Goal: Task Accomplishment & Management: Manage account settings

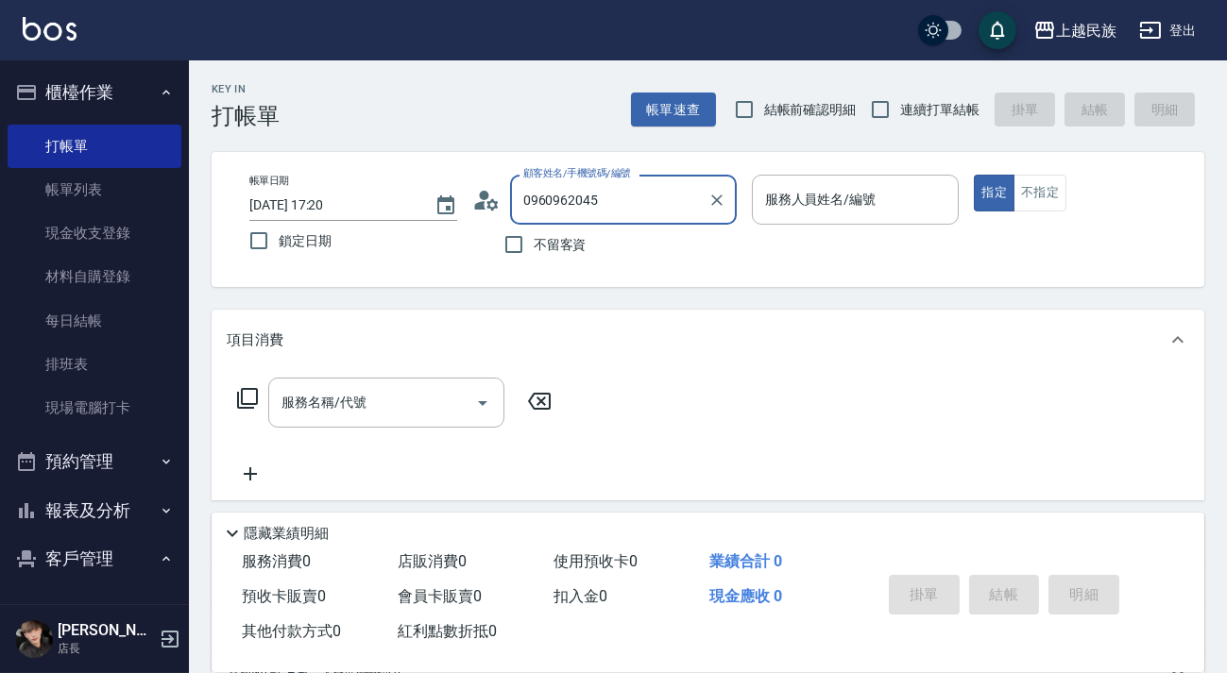
click at [642, 200] on input "0960962045" at bounding box center [608, 199] width 181 height 33
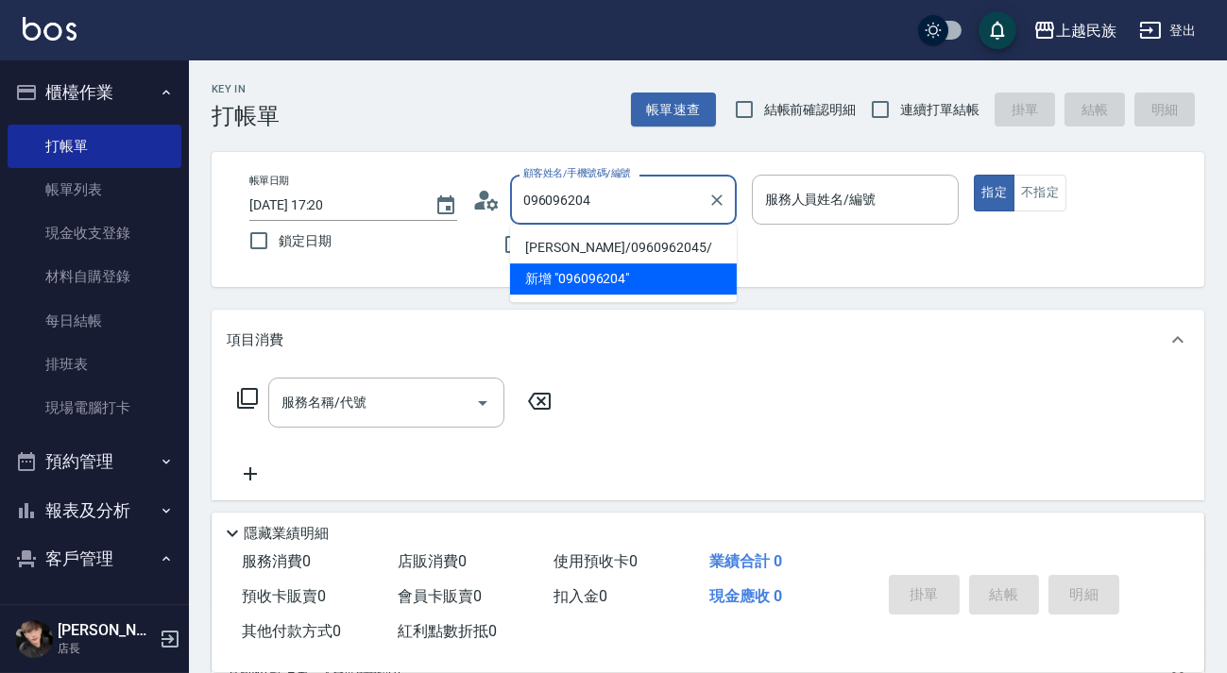
click at [654, 251] on li "[PERSON_NAME]/0960962045/" at bounding box center [623, 247] width 227 height 31
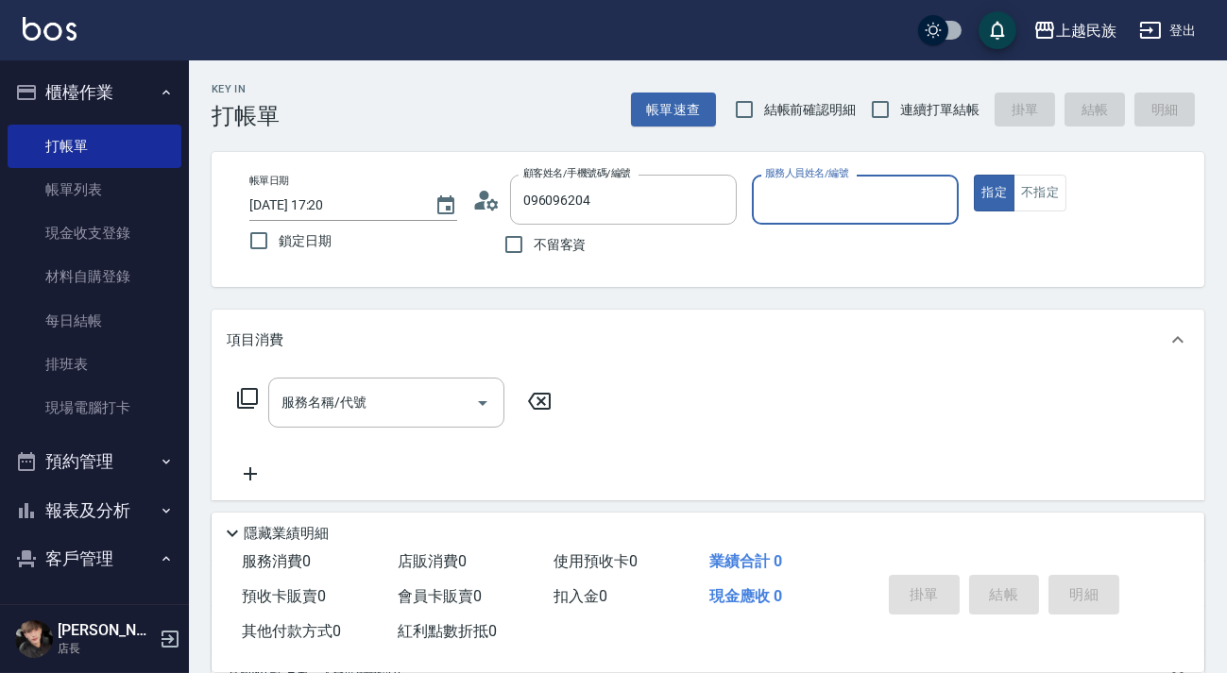
type input "[PERSON_NAME]/0960962045/"
type input "[PERSON_NAME]-2"
click at [246, 392] on icon at bounding box center [247, 398] width 23 height 23
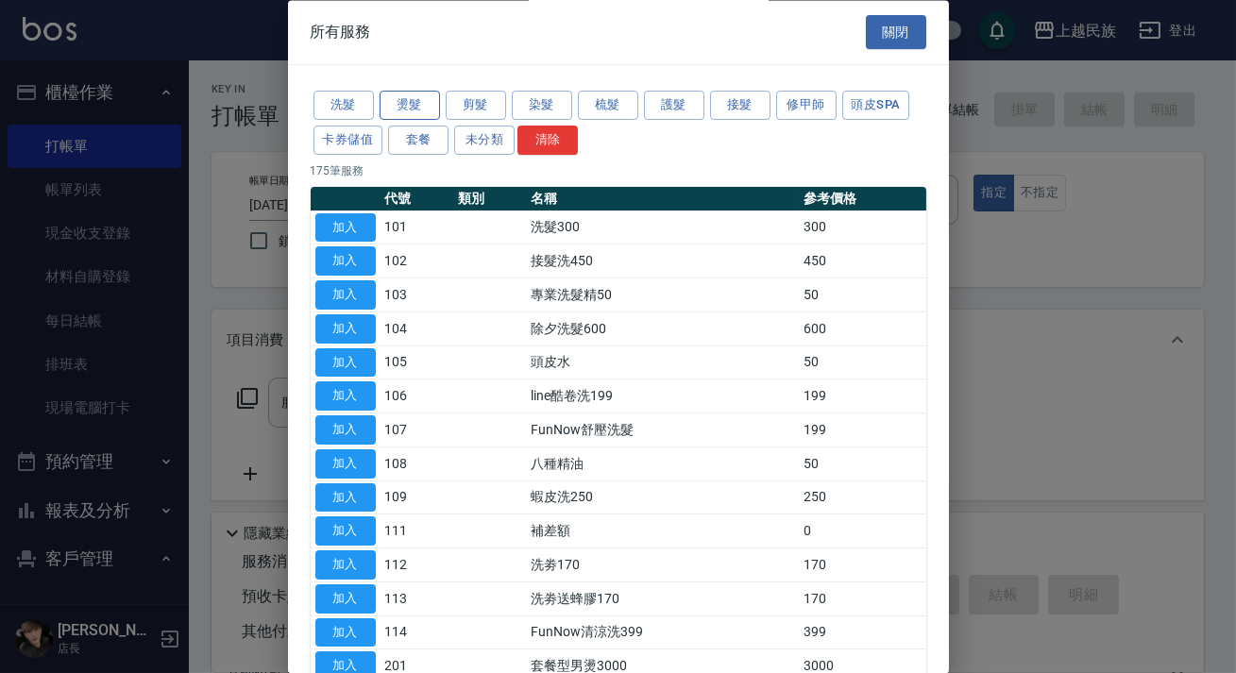
click at [394, 106] on button "燙髮" at bounding box center [410, 106] width 60 height 29
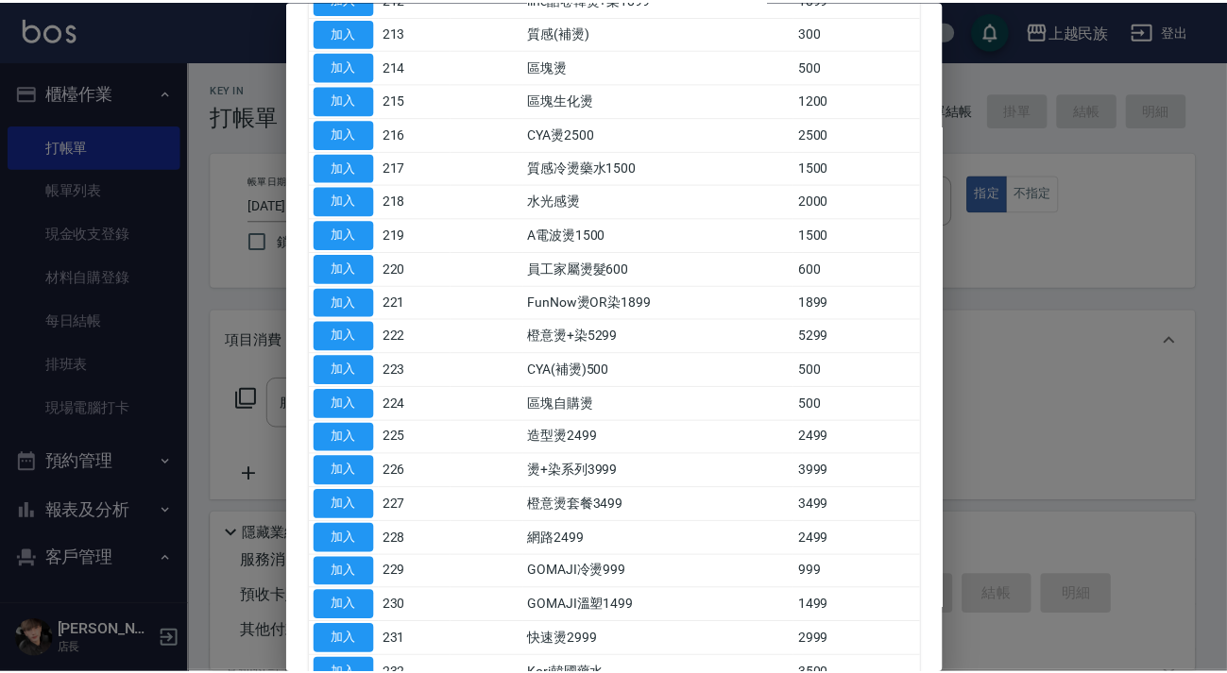
scroll to position [752, 0]
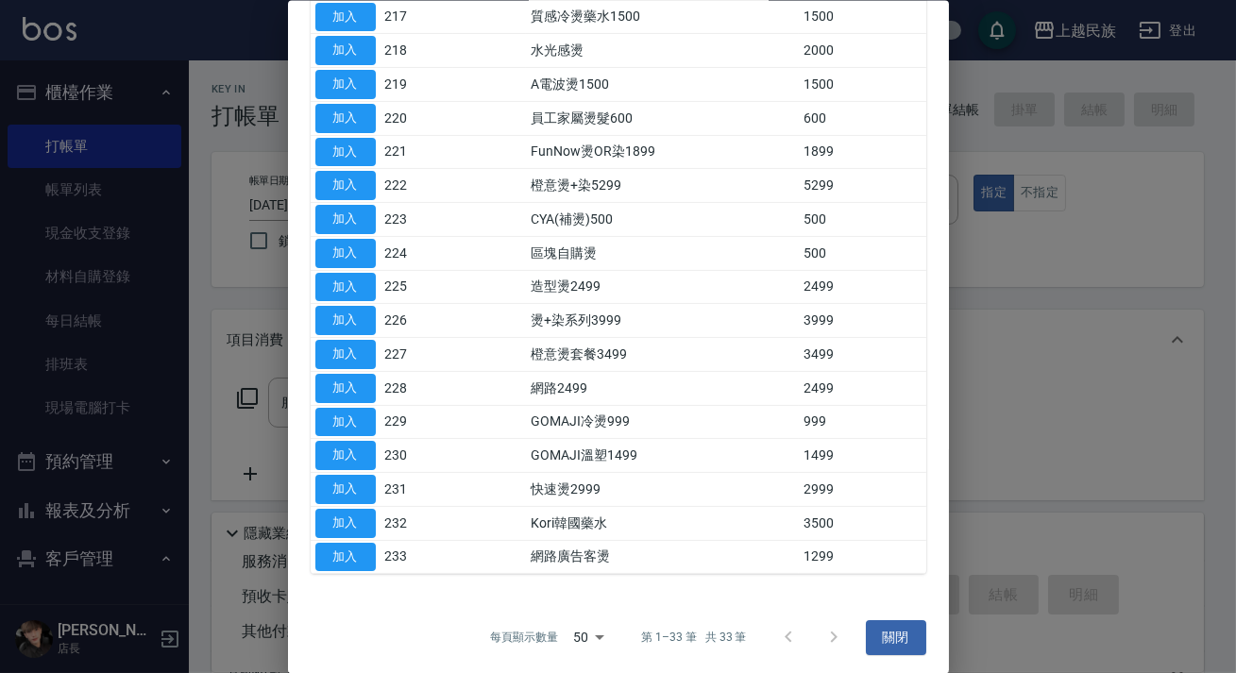
click at [354, 544] on button "加入" at bounding box center [345, 556] width 60 height 29
type input "網路廣告客燙(233)"
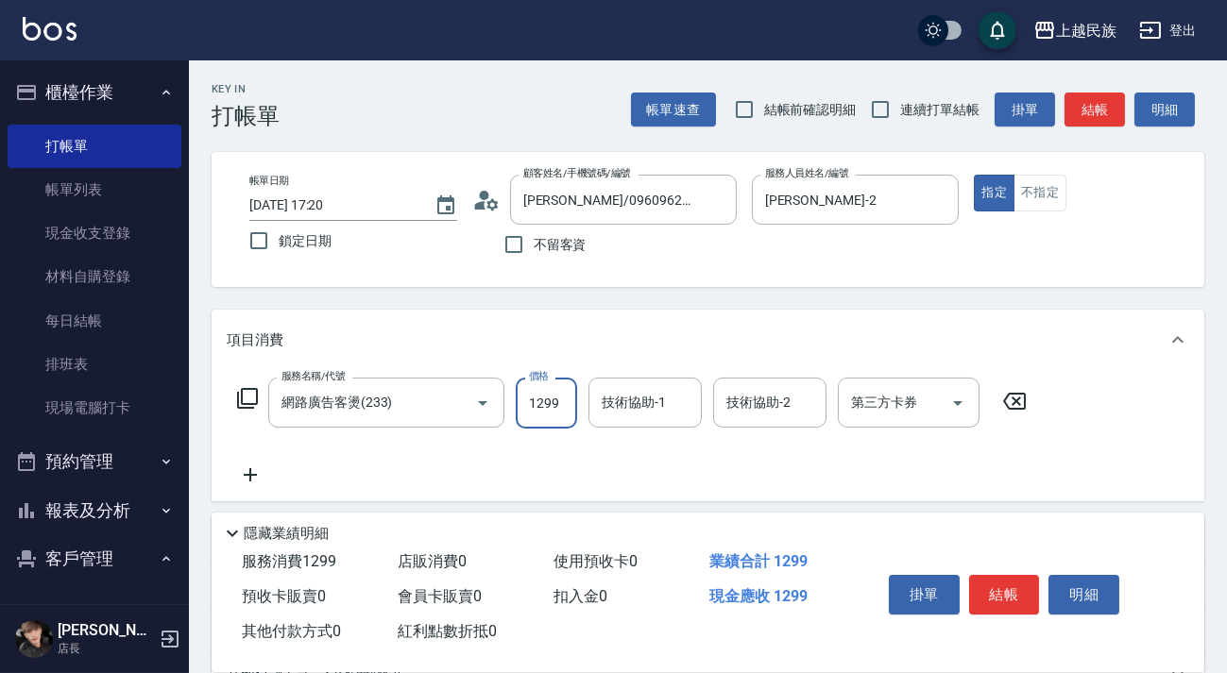
click at [490, 399] on icon "Open" at bounding box center [482, 403] width 23 height 23
click at [561, 414] on input "1299" at bounding box center [546, 403] width 61 height 51
type input "1500"
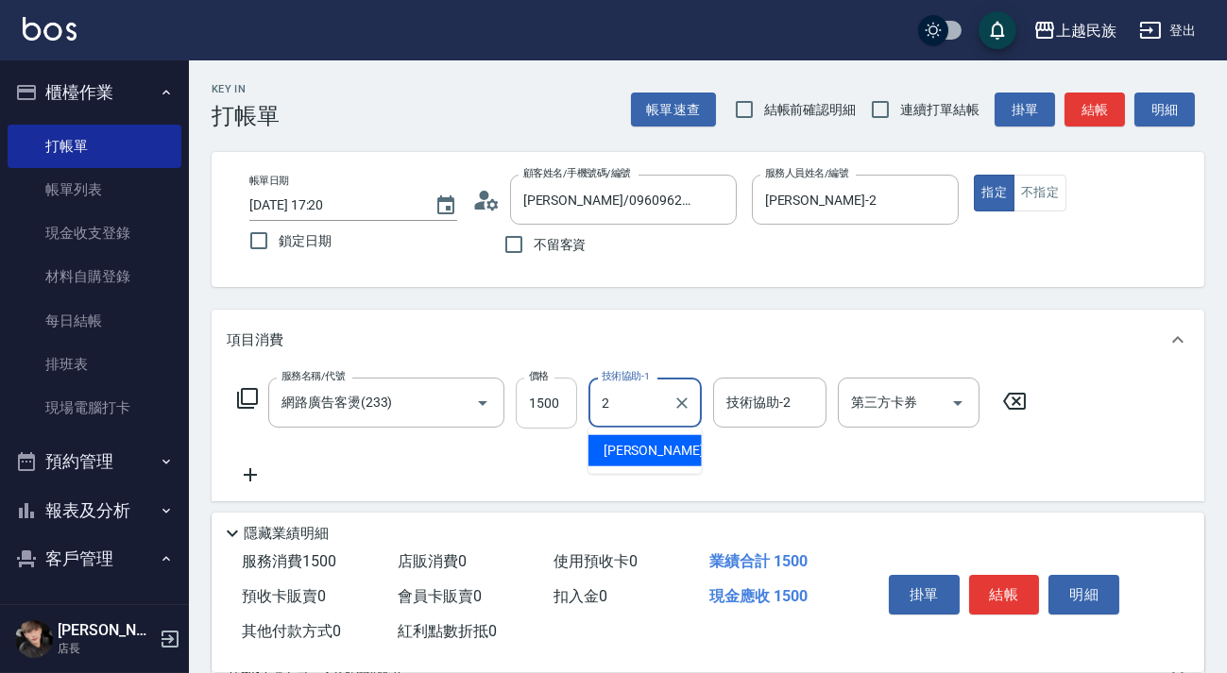
type input "[PERSON_NAME]-2"
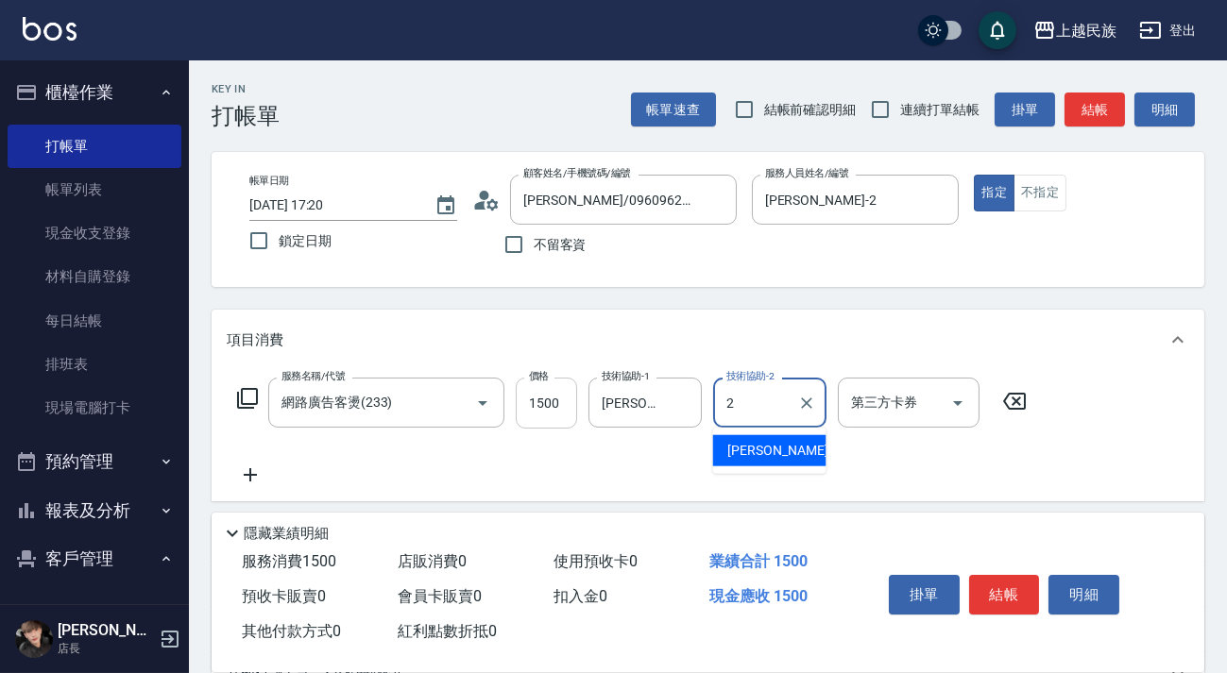
type input "[PERSON_NAME]-2"
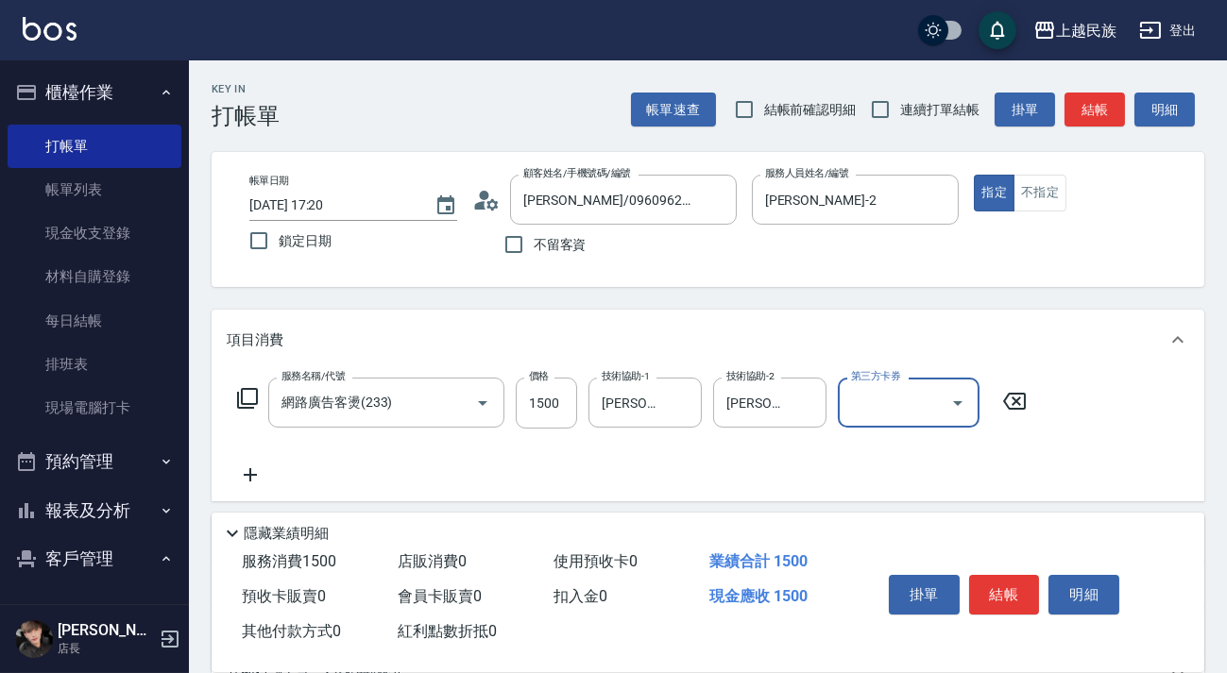
click at [254, 472] on icon at bounding box center [250, 475] width 47 height 23
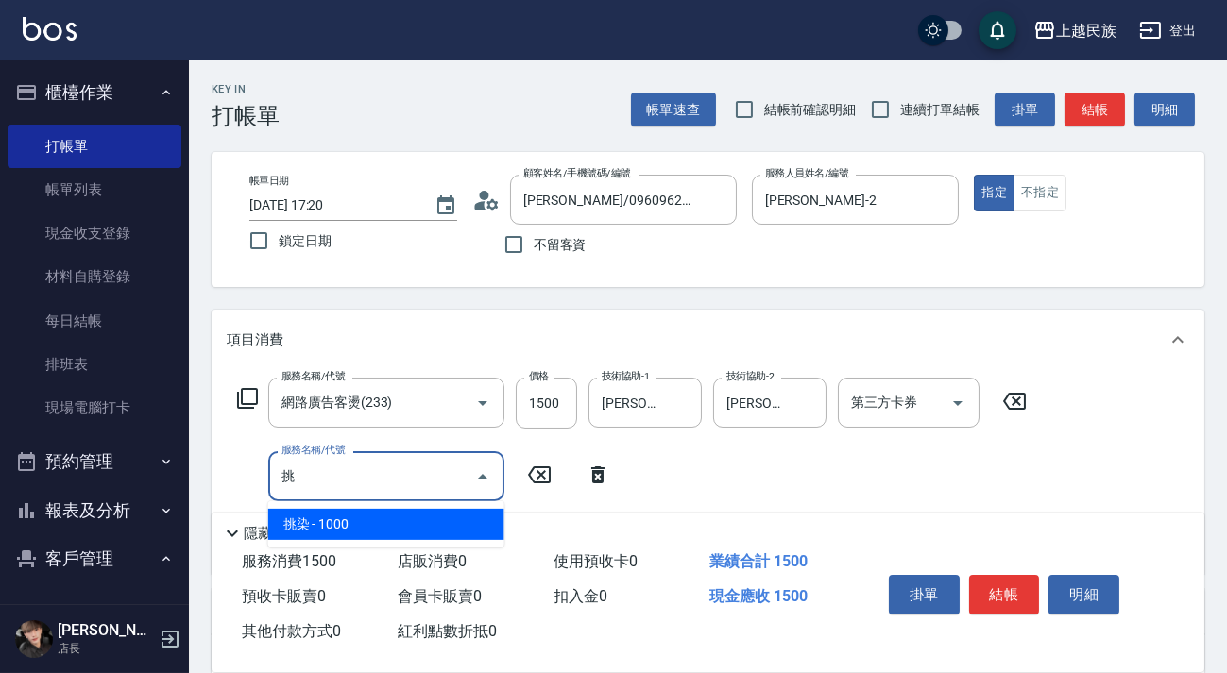
click at [358, 525] on span "挑染 - 1000" at bounding box center [386, 524] width 236 height 31
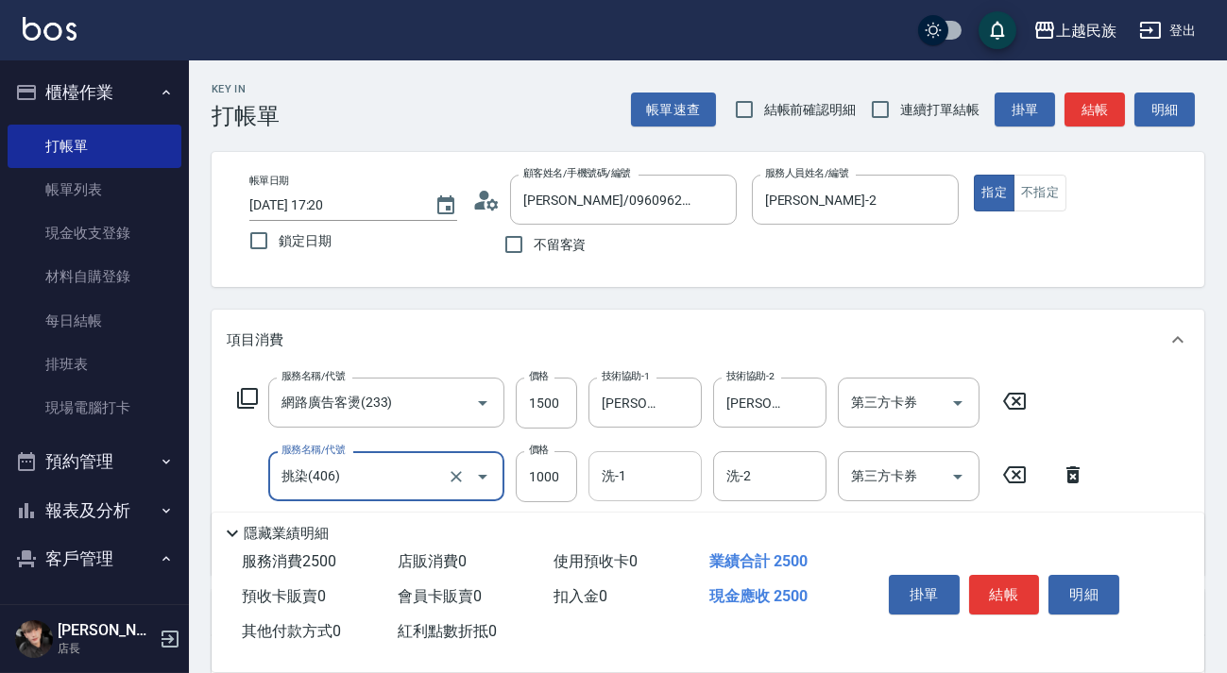
click at [596, 460] on div "洗-1" at bounding box center [644, 476] width 113 height 50
type input "挑染(406)"
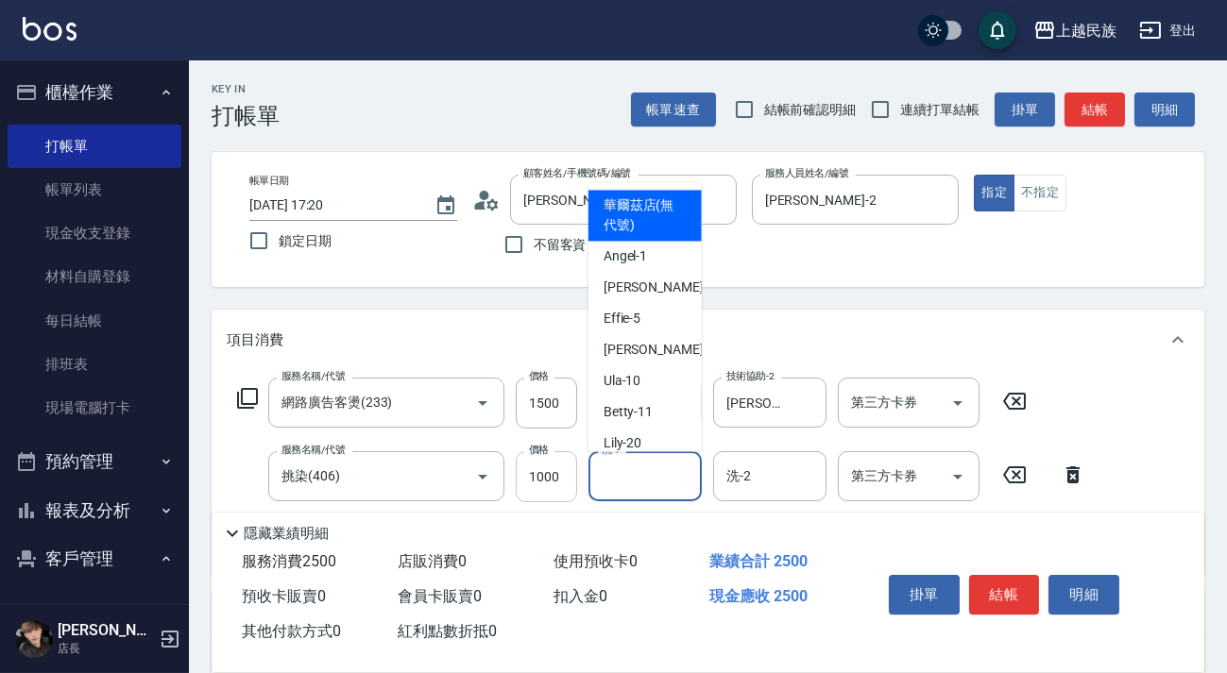
click at [547, 474] on input "1000" at bounding box center [546, 476] width 61 height 51
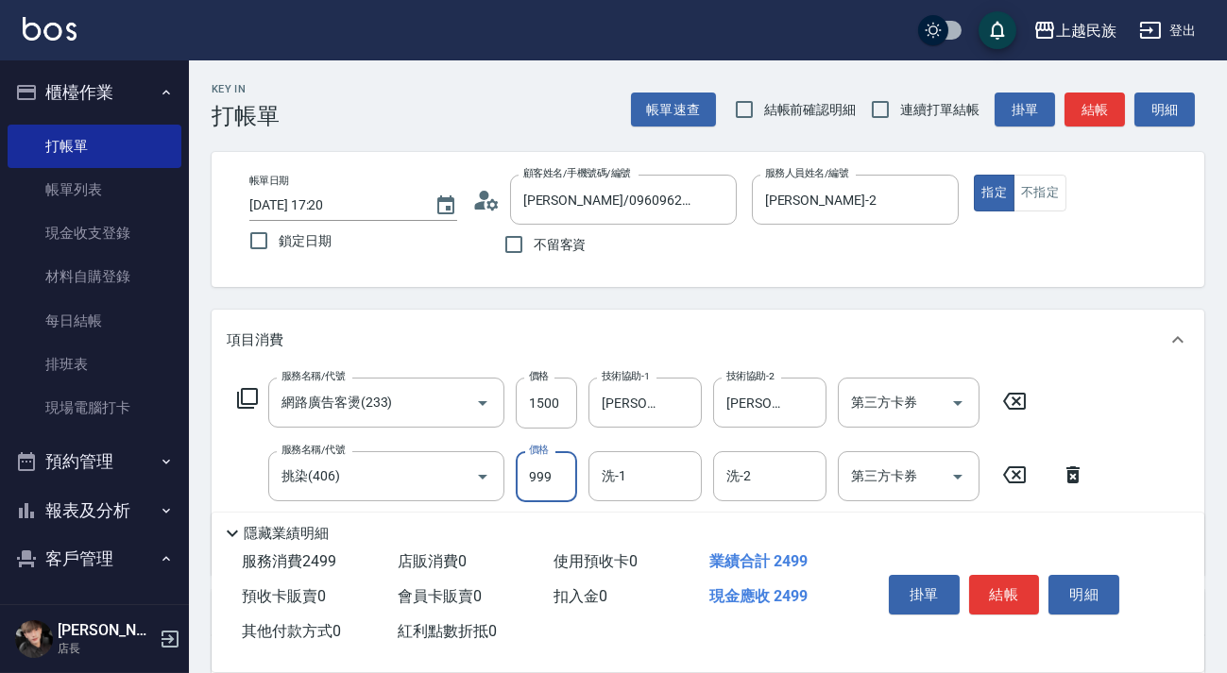
type input "999"
type input "Ula-10"
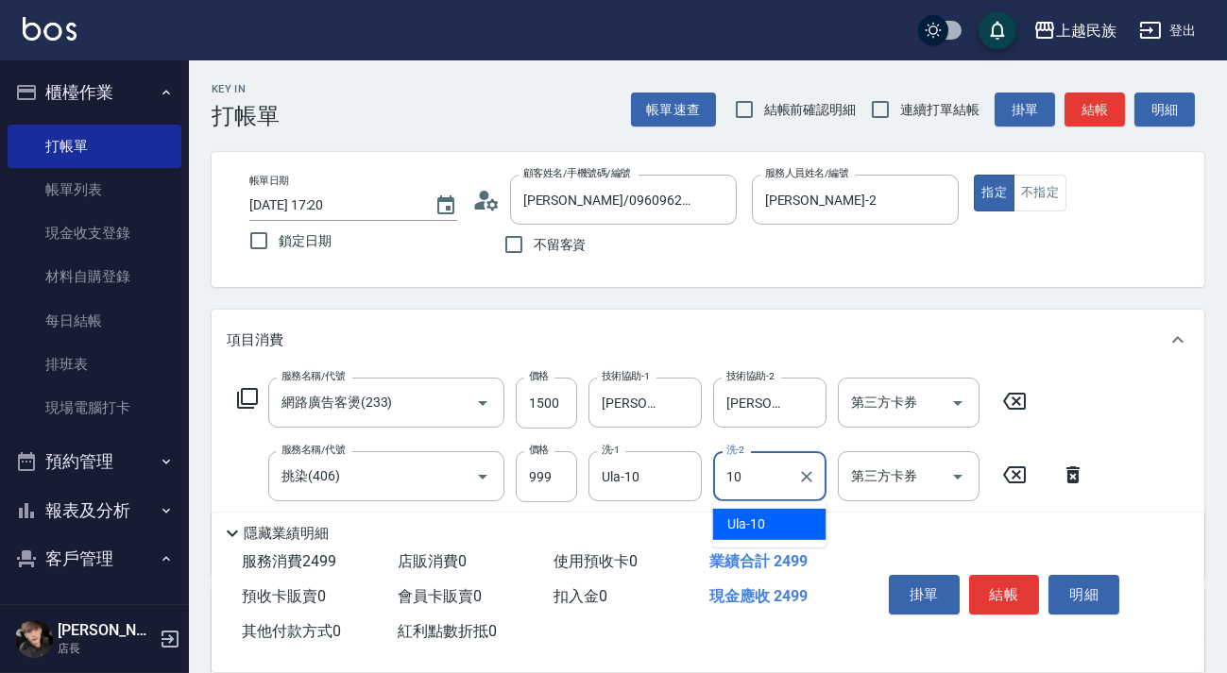
type input "Ula-10"
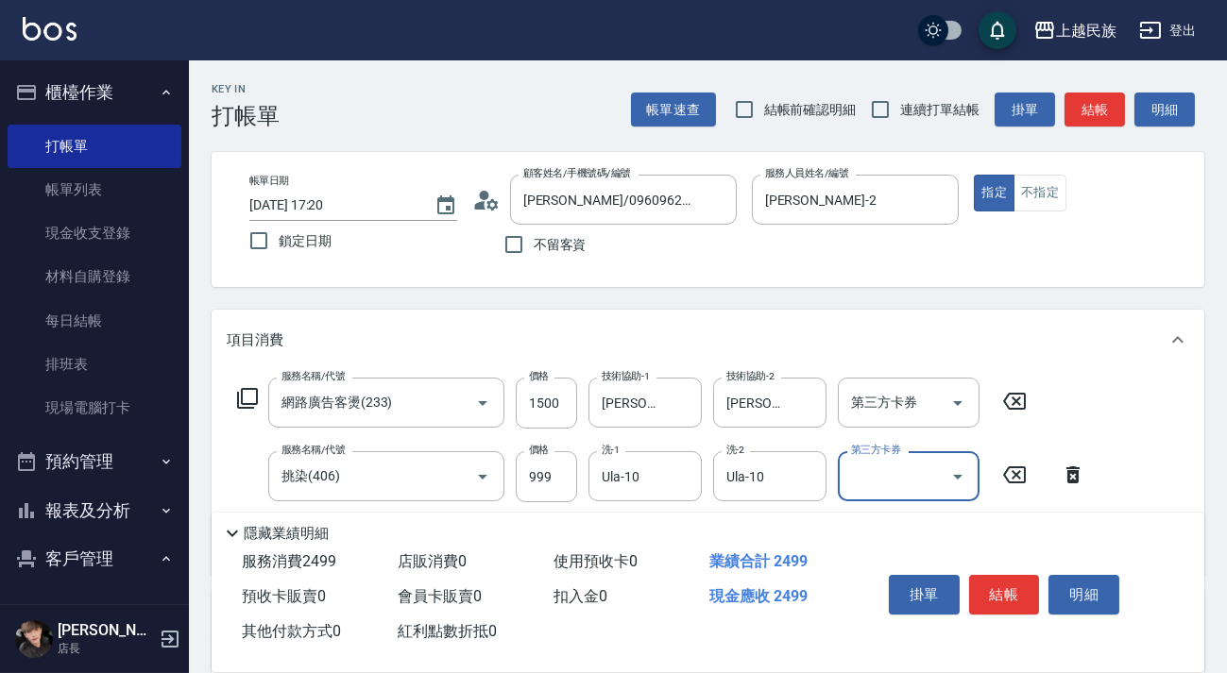
scroll to position [321, 0]
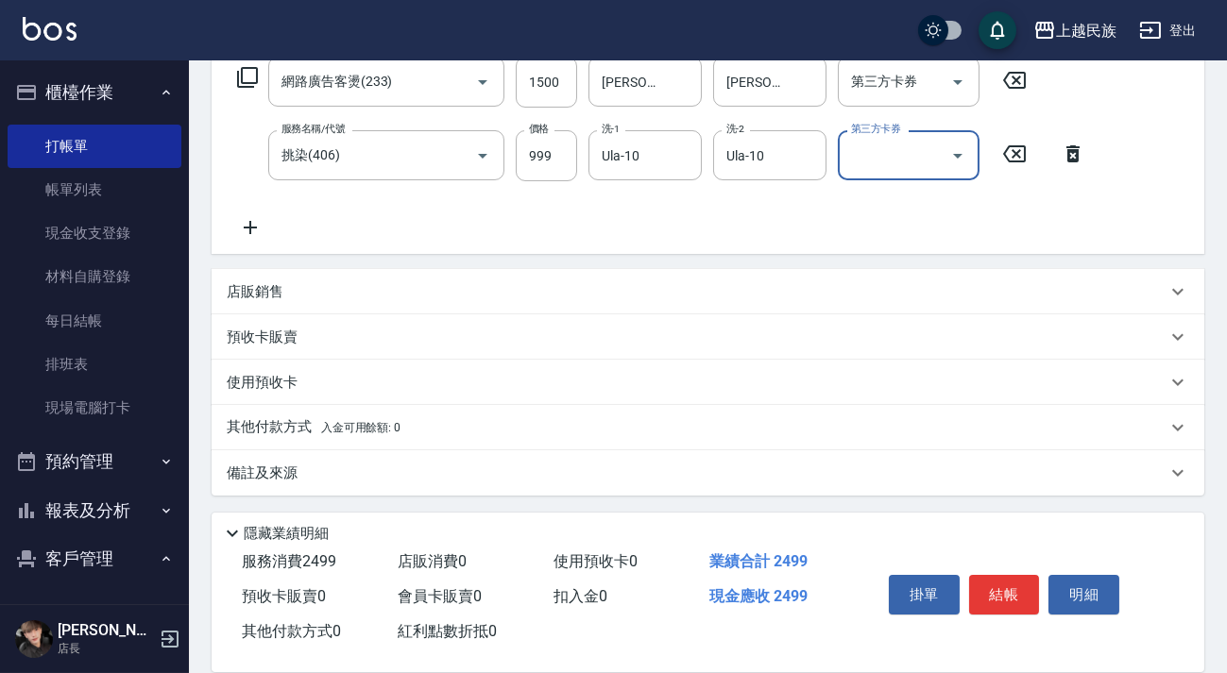
click at [385, 432] on span "入金可用餘額: 0" at bounding box center [361, 427] width 80 height 13
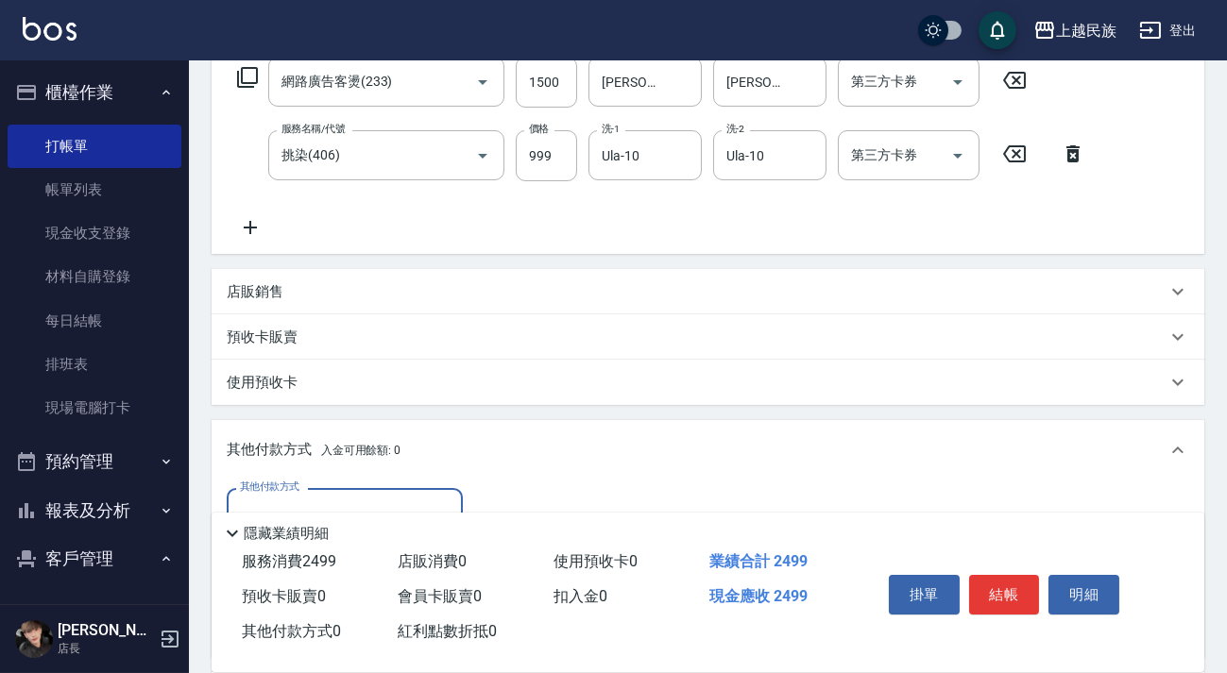
scroll to position [0, 0]
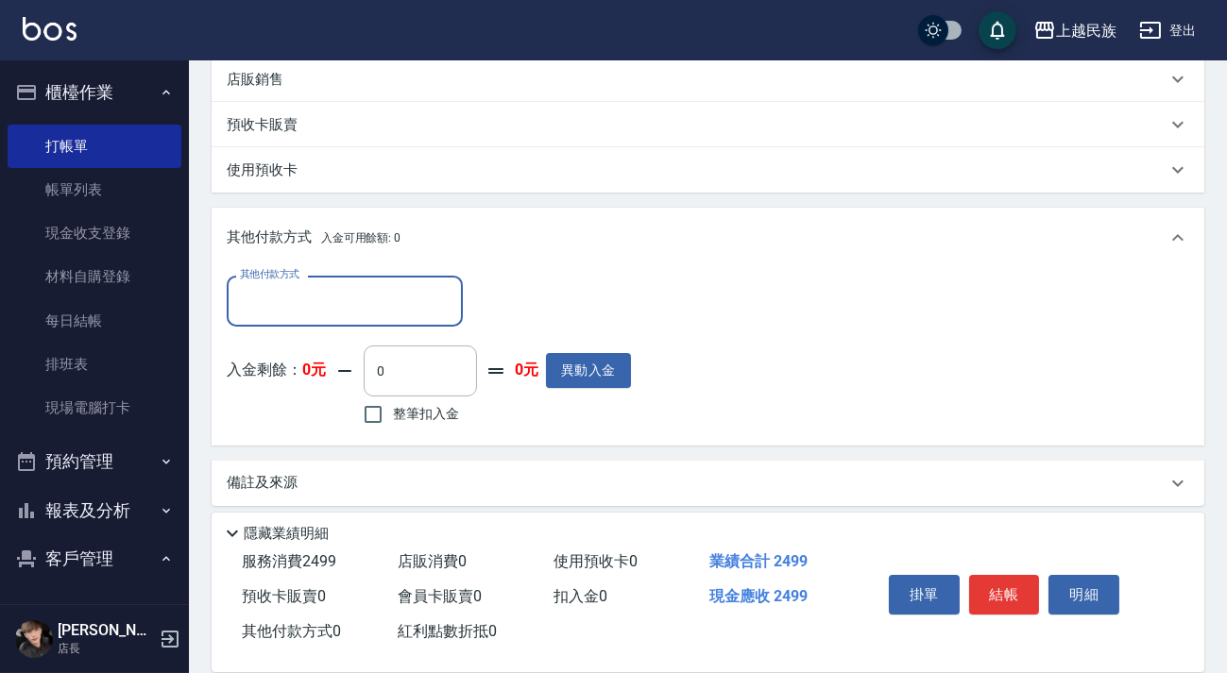
click at [424, 322] on div "其他付款方式" at bounding box center [345, 301] width 236 height 50
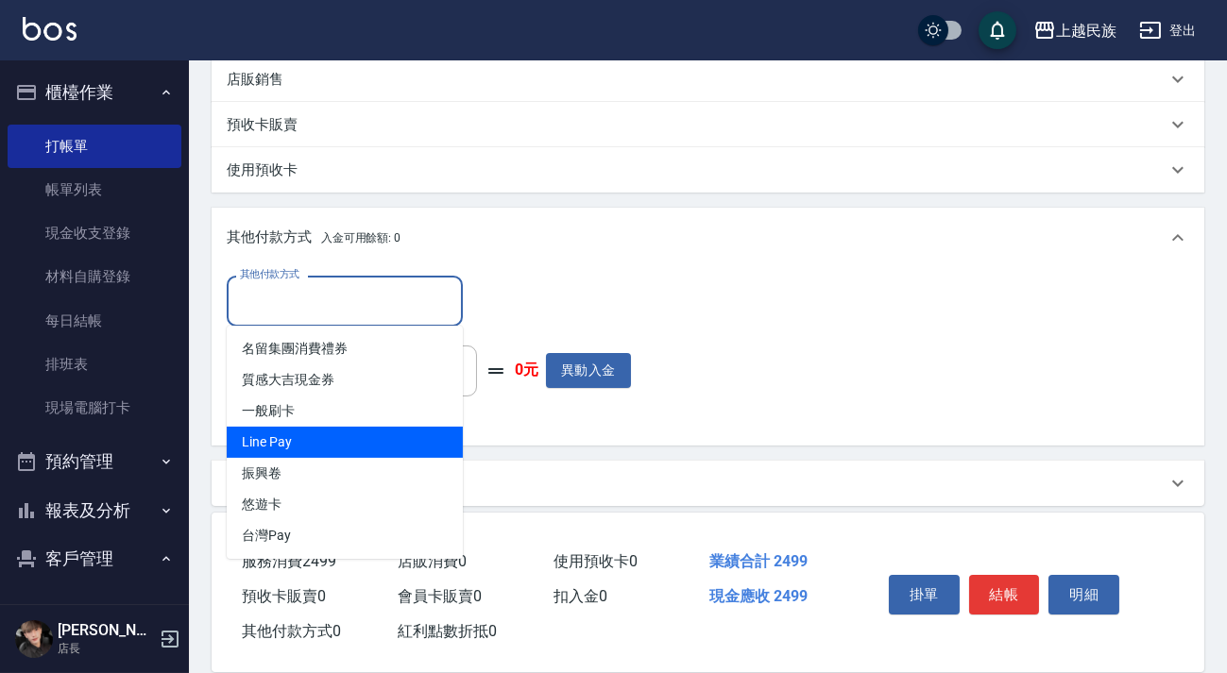
click at [383, 439] on span "Line Pay" at bounding box center [345, 442] width 236 height 31
type input "Line Pay"
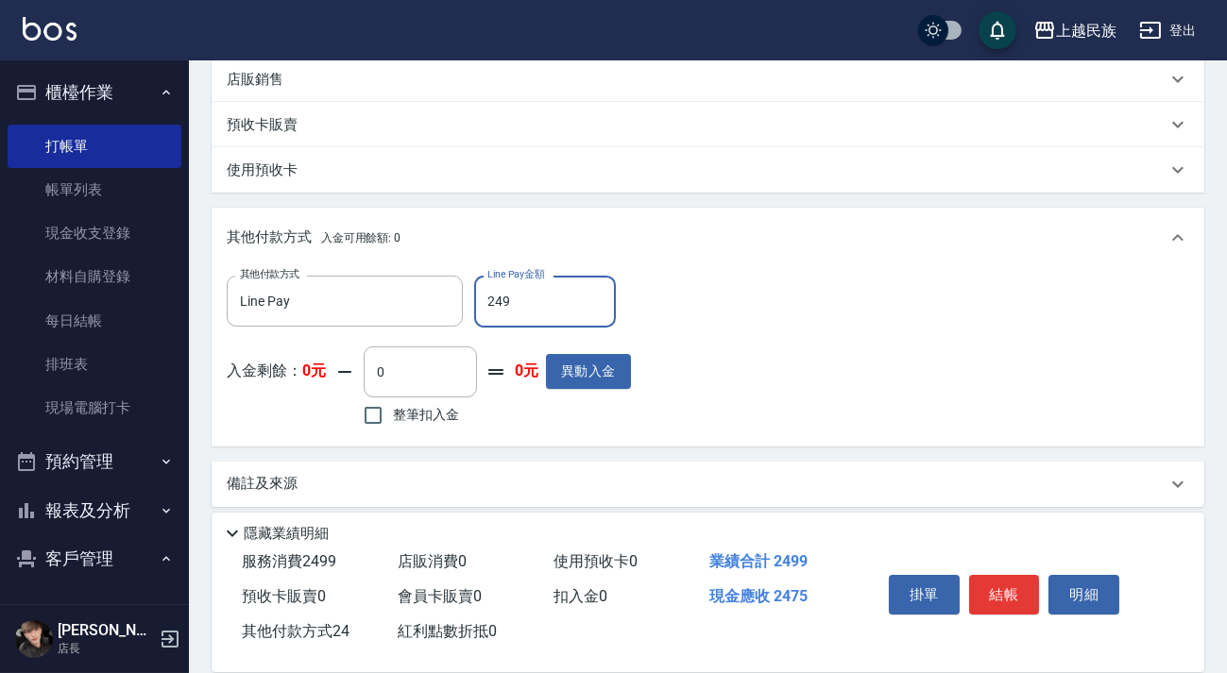
type input "2499"
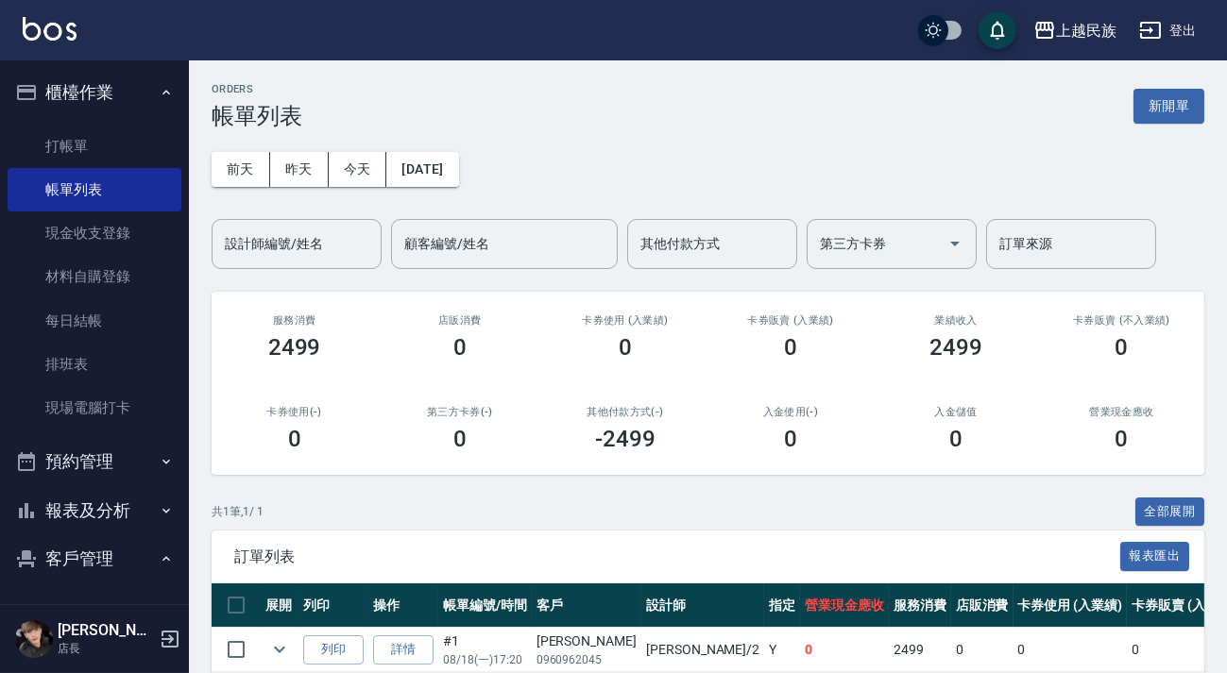
scroll to position [88, 0]
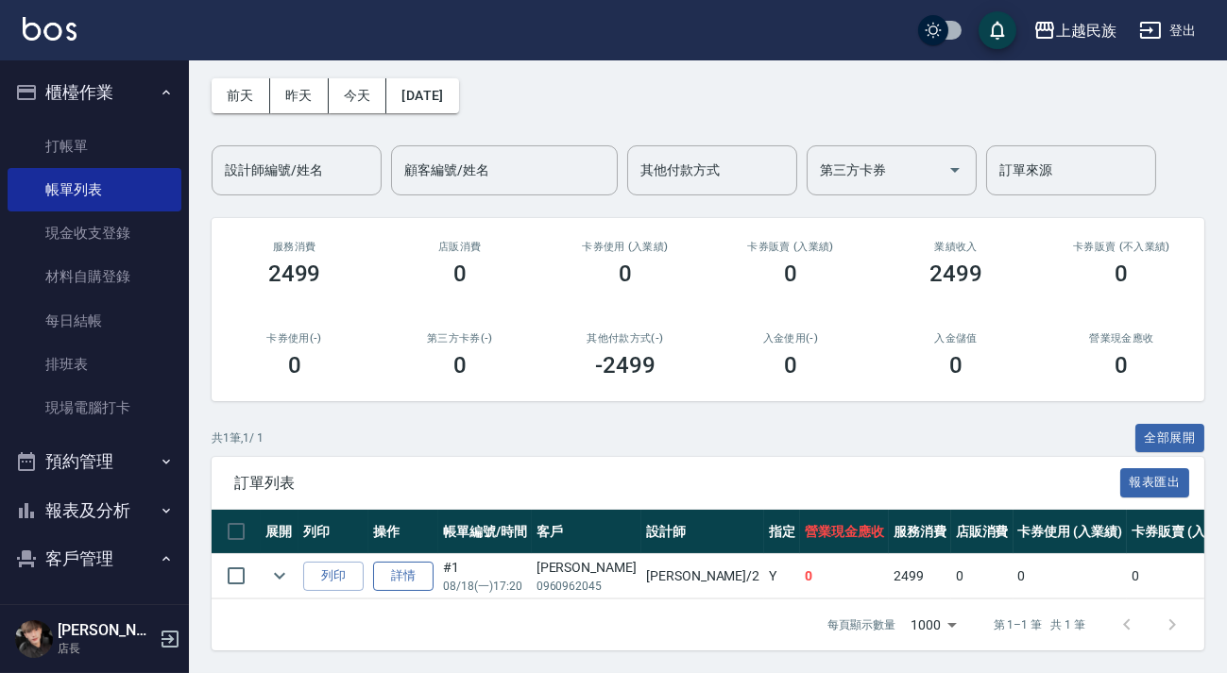
click at [385, 567] on link "詳情" at bounding box center [403, 576] width 60 height 29
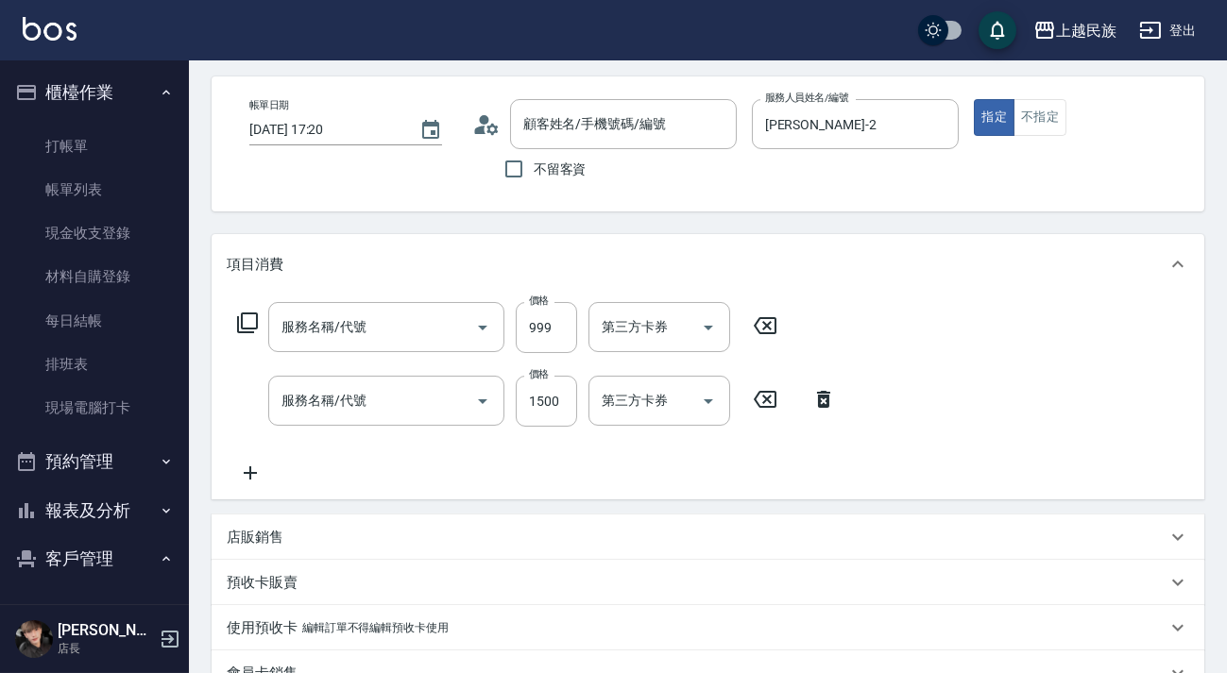
type input "[DATE] 17:20"
type input "[PERSON_NAME]-2"
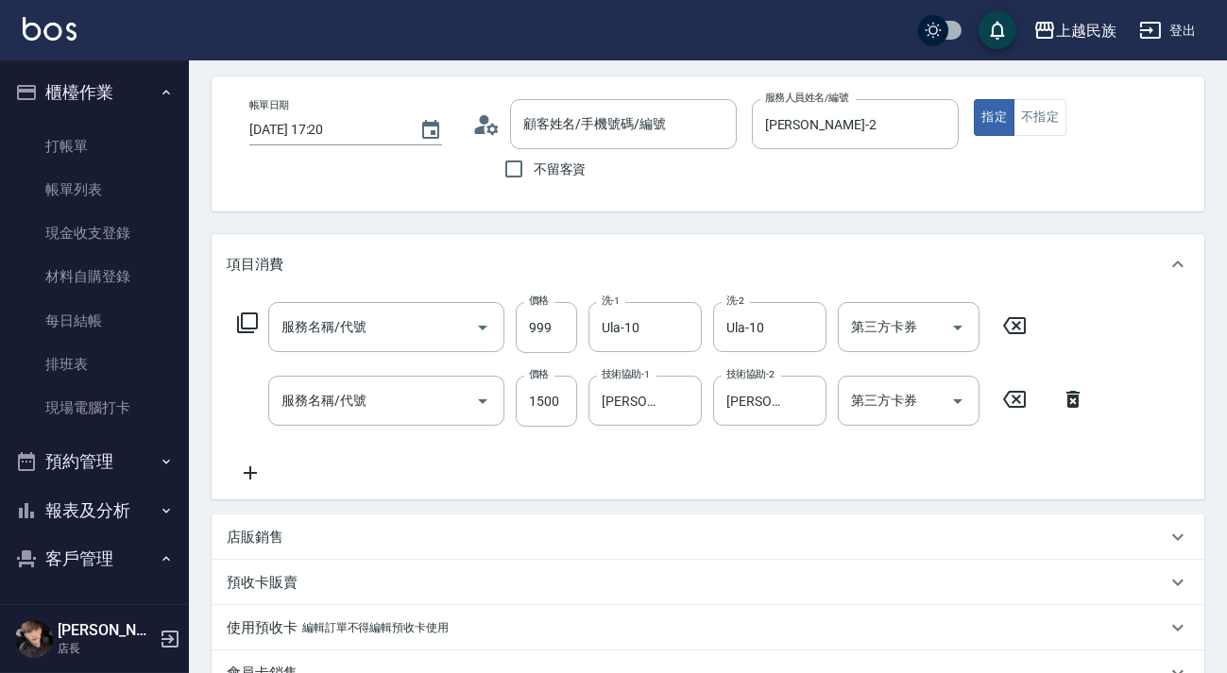
type input "挑染(406)"
type input "網路廣告客燙(233)"
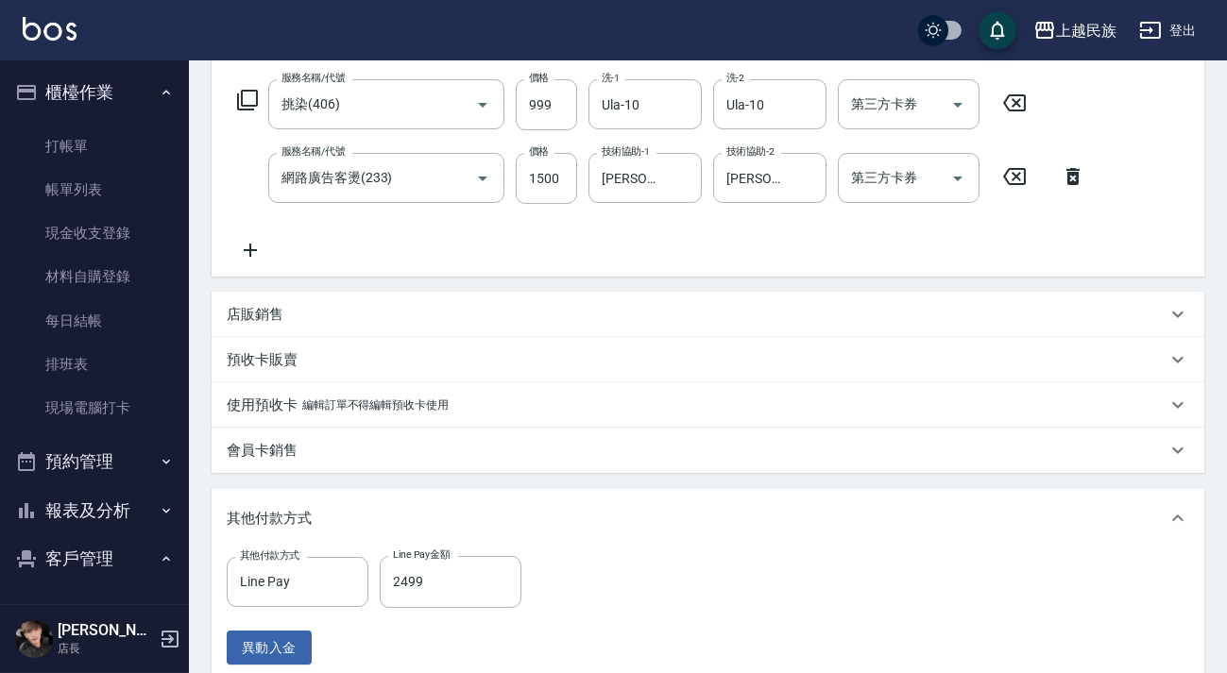
type input "[PERSON_NAME]/0960962045/"
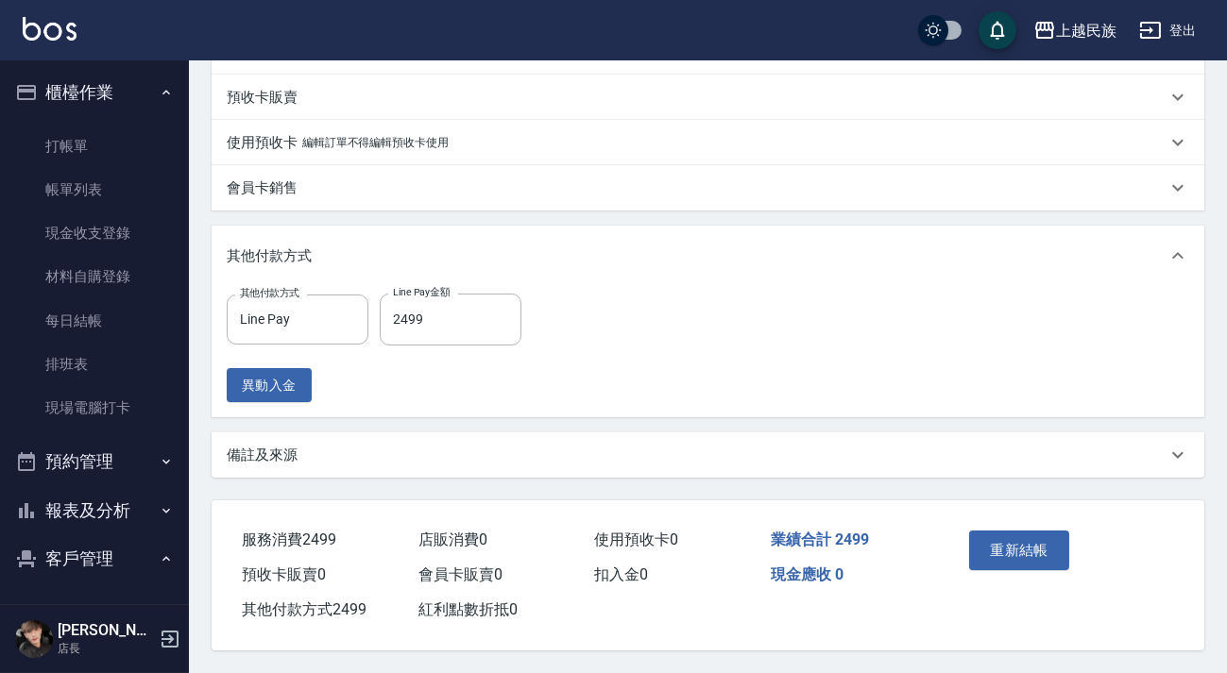
click at [528, 433] on div "備註及來源" at bounding box center [708, 455] width 992 height 45
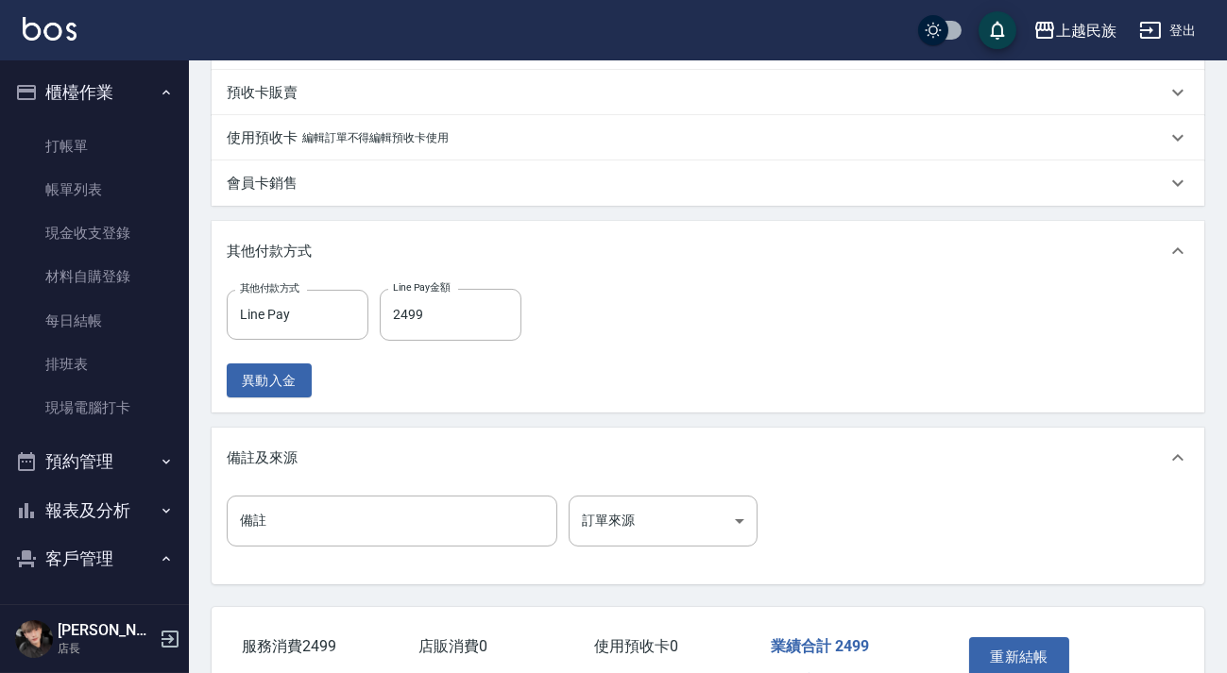
scroll to position [677, 0]
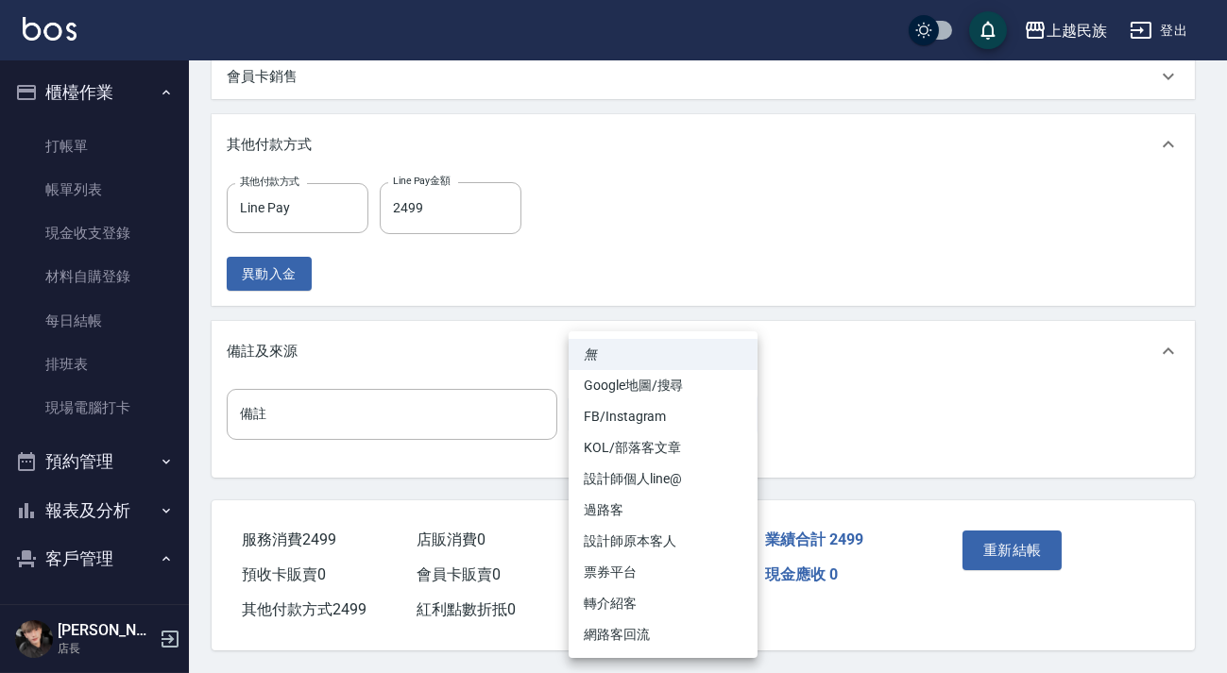
click at [702, 413] on body "上越民族 登出 櫃檯作業 打帳單 帳單列表 現金收支登錄 材料自購登錄 每日結帳 排班表 現場電腦打卡 預約管理 預約管理 單日預約紀錄 單週預約紀錄 報表及…" at bounding box center [613, 1] width 1227 height 1346
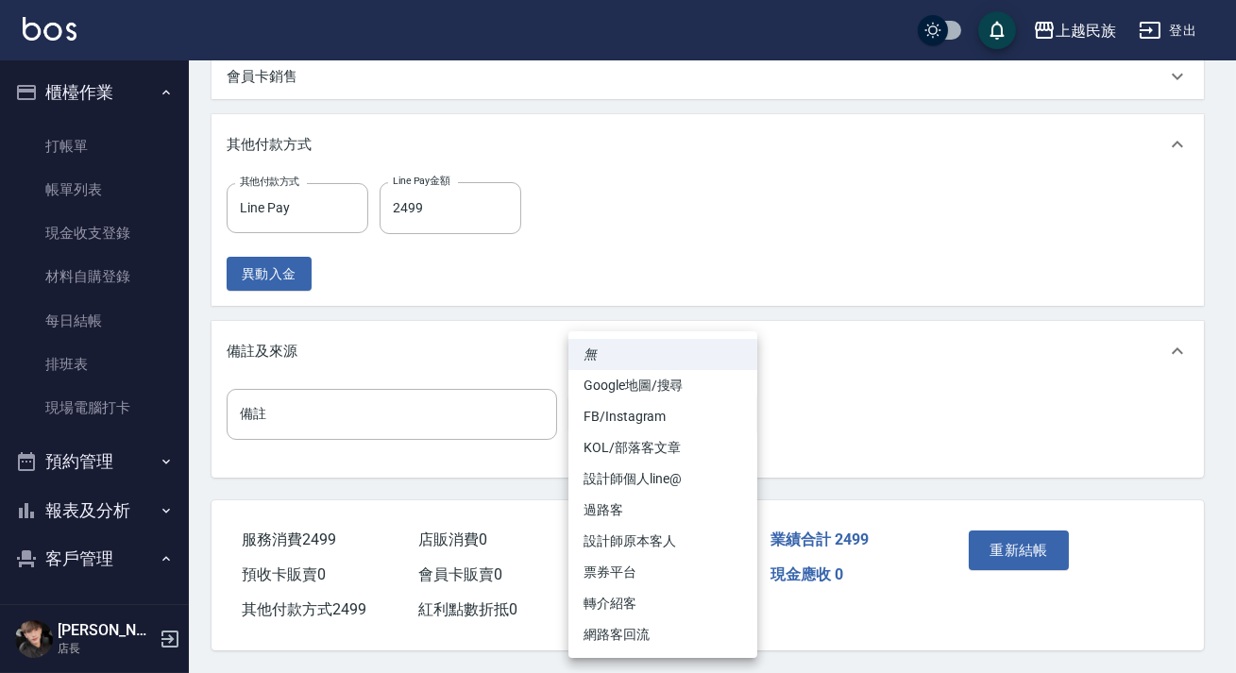
click at [680, 420] on li "FB/Instagram" at bounding box center [662, 416] width 189 height 31
type input "FB/Instagram"
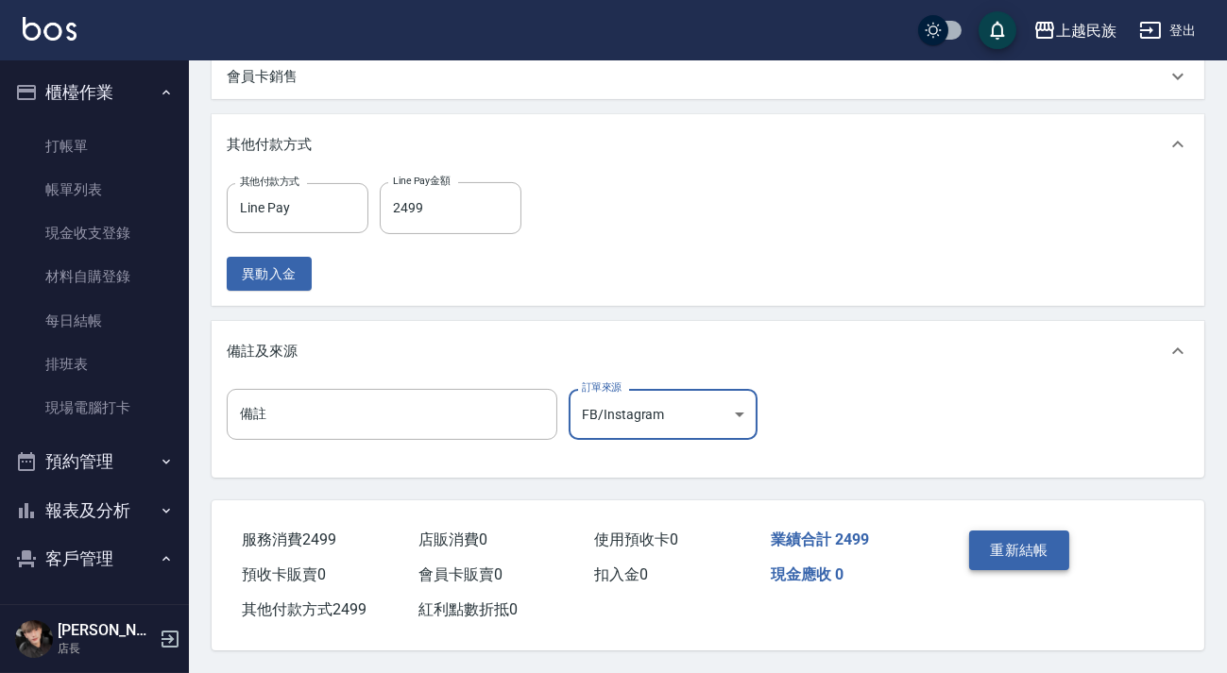
click at [1040, 537] on button "重新結帳" at bounding box center [1019, 551] width 100 height 40
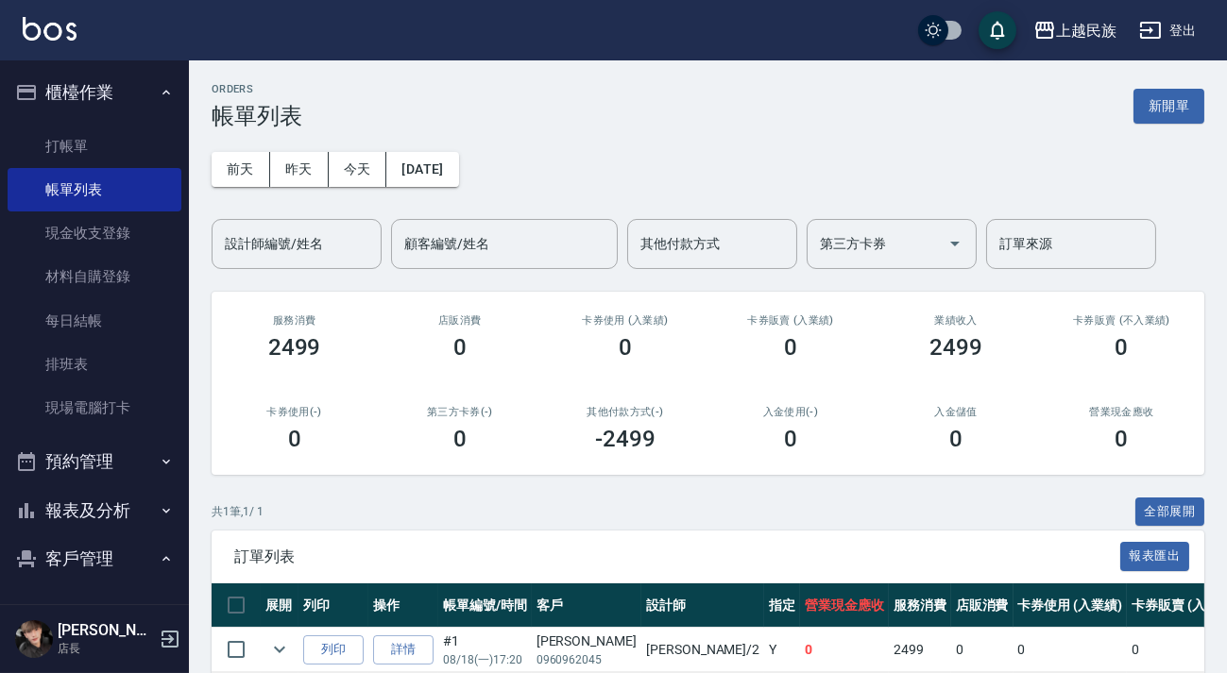
click at [1171, 110] on button "新開單" at bounding box center [1168, 106] width 71 height 35
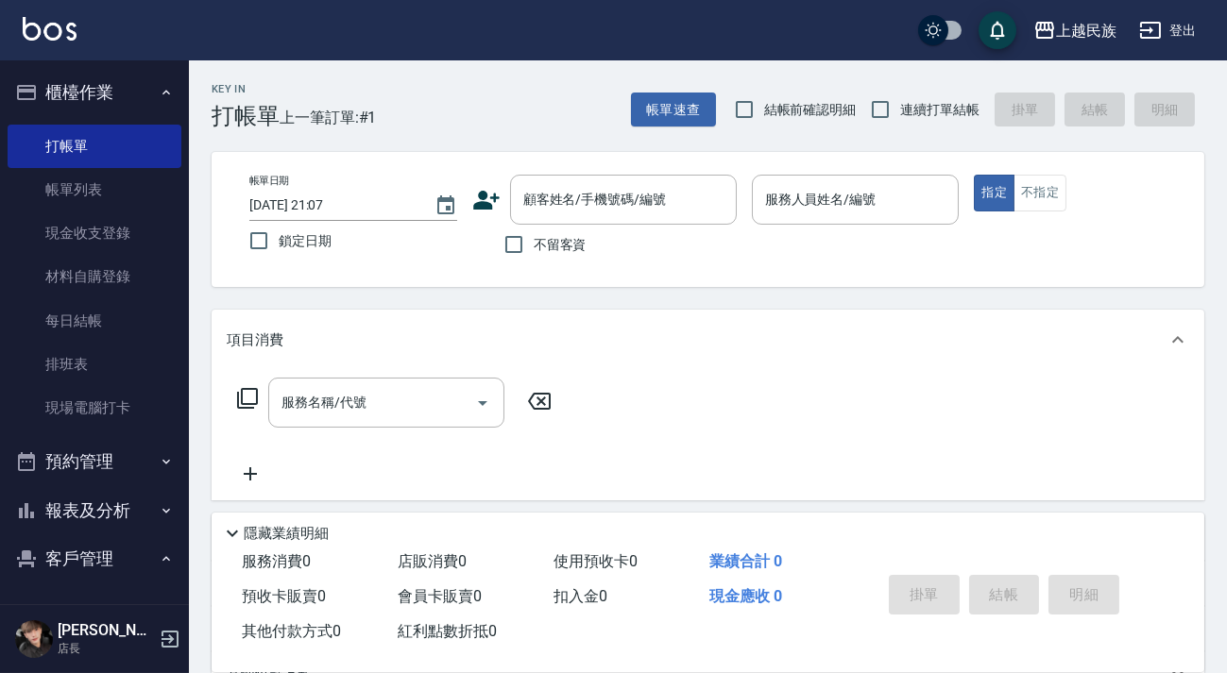
click at [549, 241] on span "不留客資" at bounding box center [560, 245] width 53 height 20
click at [534, 241] on input "不留客資" at bounding box center [514, 245] width 40 height 40
checkbox input "true"
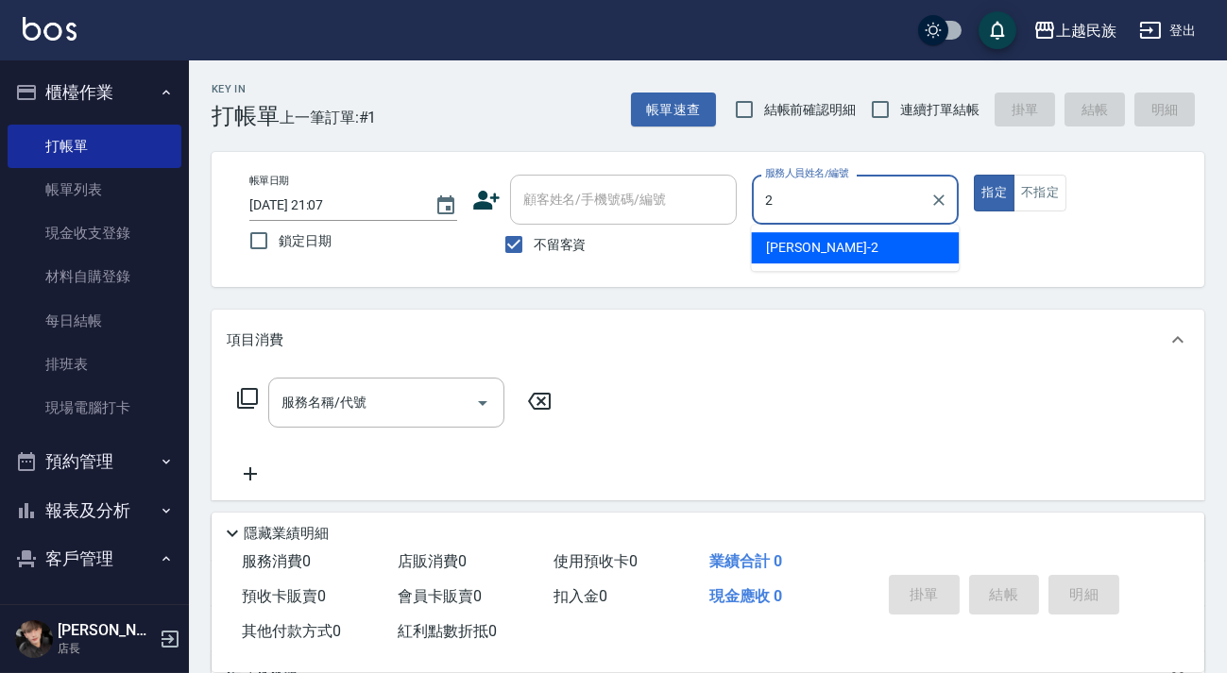
type input "[PERSON_NAME]-2"
type button "true"
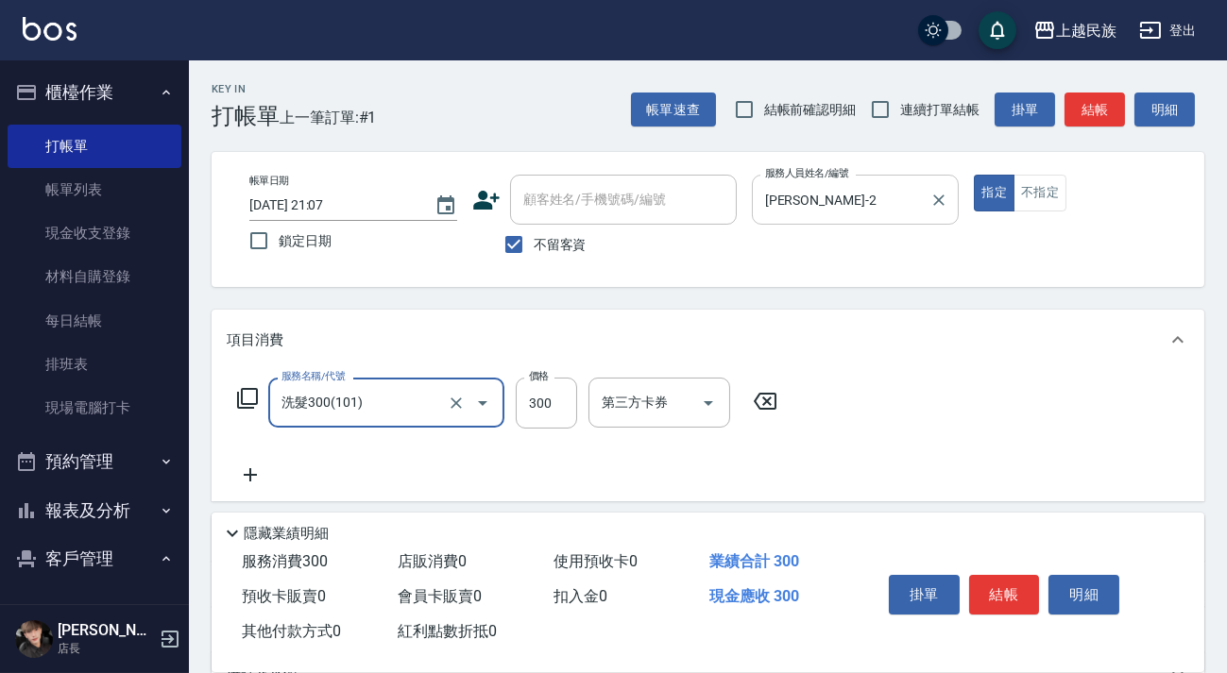
type input "洗髮300(101)"
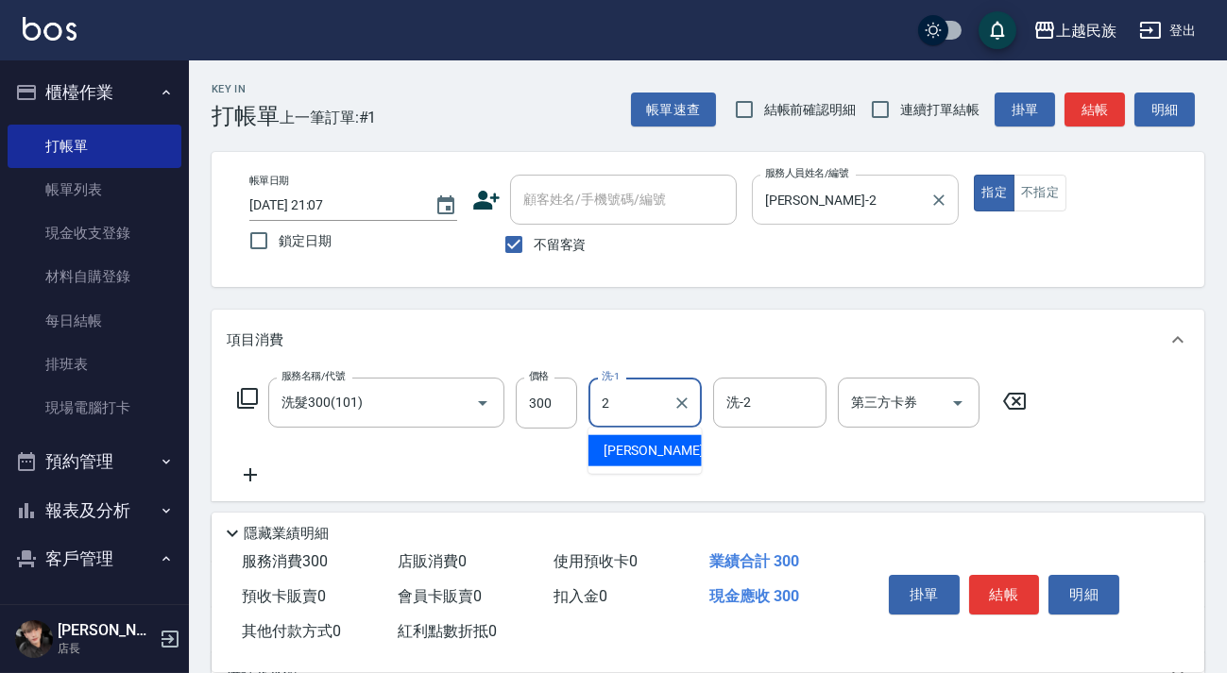
type input "[PERSON_NAME]-2"
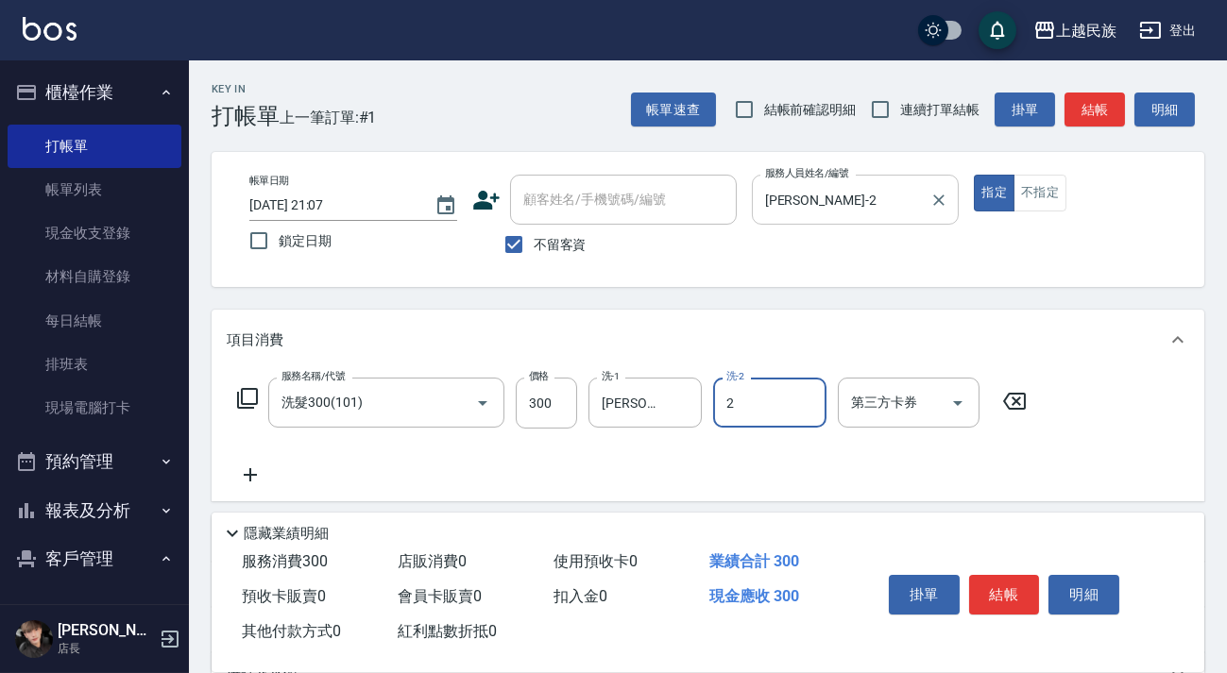
type input "[PERSON_NAME]-2"
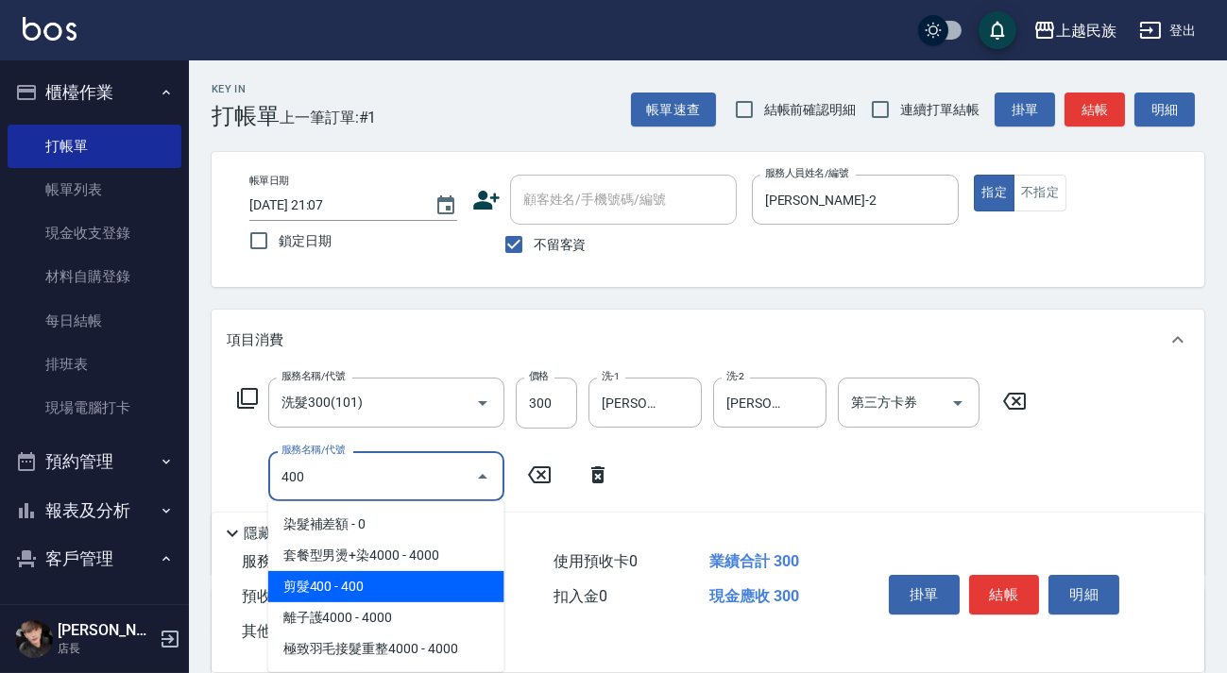
click at [477, 582] on span "剪髮400 - 400" at bounding box center [386, 586] width 236 height 31
type input "剪髮400(303)"
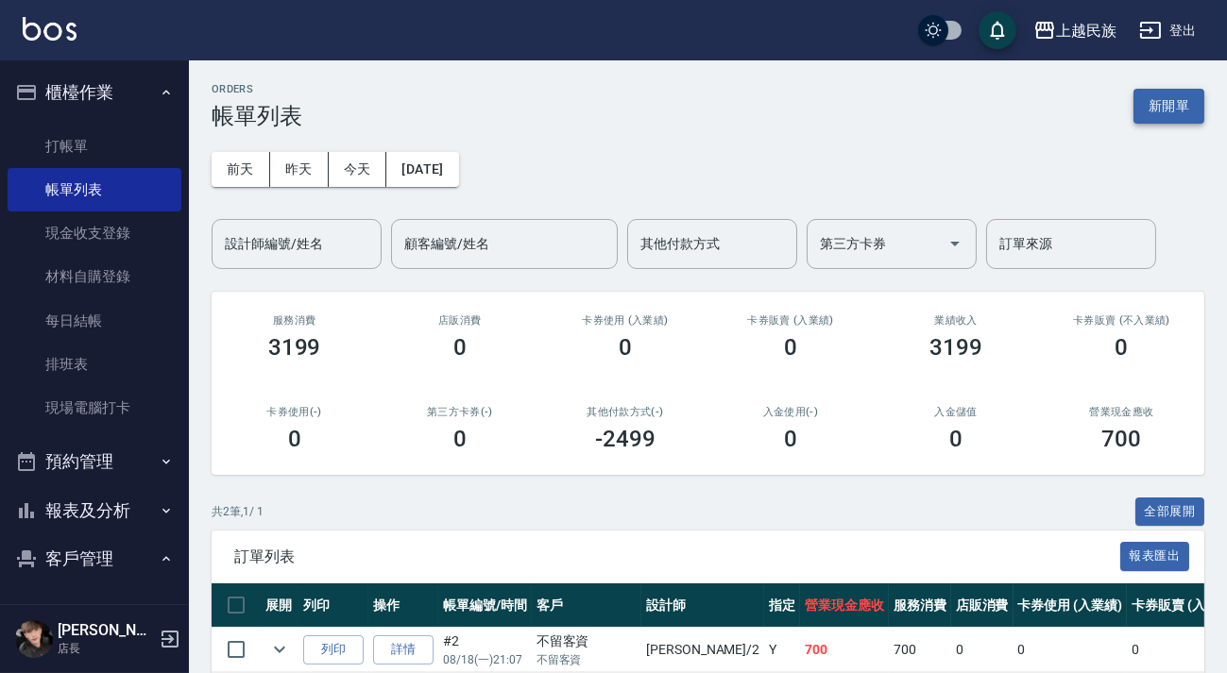
click at [1145, 112] on button "新開單" at bounding box center [1168, 106] width 71 height 35
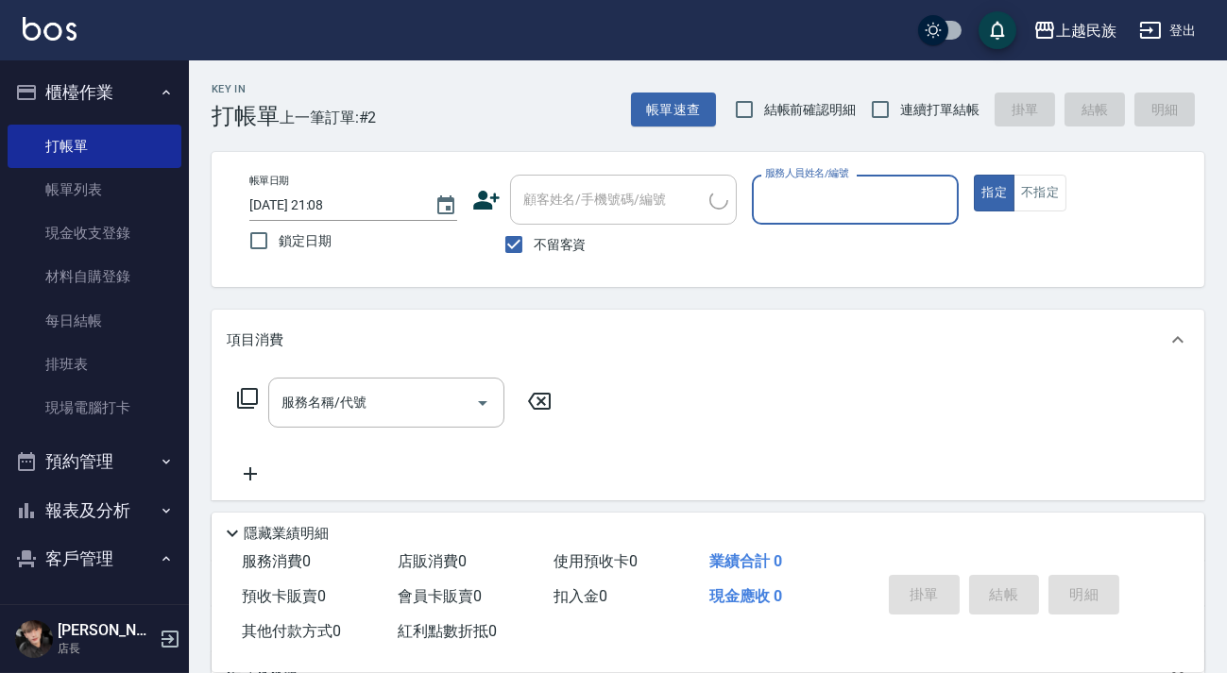
click at [639, 207] on input "顧客姓名/手機號碼/編號" at bounding box center [613, 199] width 191 height 33
drag, startPoint x: 539, startPoint y: 222, endPoint x: 590, endPoint y: 211, distance: 52.2
click at [540, 222] on div "顧客姓名/手機號碼/編號" at bounding box center [623, 200] width 227 height 50
click at [576, 248] on span "不留客資" at bounding box center [560, 245] width 53 height 20
click at [534, 248] on input "不留客資" at bounding box center [514, 245] width 40 height 40
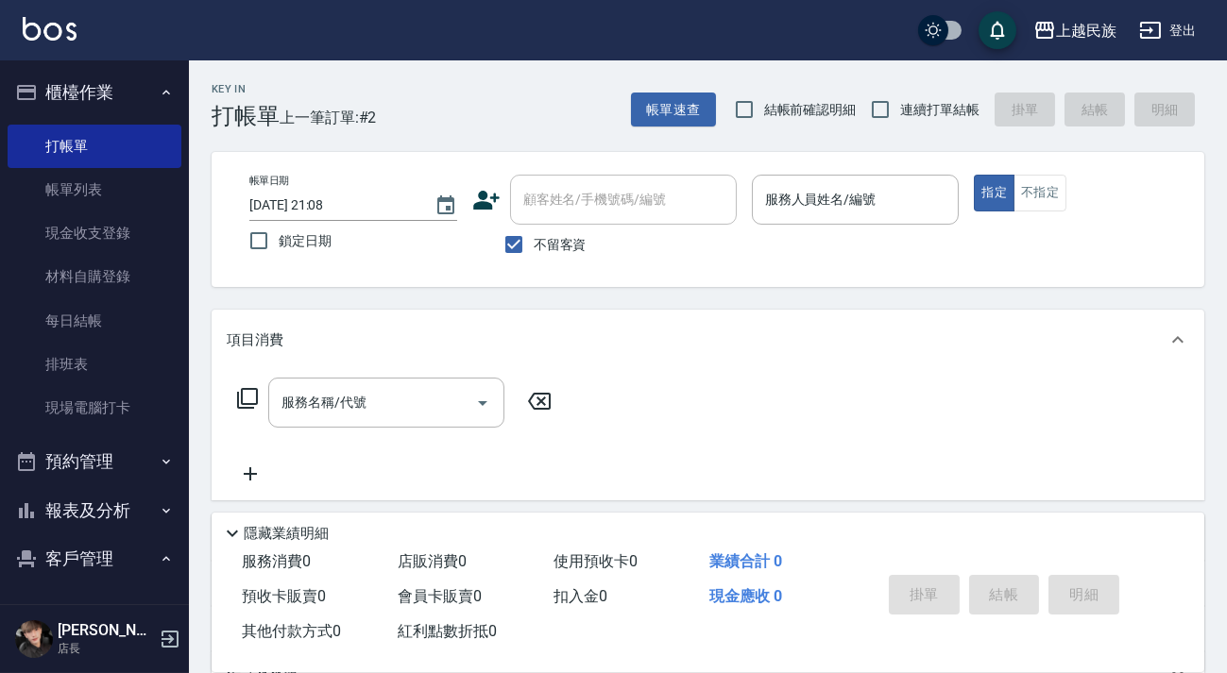
checkbox input "false"
click at [586, 207] on div "顧客姓名/手機號碼/編號 顧客姓名/手機號碼/編號" at bounding box center [623, 200] width 227 height 50
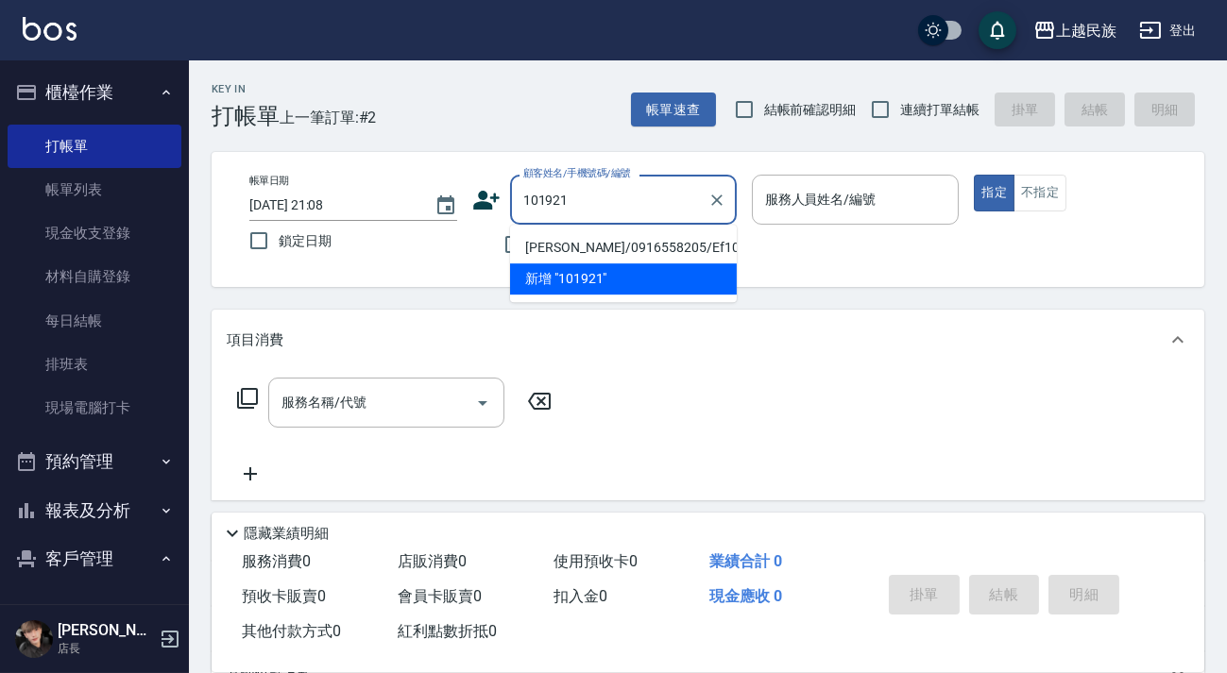
click at [674, 243] on li "[PERSON_NAME]/0916558205/Ef101921" at bounding box center [623, 247] width 227 height 31
type input "[PERSON_NAME]/0916558205/Ef101921"
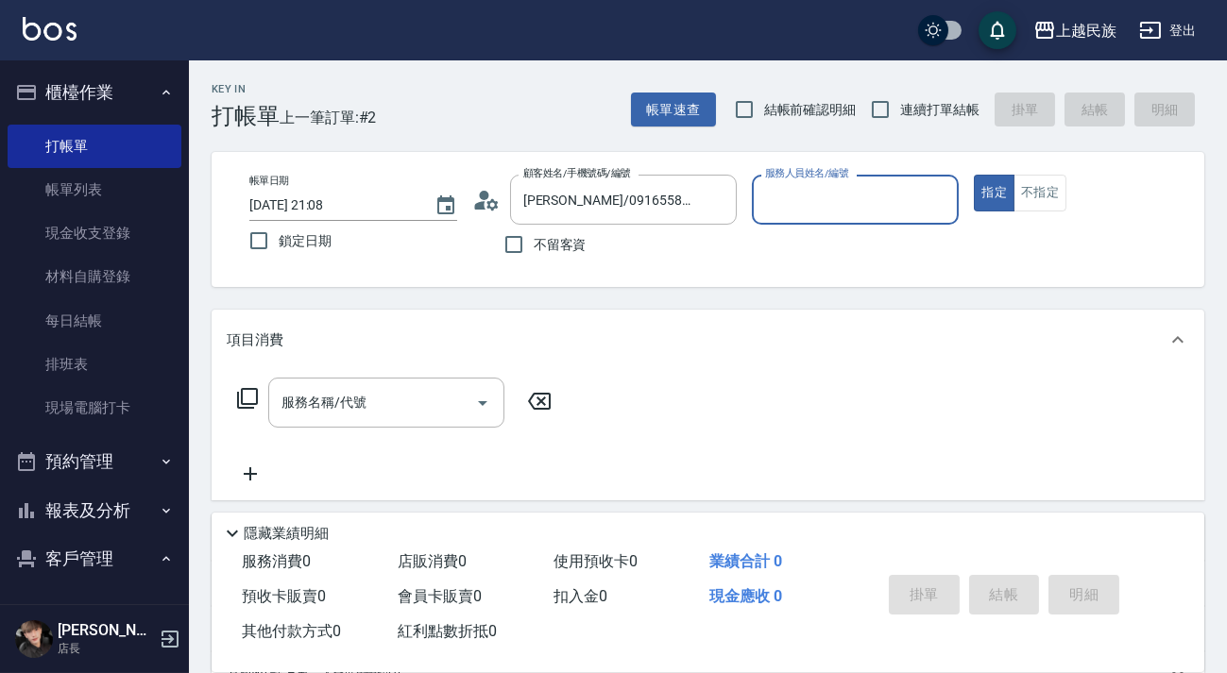
type input "Effie-5"
click at [974, 175] on button "指定" at bounding box center [994, 193] width 41 height 37
type button "true"
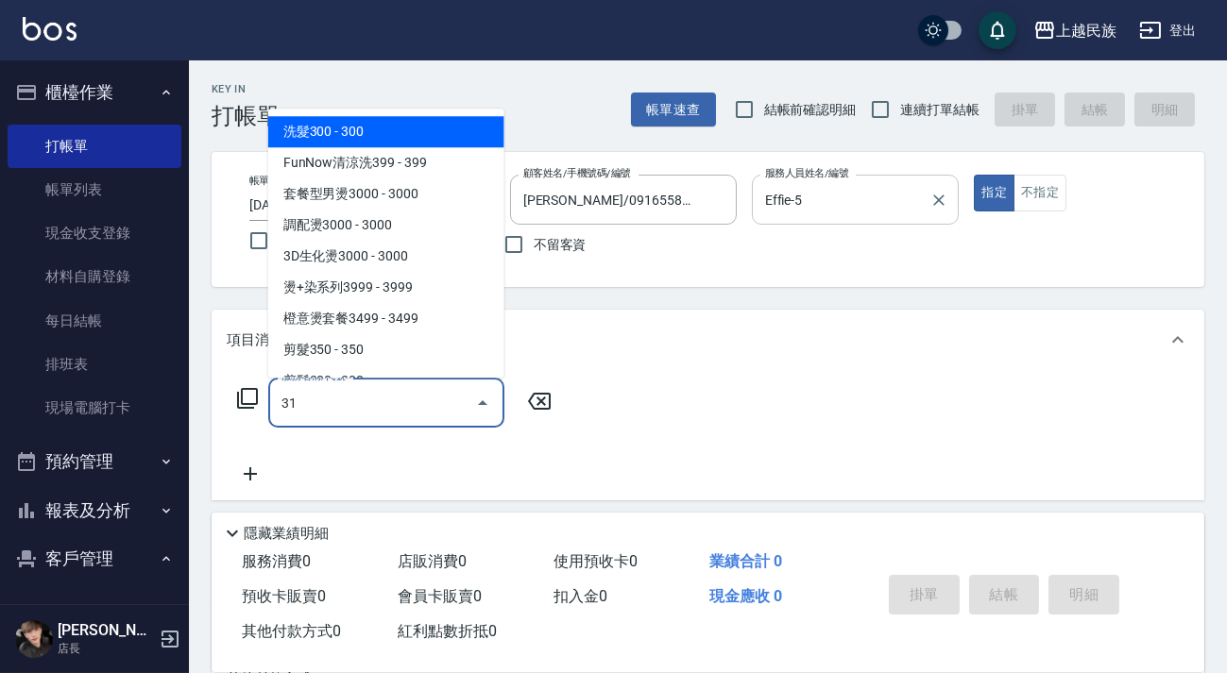
type input "310"
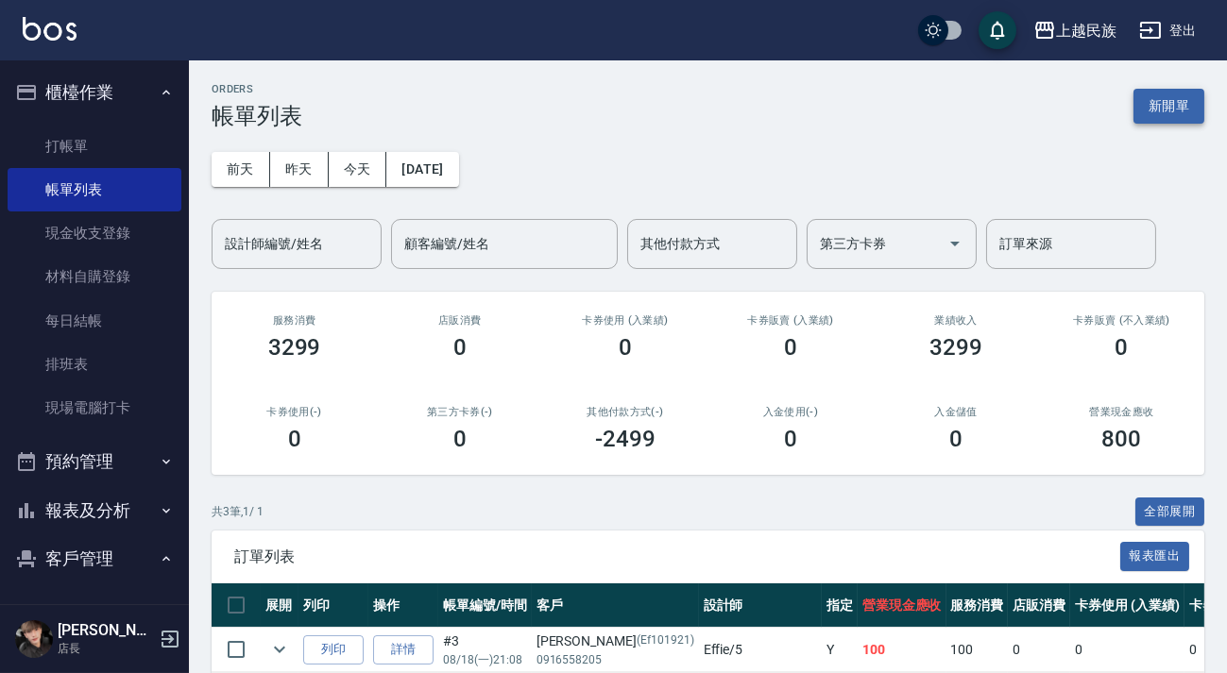
click at [1143, 116] on button "新開單" at bounding box center [1168, 106] width 71 height 35
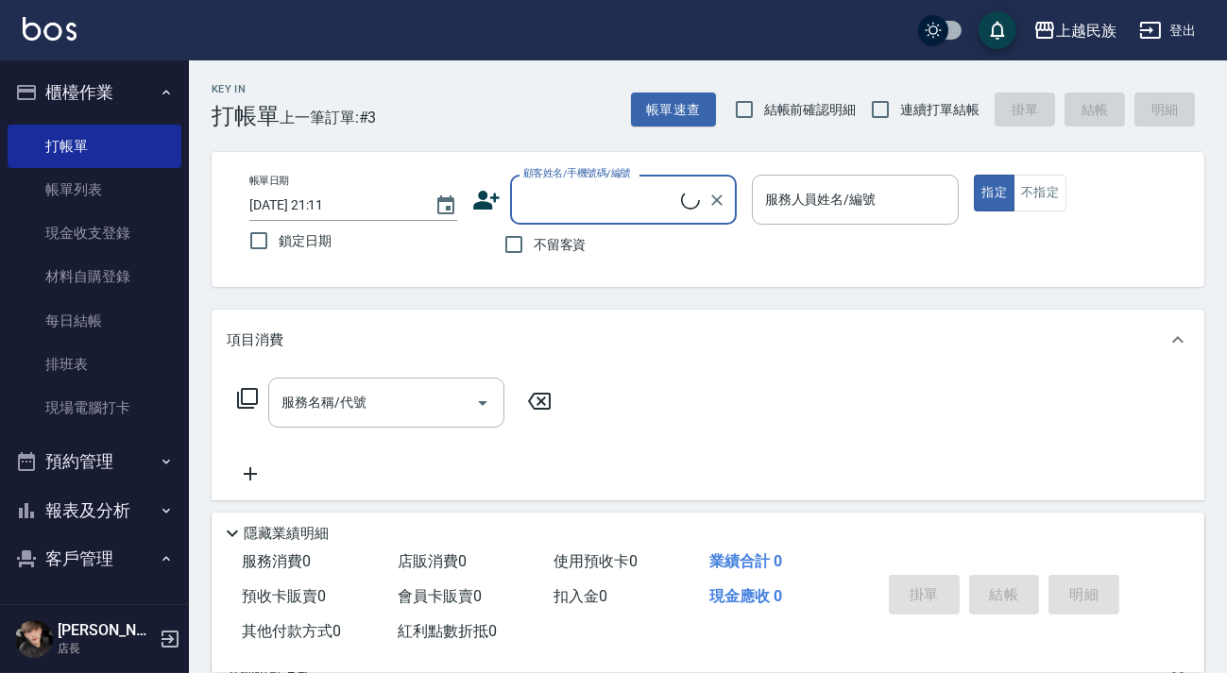
click at [608, 210] on input "顧客姓名/手機號碼/編號" at bounding box center [599, 199] width 162 height 33
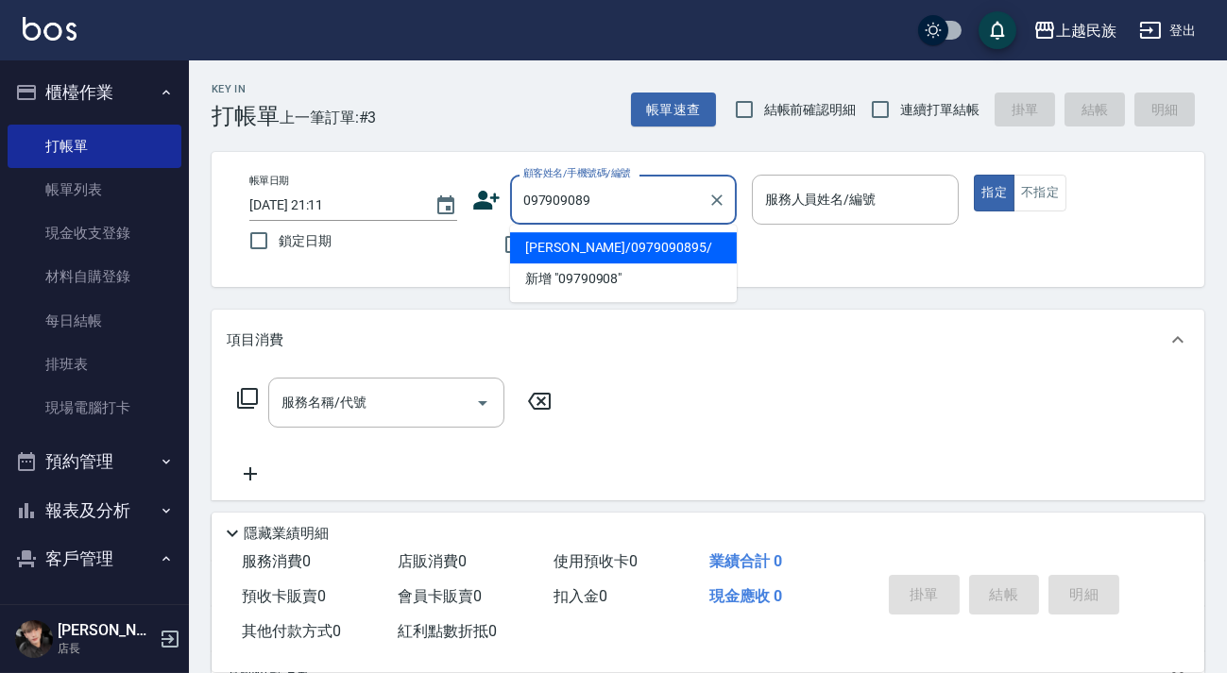
type input "0979090895"
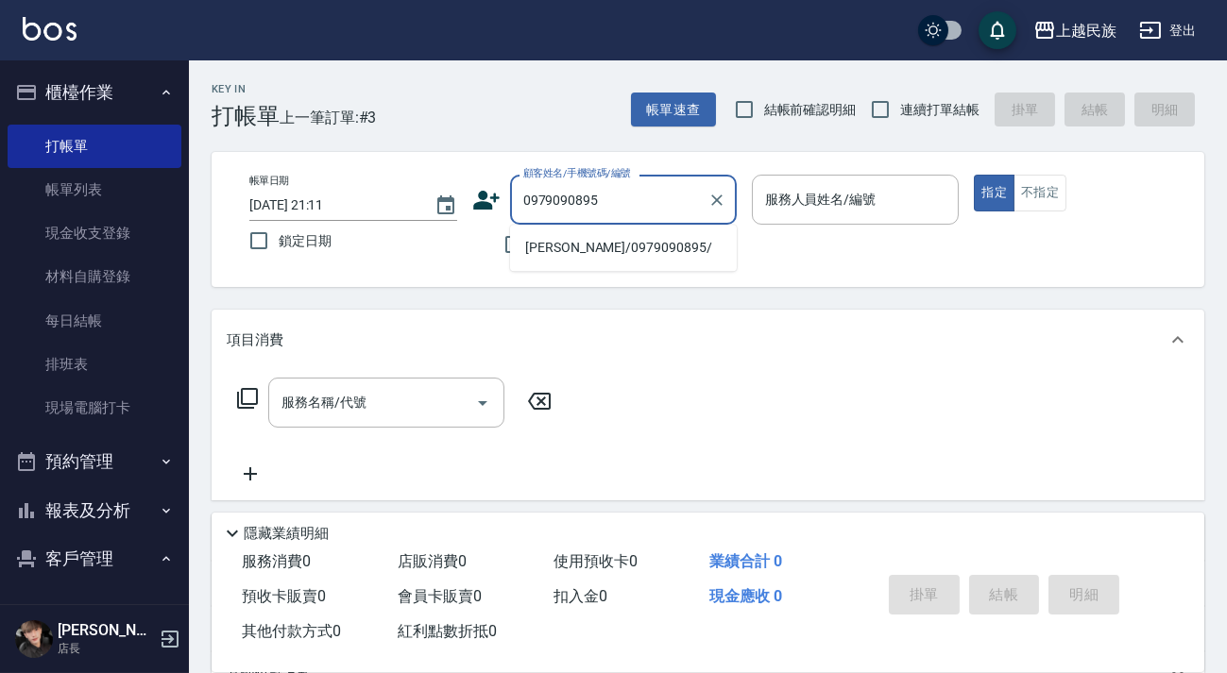
drag, startPoint x: 713, startPoint y: 203, endPoint x: 701, endPoint y: 208, distance: 13.2
click at [713, 203] on icon "Clear" at bounding box center [716, 200] width 11 height 11
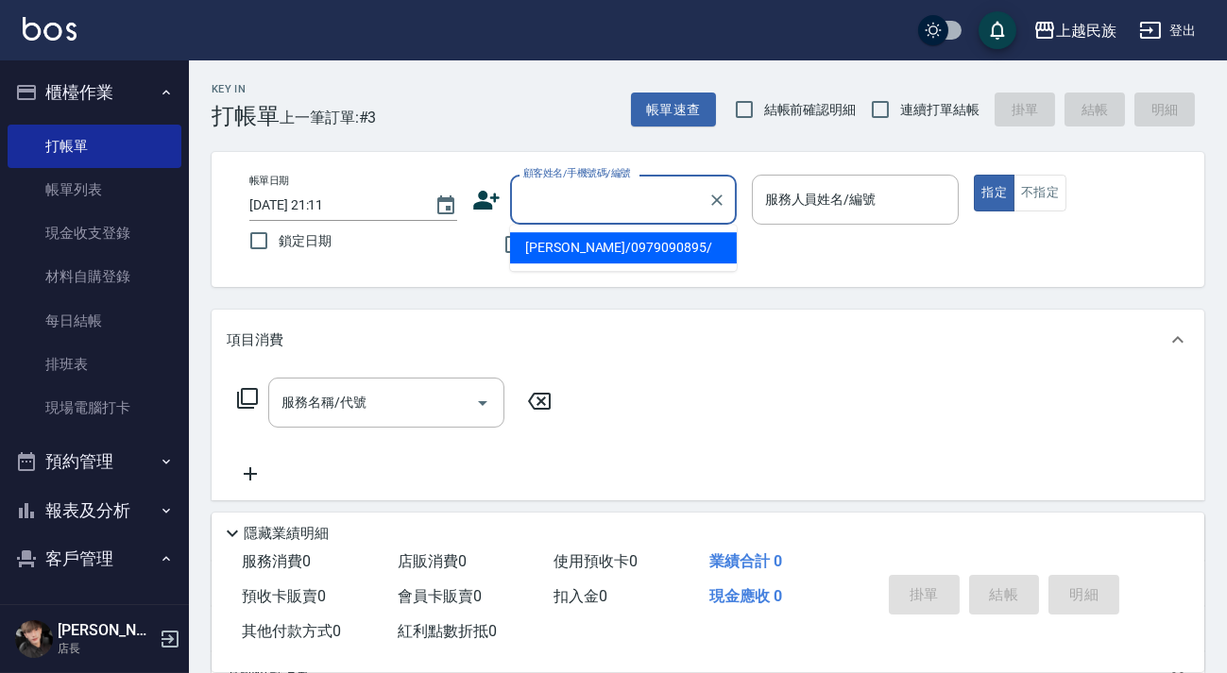
click at [593, 134] on div "Key In 打帳單 上一筆訂單:#3 帳單速查 結帳前確認明細 連續打單結帳 掛單 結帳 明細 帳單日期 [DATE] 21:11 鎖定日期 顧客姓名/手機…" at bounding box center [708, 489] width 1038 height 859
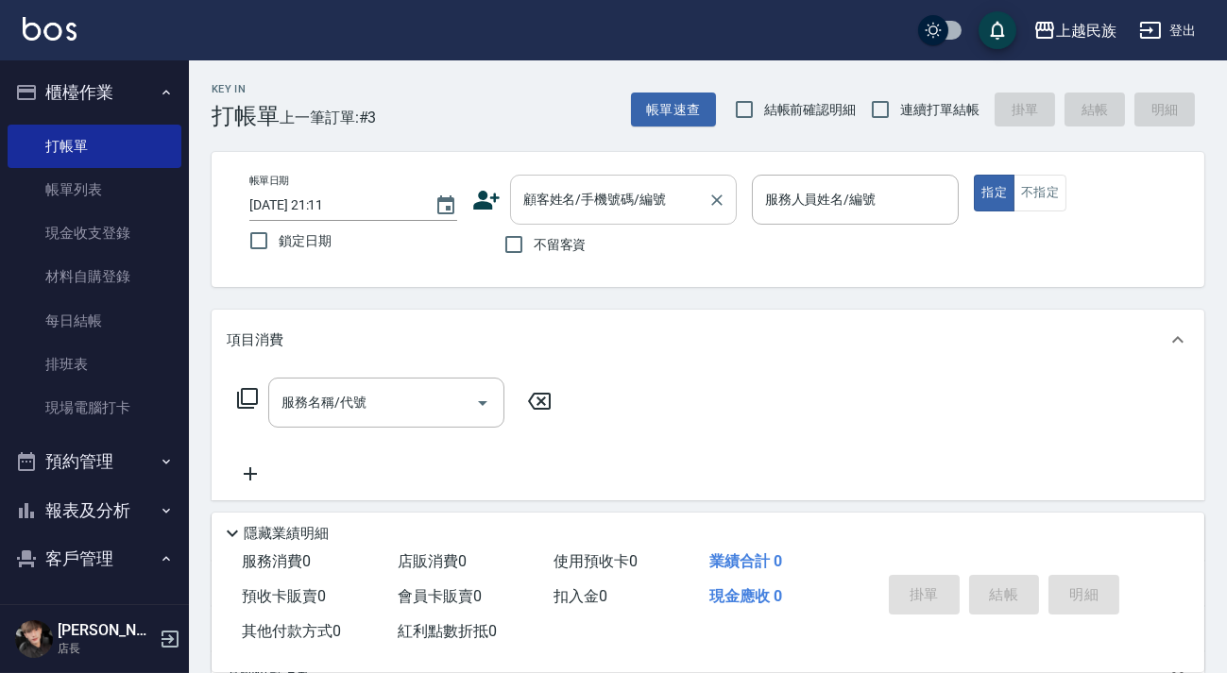
click at [609, 205] on input "顧客姓名/手機號碼/編號" at bounding box center [608, 199] width 181 height 33
click at [655, 208] on input "顧客姓名/手機號碼/編號" at bounding box center [608, 199] width 181 height 33
click at [649, 212] on input "顧客姓名/手機號碼/編號" at bounding box center [608, 199] width 181 height 33
click at [585, 240] on div "不留客資" at bounding box center [604, 245] width 264 height 40
click at [567, 246] on span "不留客資" at bounding box center [560, 245] width 53 height 20
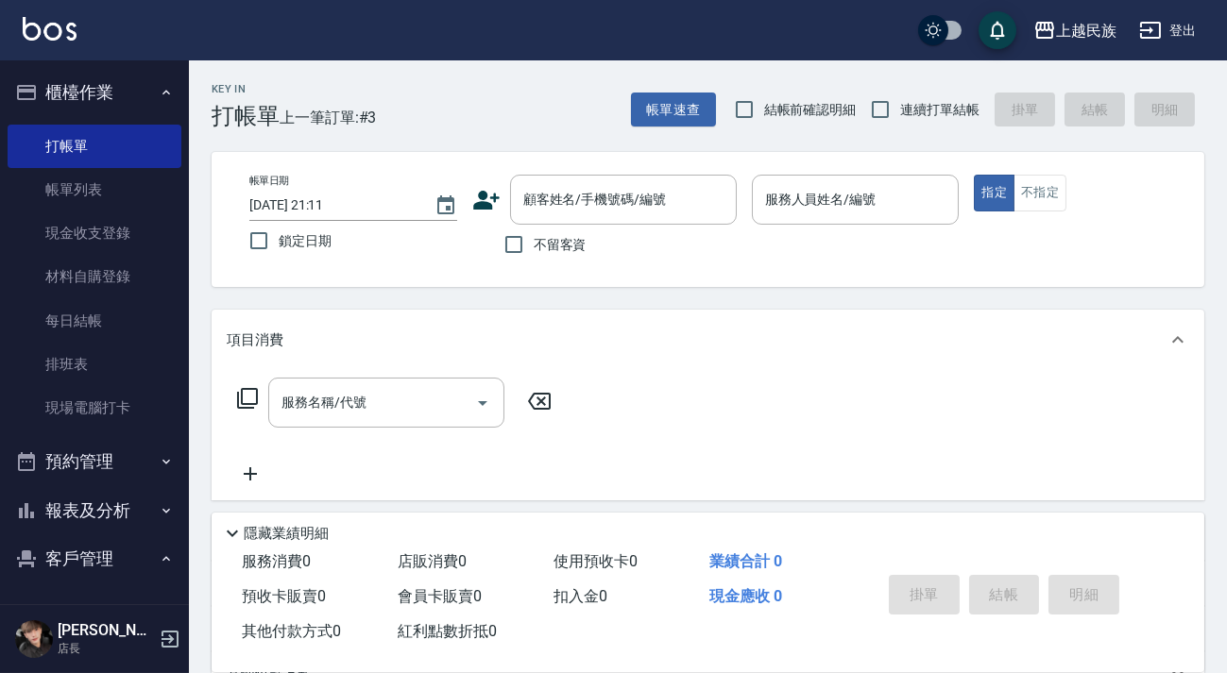
click at [534, 246] on input "不留客資" at bounding box center [514, 245] width 40 height 40
checkbox input "true"
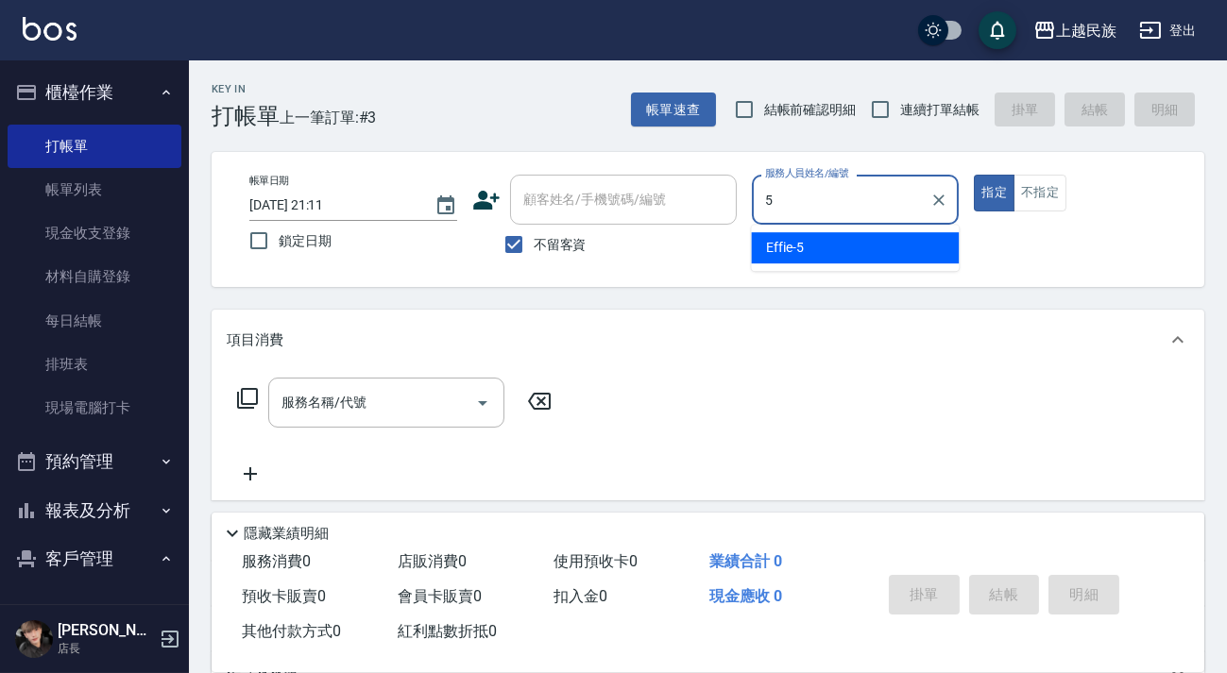
type input "Effie-5"
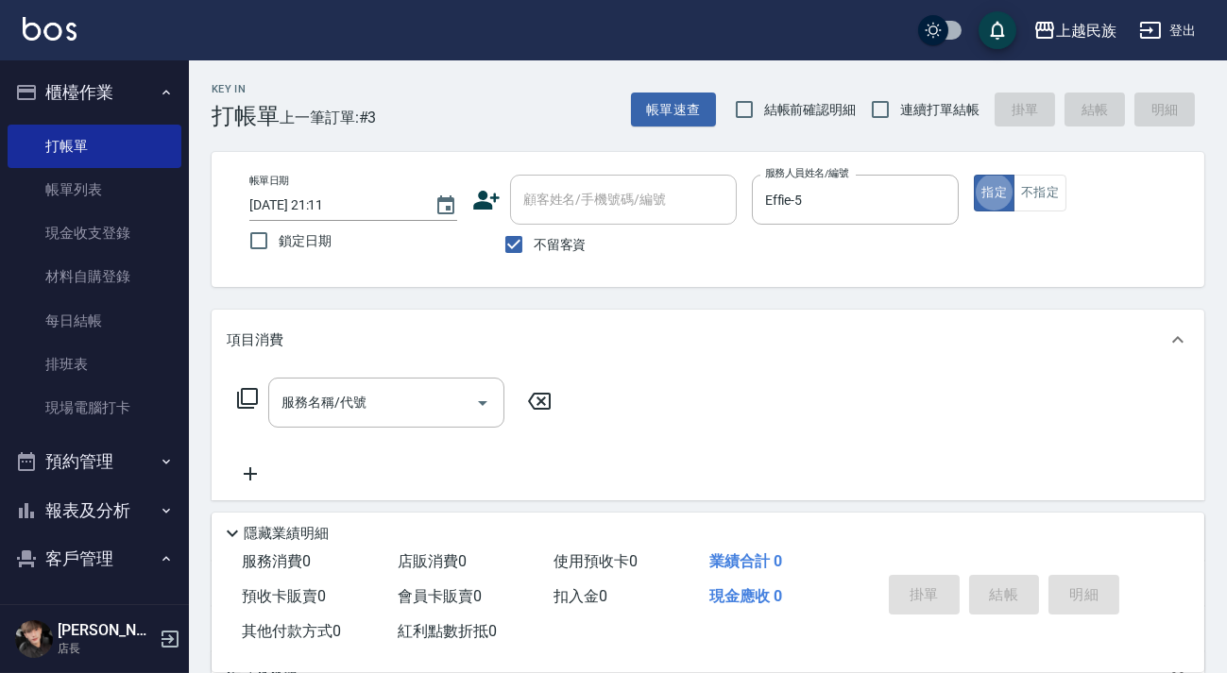
type button "true"
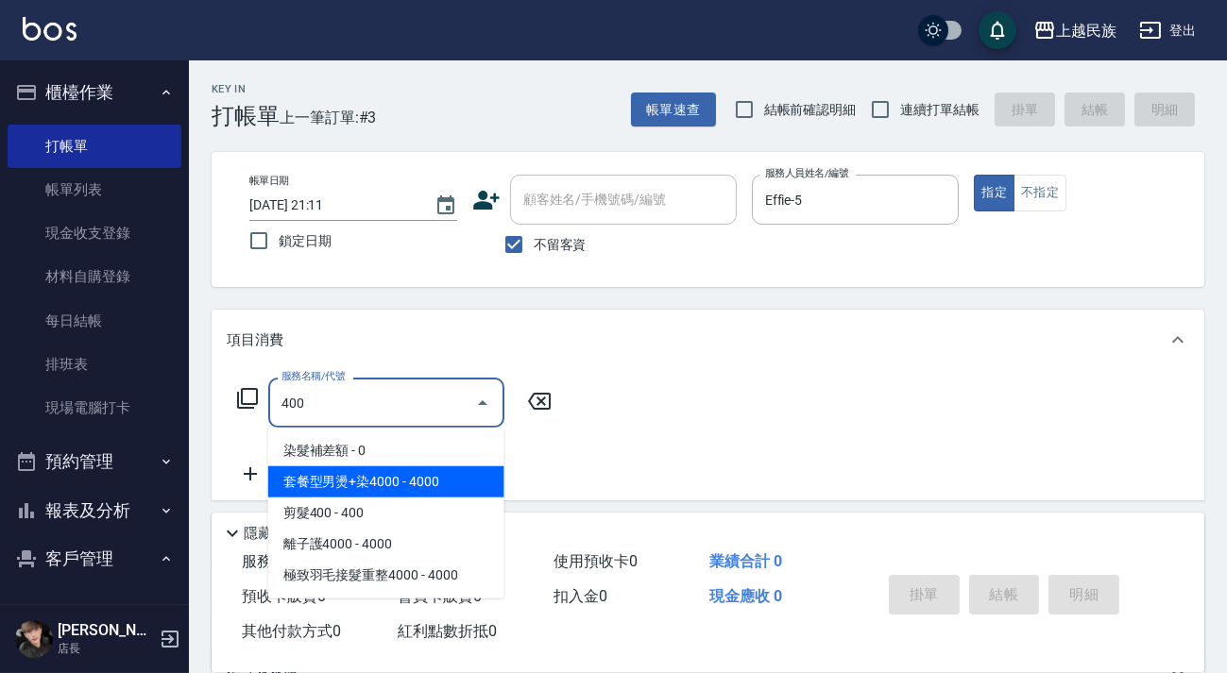
click at [434, 495] on span "套餐型男燙+染4000 - 4000" at bounding box center [386, 482] width 236 height 31
type input "套餐型男燙+染4000(207)"
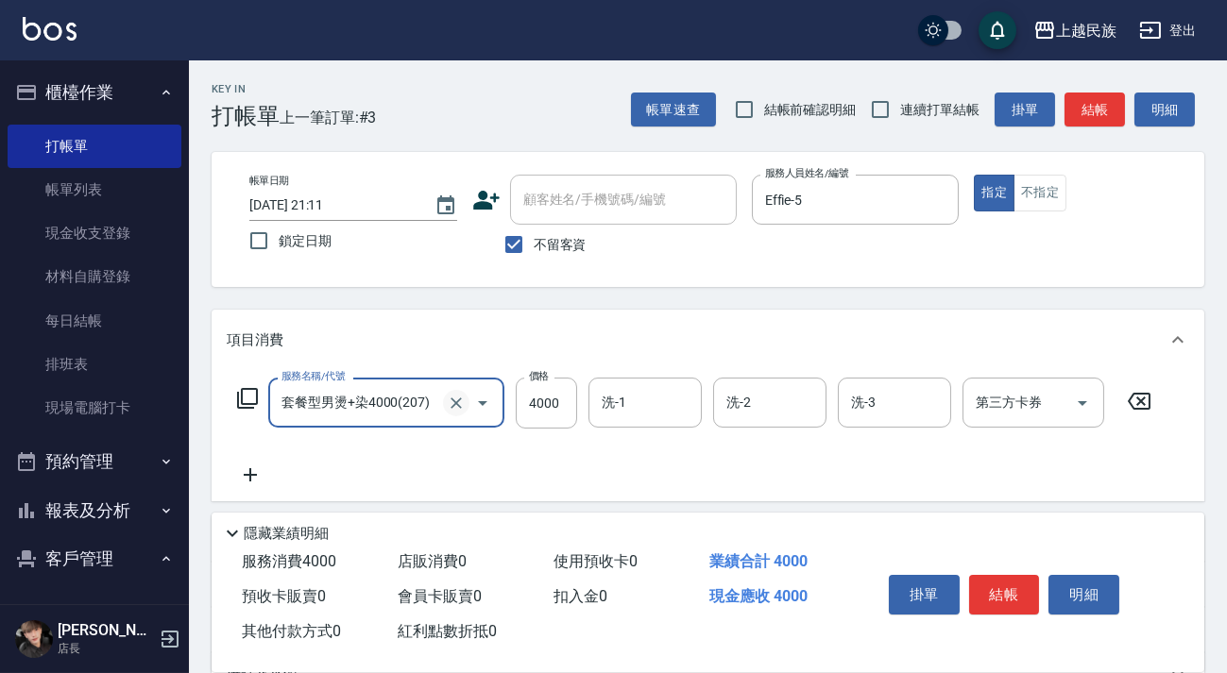
click at [445, 407] on button "Clear" at bounding box center [456, 403] width 26 height 26
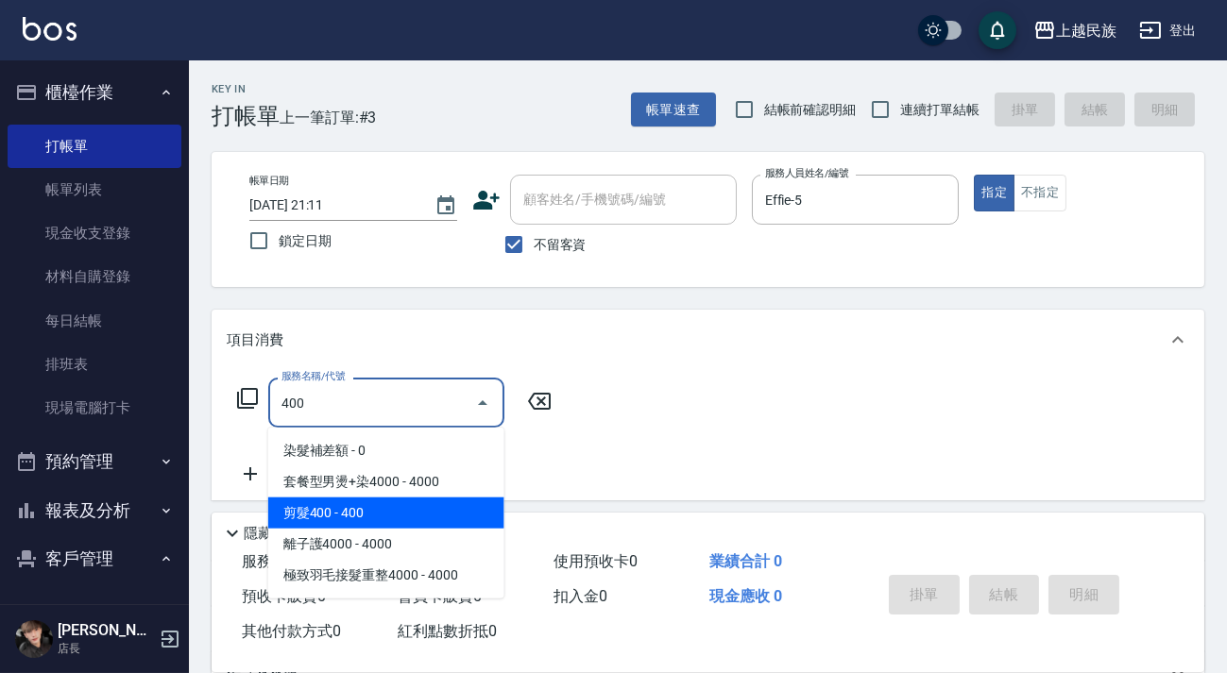
click at [394, 520] on span "剪髮400 - 400" at bounding box center [386, 513] width 236 height 31
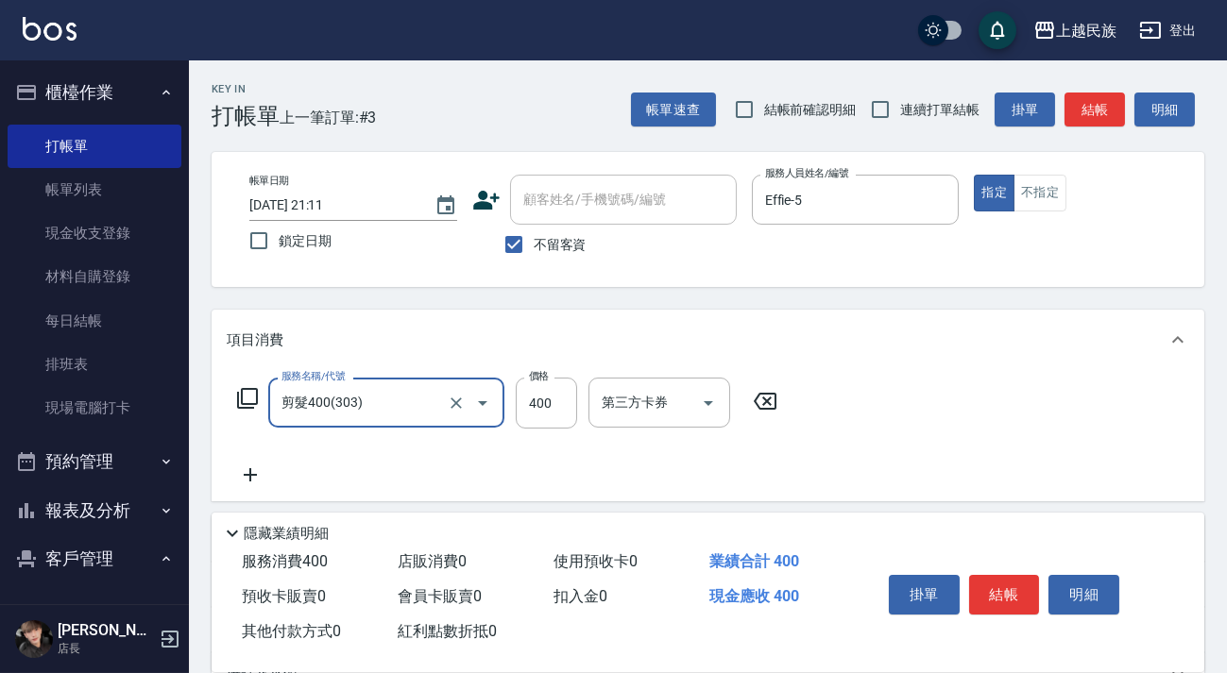
type input "剪髮400(303)"
click at [264, 479] on icon at bounding box center [250, 475] width 47 height 23
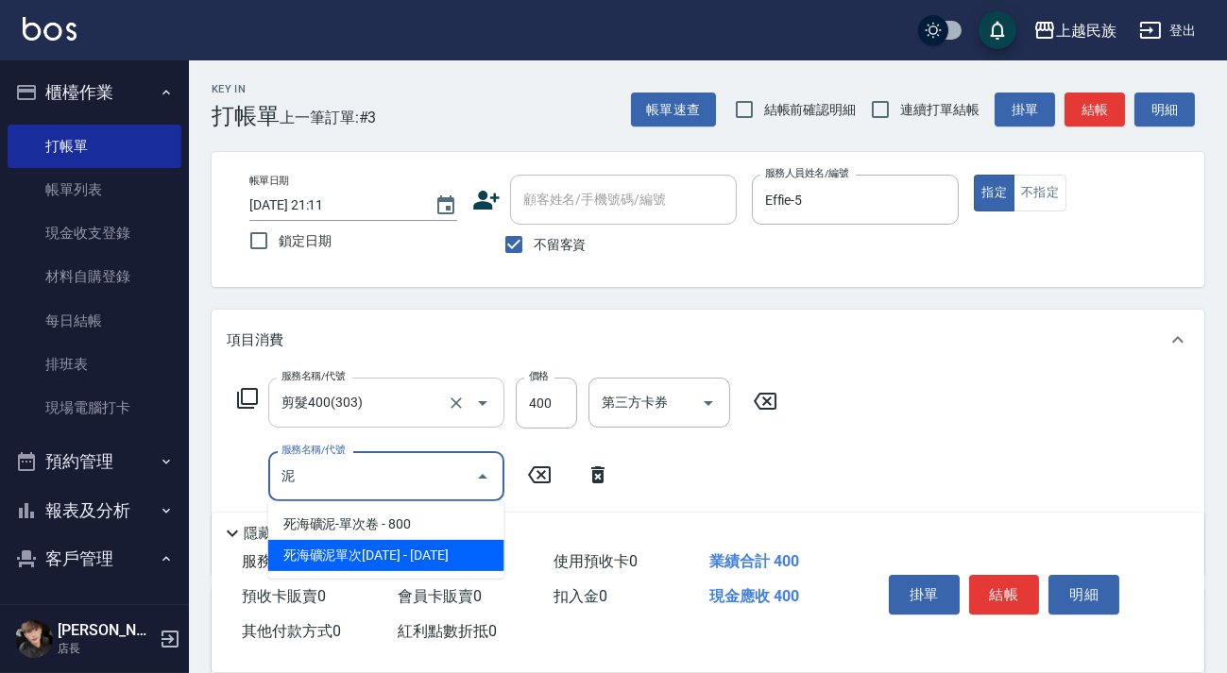
click at [347, 547] on span "死海礦泥單次[DATE] - [DATE]" at bounding box center [386, 555] width 236 height 31
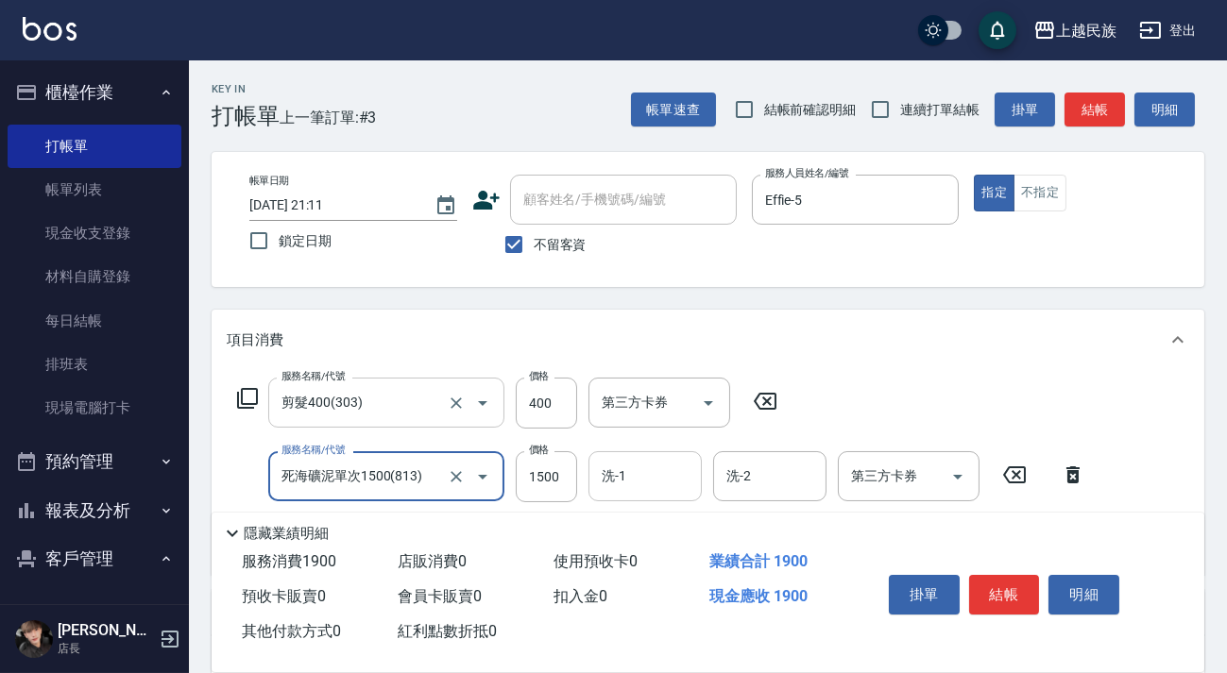
type input "死海礦泥單次1500(813)"
click at [622, 485] on input "洗-1" at bounding box center [645, 476] width 96 height 33
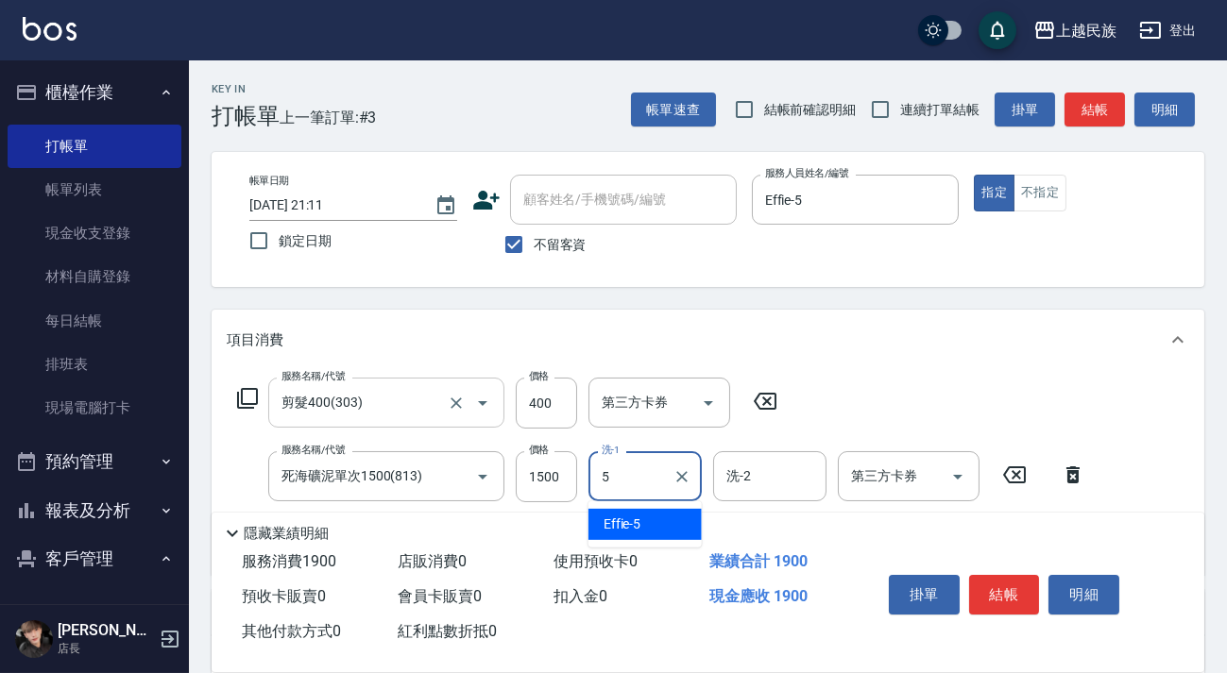
type input "Effie-5"
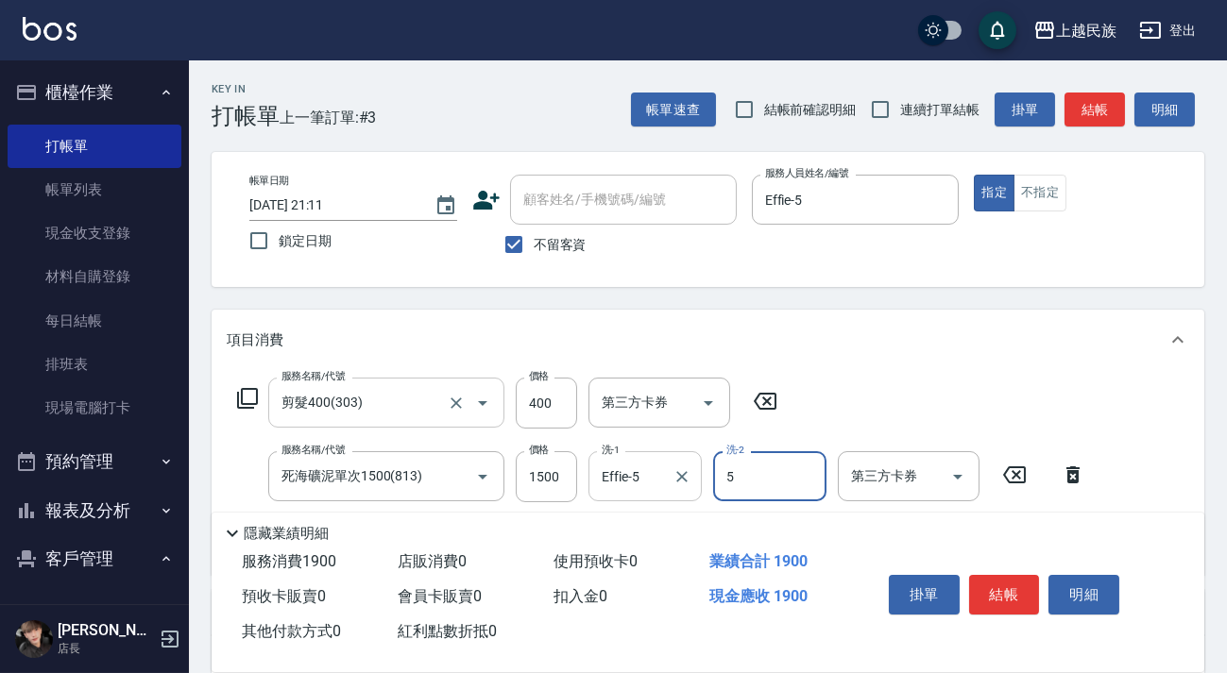
type input "Effie-5"
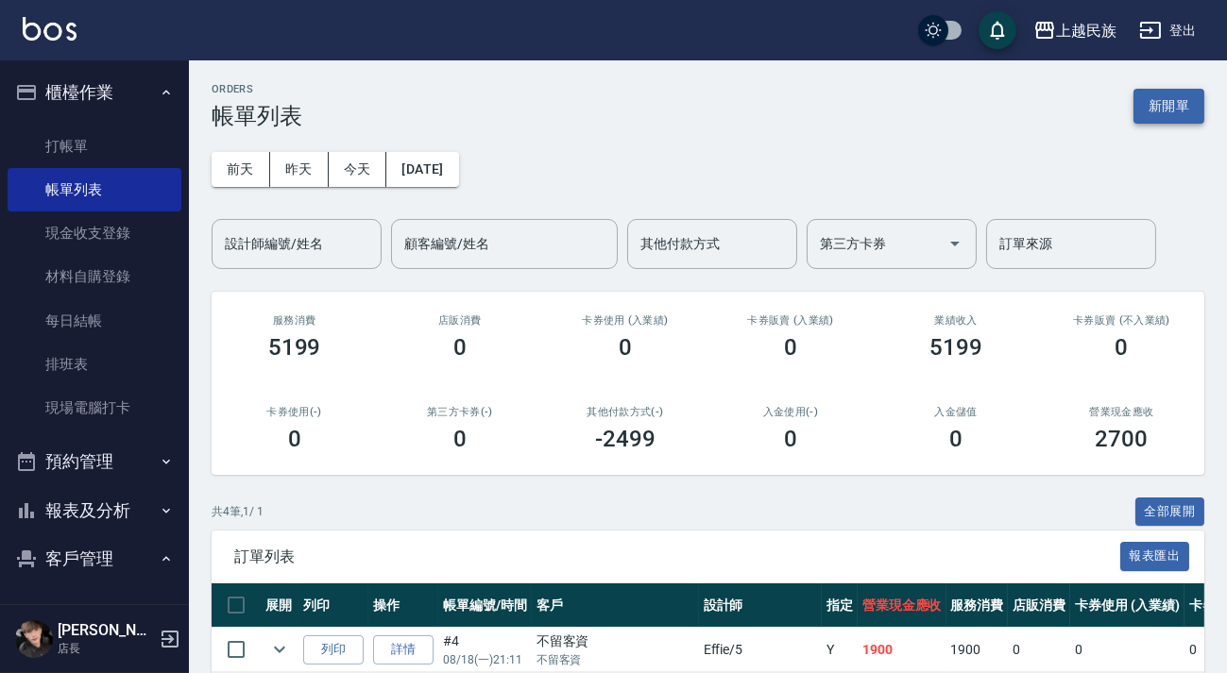
click at [1172, 110] on button "新開單" at bounding box center [1168, 106] width 71 height 35
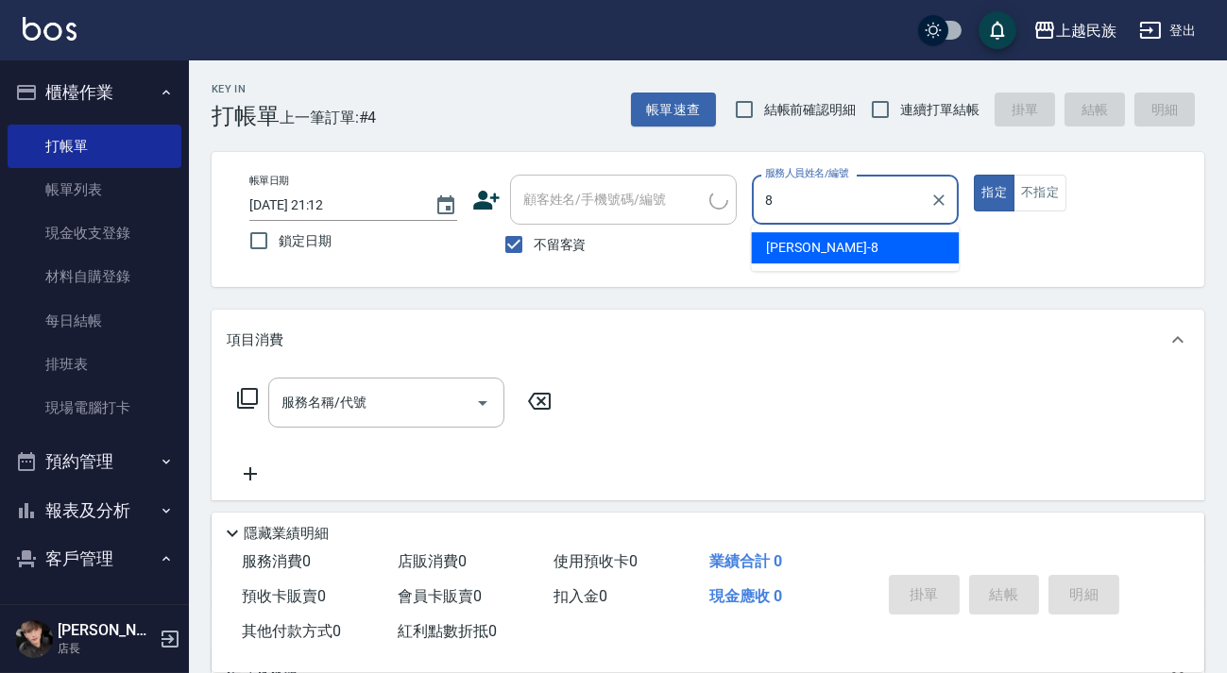
type input "Stella-8"
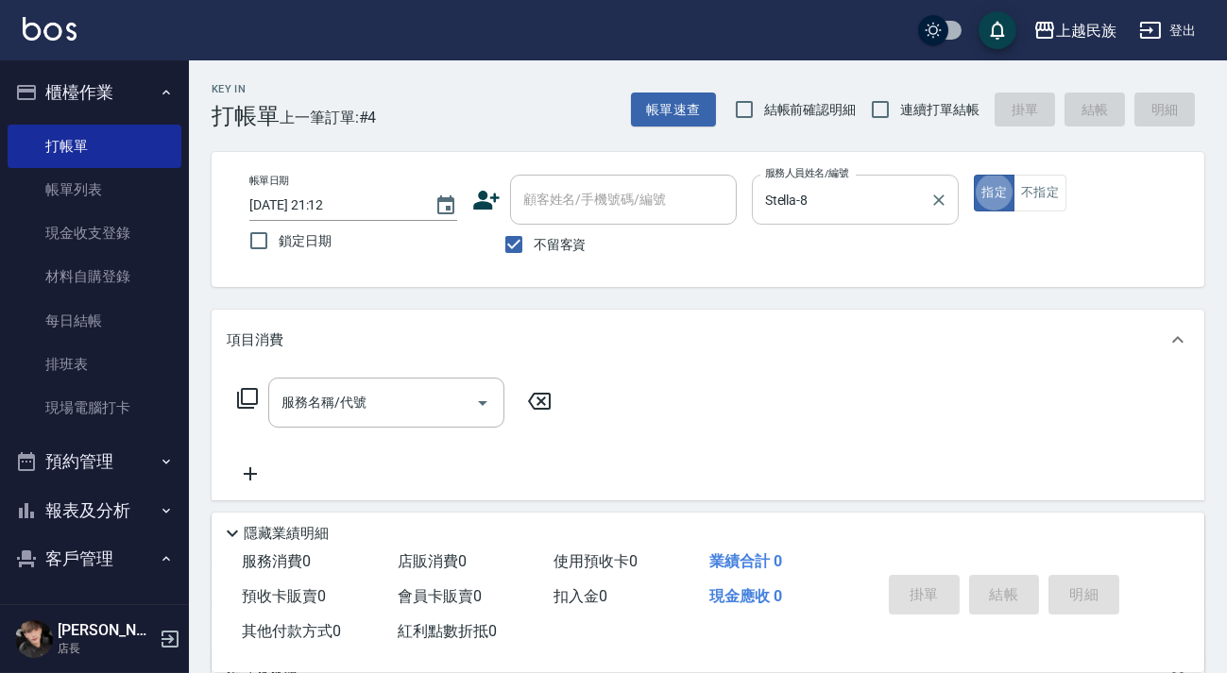
type button "true"
click at [248, 408] on icon at bounding box center [247, 398] width 21 height 21
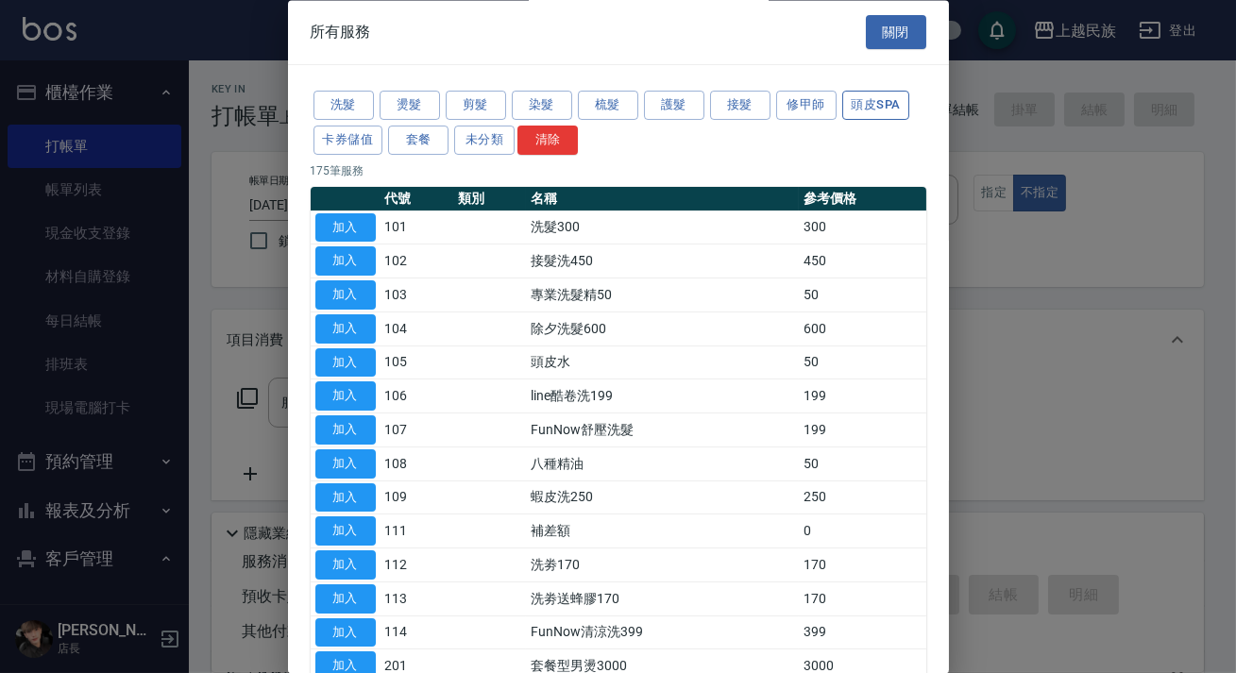
click at [860, 106] on button "頭皮SPA" at bounding box center [876, 106] width 68 height 29
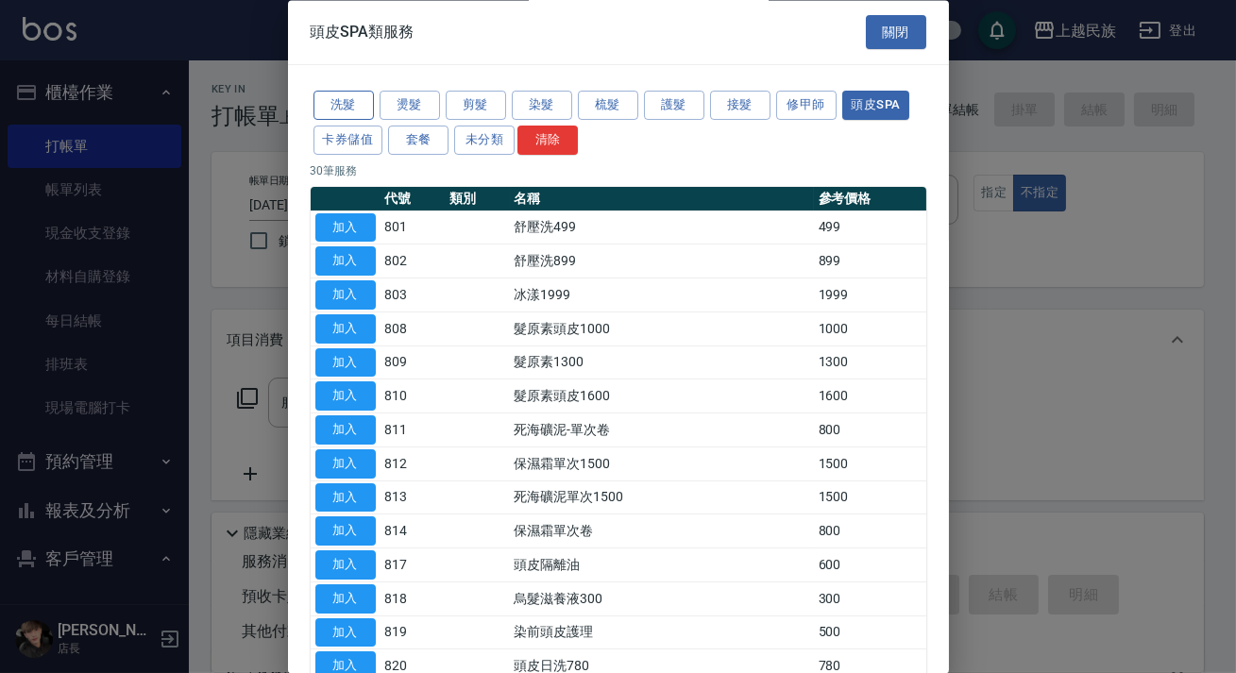
click at [365, 103] on button "洗髮" at bounding box center [344, 106] width 60 height 29
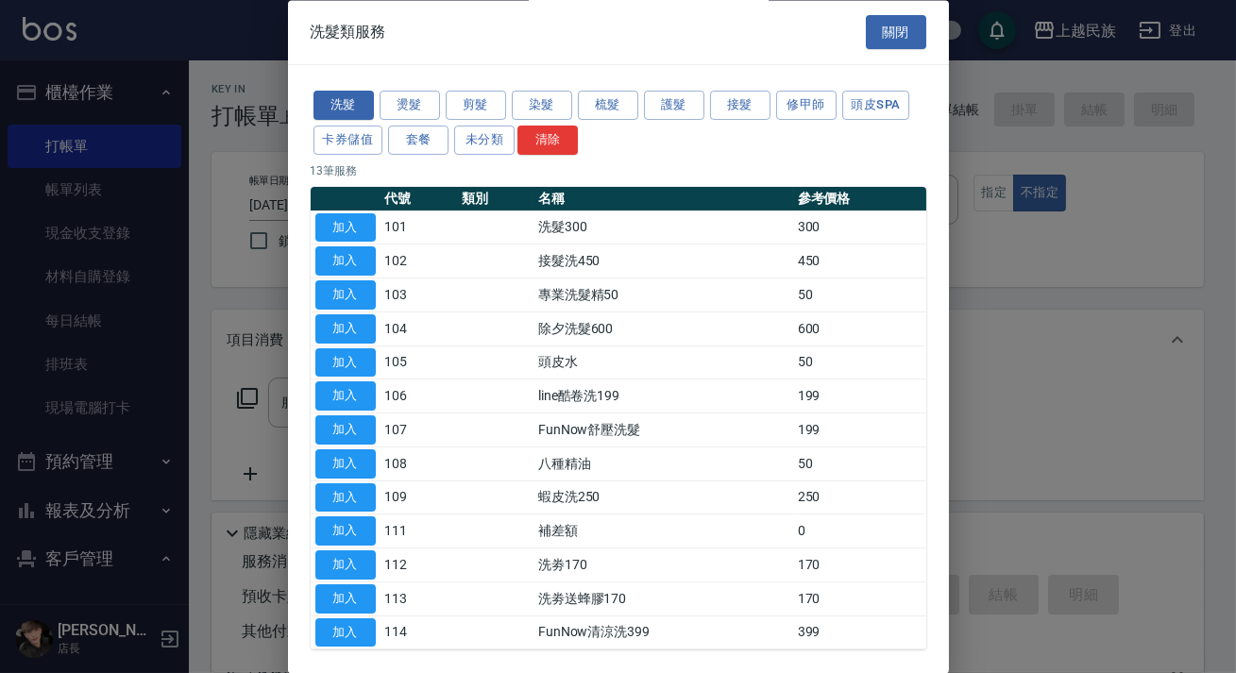
scroll to position [78, 0]
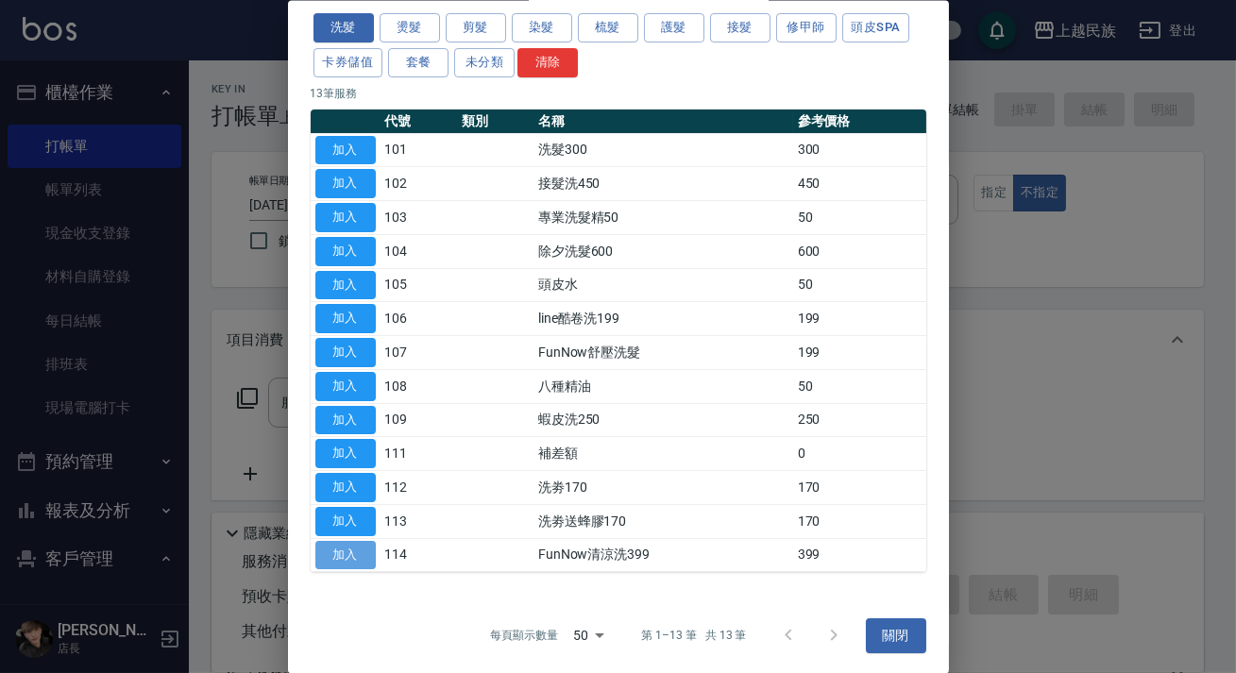
click at [367, 558] on button "加入" at bounding box center [345, 554] width 60 height 29
type input "FunNow清涼洗399(114)"
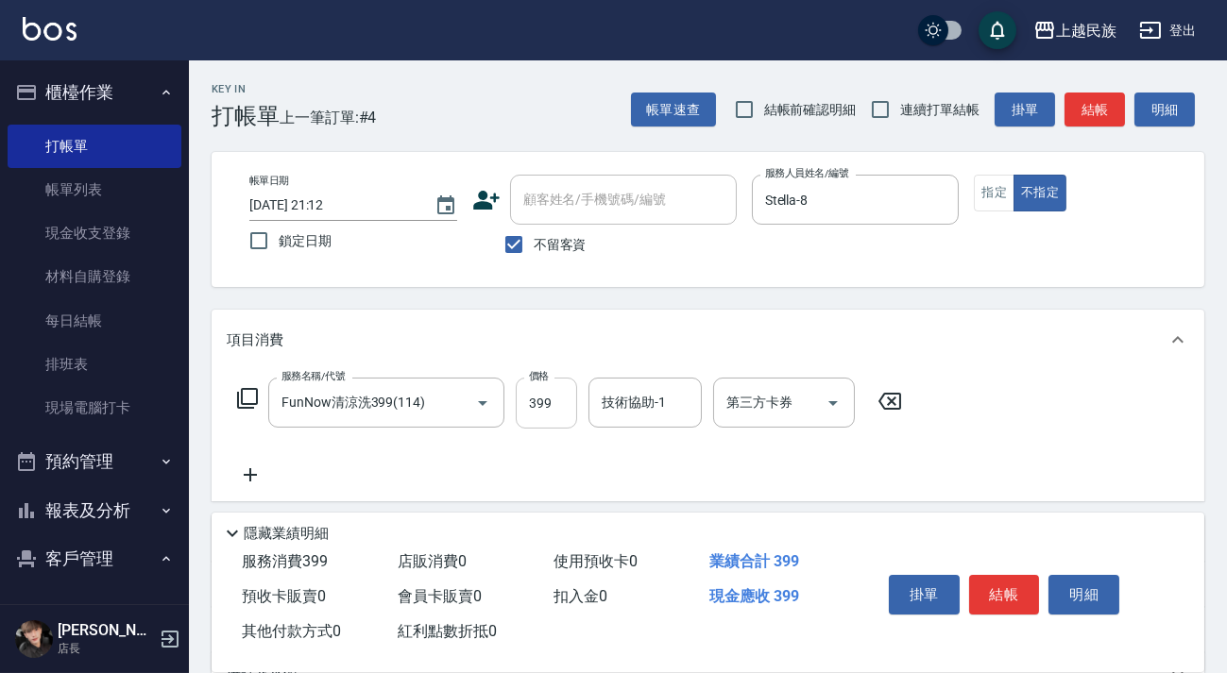
click at [552, 404] on input "399" at bounding box center [546, 403] width 61 height 51
type input "598"
click at [601, 405] on div "技術協助-1 技術協助-1" at bounding box center [644, 403] width 113 height 50
type input "Stella-8"
click at [832, 415] on button "Open" at bounding box center [833, 403] width 30 height 30
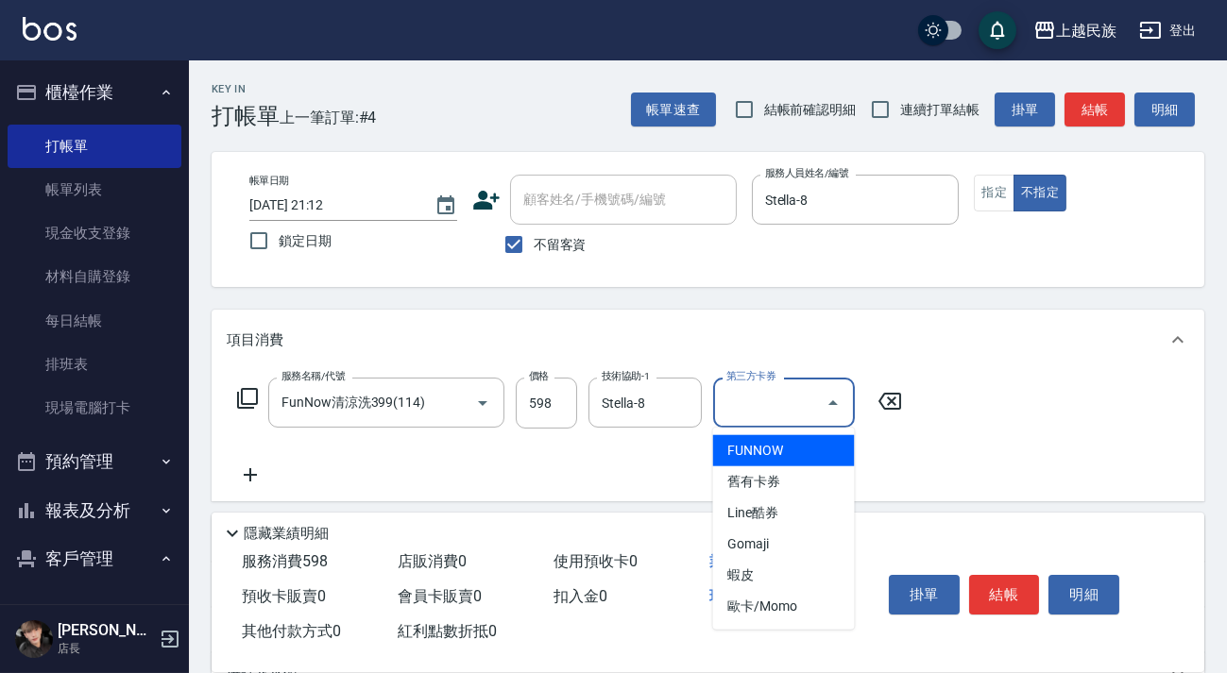
click at [814, 457] on span "FUNNOW" at bounding box center [784, 450] width 142 height 31
type input "FUNNOW"
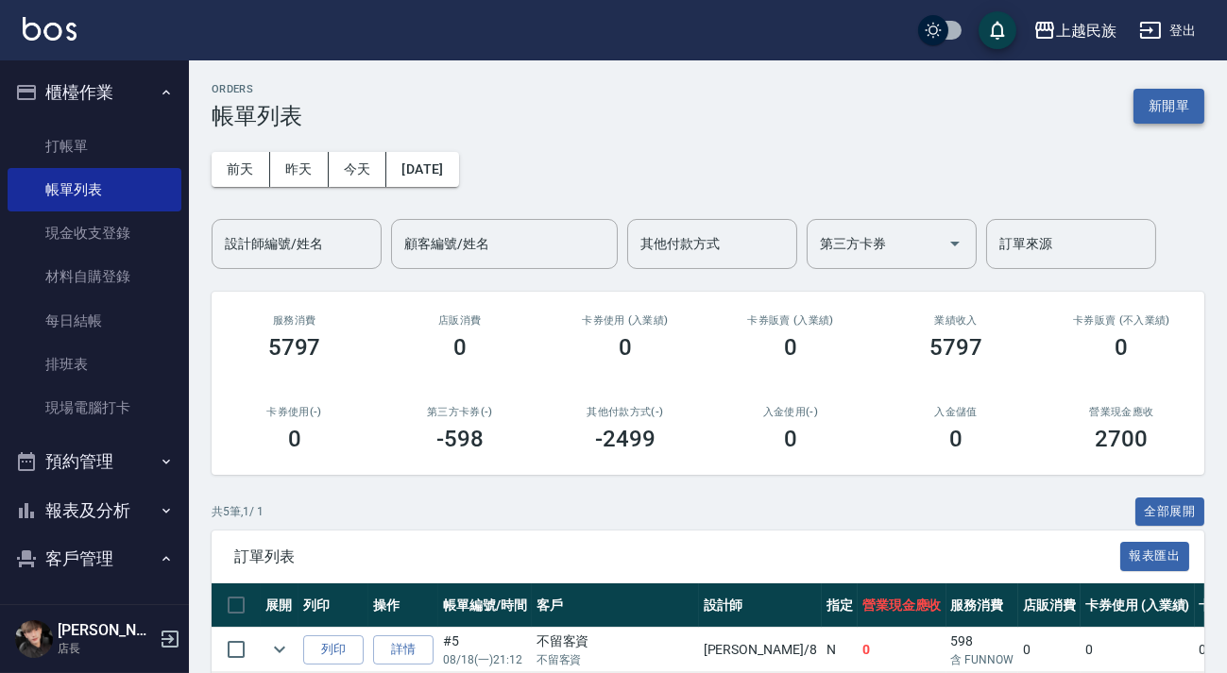
click at [1152, 116] on button "新開單" at bounding box center [1168, 106] width 71 height 35
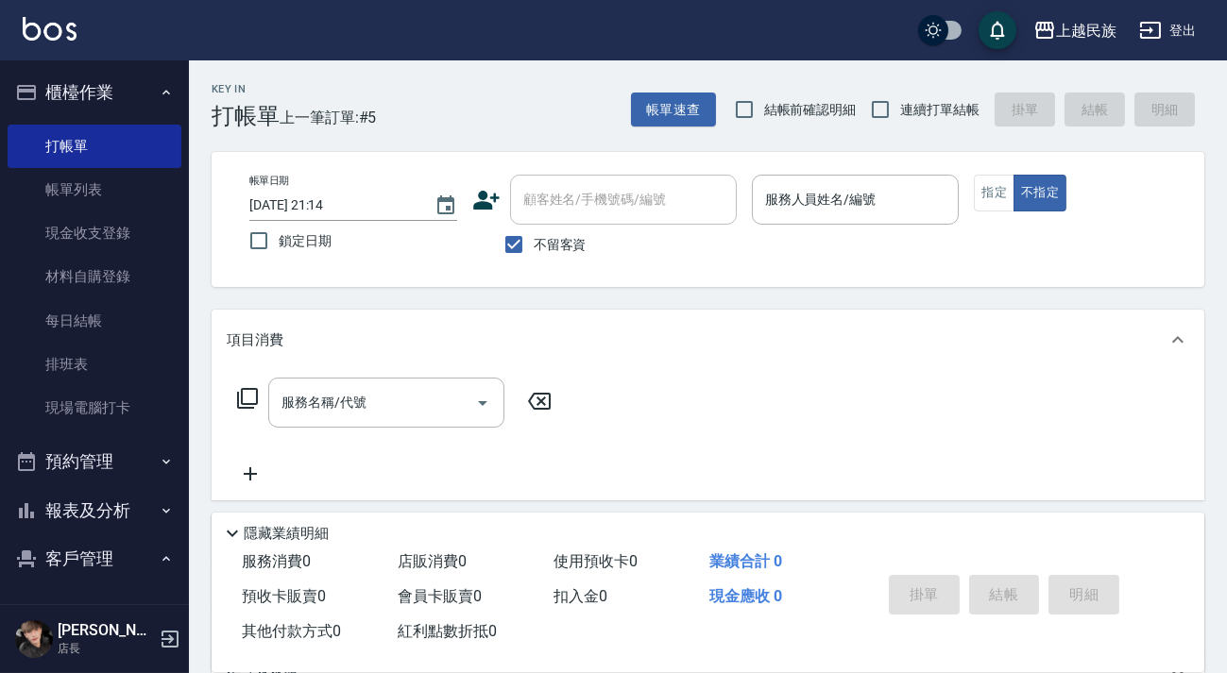
click at [939, 114] on span "連續打單結帳" at bounding box center [939, 110] width 79 height 20
click at [900, 114] on input "連續打單結帳" at bounding box center [880, 110] width 40 height 40
checkbox input "true"
drag, startPoint x: 541, startPoint y: 249, endPoint x: 567, endPoint y: 215, distance: 42.5
click at [543, 247] on span "不留客資" at bounding box center [560, 245] width 53 height 20
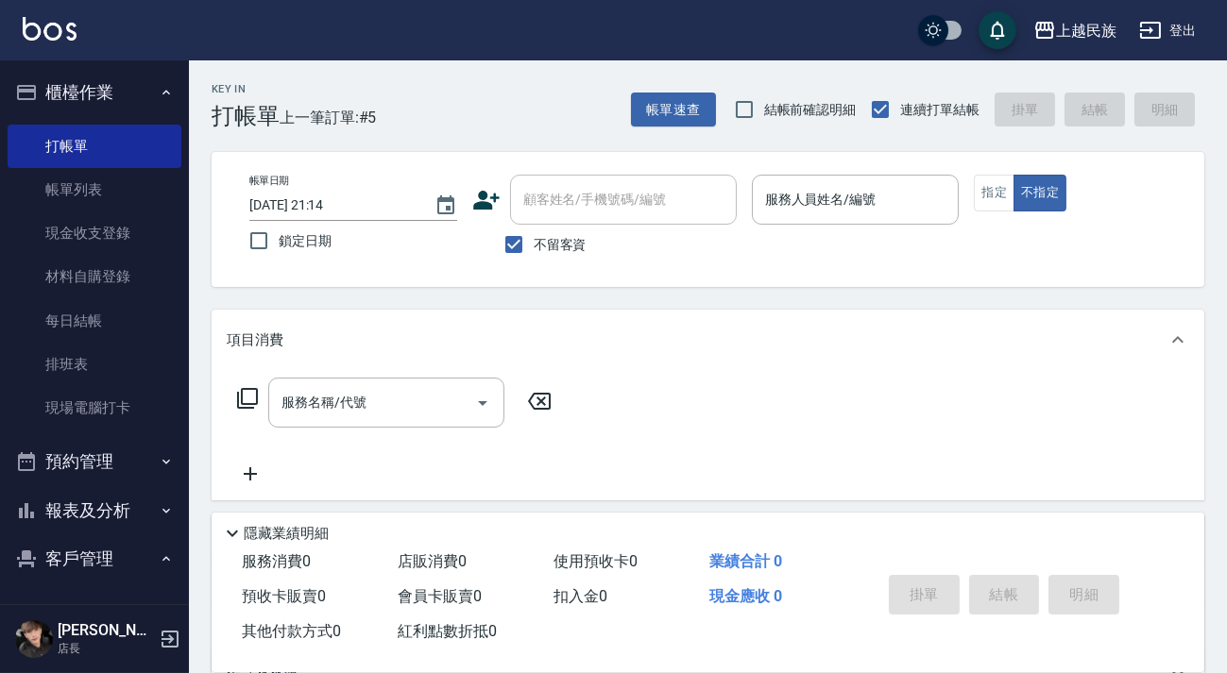
click at [534, 247] on input "不留客資" at bounding box center [514, 245] width 40 height 40
checkbox input "false"
click at [573, 207] on div "顧客姓名/手機號碼/編號 顧客姓名/手機號碼/編號" at bounding box center [623, 200] width 227 height 50
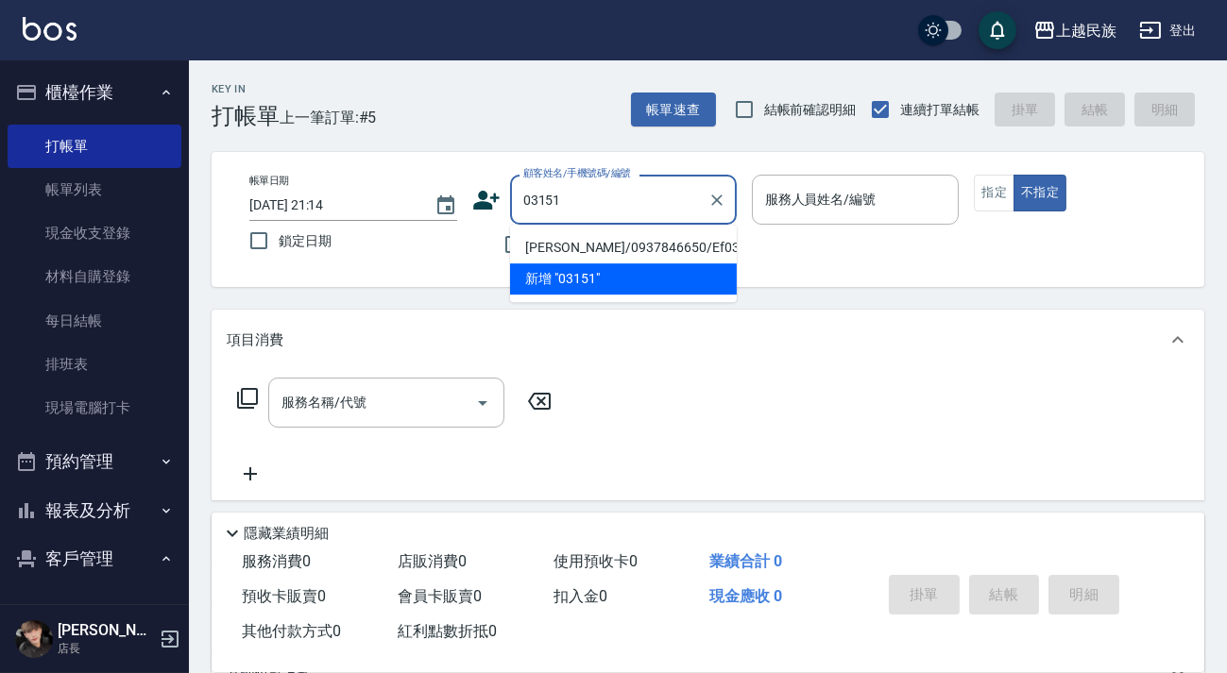
click at [639, 253] on li "[PERSON_NAME]/0937846650/Ef031511" at bounding box center [623, 247] width 227 height 31
type input "[PERSON_NAME]/0937846650/Ef031511"
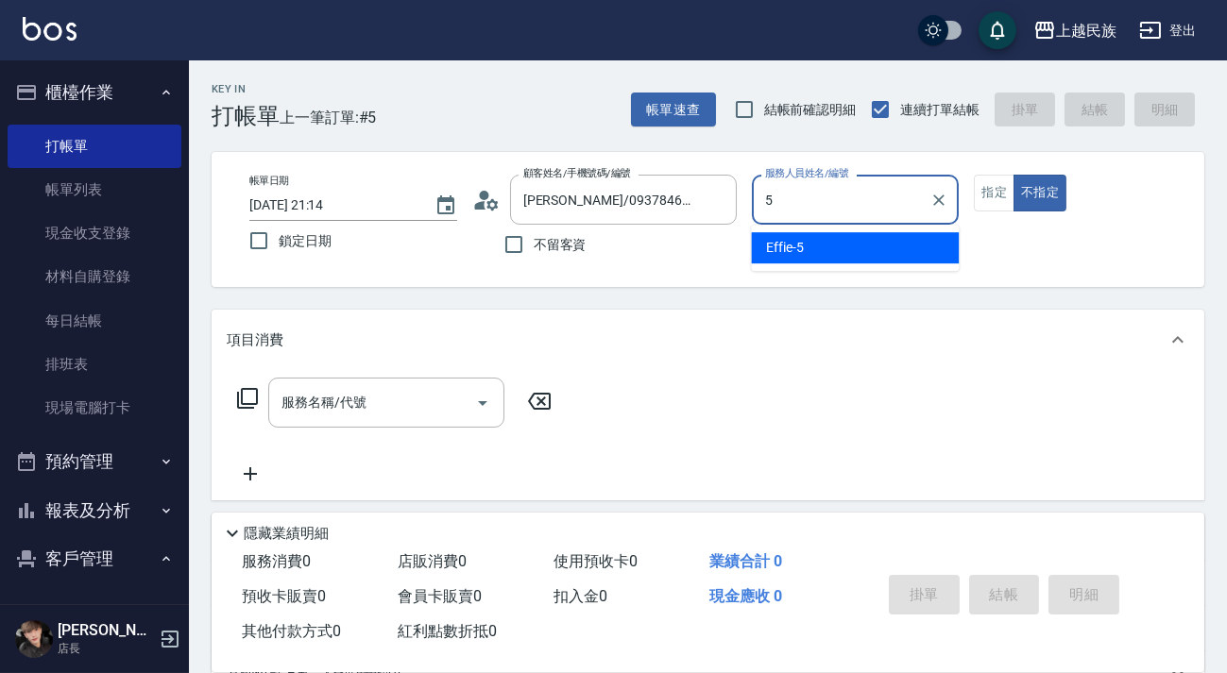
type input "Effie-5"
type button "false"
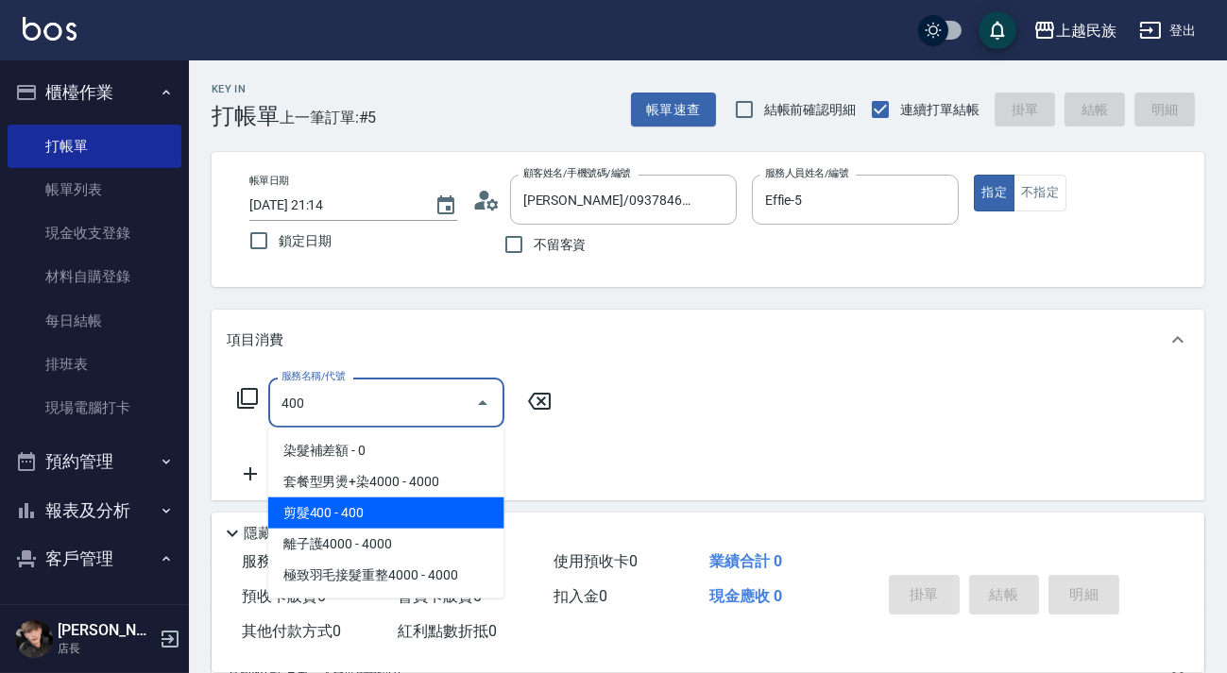
click at [419, 498] on span "剪髮400 - 400" at bounding box center [386, 513] width 236 height 31
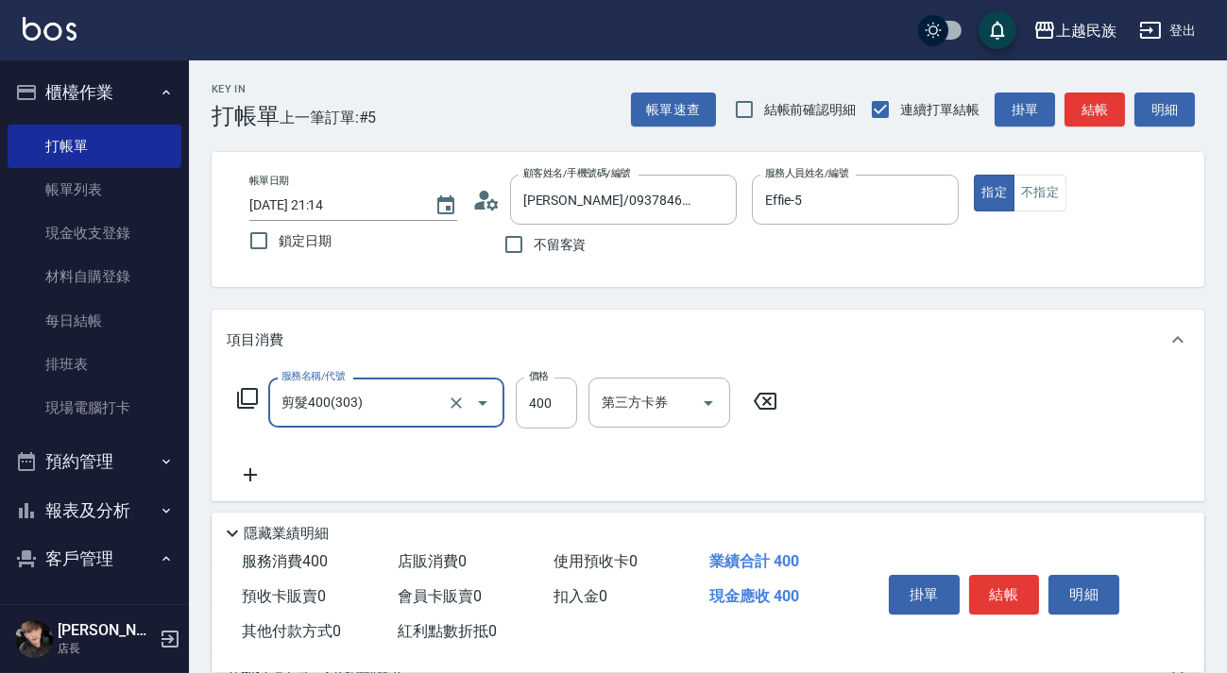
type input "剪髮400(303)"
click at [257, 396] on icon at bounding box center [247, 398] width 23 height 23
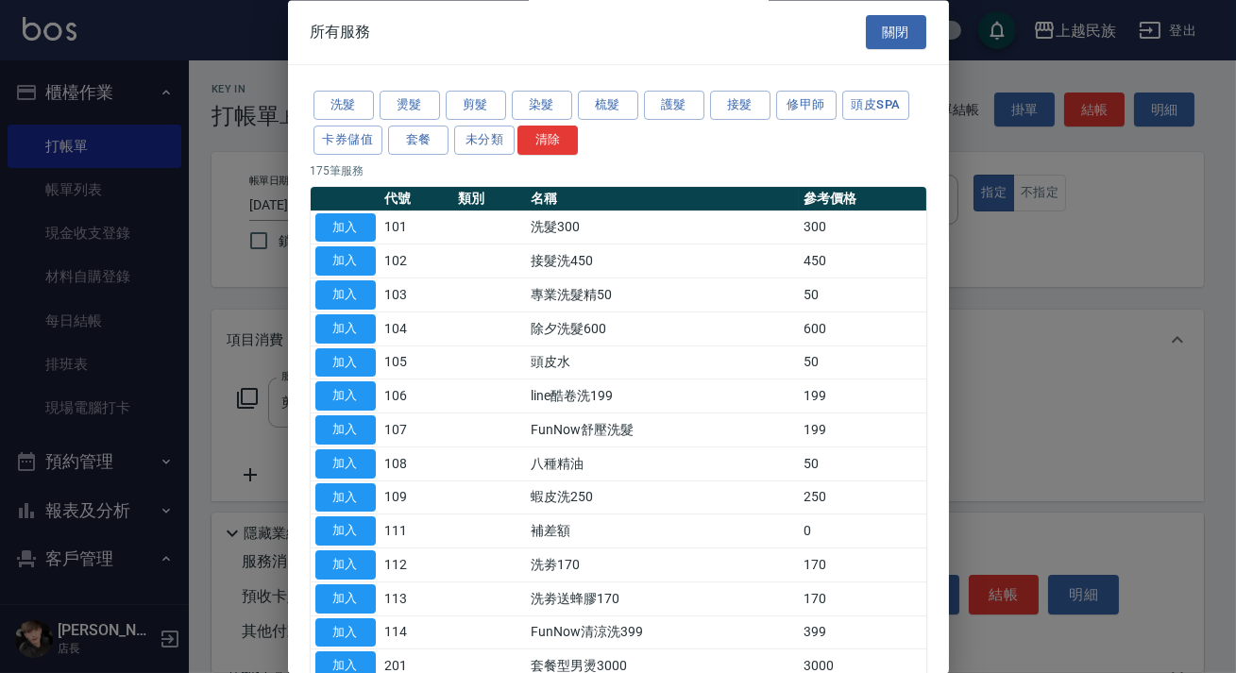
click at [547, 99] on button "染髮" at bounding box center [542, 106] width 60 height 29
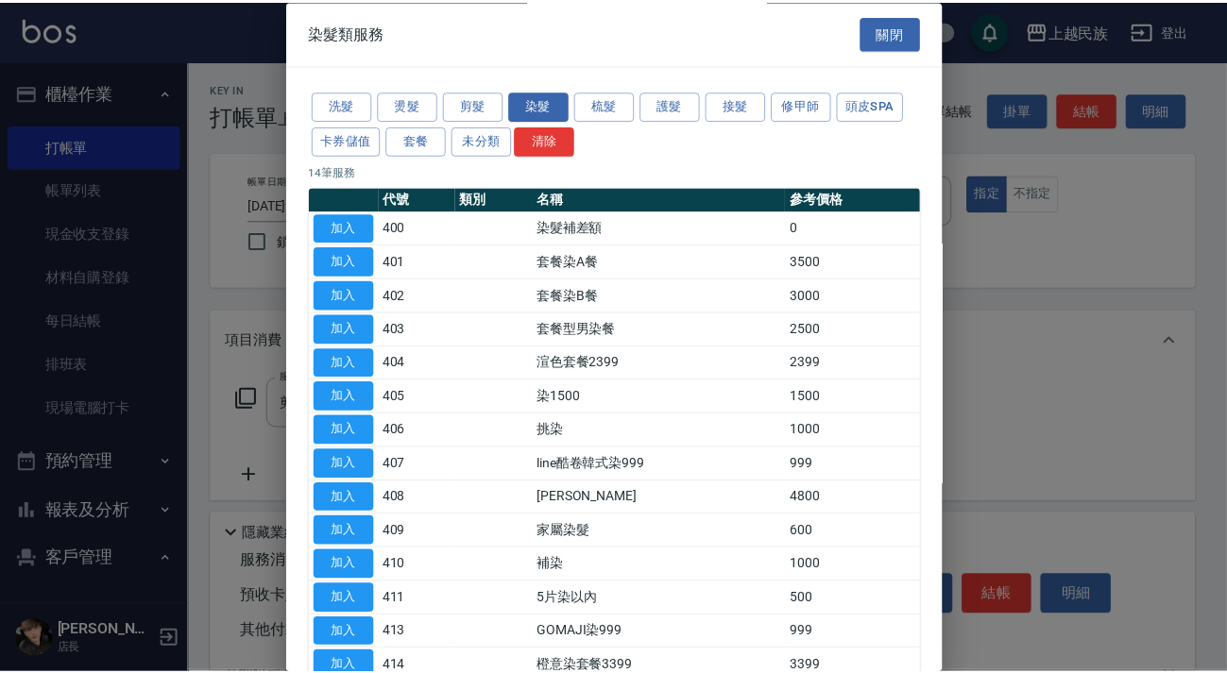
scroll to position [26, 0]
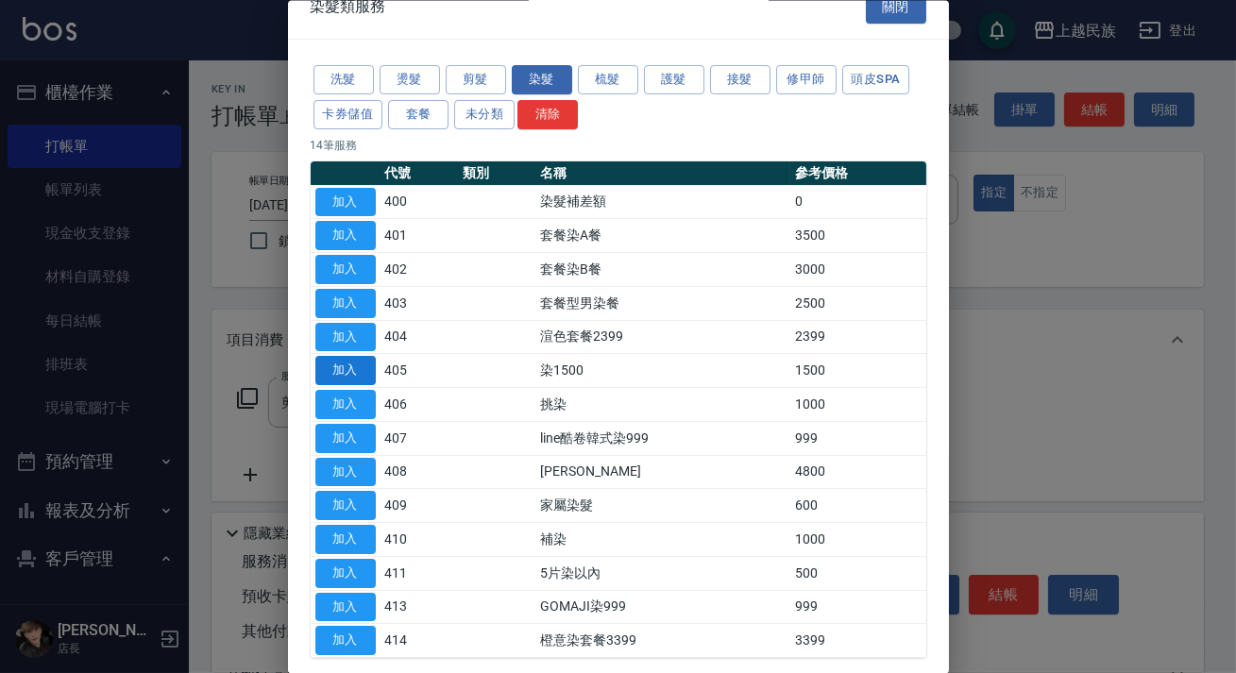
click at [343, 359] on button "加入" at bounding box center [345, 370] width 60 height 29
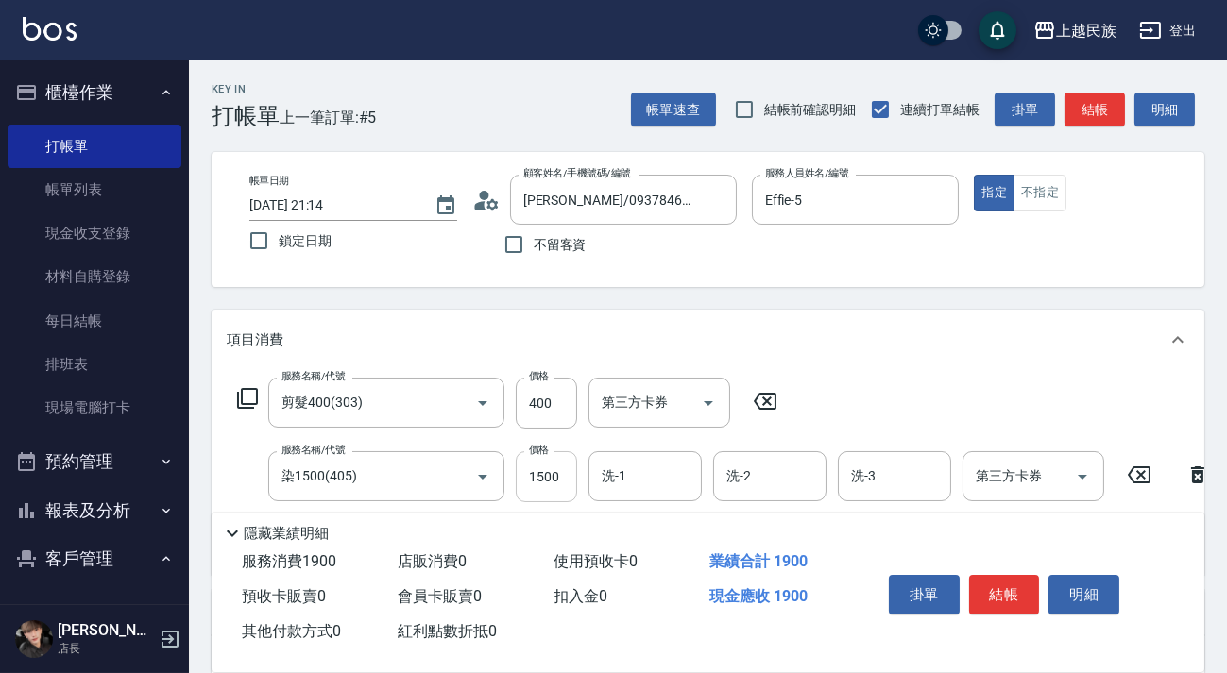
click at [550, 468] on input "1500" at bounding box center [546, 476] width 61 height 51
type input "2300"
type input "Ula-10"
type input "Effie-5"
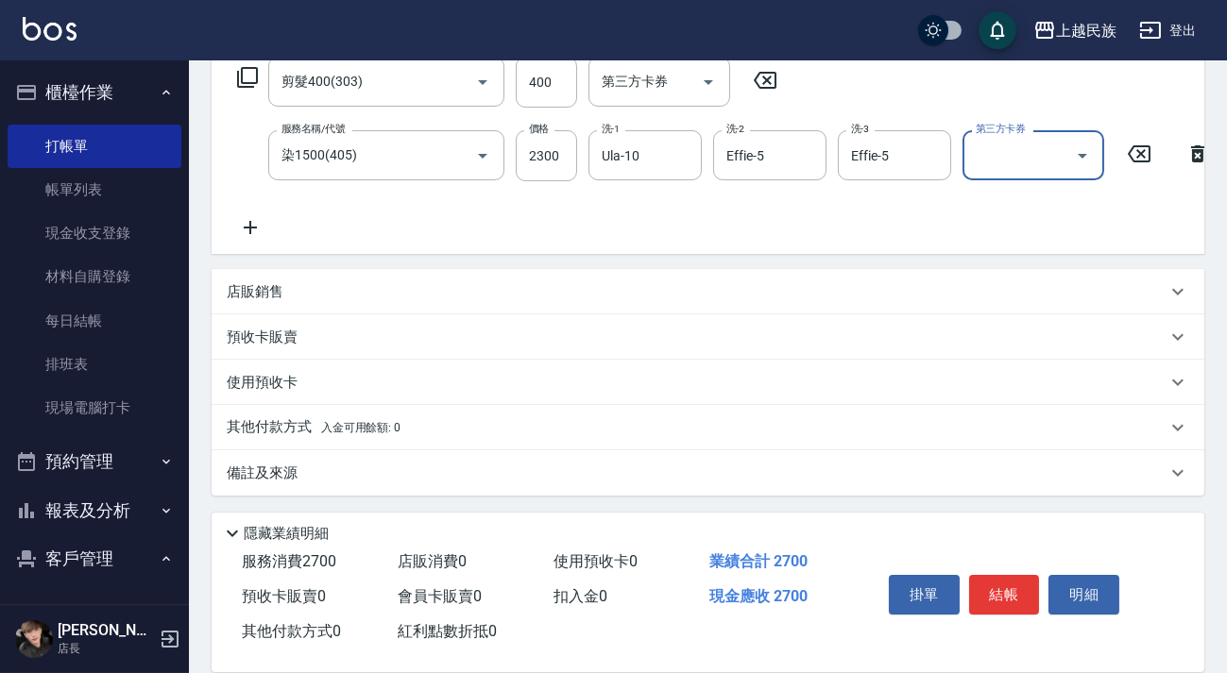
scroll to position [0, 0]
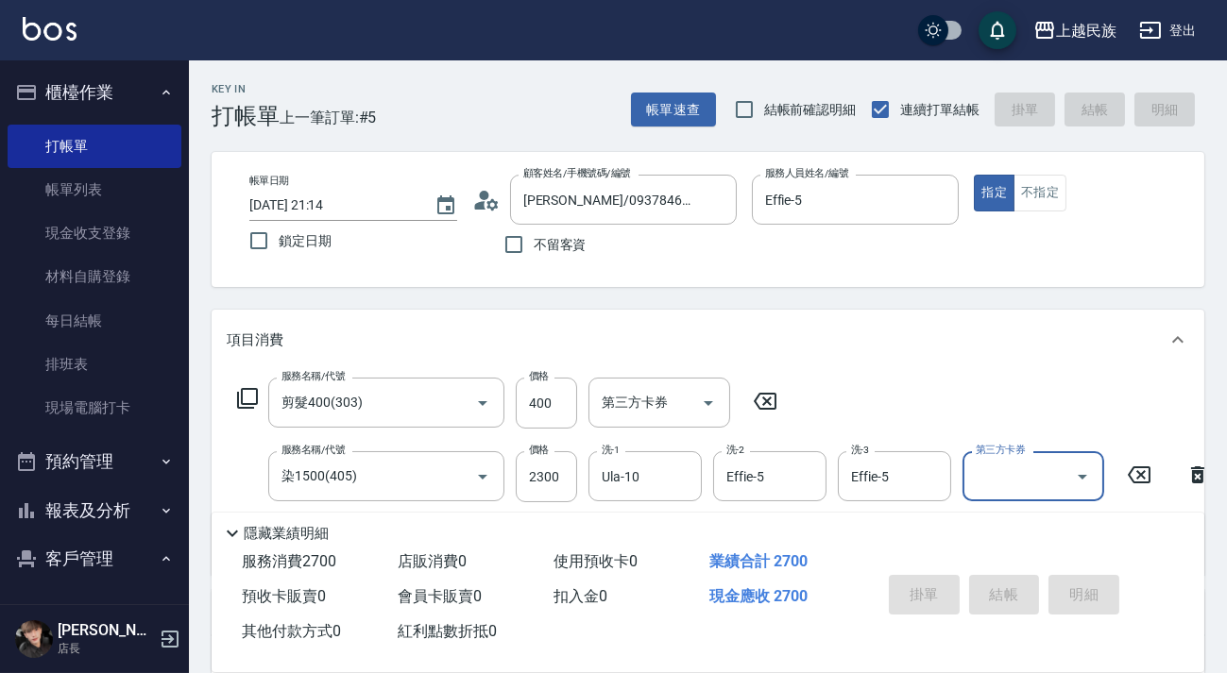
type input "[DATE] 21:16"
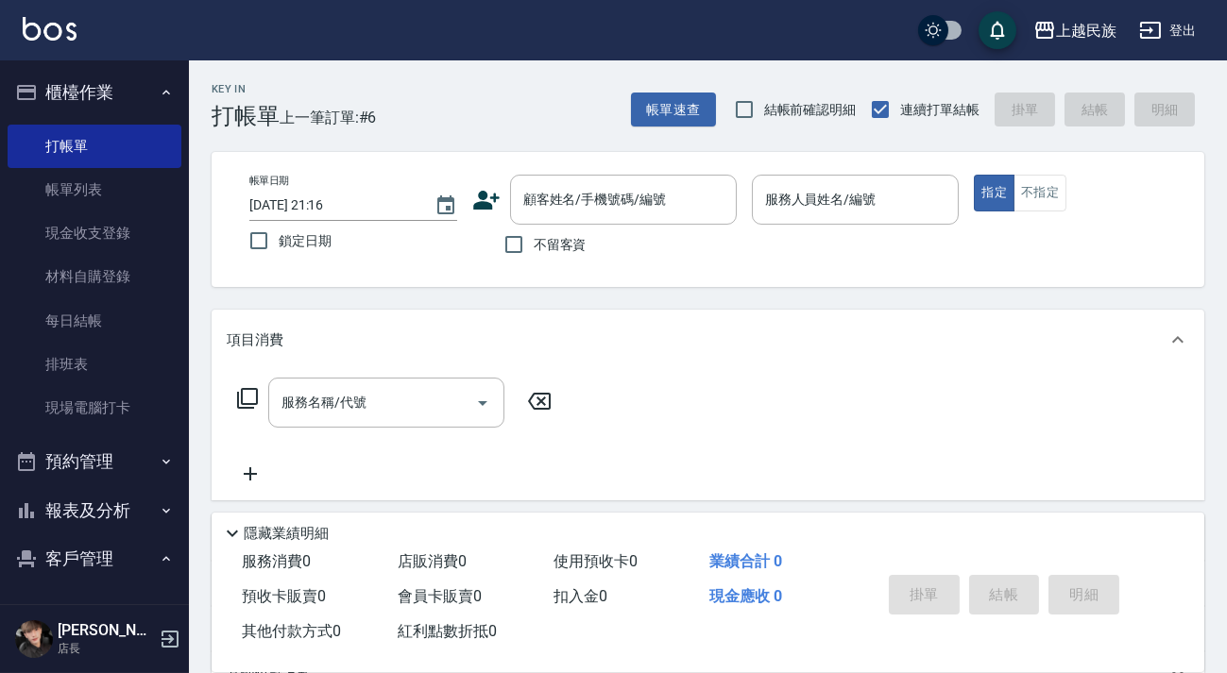
click at [563, 245] on span "不留客資" at bounding box center [560, 245] width 53 height 20
click at [534, 245] on input "不留客資" at bounding box center [514, 245] width 40 height 40
checkbox input "true"
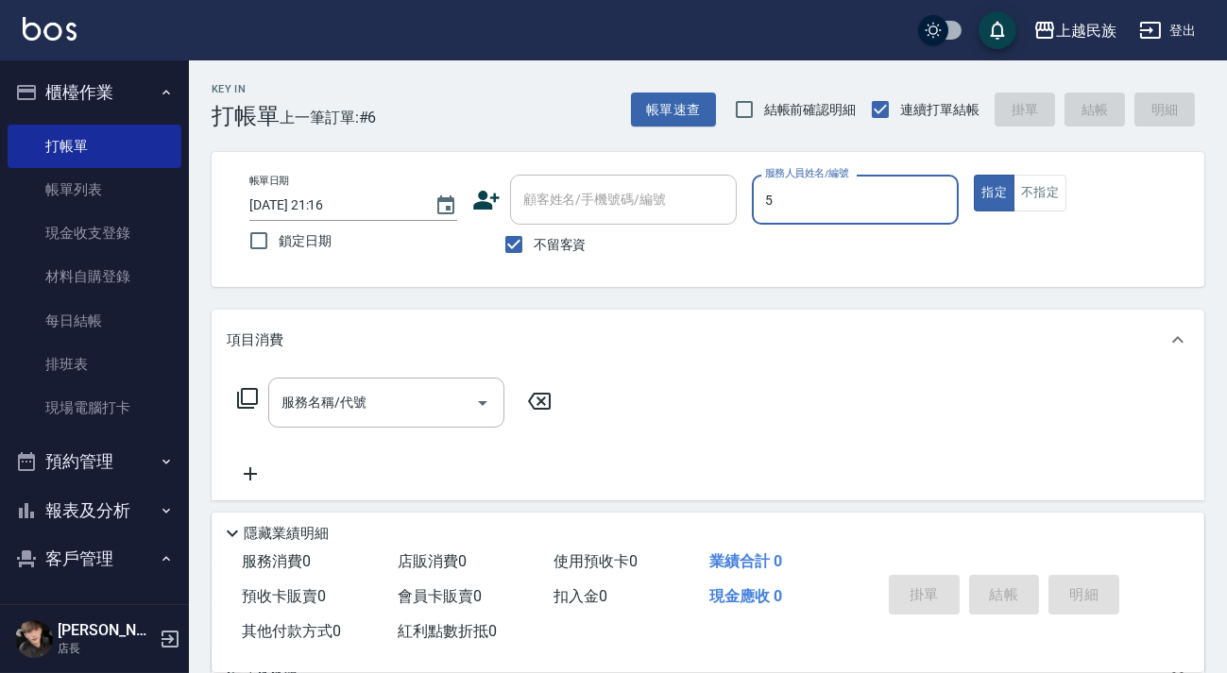
type input "5"
type button "true"
type input "Effie-5"
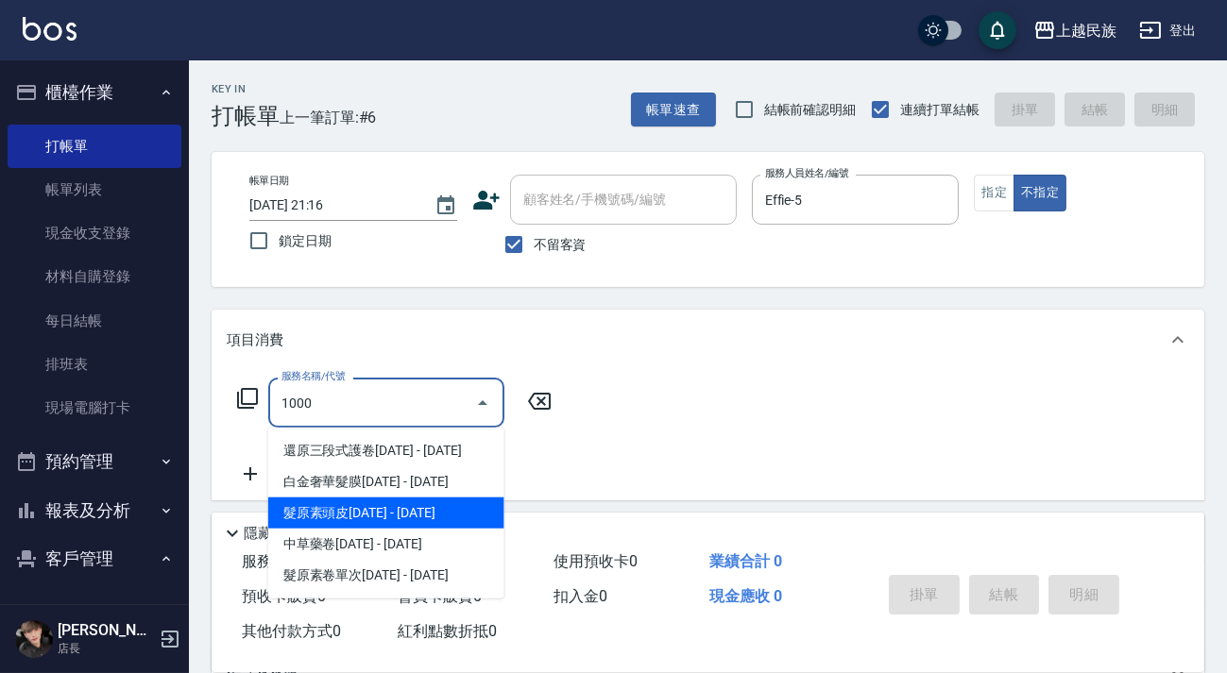
click at [436, 509] on span "髮原素頭皮[DATE] - [DATE]" at bounding box center [386, 513] width 236 height 31
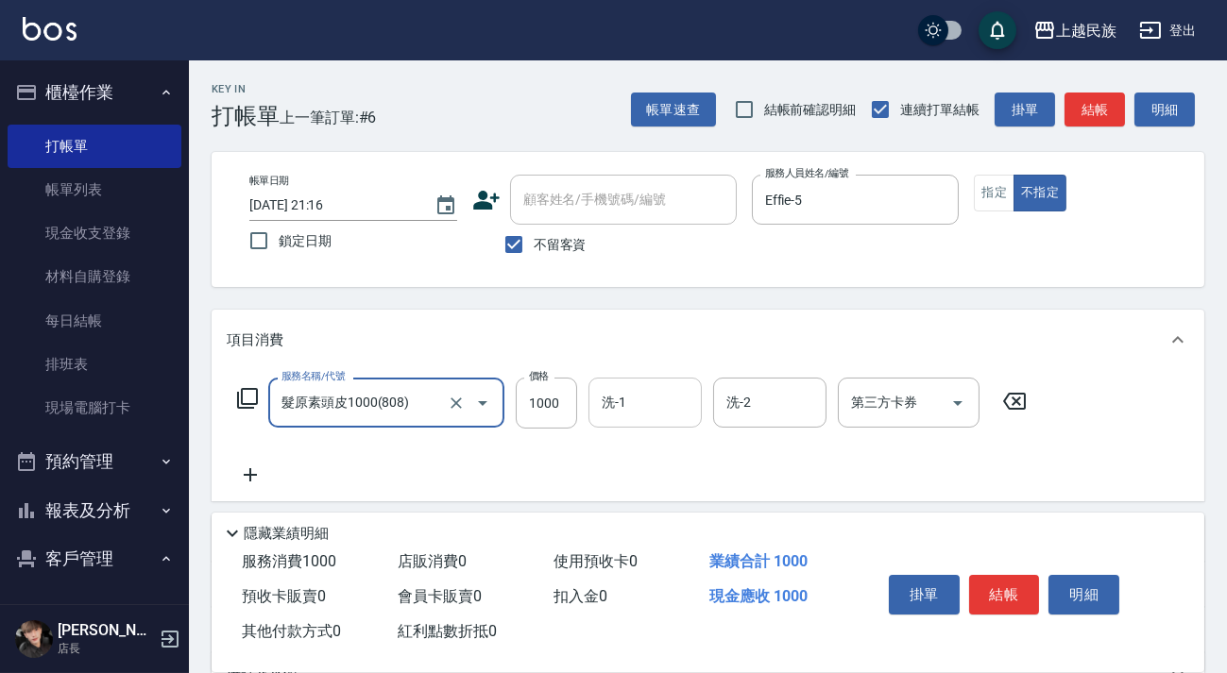
type input "髮原素頭皮1000(808)"
click at [623, 406] on div "洗-1 洗-1" at bounding box center [644, 403] width 113 height 50
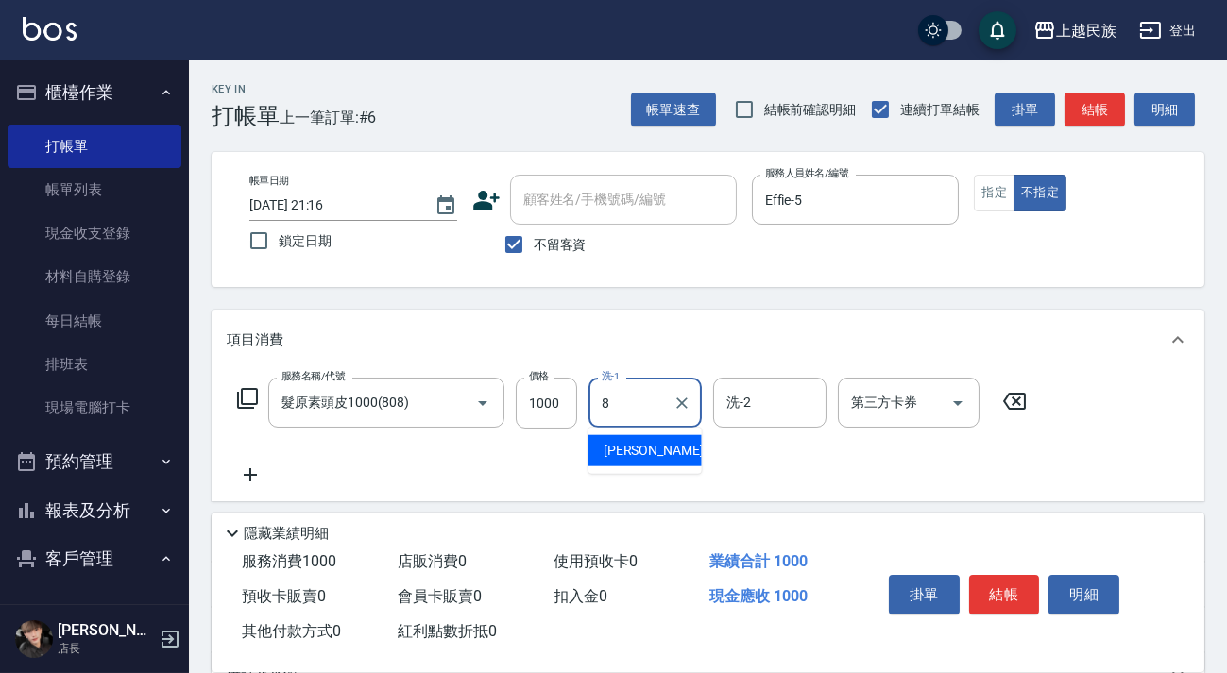
type input "Stella-8"
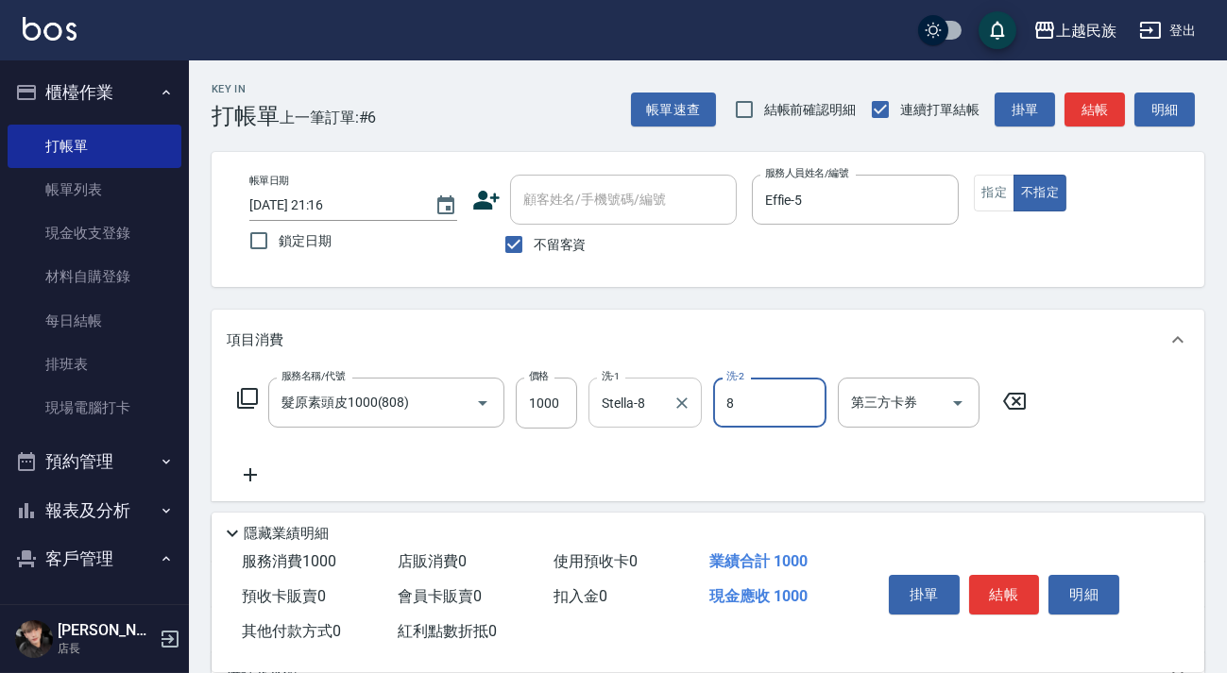
type input "Stella-8"
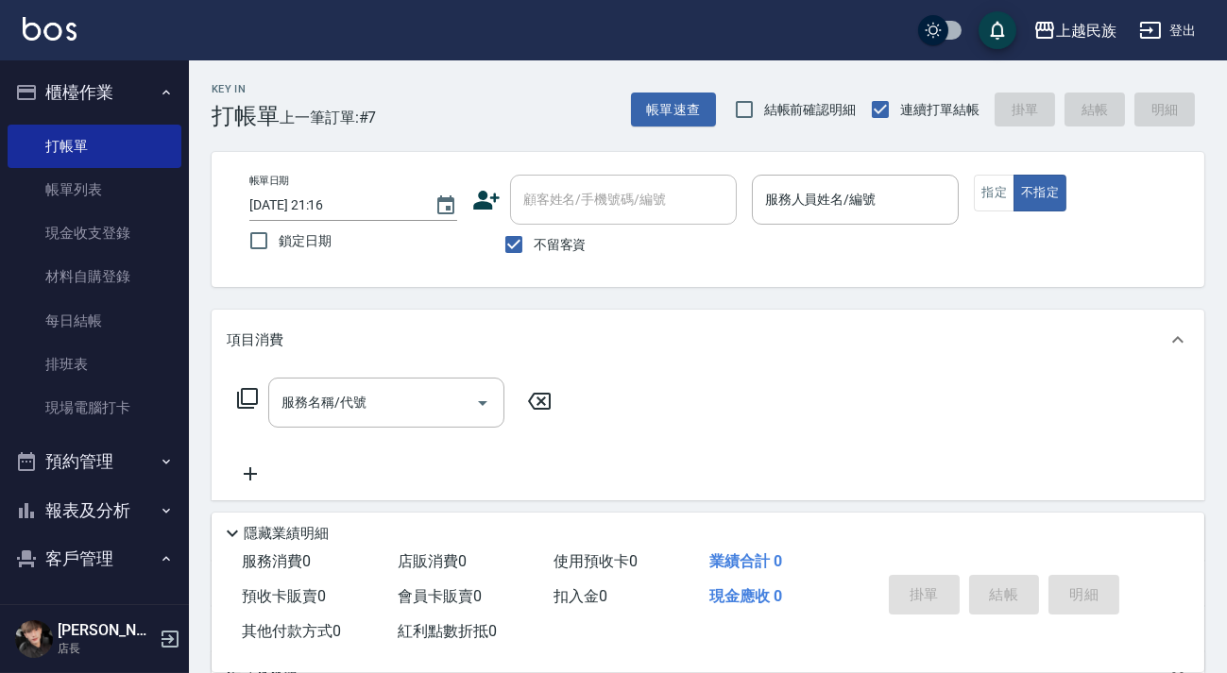
click at [554, 248] on span "不留客資" at bounding box center [560, 245] width 53 height 20
click at [534, 248] on input "不留客資" at bounding box center [514, 245] width 40 height 40
checkbox input "false"
click at [576, 202] on div "顧客姓名/手機號碼/編號 顧客姓名/手機號碼/編號" at bounding box center [623, 200] width 227 height 50
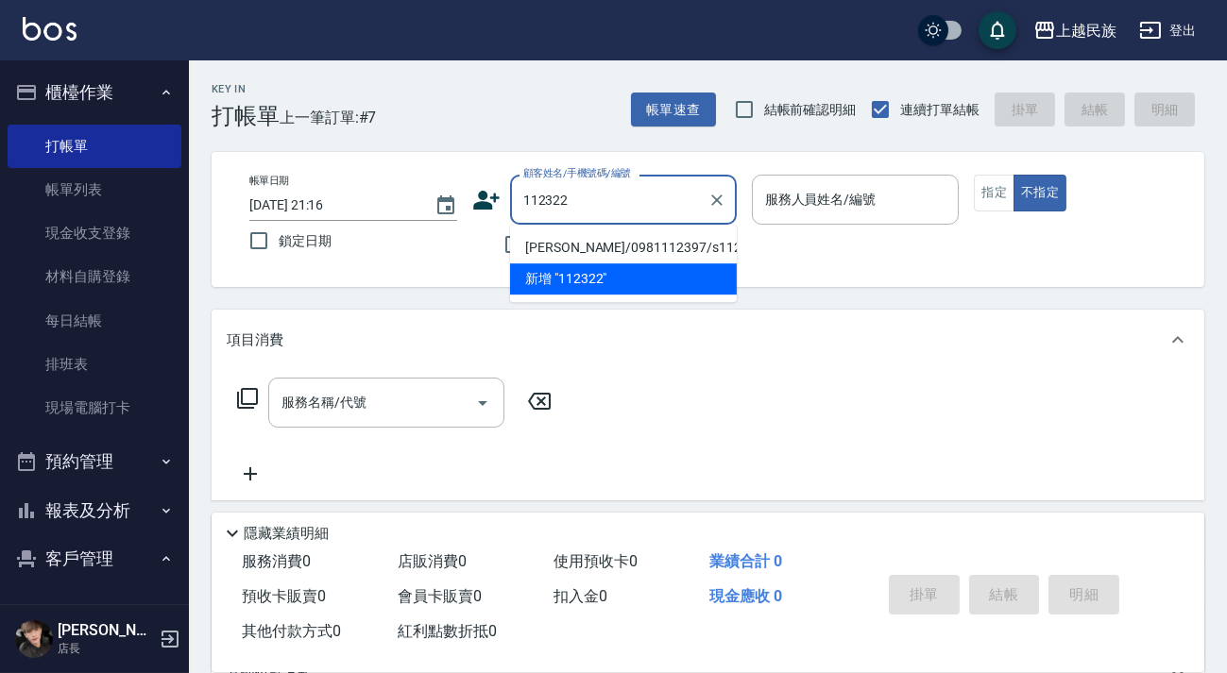
click at [621, 246] on li "[PERSON_NAME]/0981112397/s112322" at bounding box center [623, 247] width 227 height 31
type input "[PERSON_NAME]/0981112397/s112322"
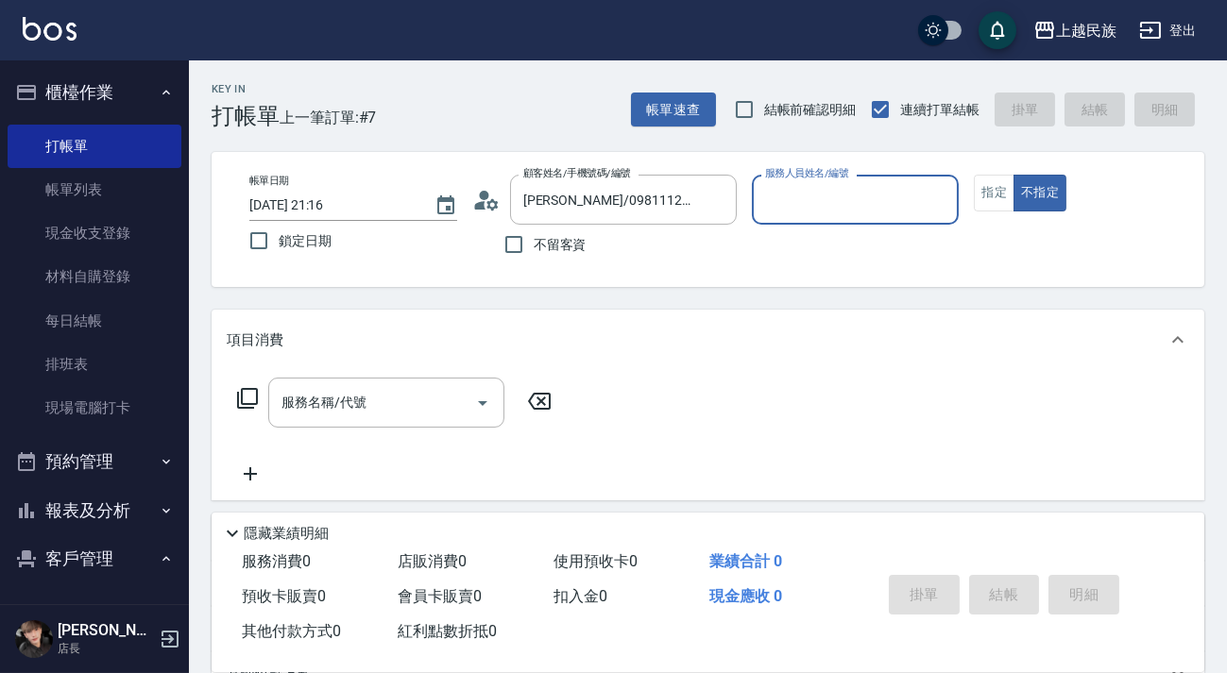
type input "Stella-8"
click at [1013, 175] on button "不指定" at bounding box center [1039, 193] width 53 height 37
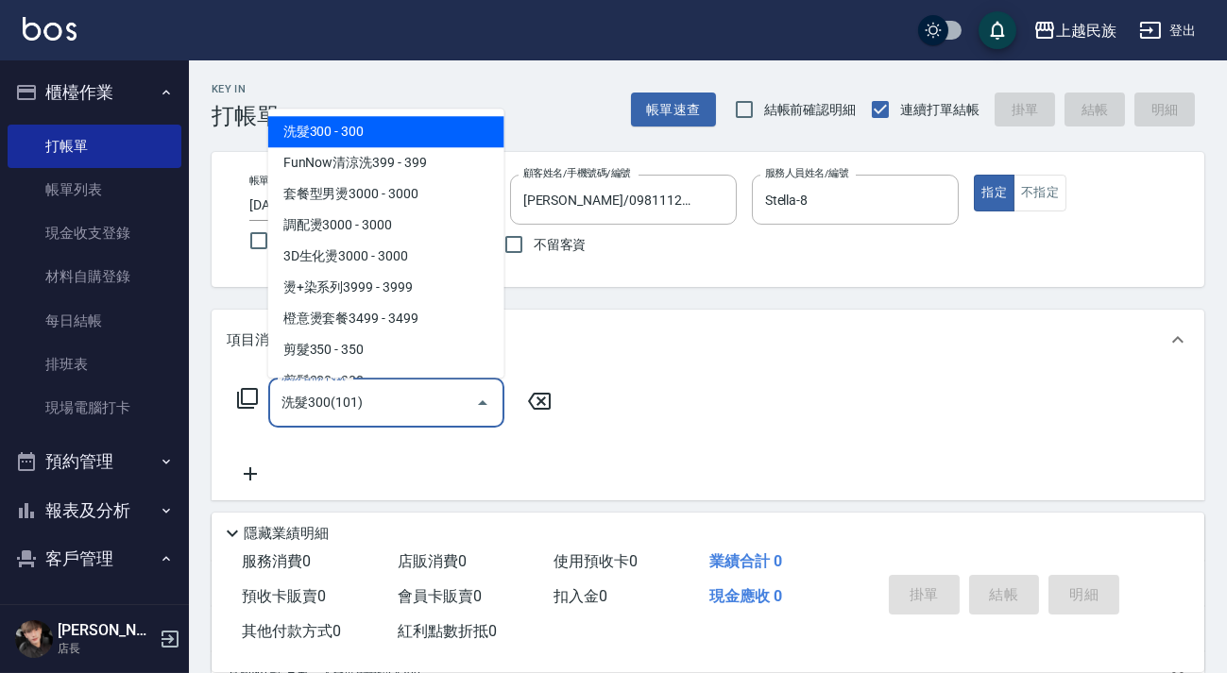
type input "洗髮300(101)"
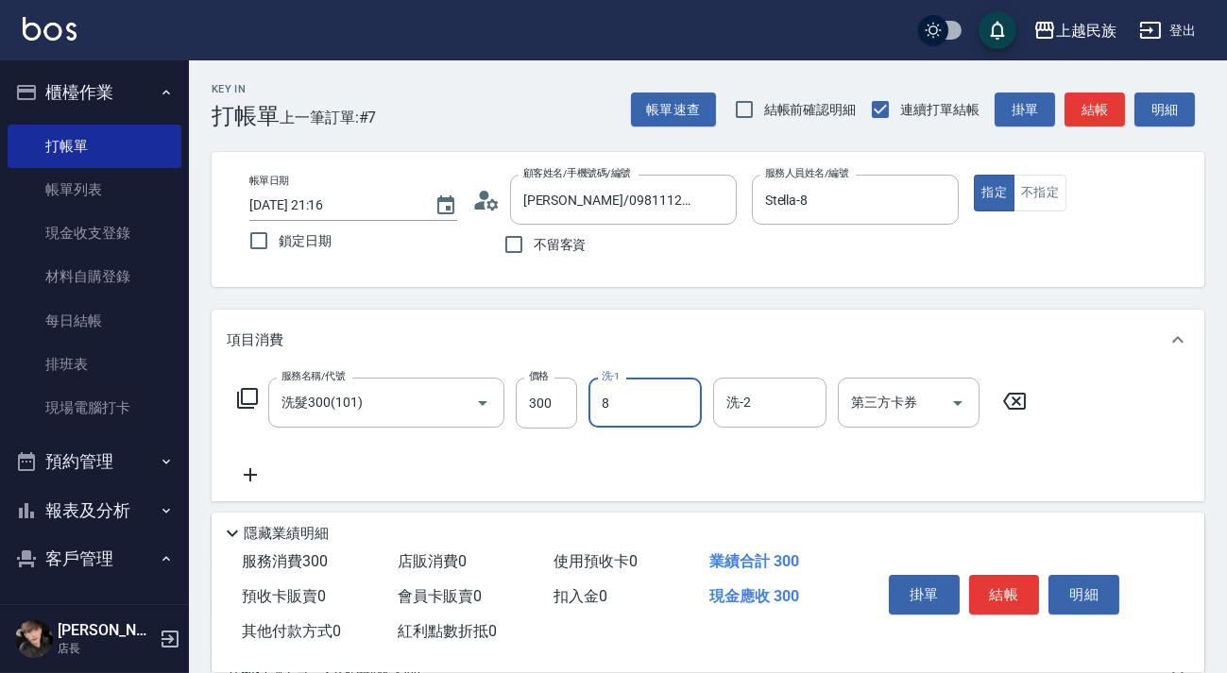
type input "Stella-8"
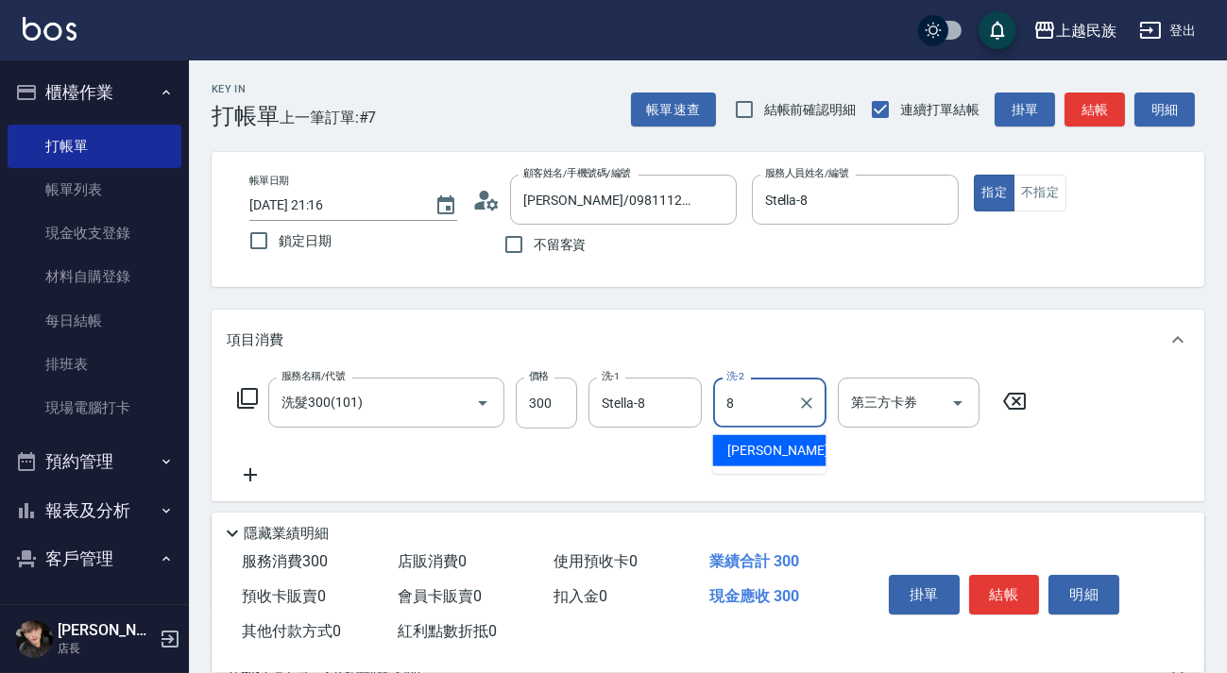
type input "Stella-8"
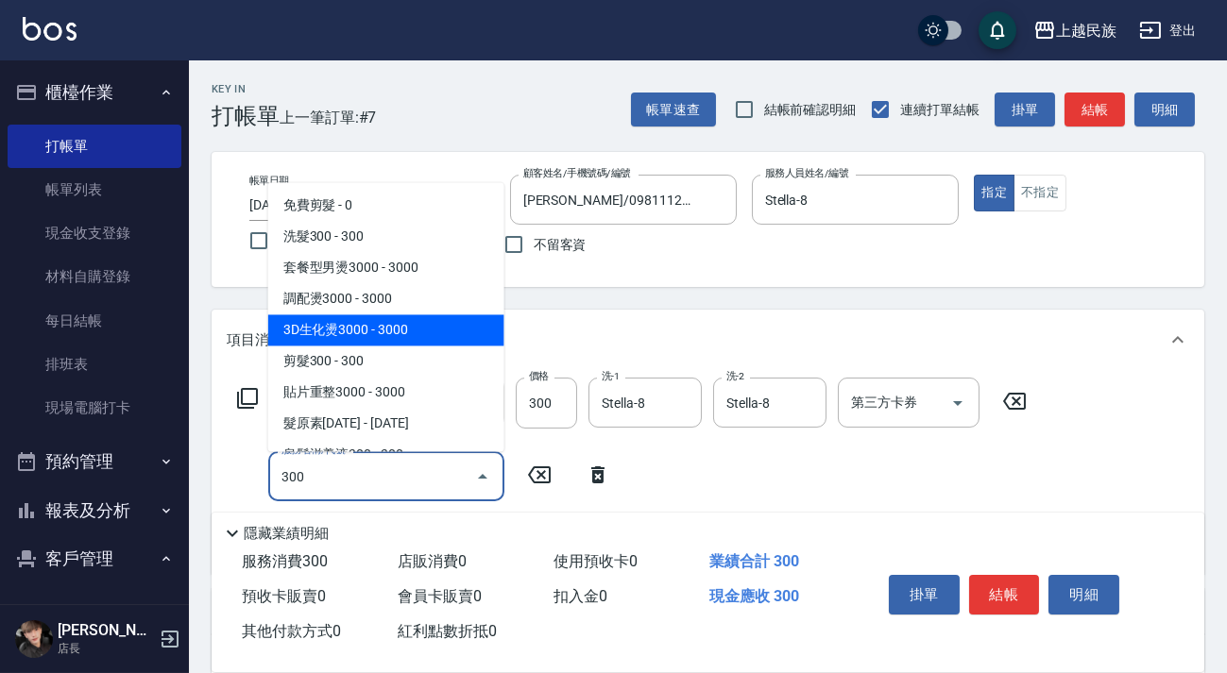
click at [433, 346] on span "剪髮300 - 300" at bounding box center [386, 361] width 236 height 31
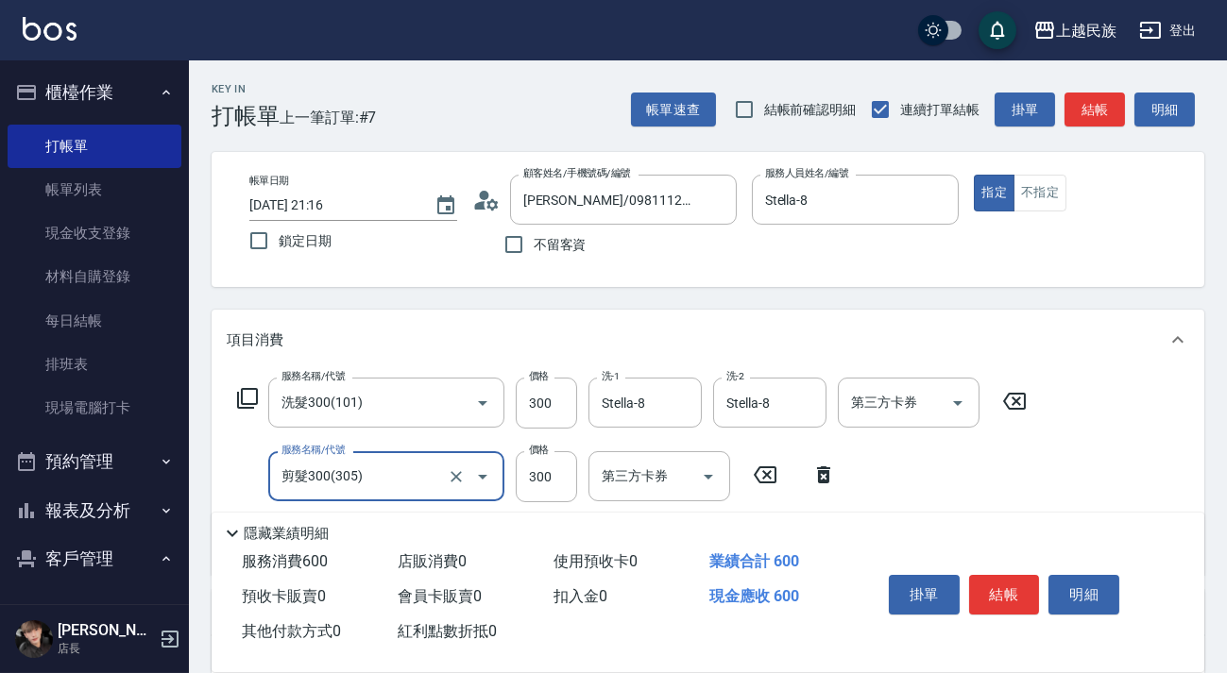
scroll to position [321, 0]
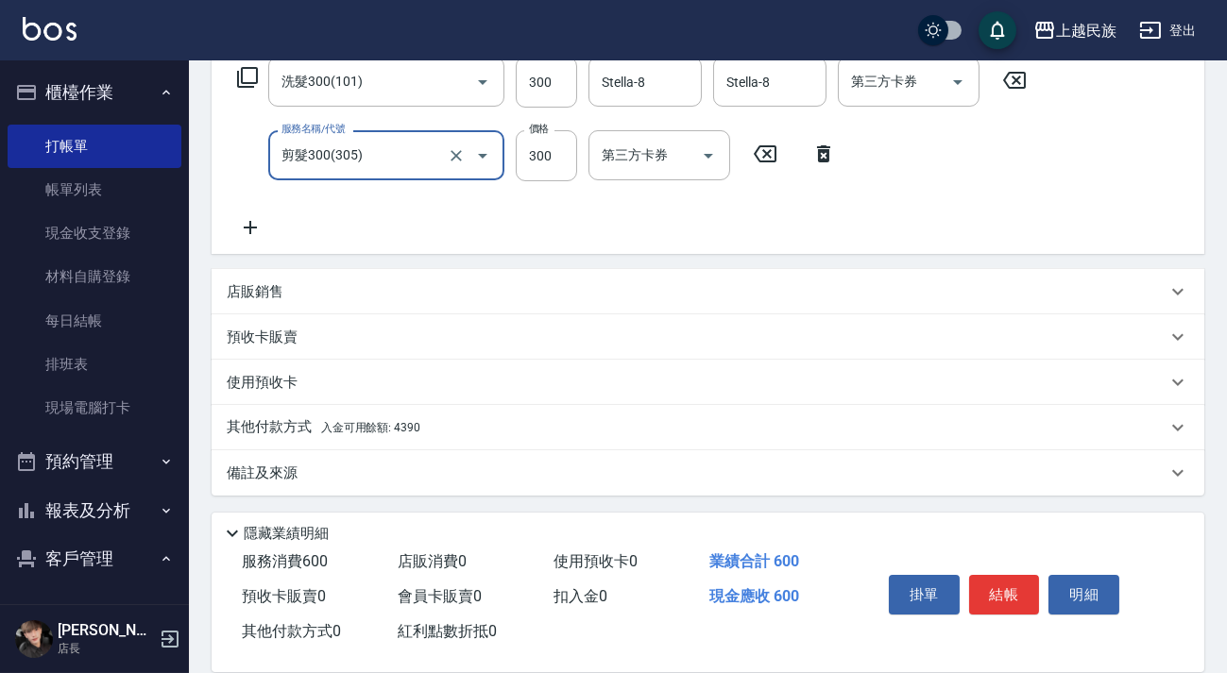
type input "剪髮300(305)"
click at [477, 426] on div "其他付款方式 入金可用餘額: 4390" at bounding box center [697, 427] width 940 height 21
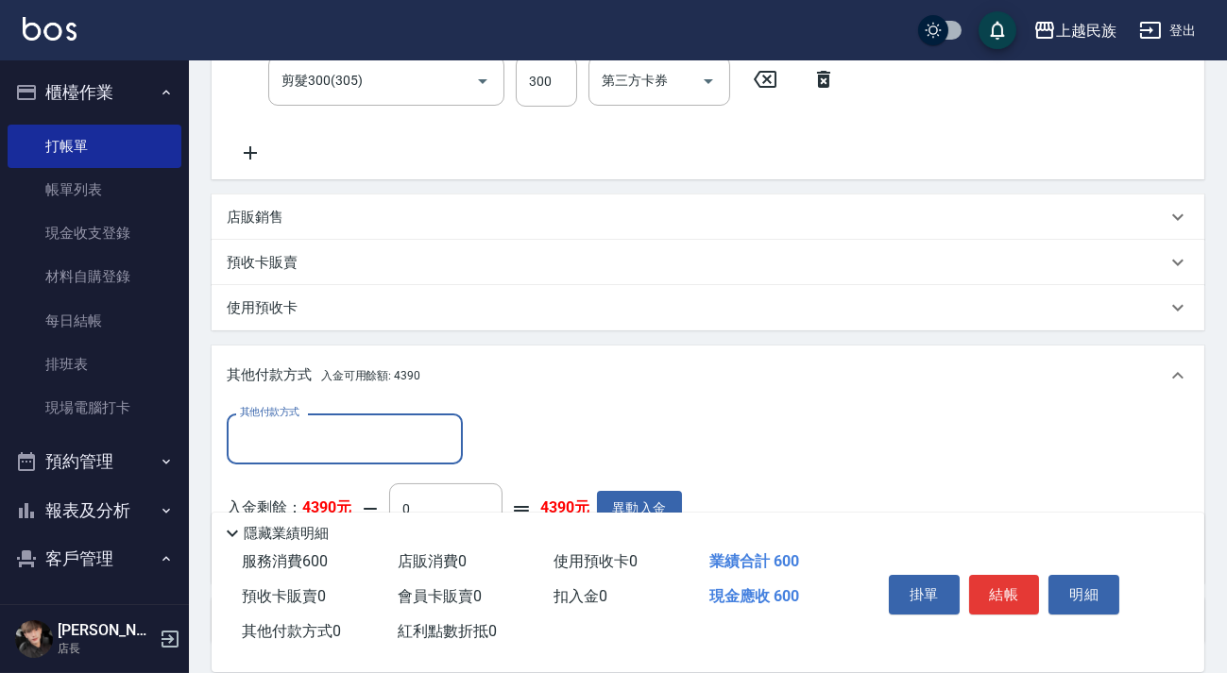
scroll to position [543, 0]
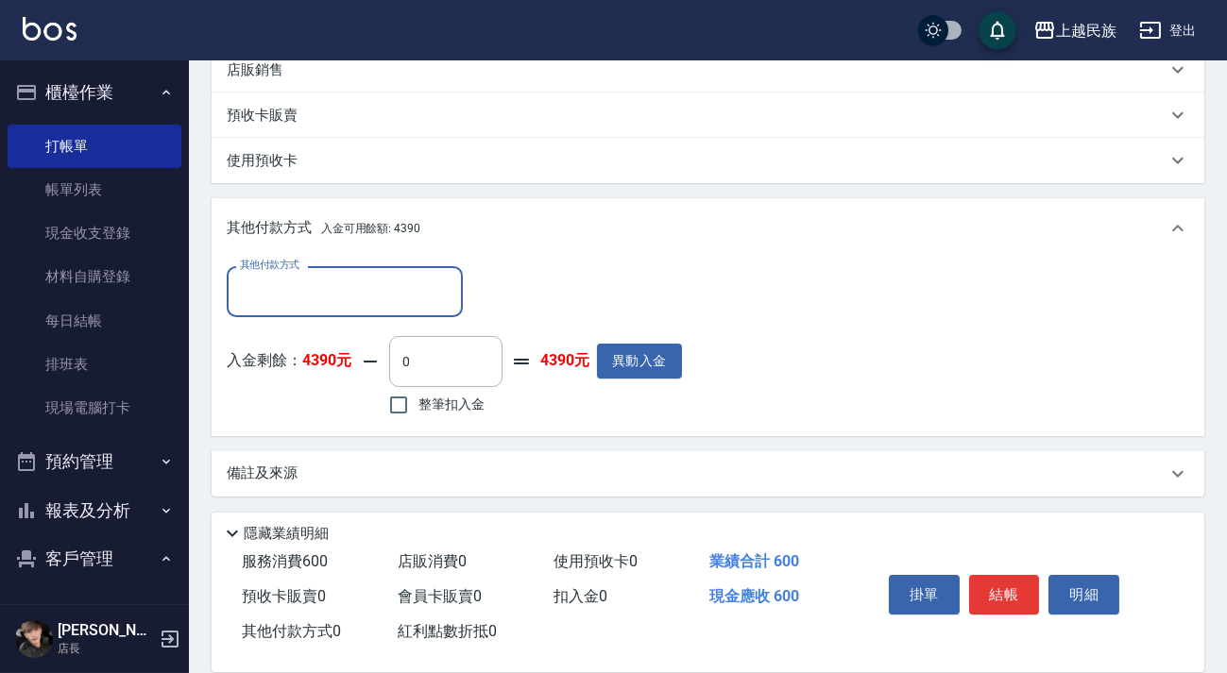
drag, startPoint x: 467, startPoint y: 417, endPoint x: 475, endPoint y: 408, distance: 12.7
click at [467, 416] on label "整筆扣入金" at bounding box center [432, 405] width 106 height 40
click at [418, 416] on input "整筆扣入金" at bounding box center [399, 405] width 40 height 40
checkbox input "true"
type input "600"
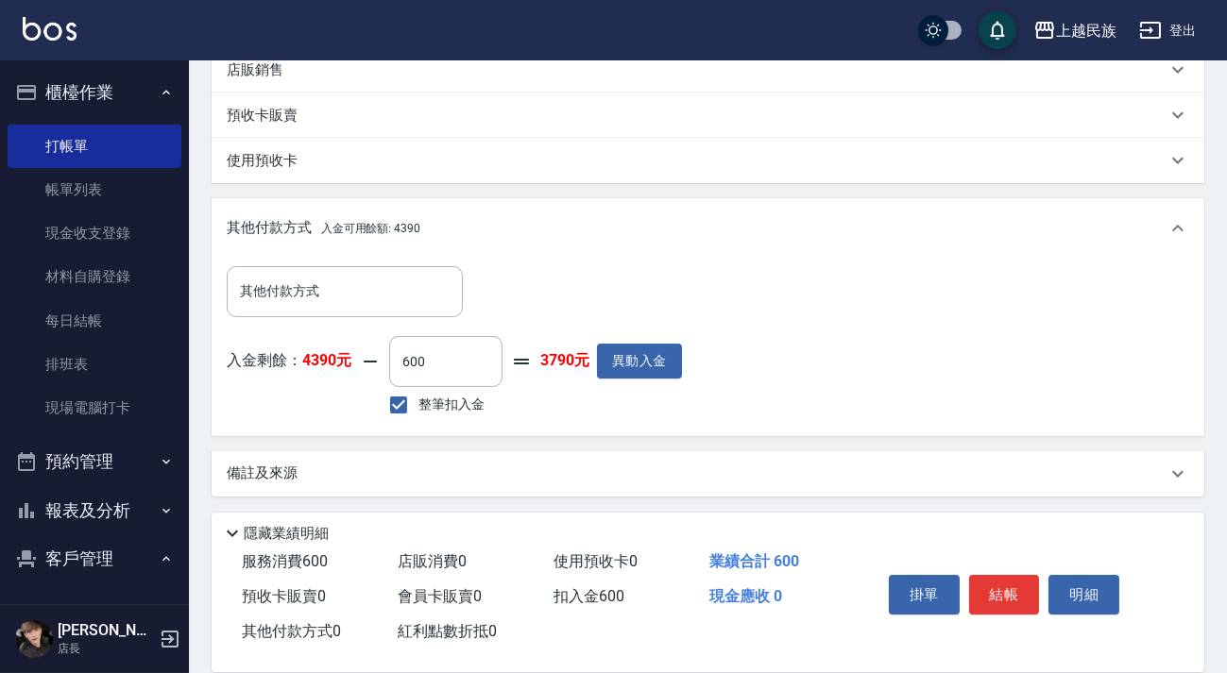
scroll to position [0, 0]
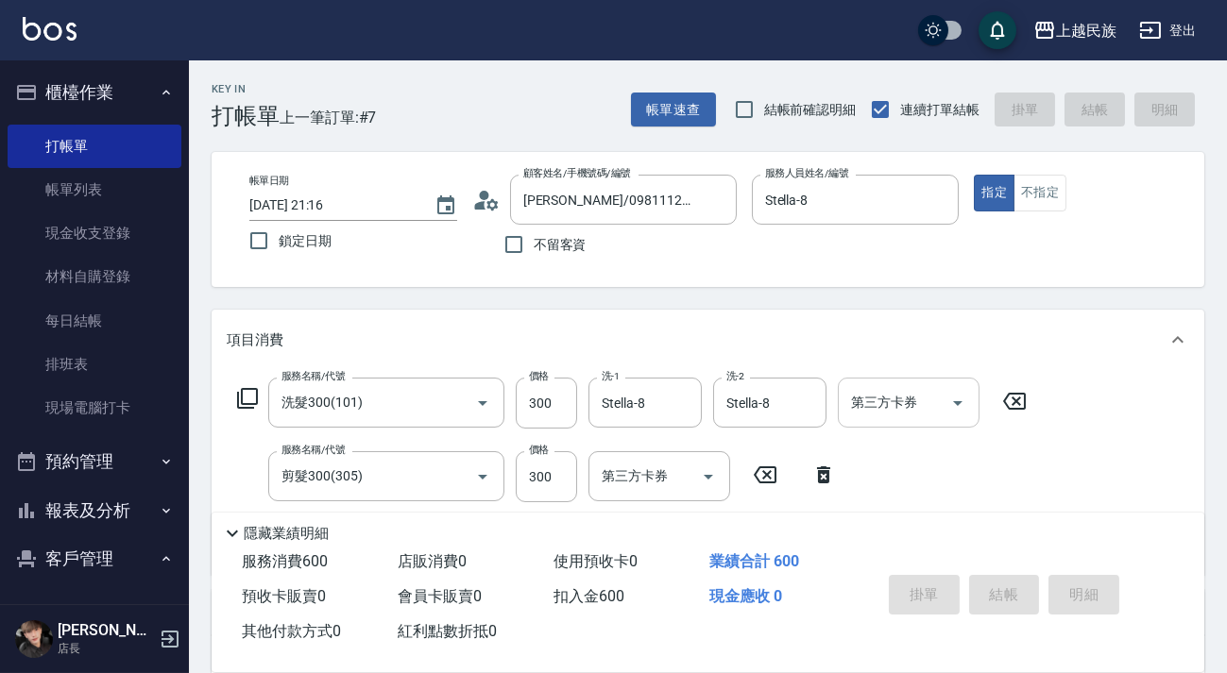
type input "[DATE] 21:17"
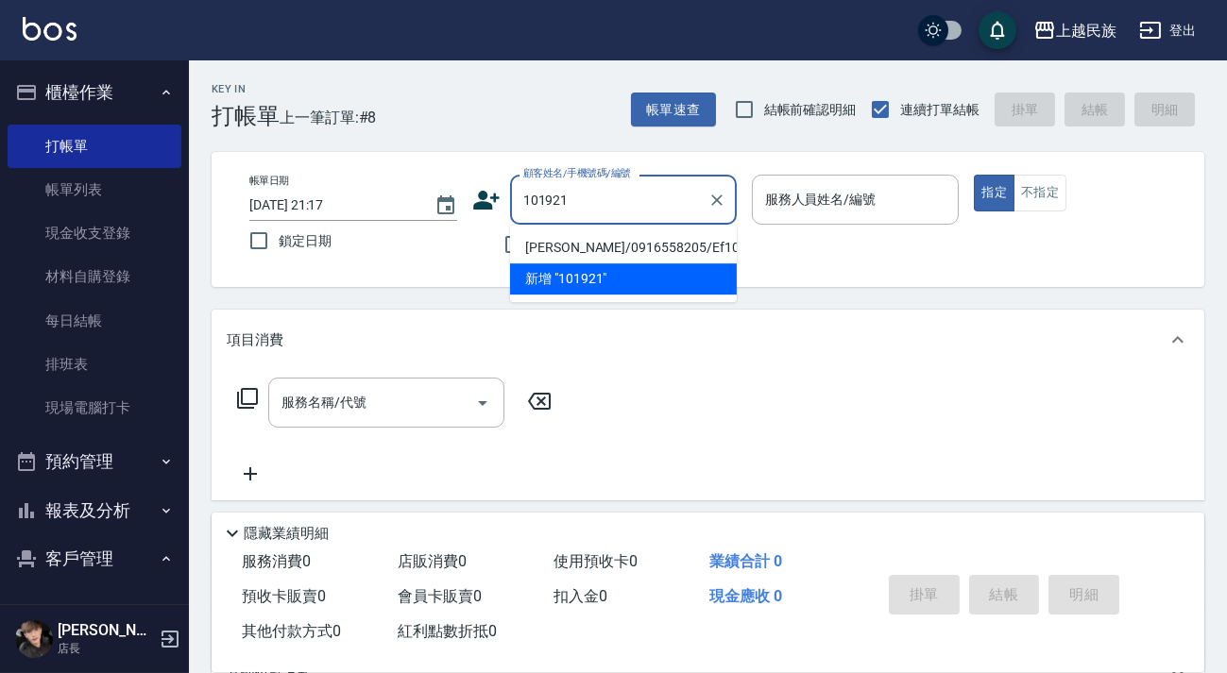
click at [630, 248] on li "[PERSON_NAME]/0916558205/Ef101921" at bounding box center [623, 247] width 227 height 31
type input "[PERSON_NAME]/0916558205/Ef101921"
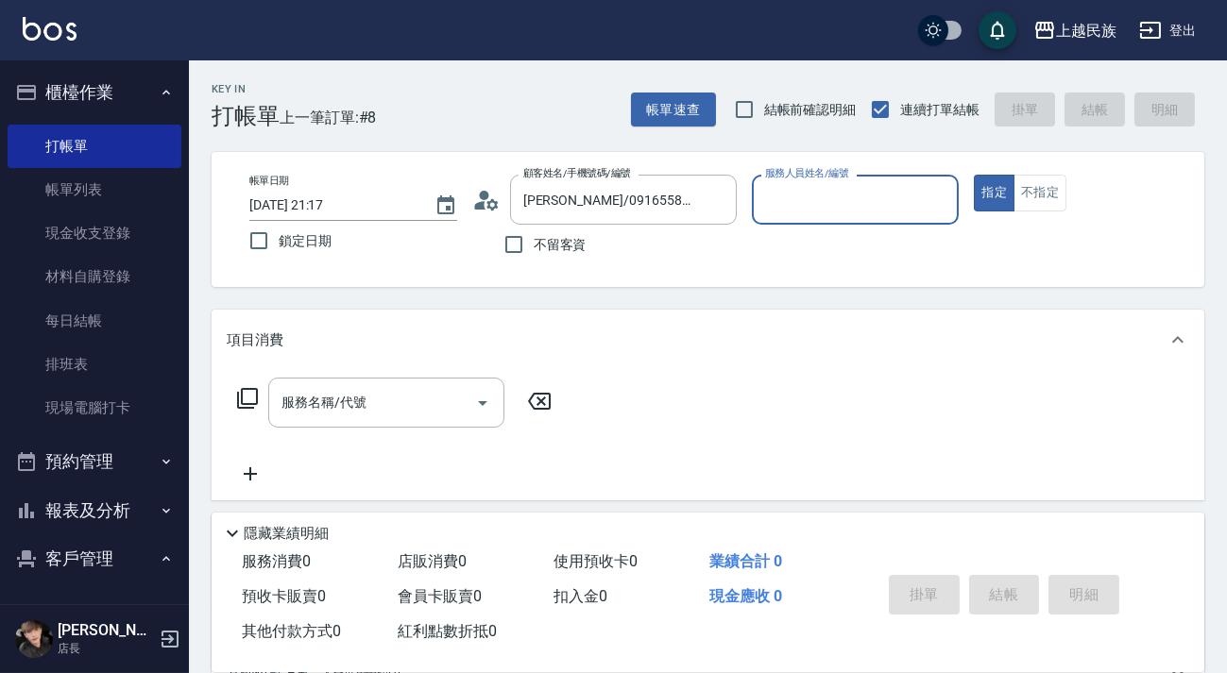
type input "Effie-5"
click at [974, 175] on button "指定" at bounding box center [994, 193] width 41 height 37
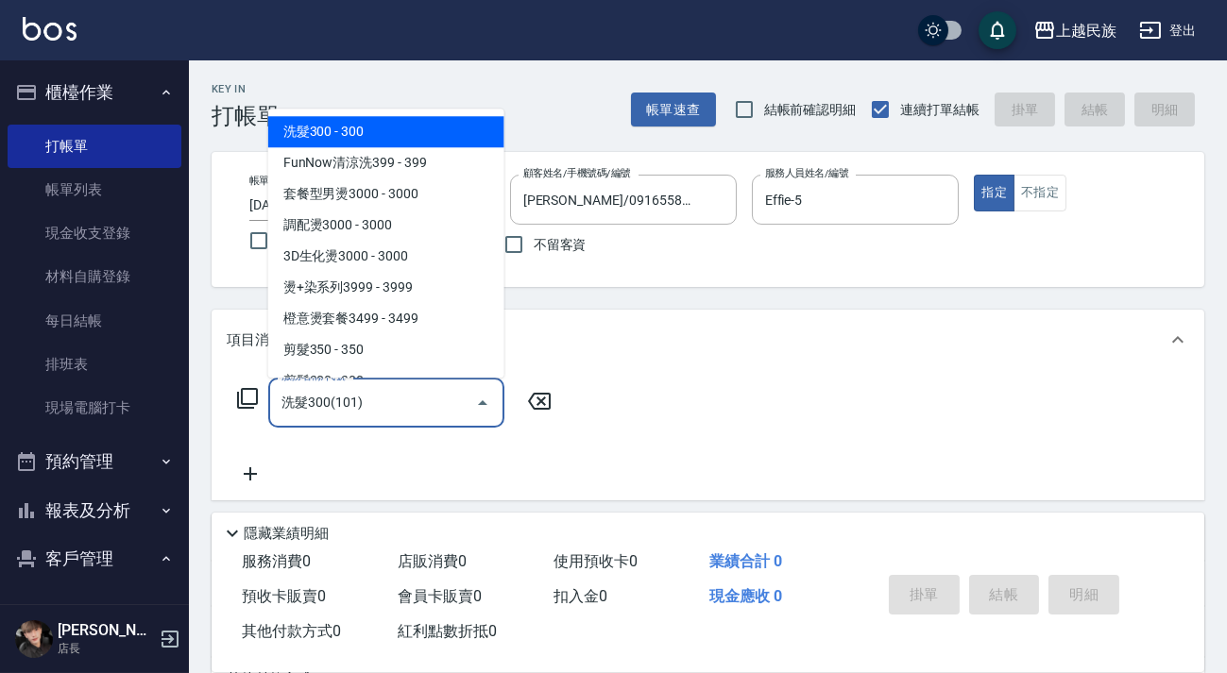
type input "洗髮300(101)"
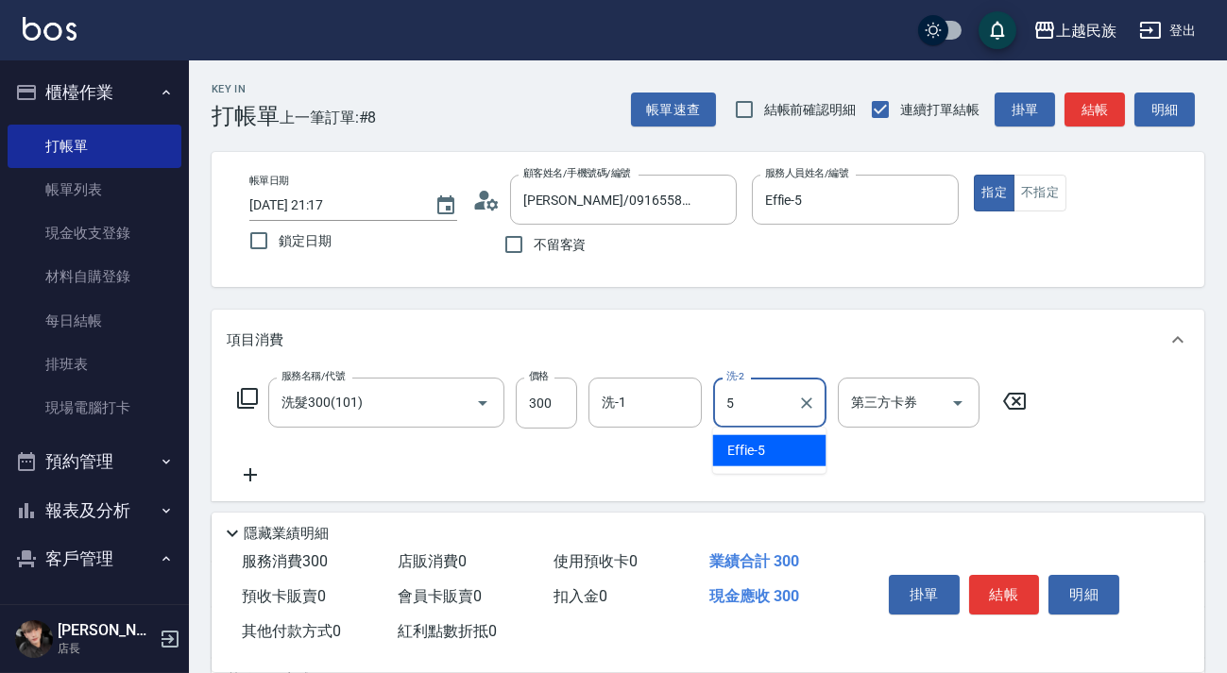
type input "Effie-5"
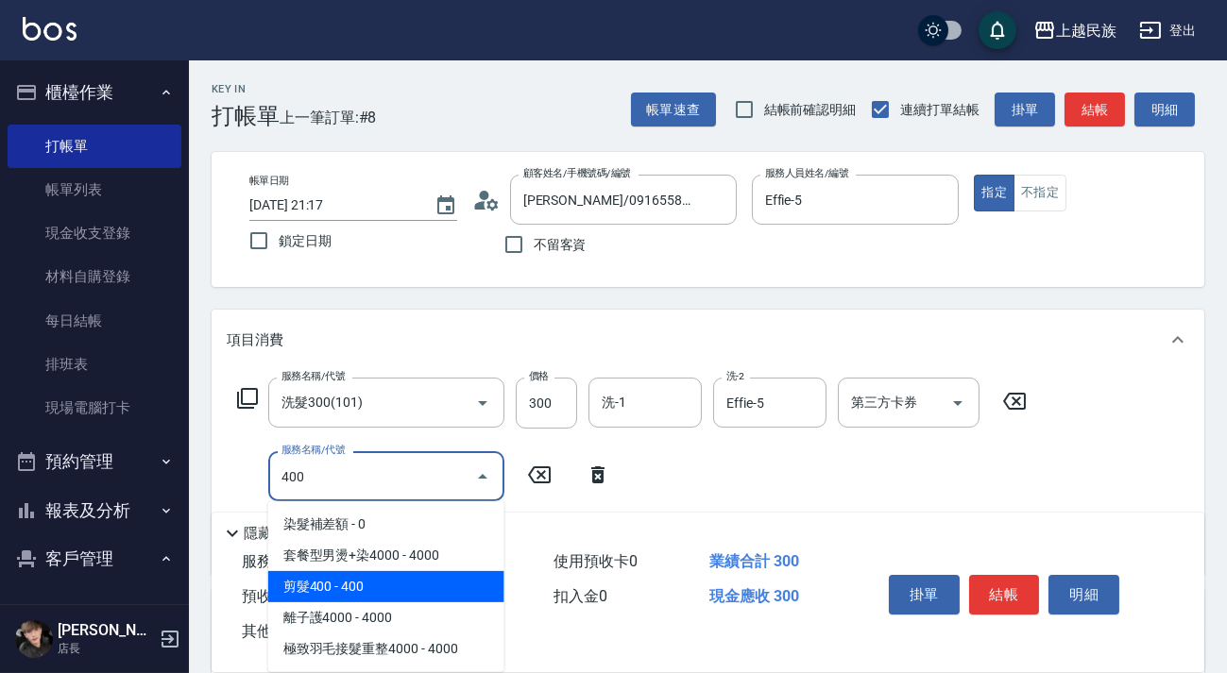
click at [426, 576] on span "剪髮400 - 400" at bounding box center [386, 586] width 236 height 31
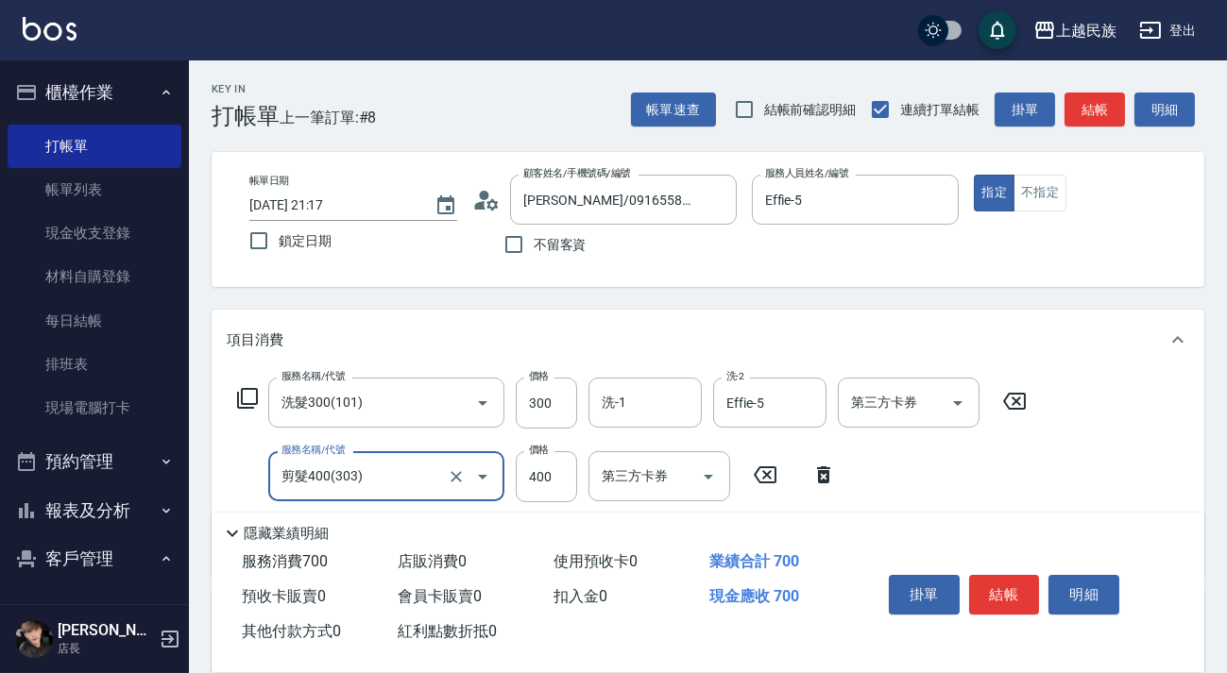
scroll to position [326, 0]
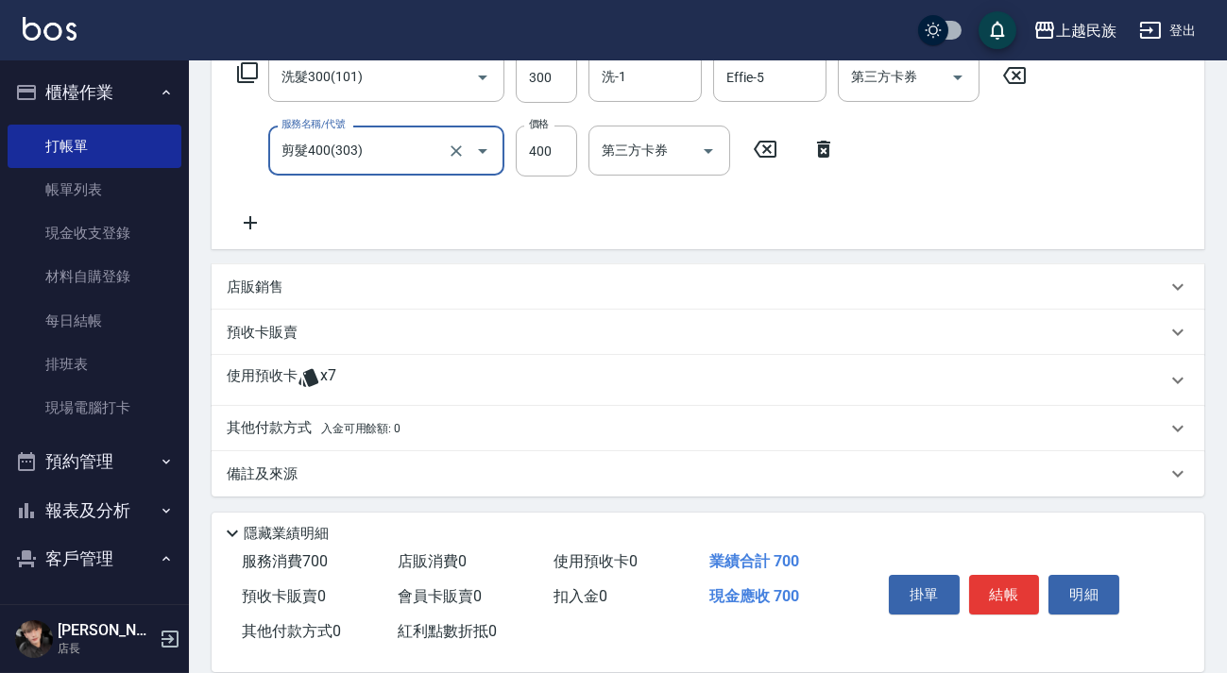
type input "剪髮400(303)"
click at [445, 423] on div "其他付款方式 入金可用餘額: 0" at bounding box center [697, 428] width 940 height 21
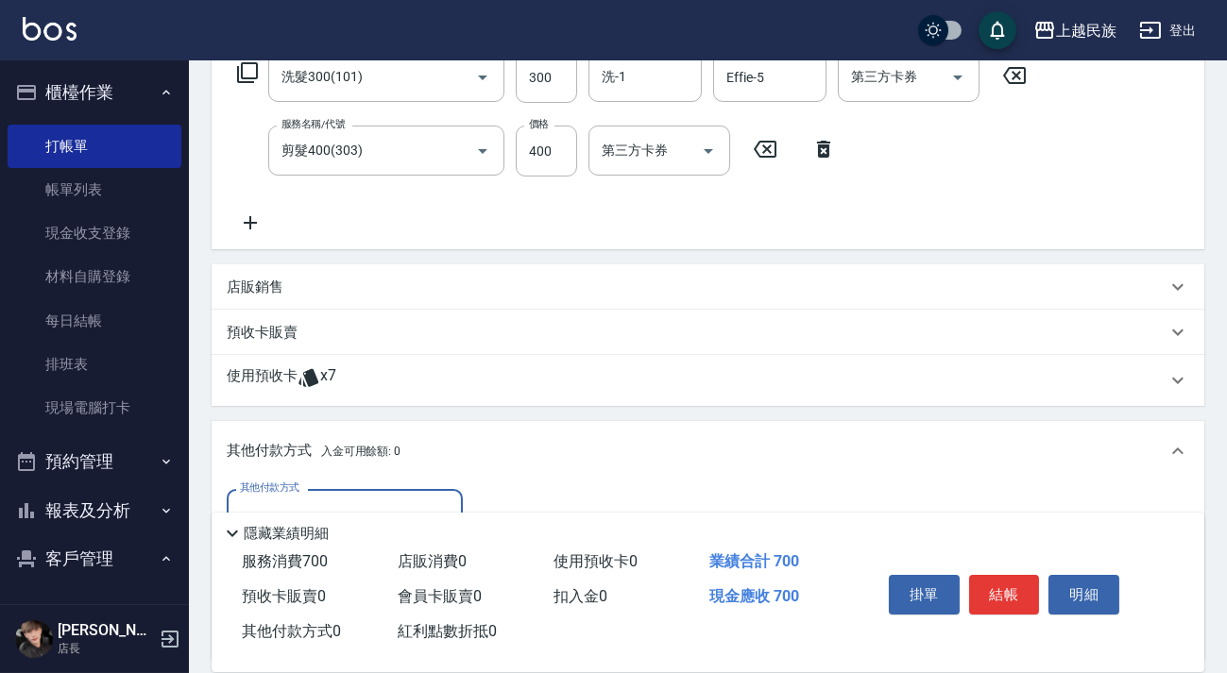
scroll to position [548, 0]
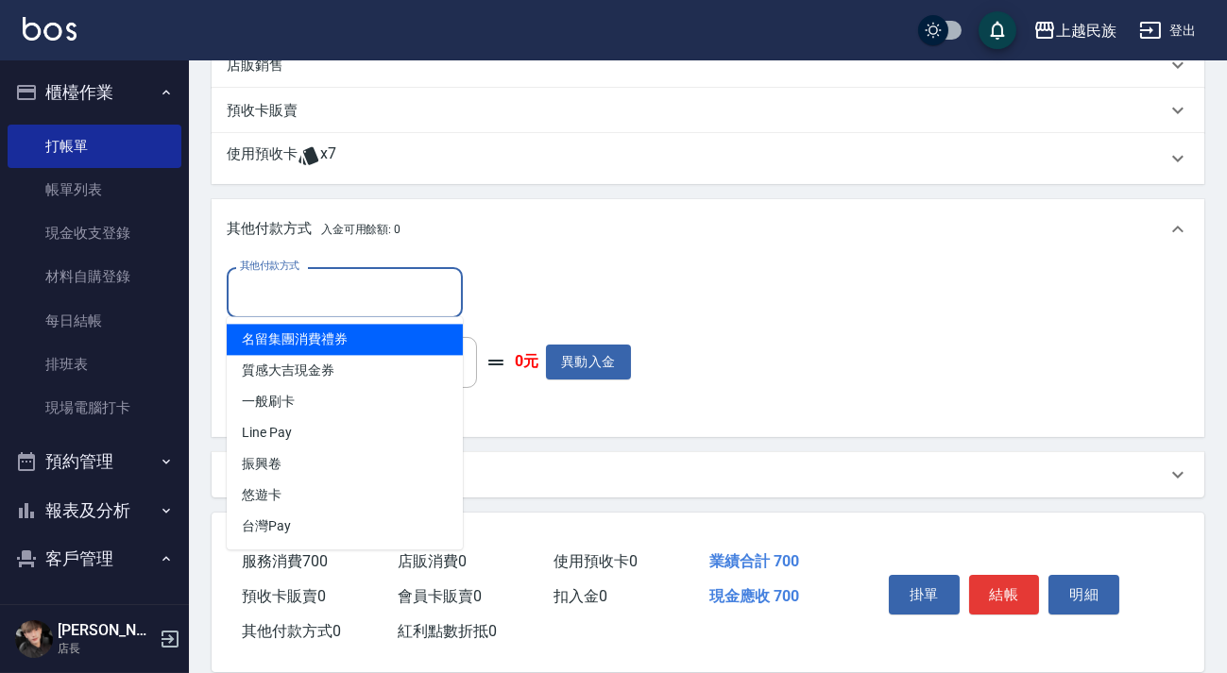
click at [404, 291] on input "其他付款方式" at bounding box center [344, 292] width 219 height 33
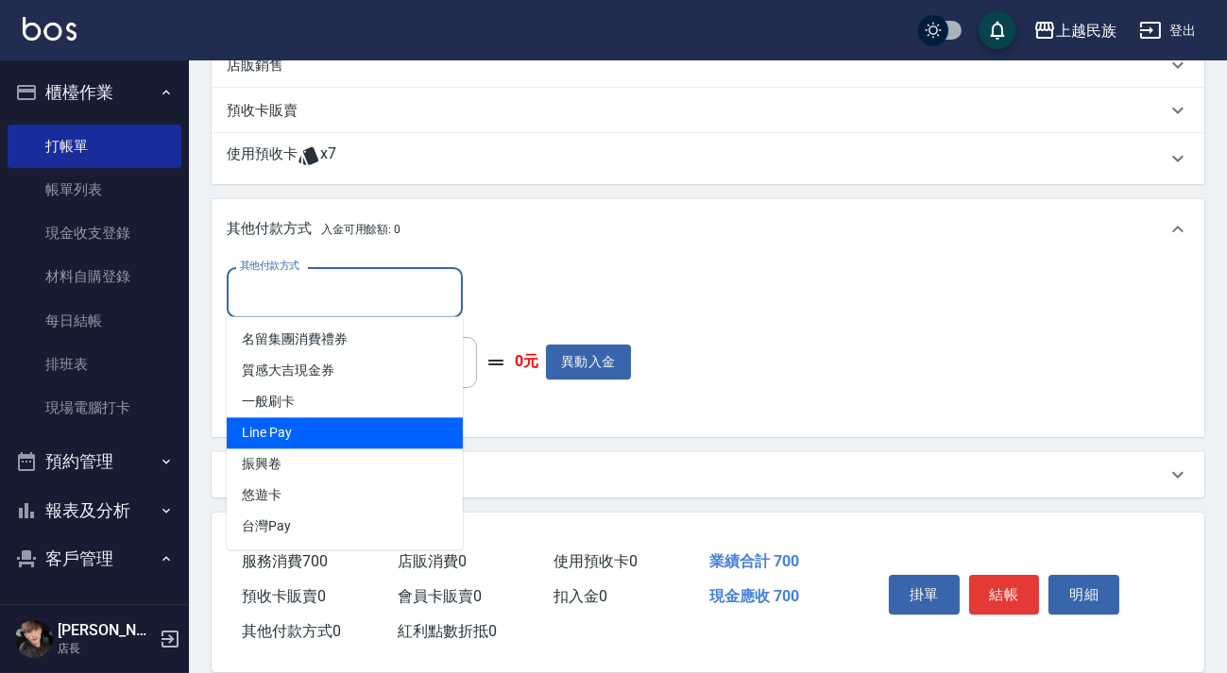
click at [382, 417] on span "Line Pay" at bounding box center [345, 432] width 236 height 31
type input "Line Pay"
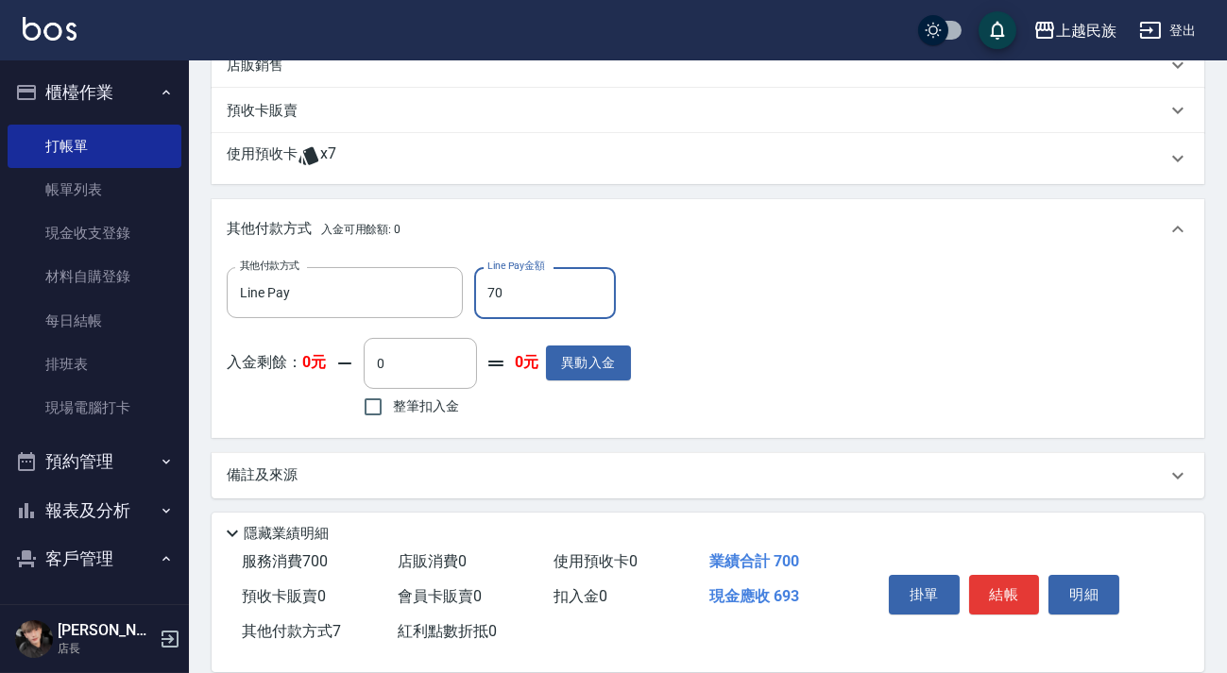
type input "700"
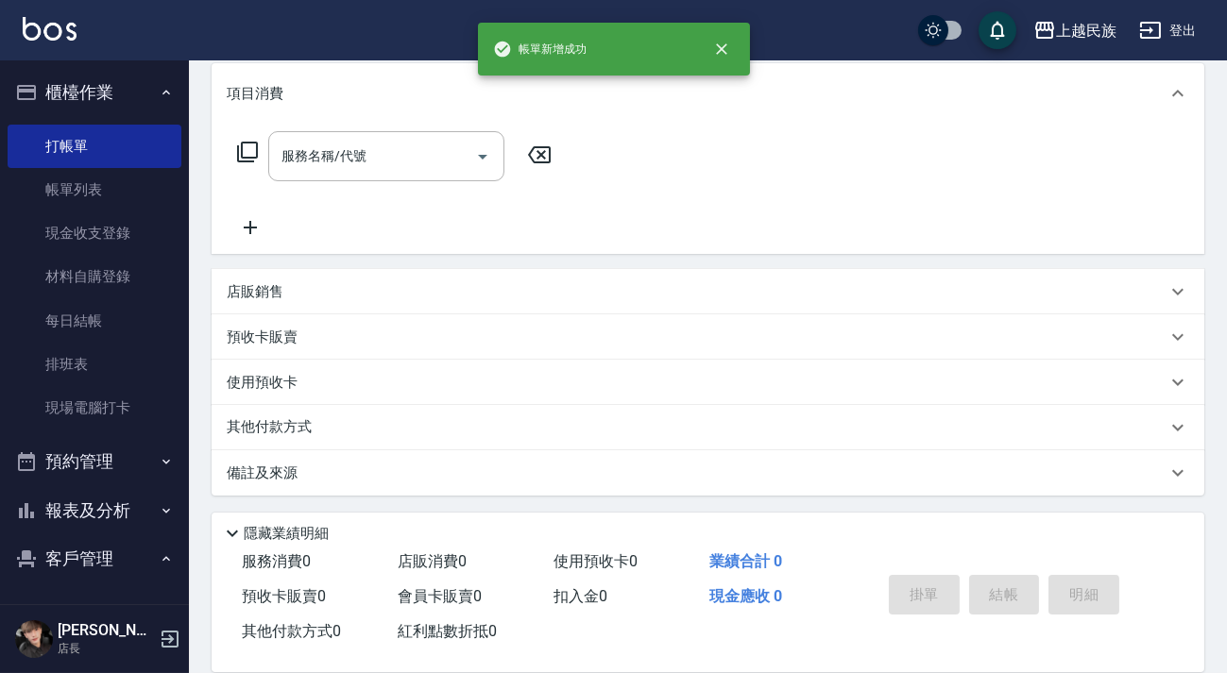
scroll to position [0, 0]
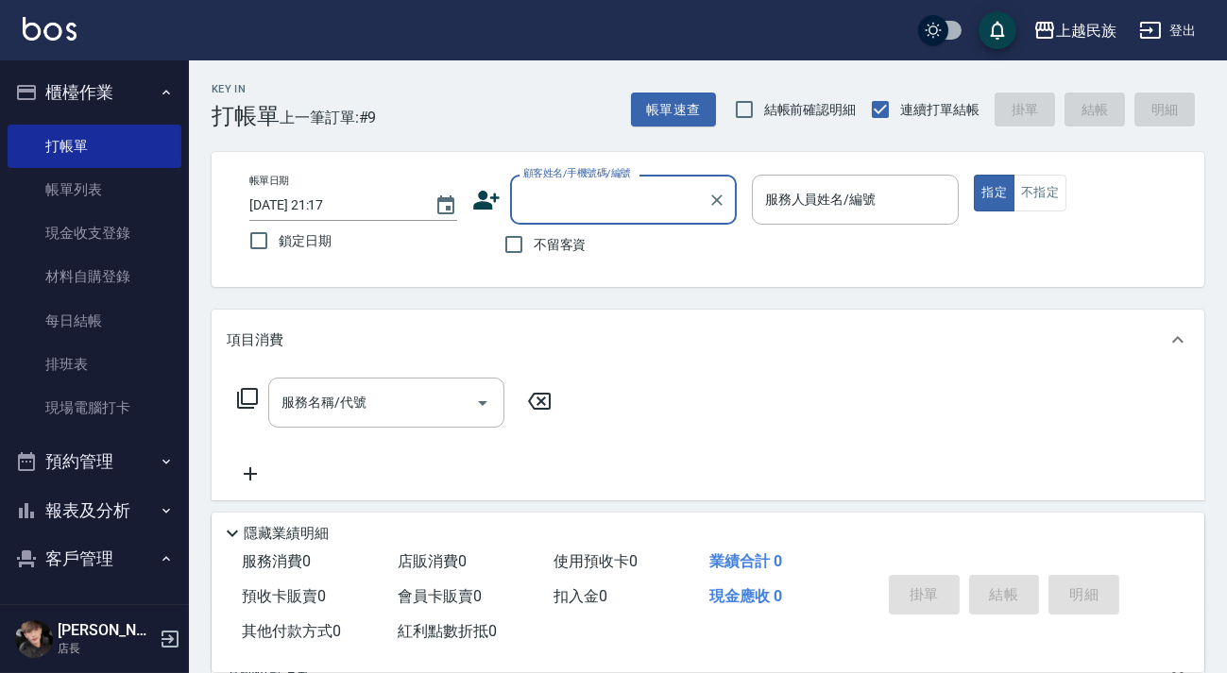
click at [548, 245] on span "不留客資" at bounding box center [560, 245] width 53 height 20
click at [534, 245] on input "不留客資" at bounding box center [514, 245] width 40 height 40
checkbox input "true"
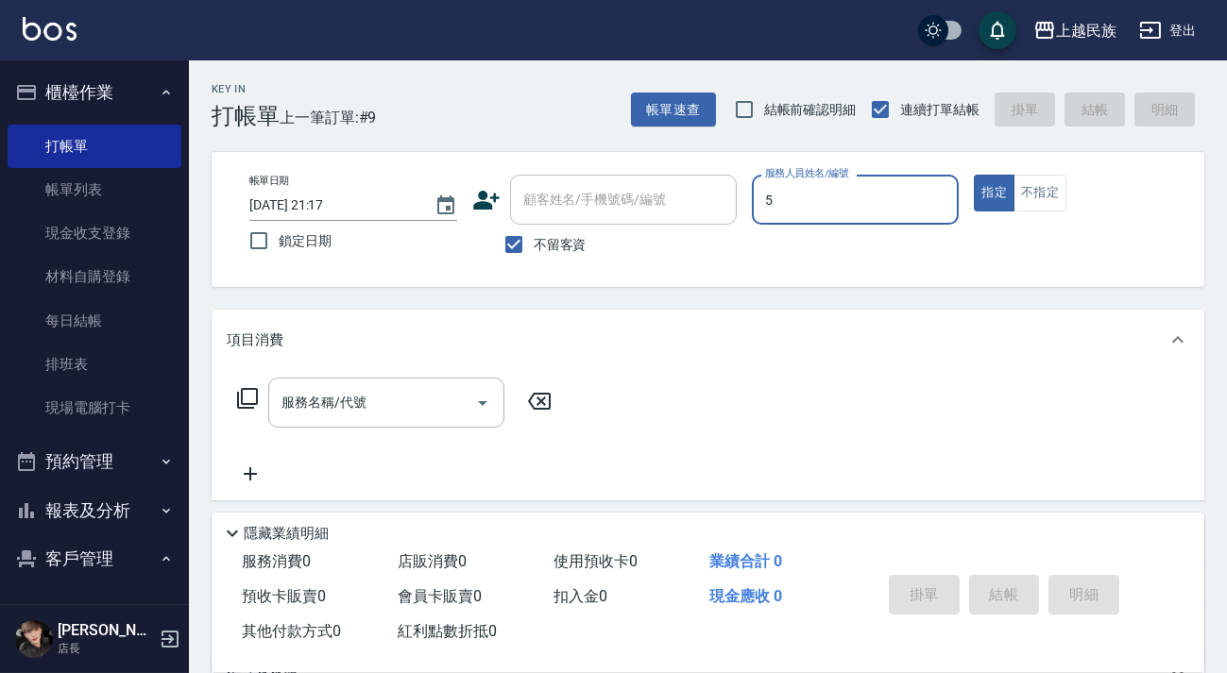
type input "Effie-5"
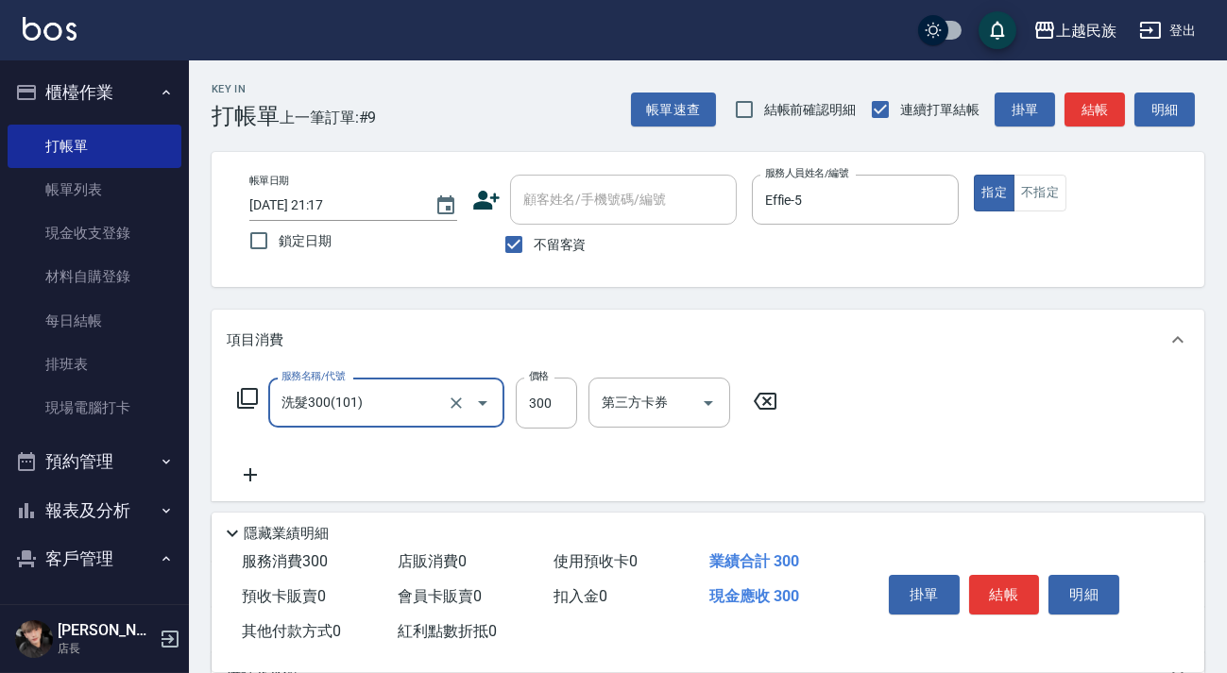
type input "洗髮300(101)"
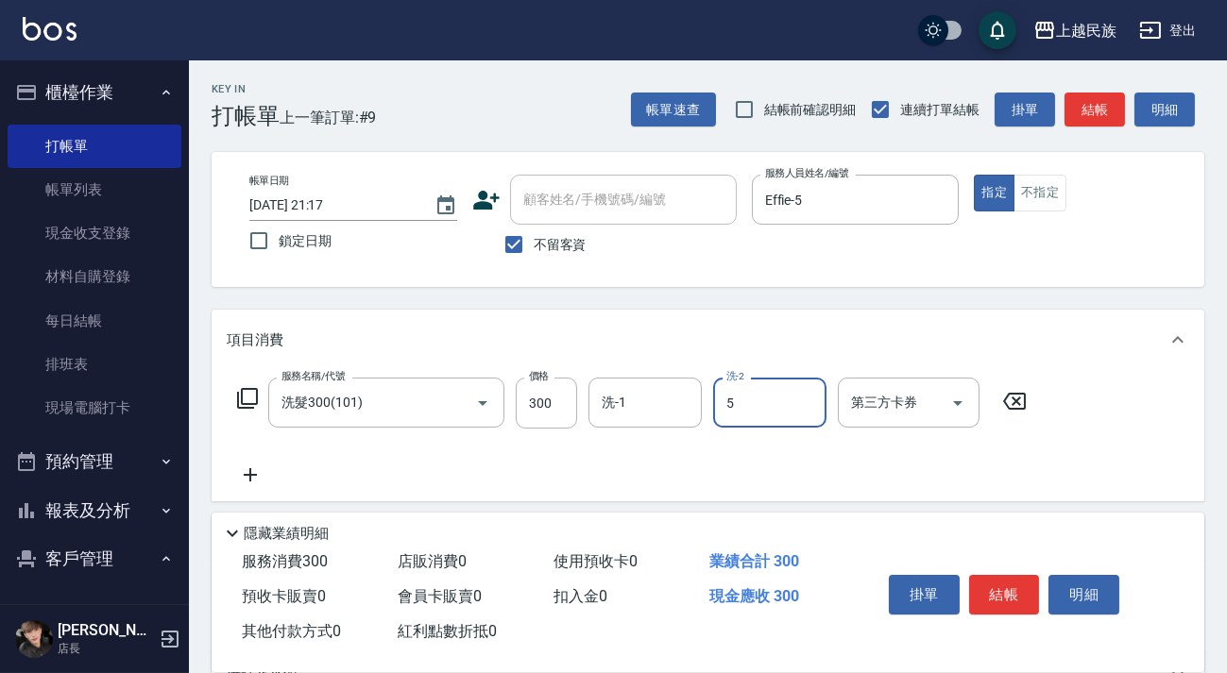
type input "Effie-5"
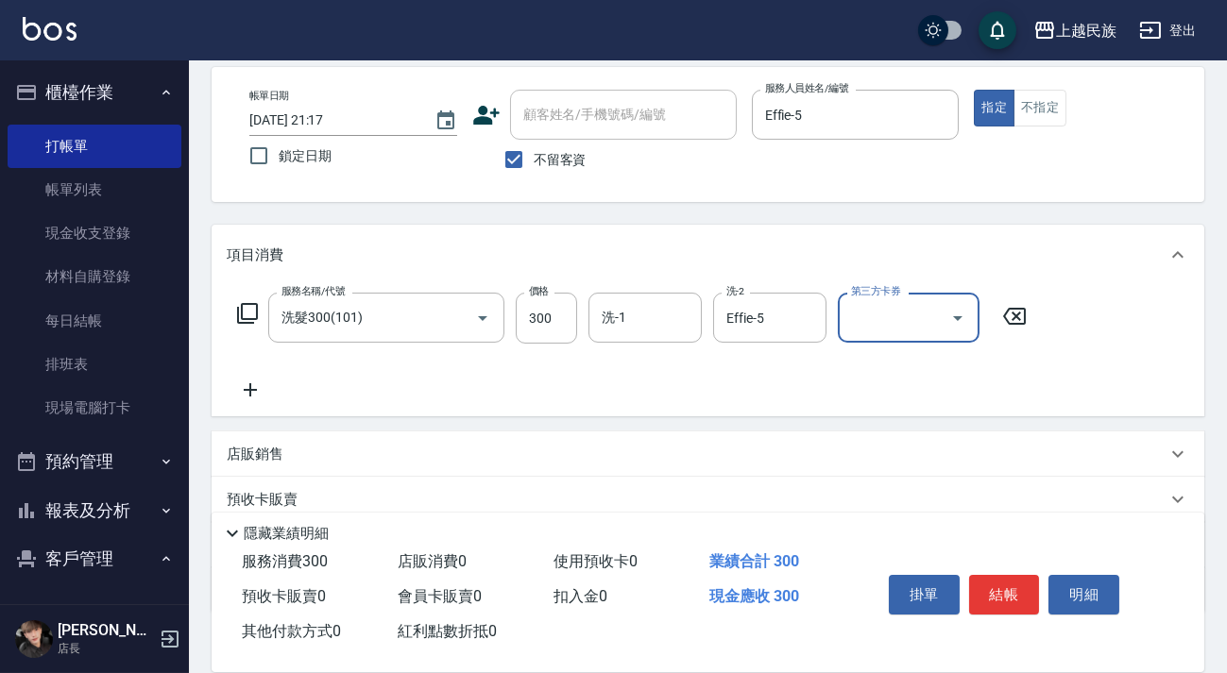
click at [262, 396] on icon at bounding box center [250, 390] width 47 height 23
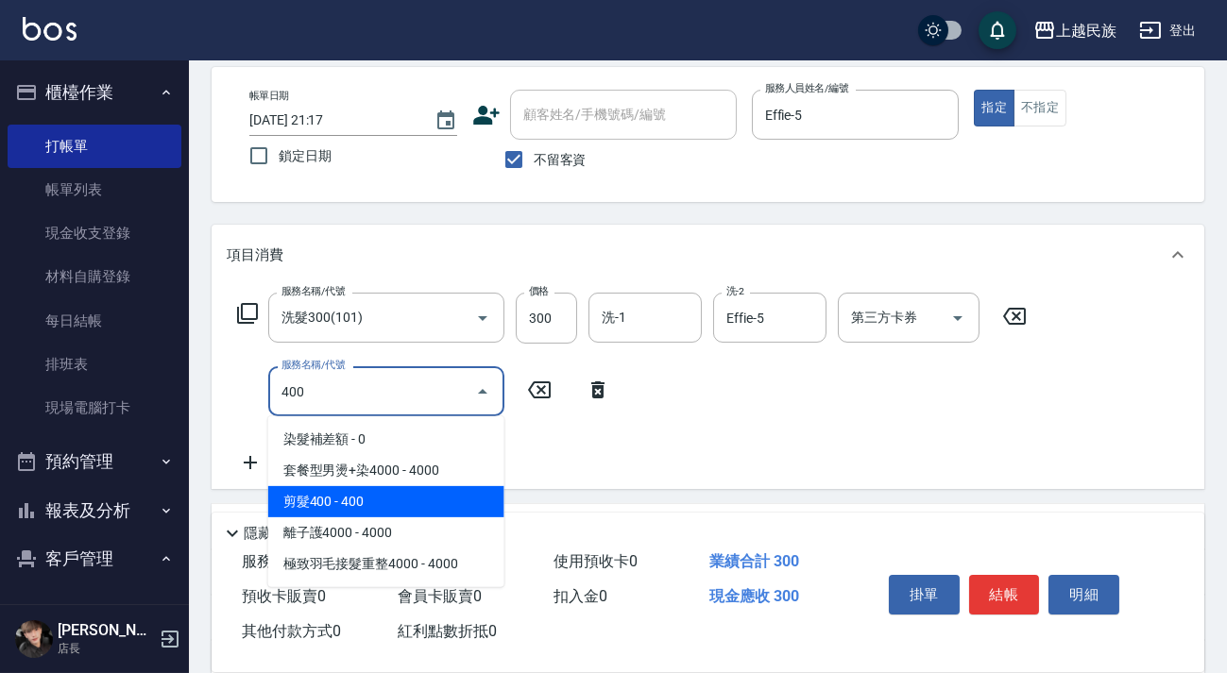
click at [328, 506] on span "剪髮400 - 400" at bounding box center [386, 501] width 236 height 31
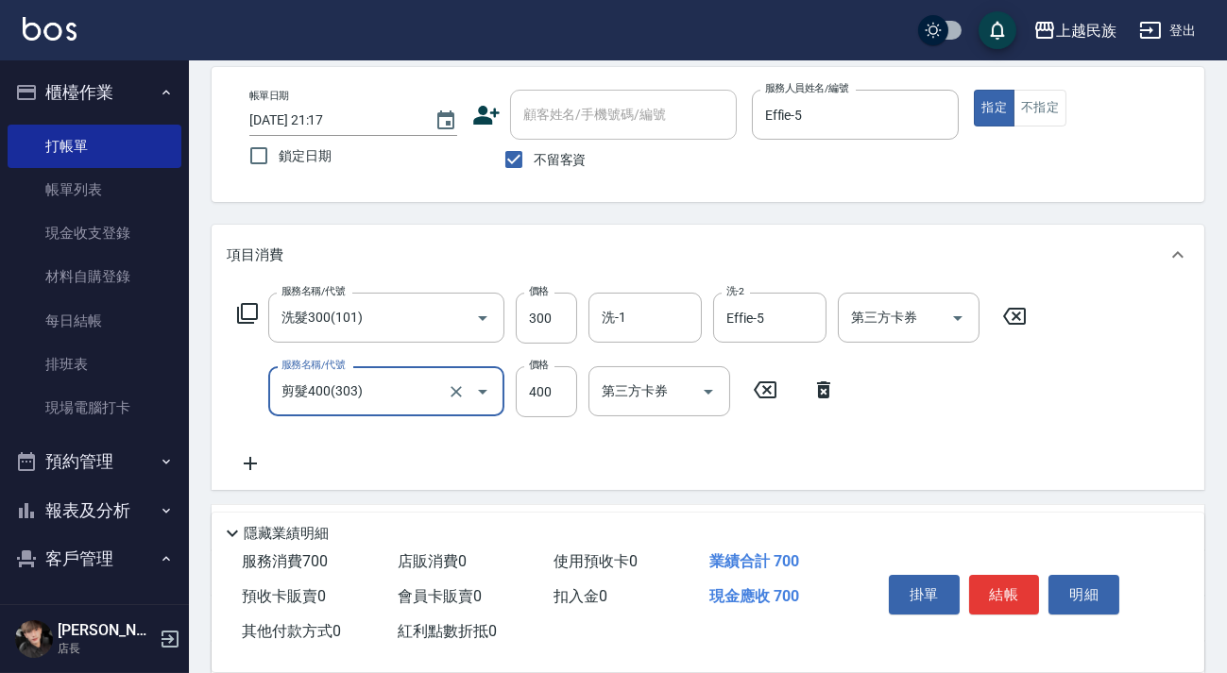
scroll to position [257, 0]
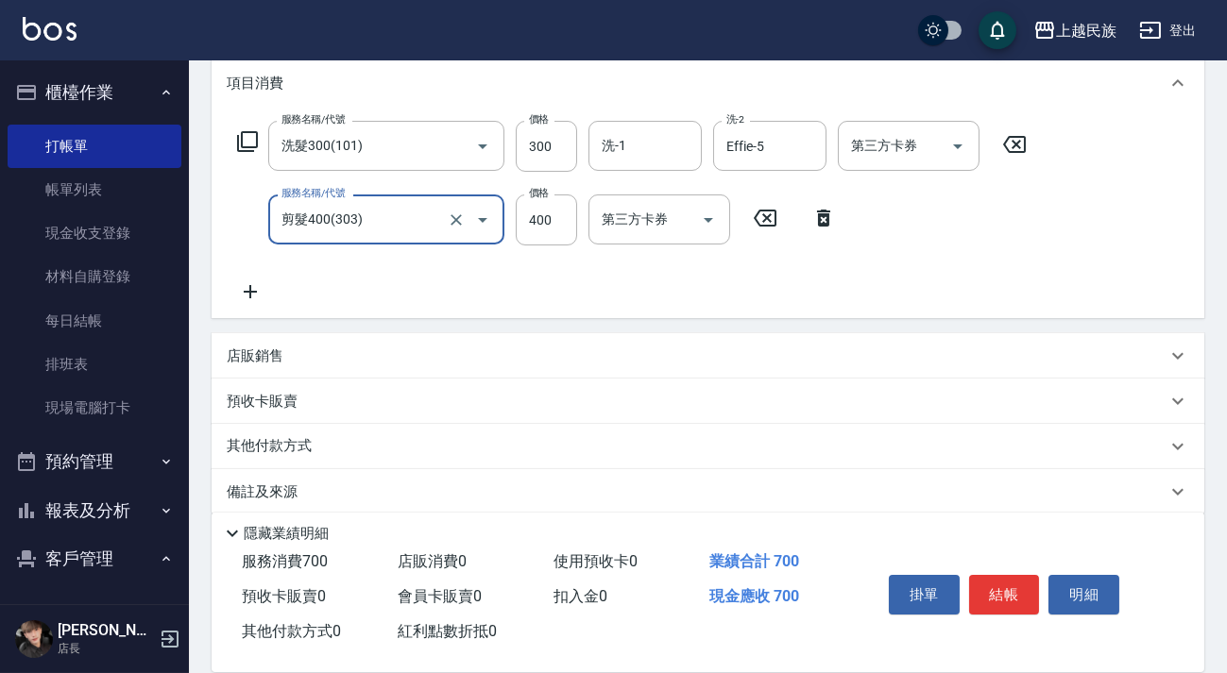
type input "剪髮400(303)"
click at [433, 359] on div "店販銷售" at bounding box center [697, 357] width 940 height 20
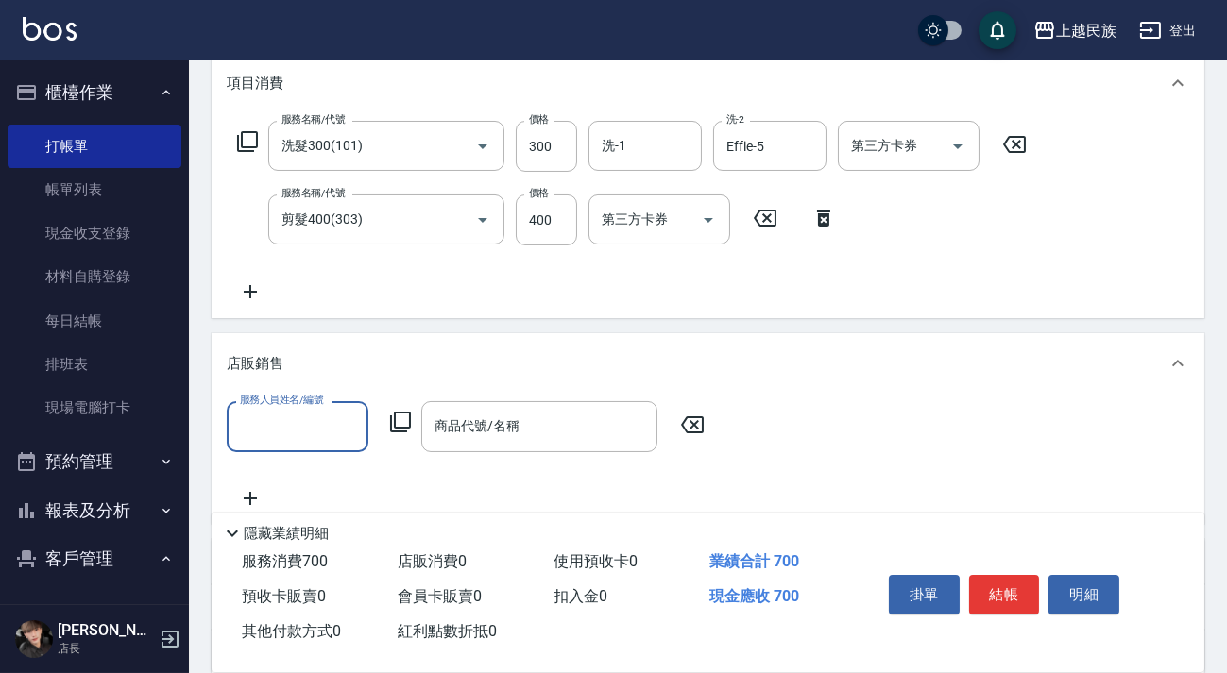
scroll to position [0, 0]
type input "Effie-5"
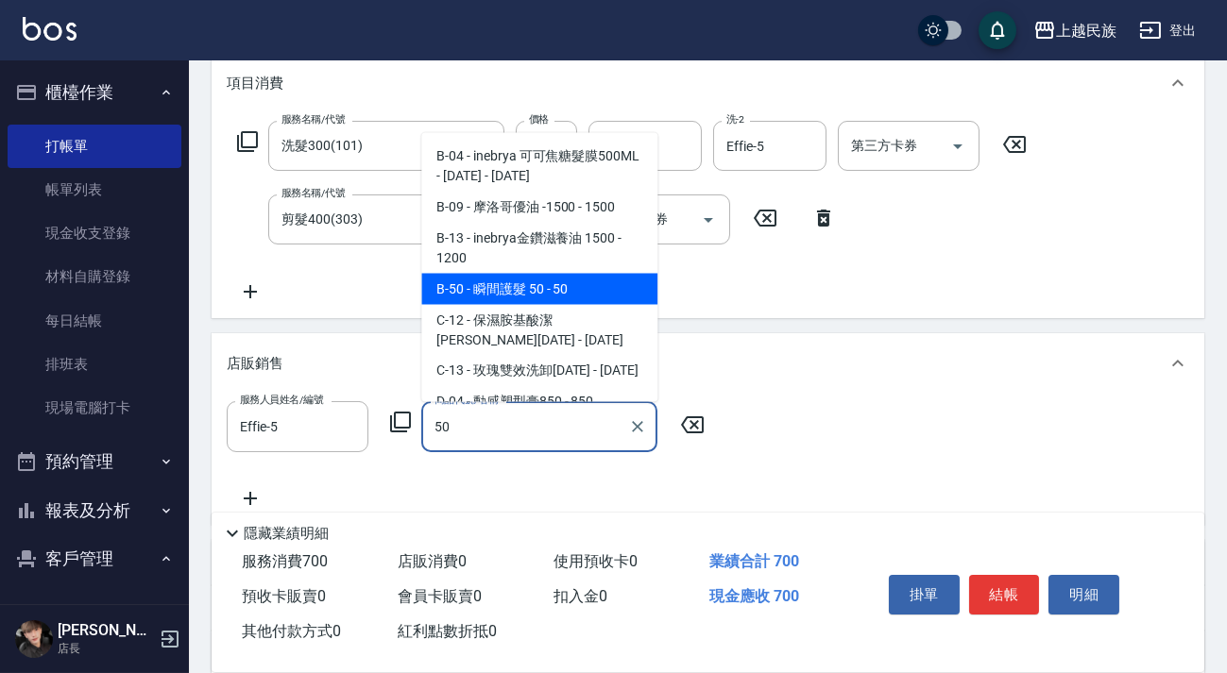
click at [557, 292] on span "B-50 - 瞬間護髮 50 - 50" at bounding box center [539, 288] width 236 height 31
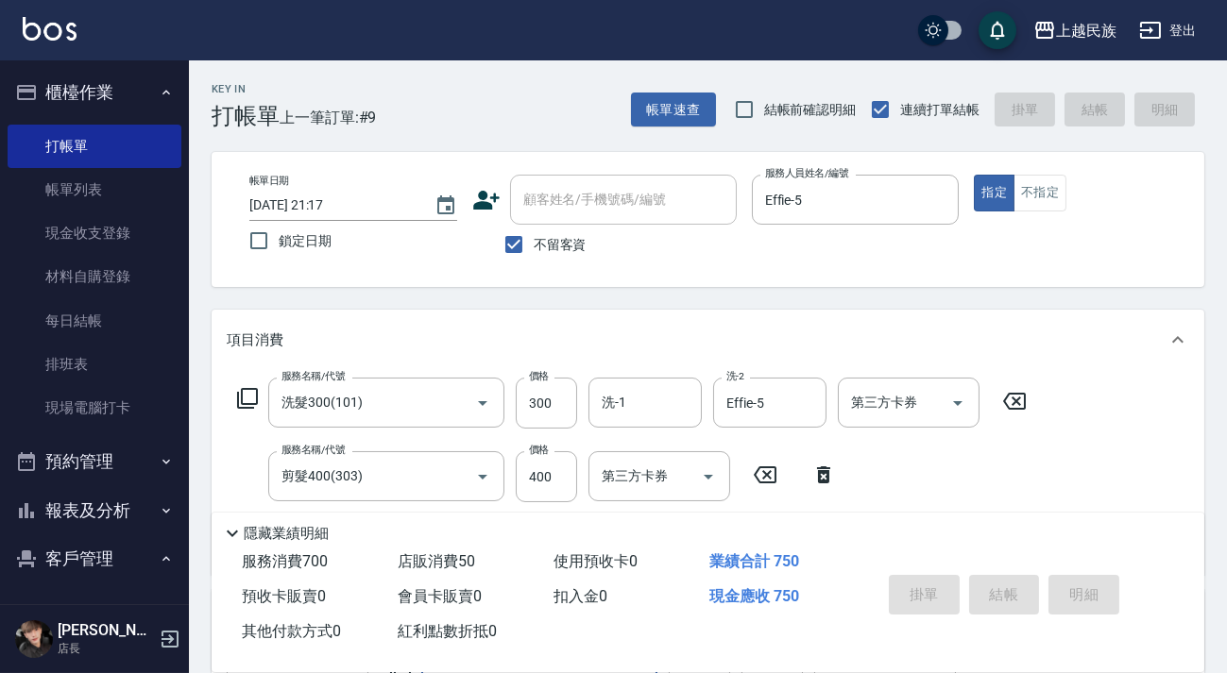
type input "瞬間護髮 50"
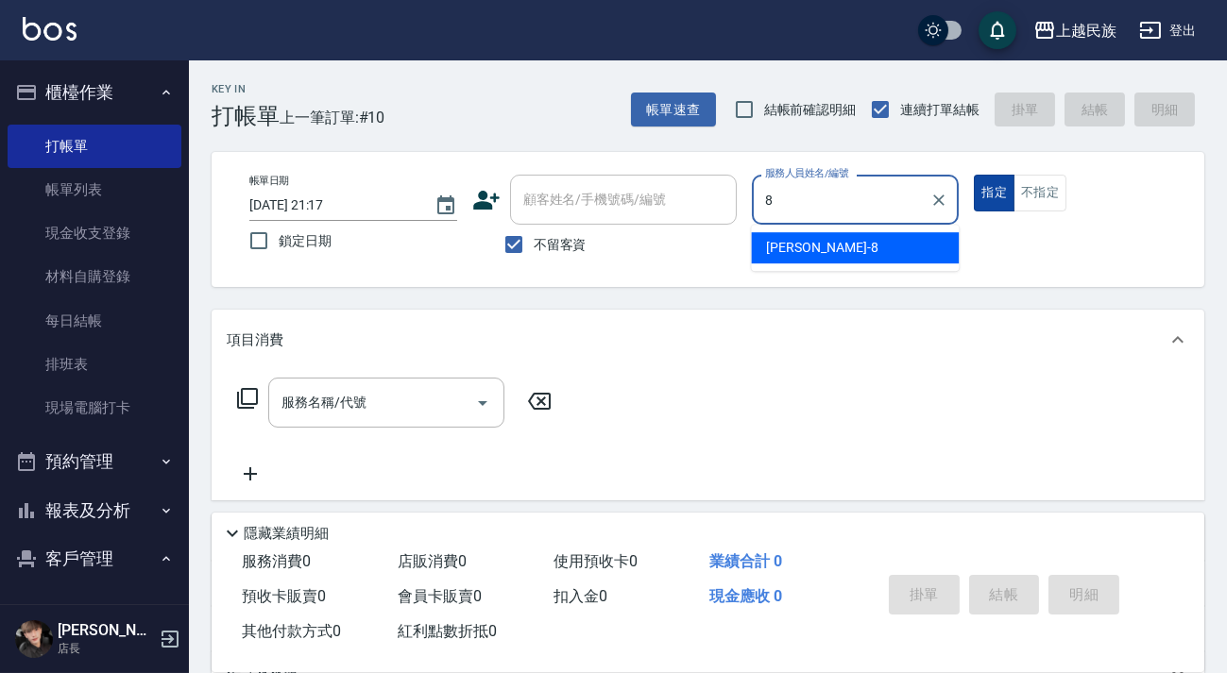
type input "Stella-8"
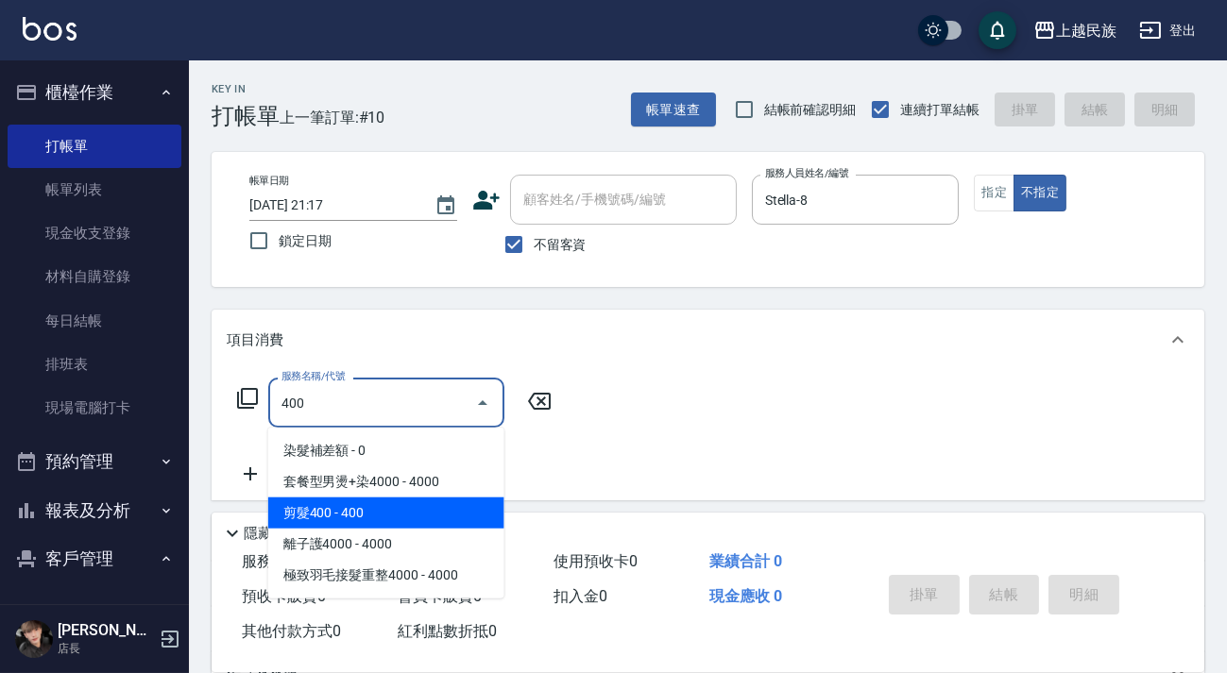
click at [476, 500] on span "剪髮400 - 400" at bounding box center [386, 513] width 236 height 31
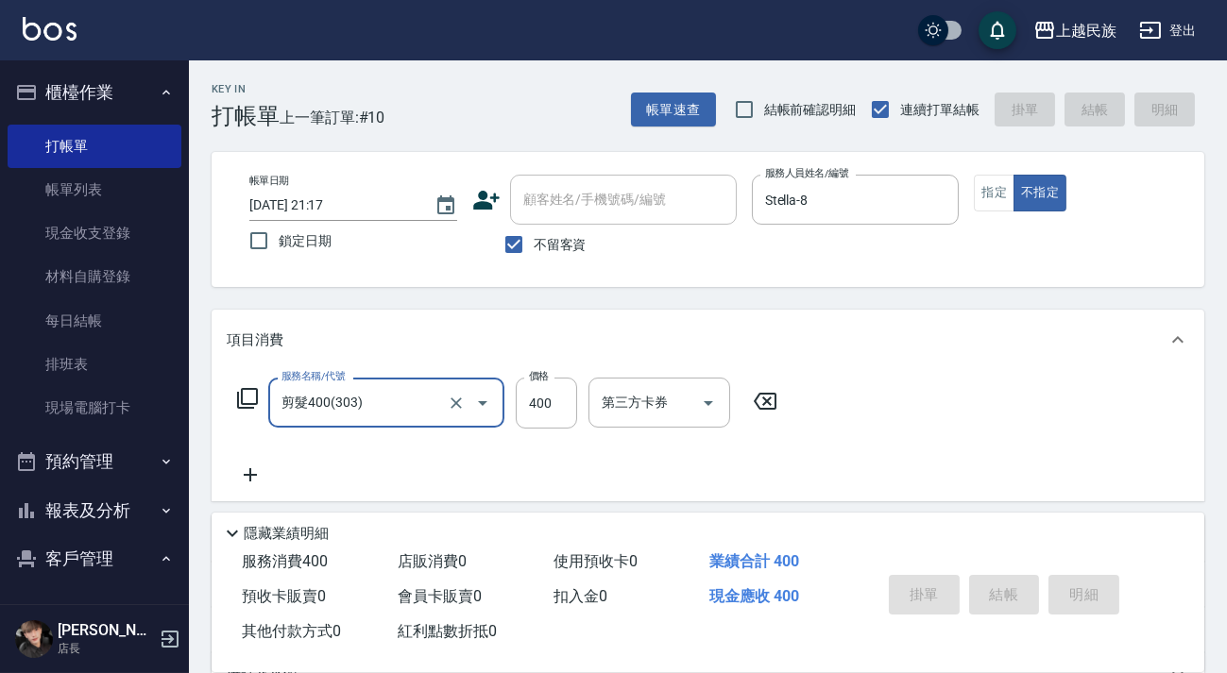
type input "剪髮400(303)"
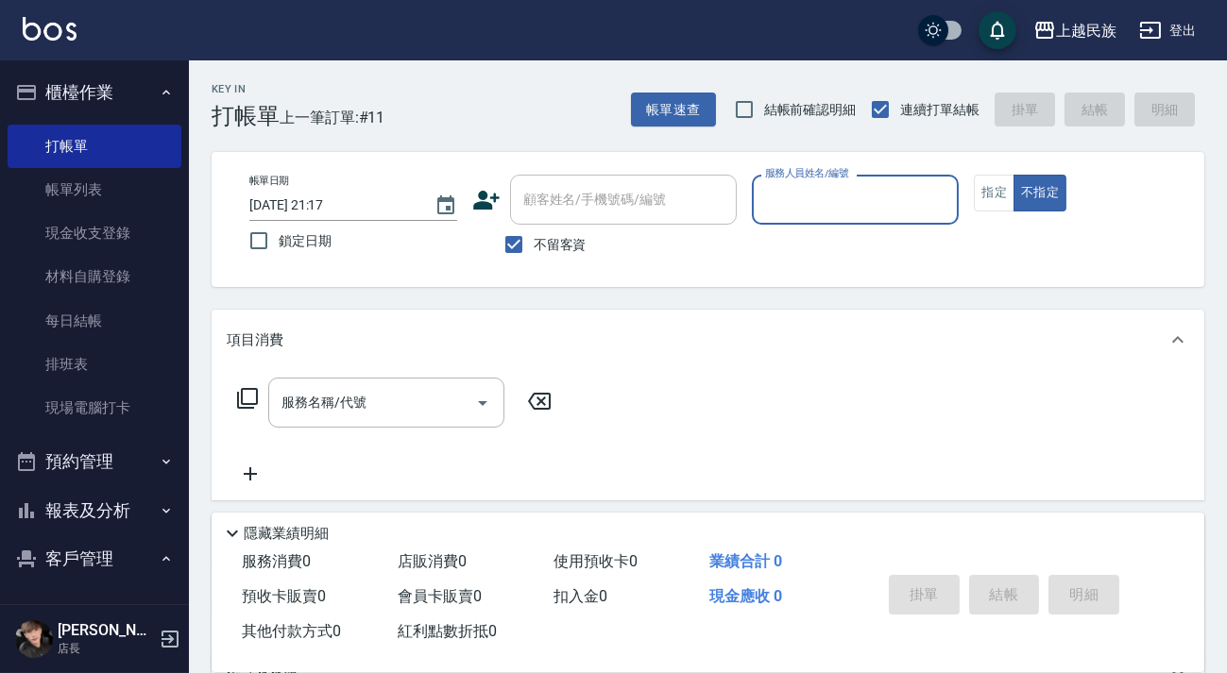
drag, startPoint x: 576, startPoint y: 250, endPoint x: 585, endPoint y: 219, distance: 32.6
click at [573, 250] on span "不留客資" at bounding box center [560, 245] width 53 height 20
click at [534, 250] on input "不留客資" at bounding box center [514, 245] width 40 height 40
checkbox input "false"
click at [585, 219] on div "顧客姓名/手機號碼/編號" at bounding box center [623, 200] width 227 height 50
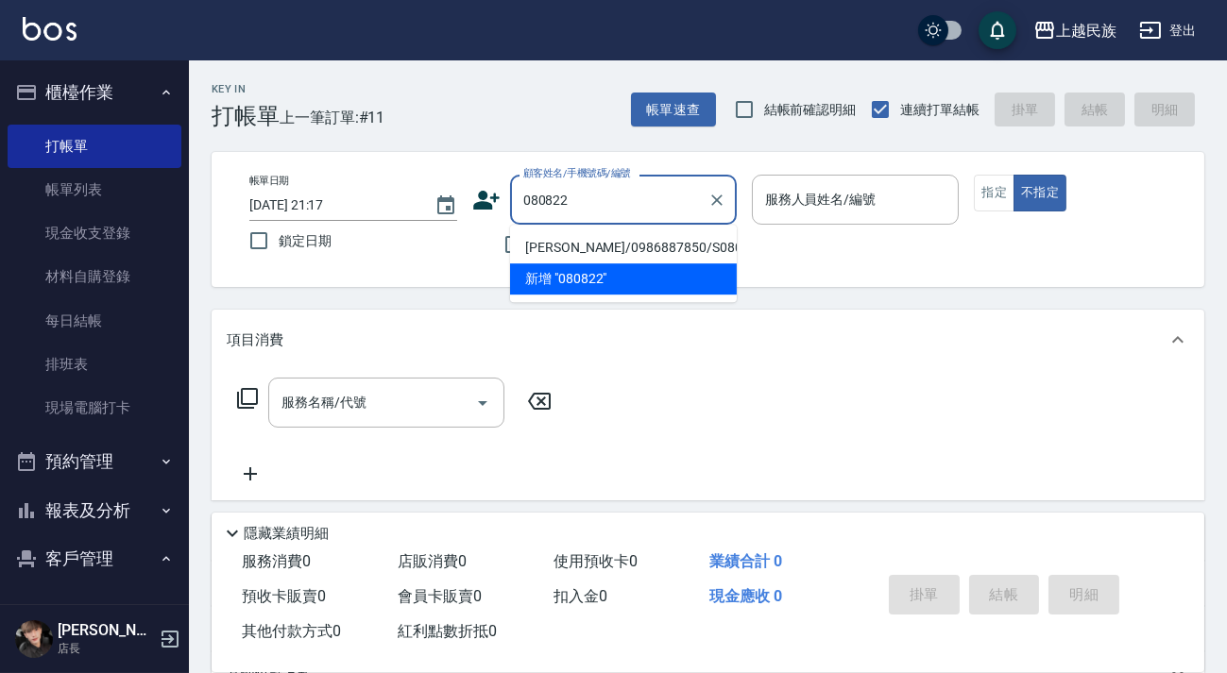
click at [654, 246] on li "[PERSON_NAME]/0986887850/S080822" at bounding box center [623, 247] width 227 height 31
type input "[PERSON_NAME]/0986887850/S080822"
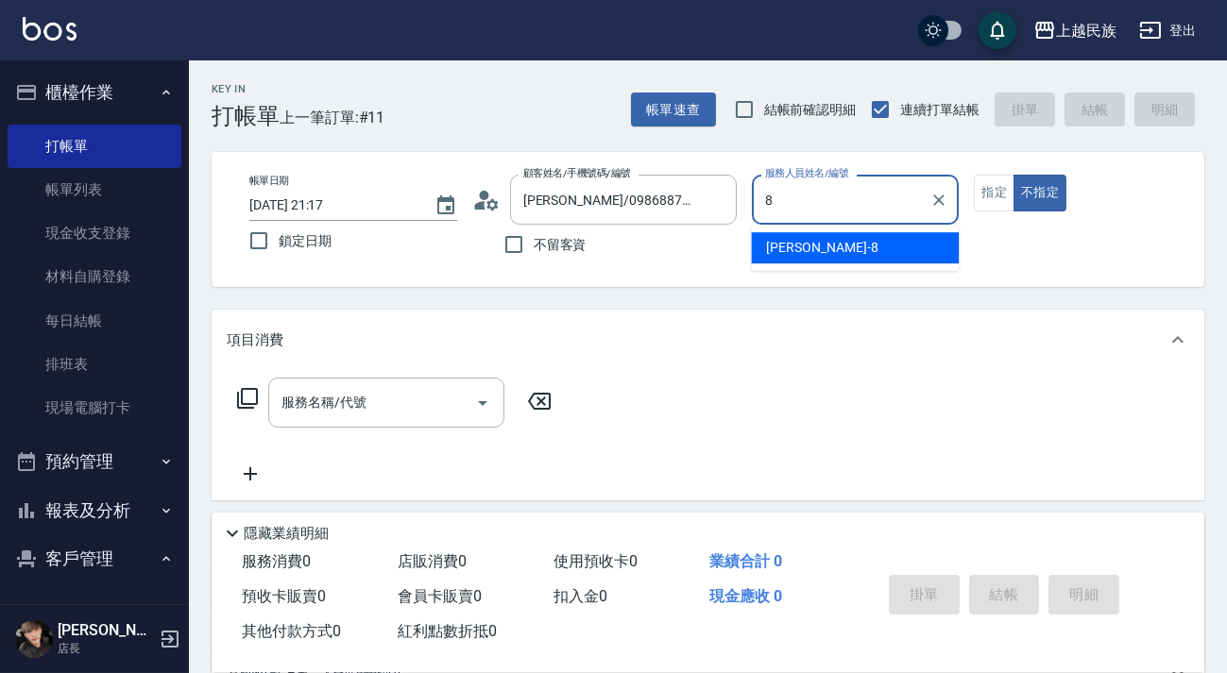
type input "Stella-8"
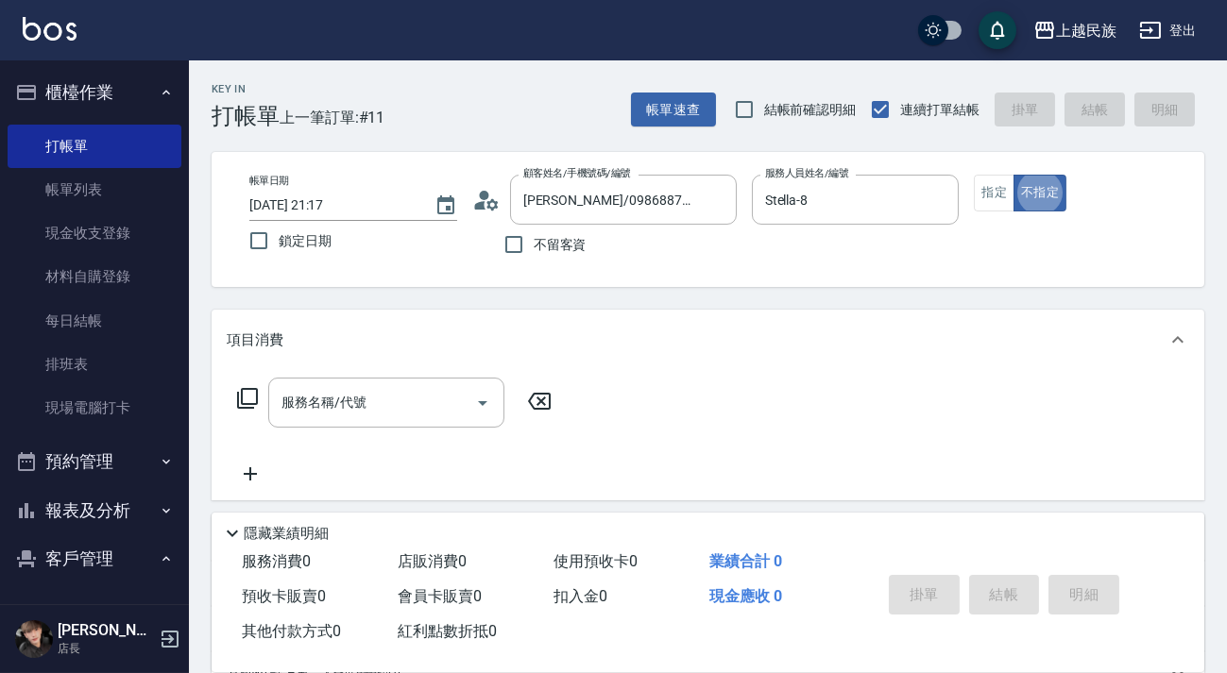
scroll to position [34, 0]
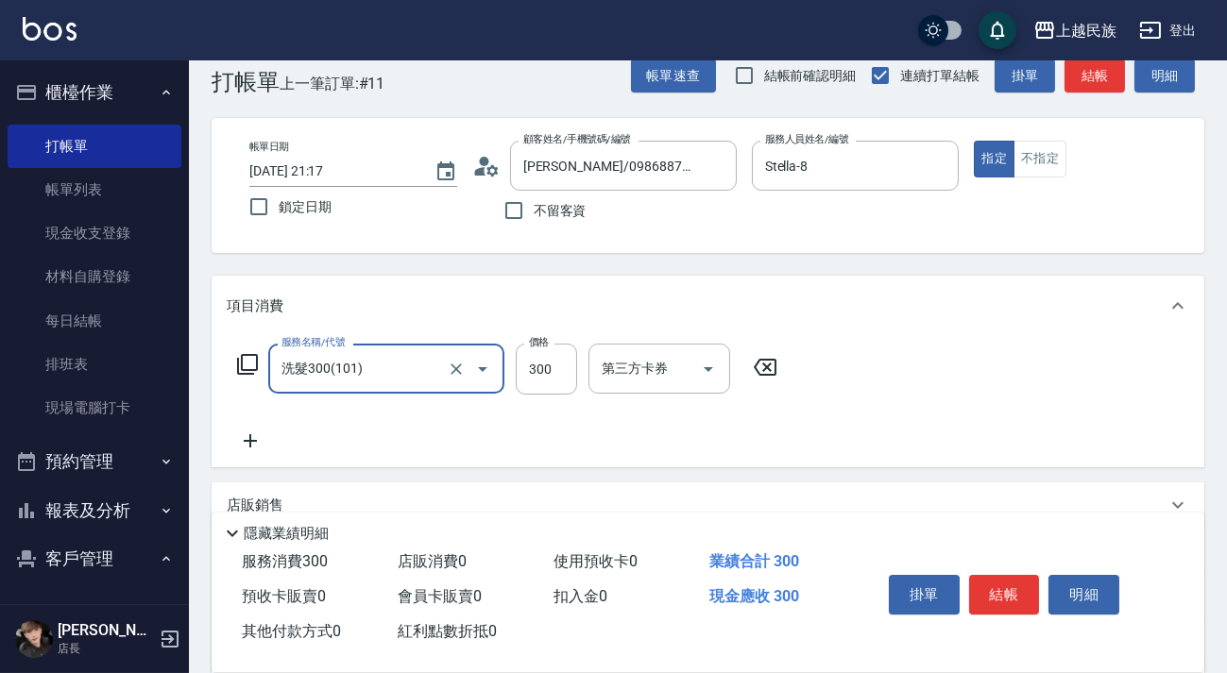
type input "洗髮300(101)"
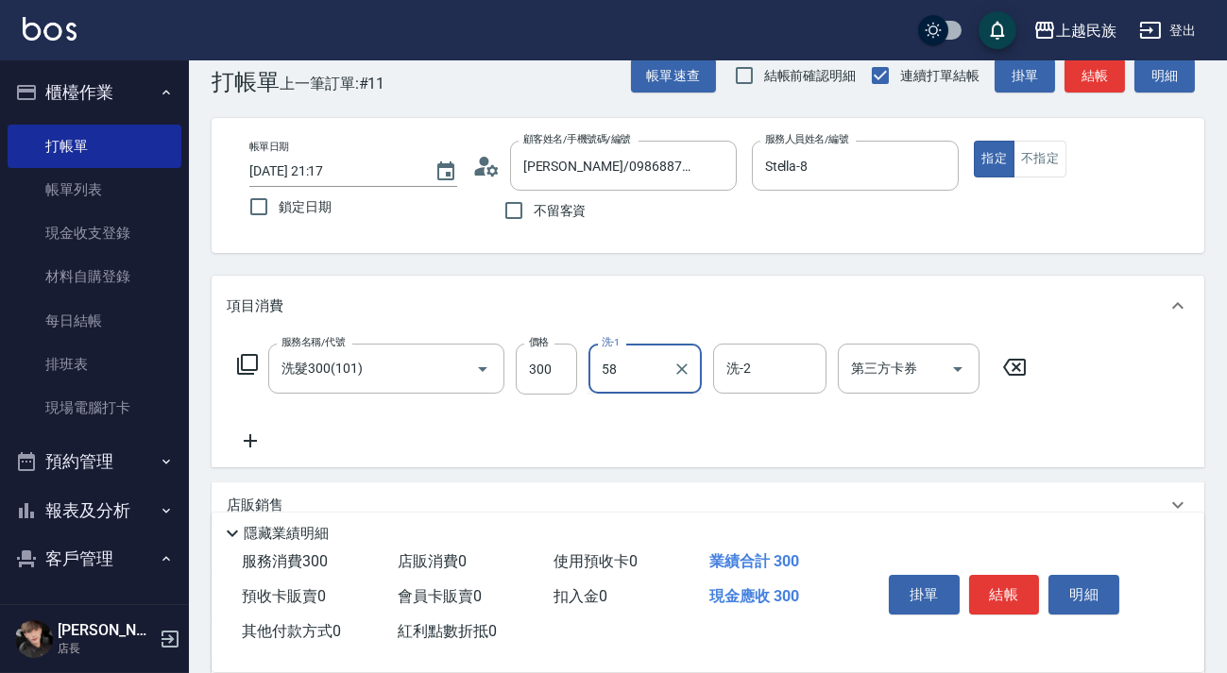
type input "58"
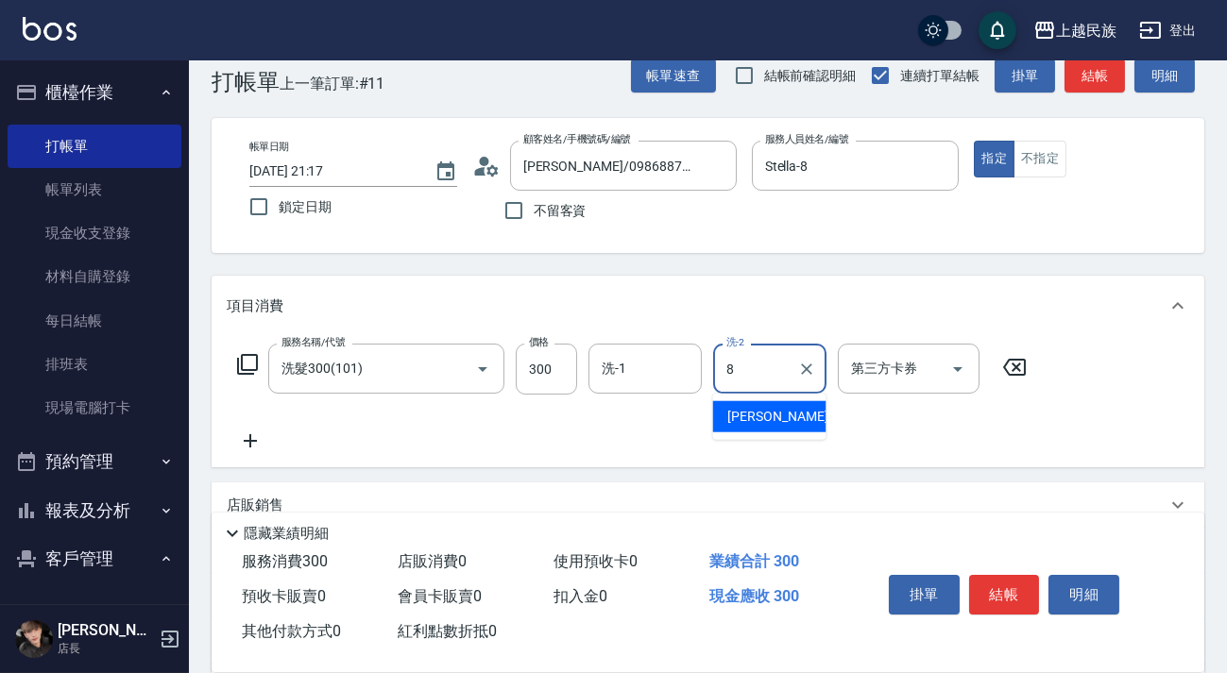
type input "Stella-8"
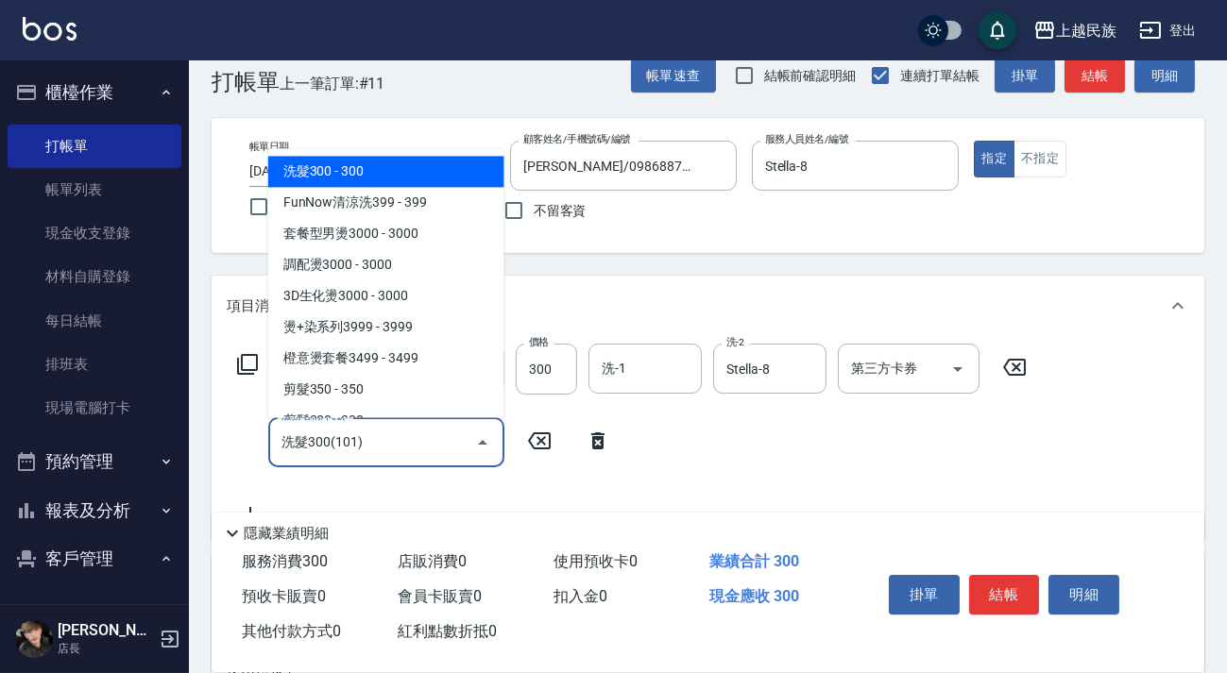
type input "洗髮300(101)"
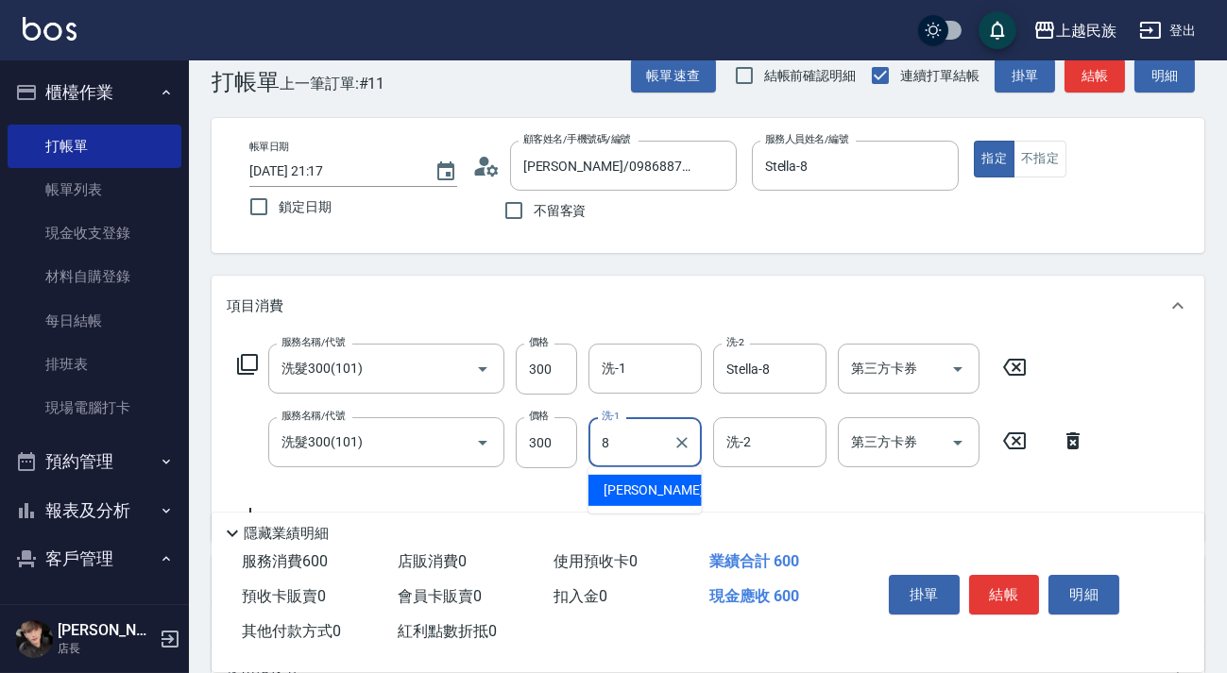
type input "Stella-8"
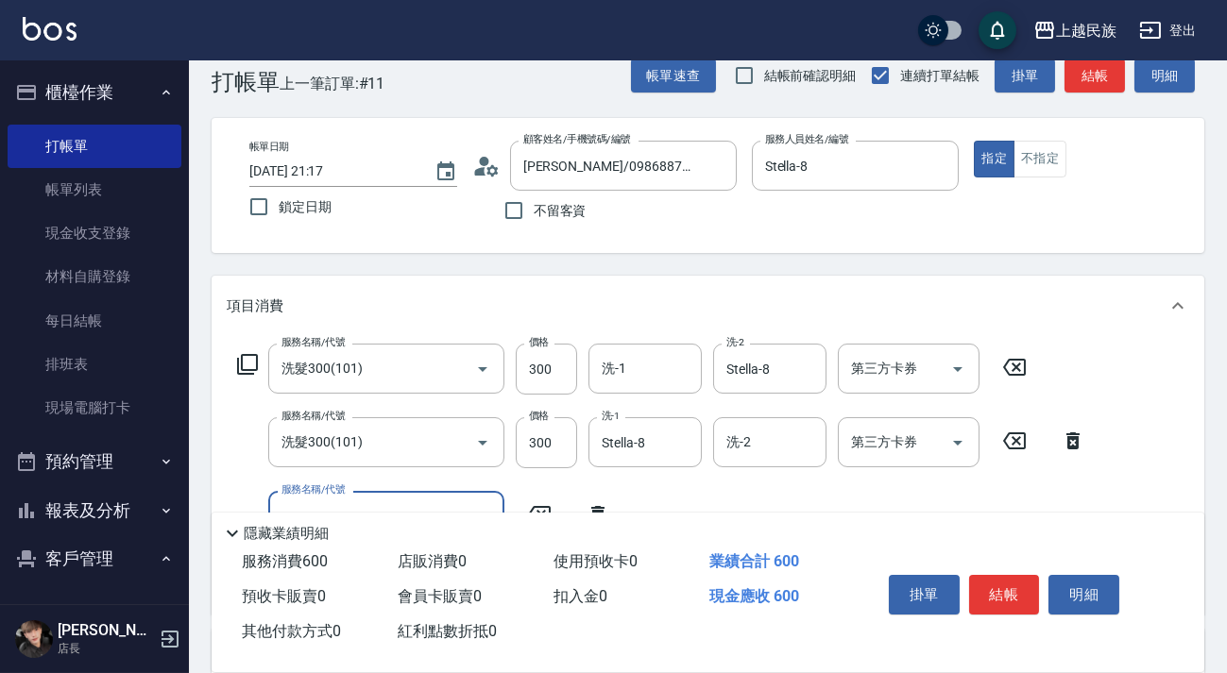
type input "2"
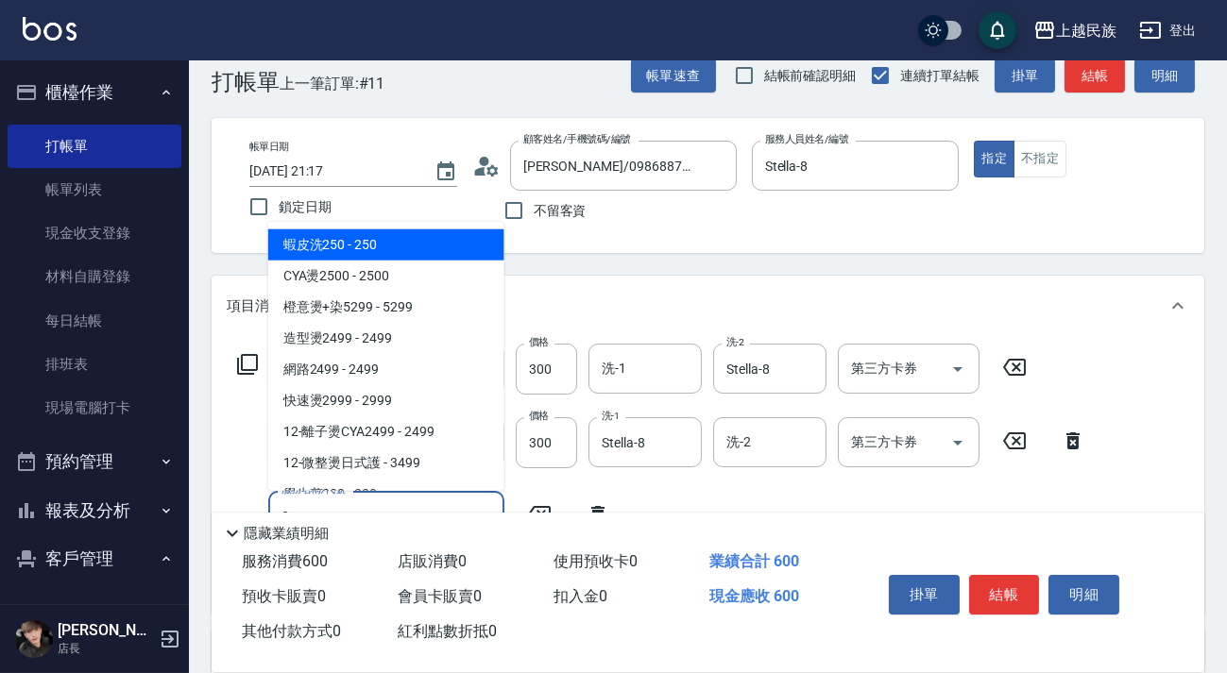
scroll to position [120, 0]
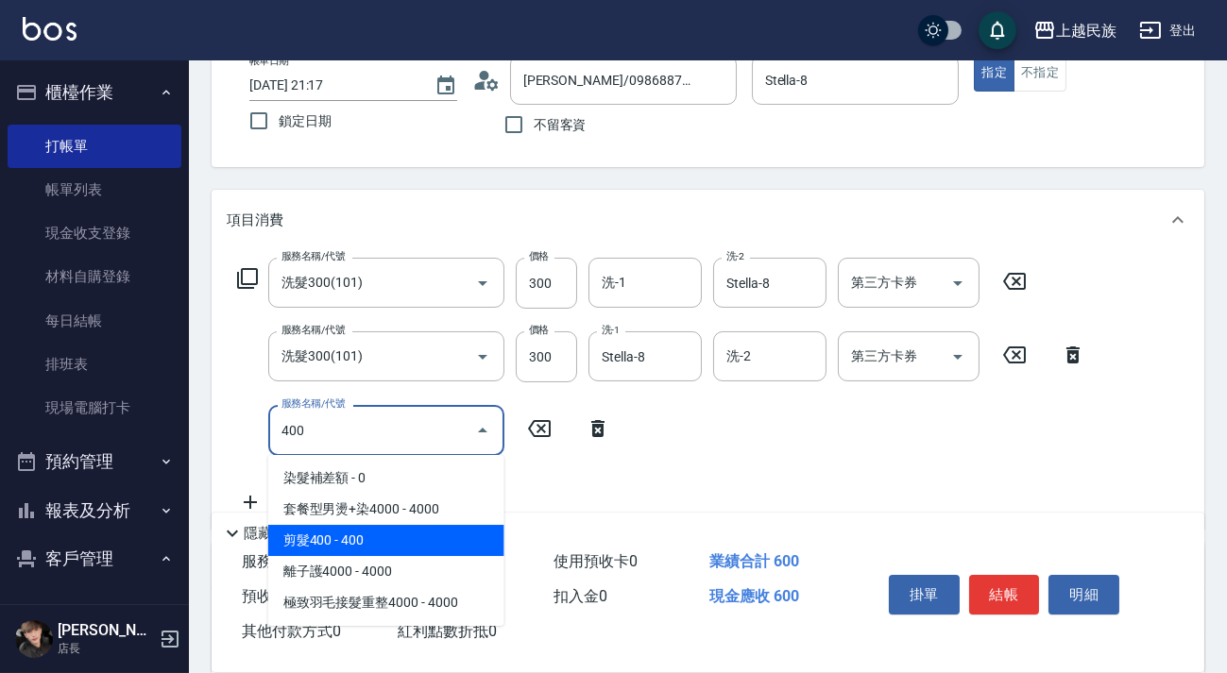
click at [450, 538] on span "剪髮400 - 400" at bounding box center [386, 540] width 236 height 31
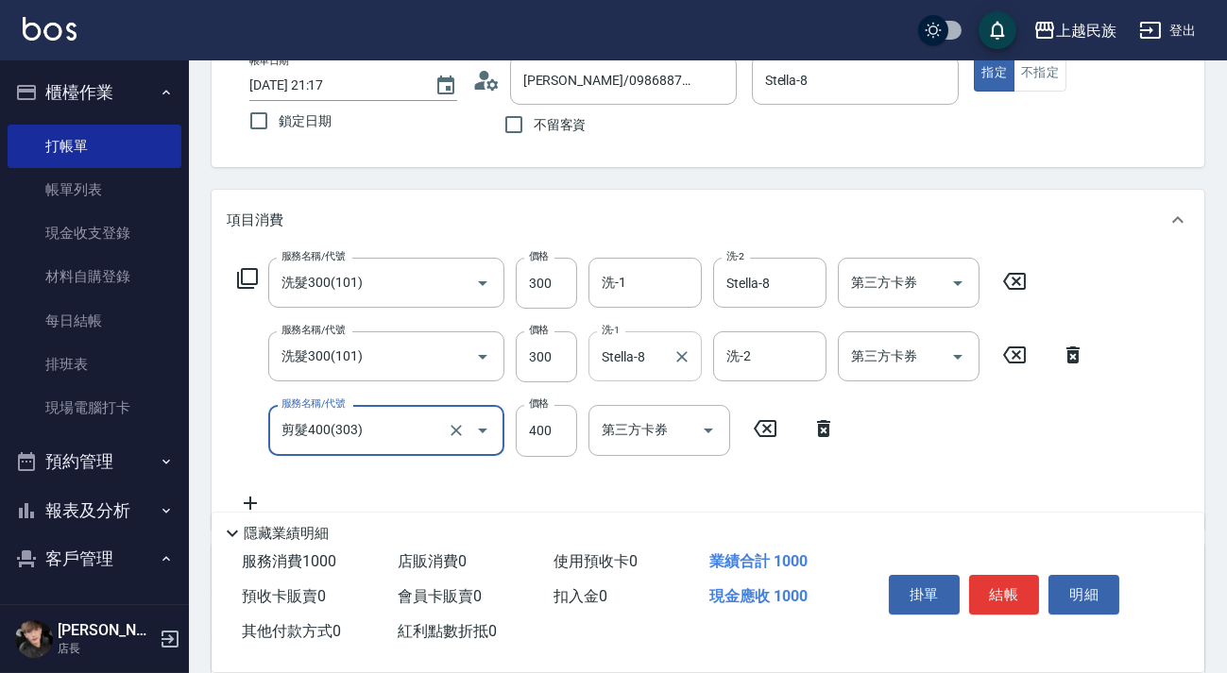
scroll to position [292, 0]
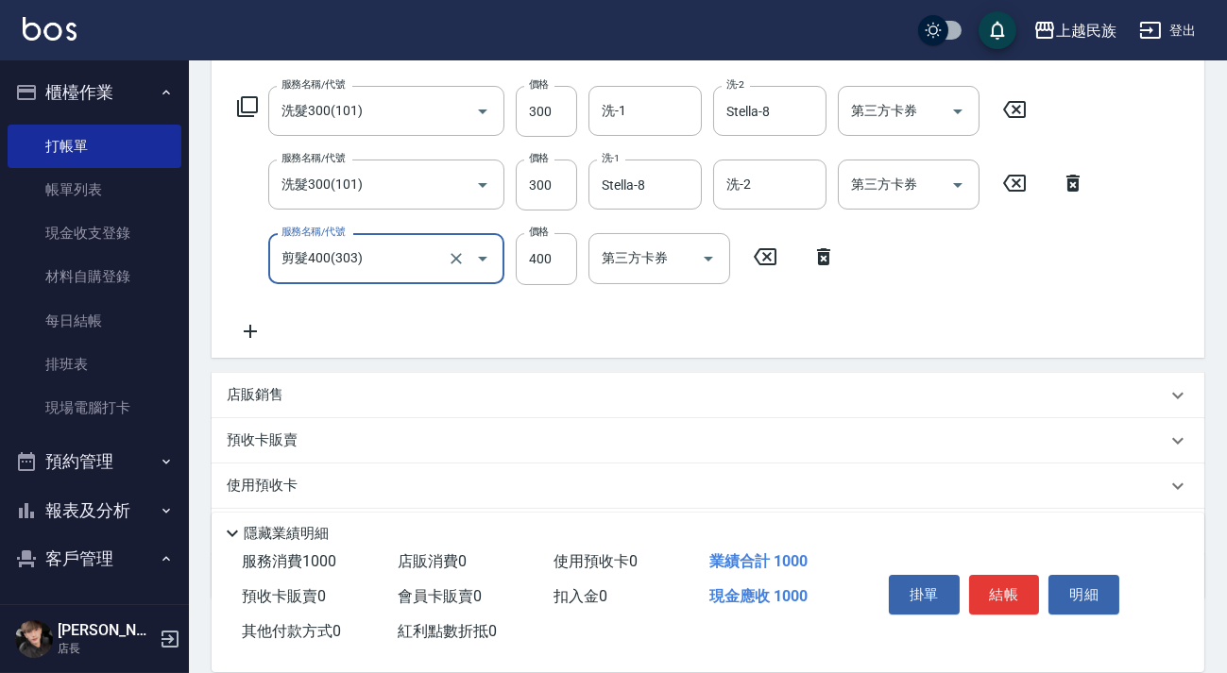
type input "剪髮400(303)"
click at [261, 326] on icon at bounding box center [250, 331] width 47 height 23
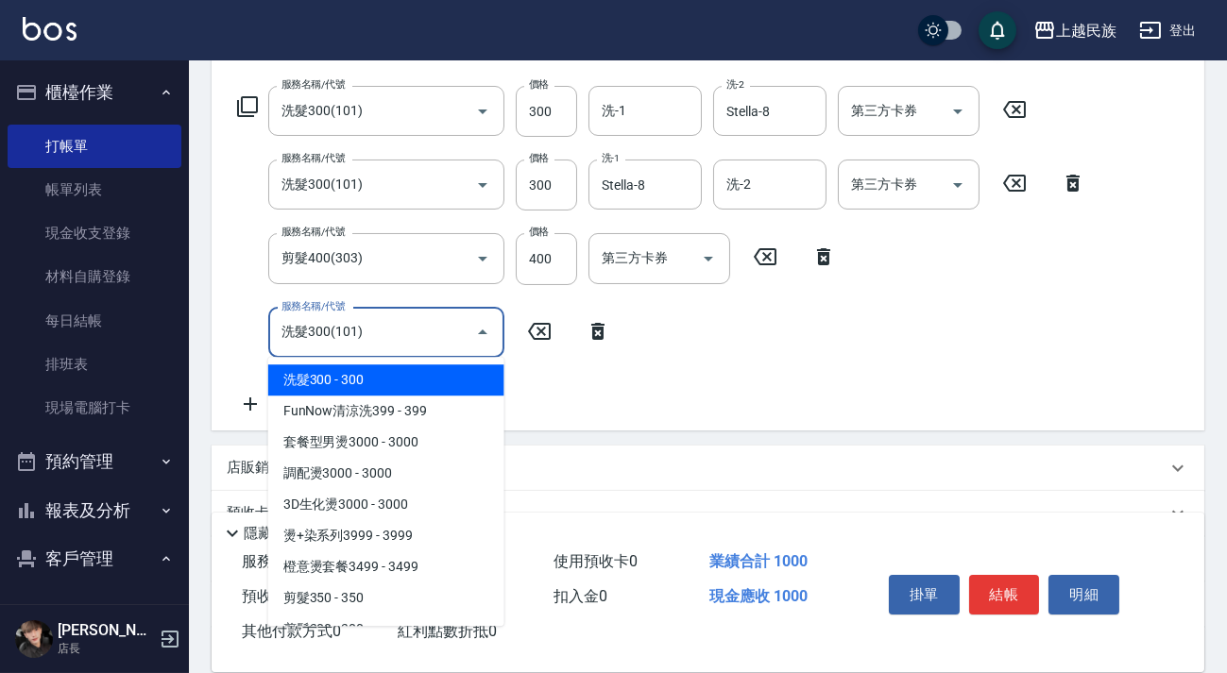
type input "洗髮300(101)"
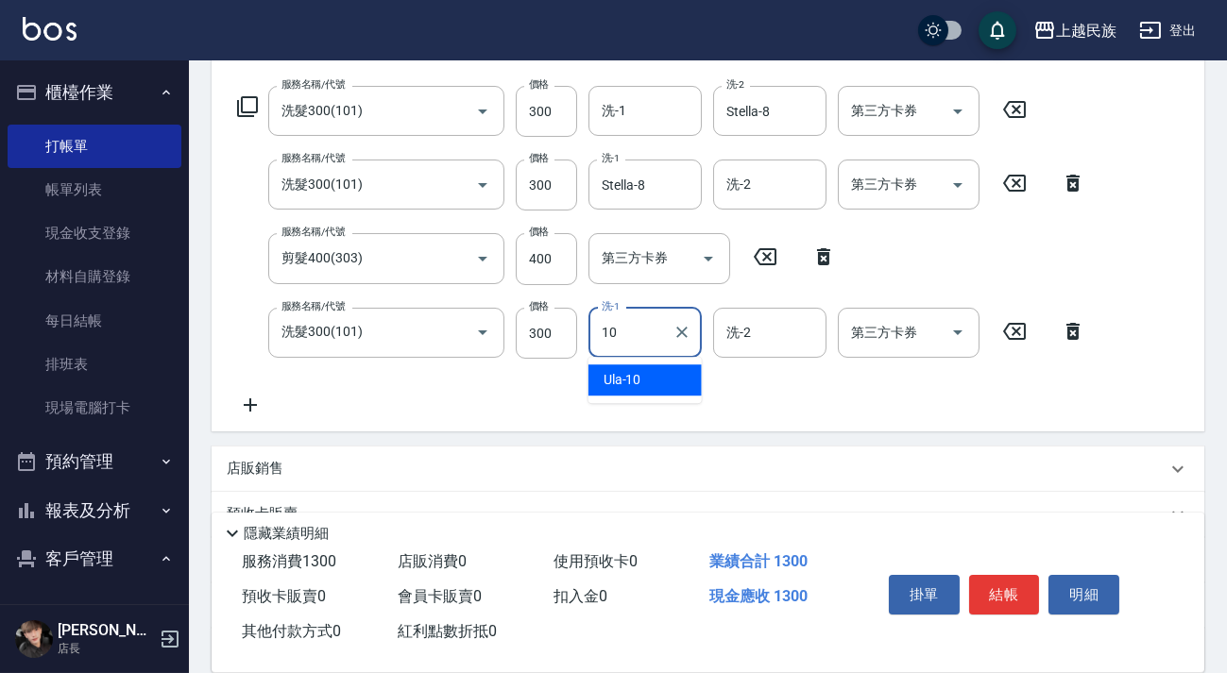
type input "Ula-10"
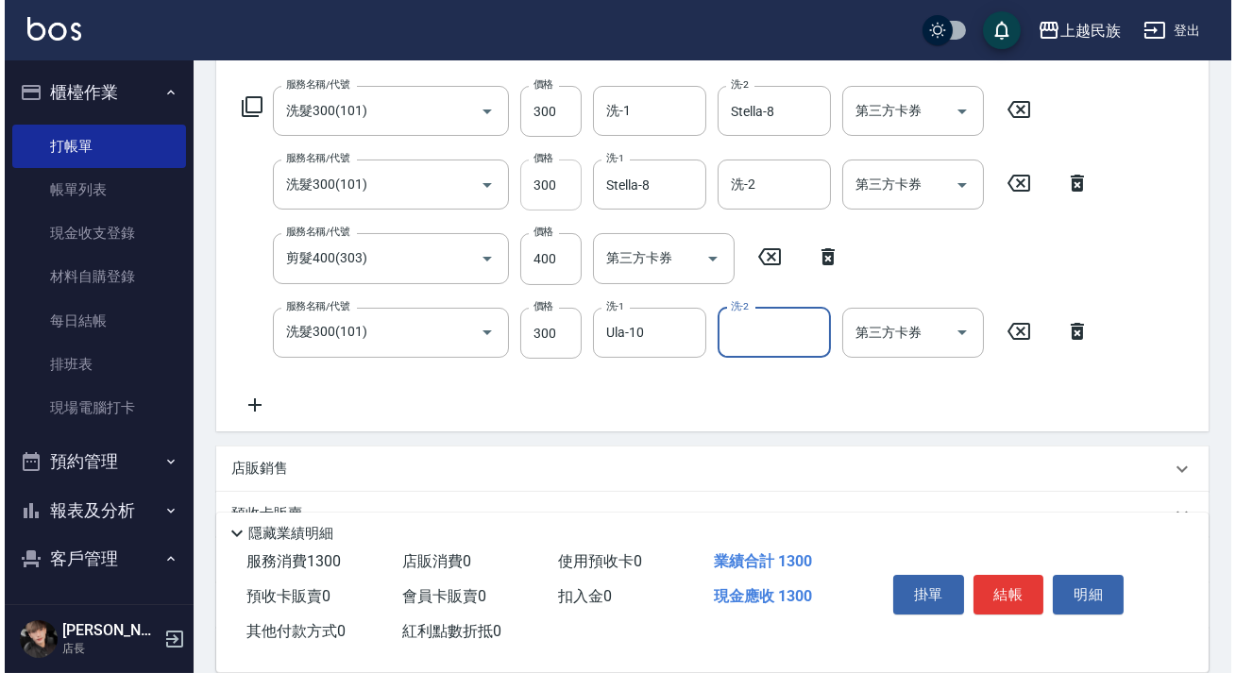
scroll to position [0, 0]
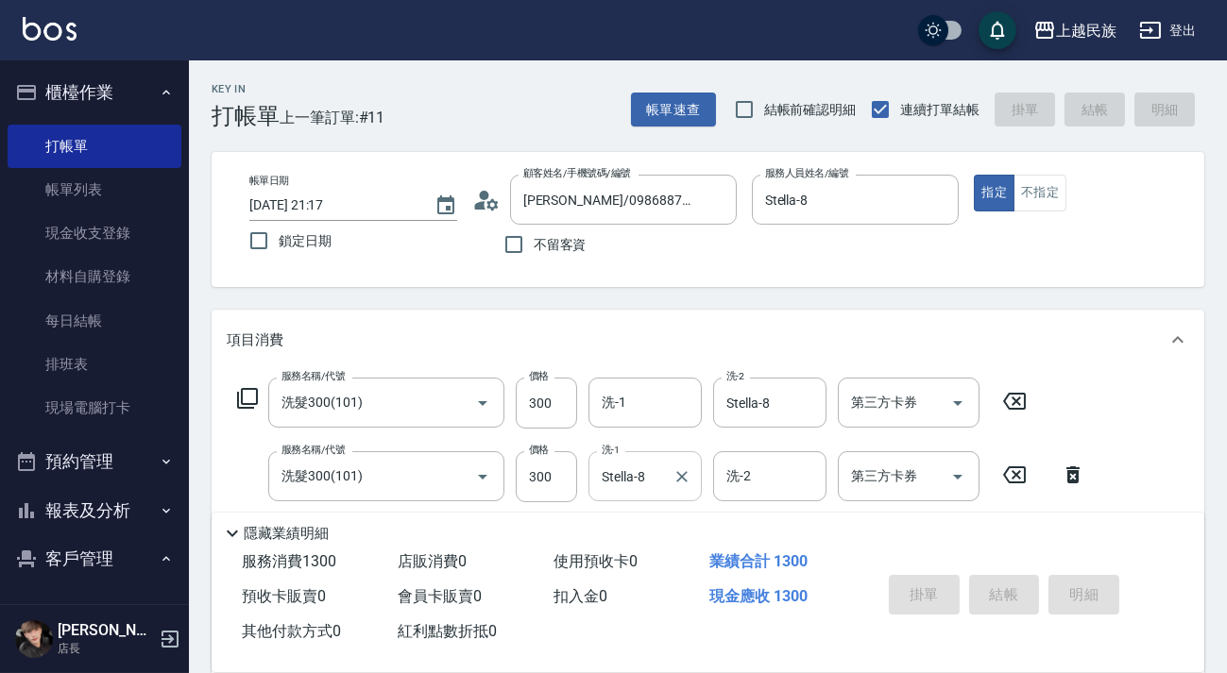
type input "[DATE] 21:18"
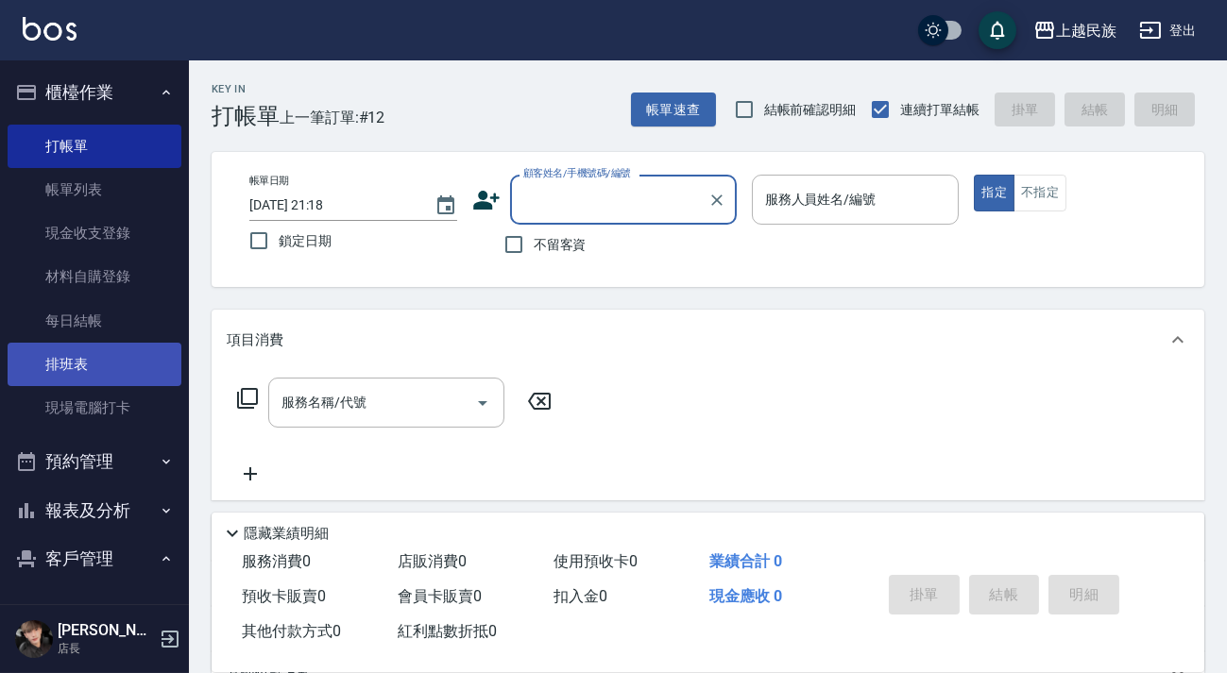
click at [112, 382] on link "排班表" at bounding box center [95, 364] width 174 height 43
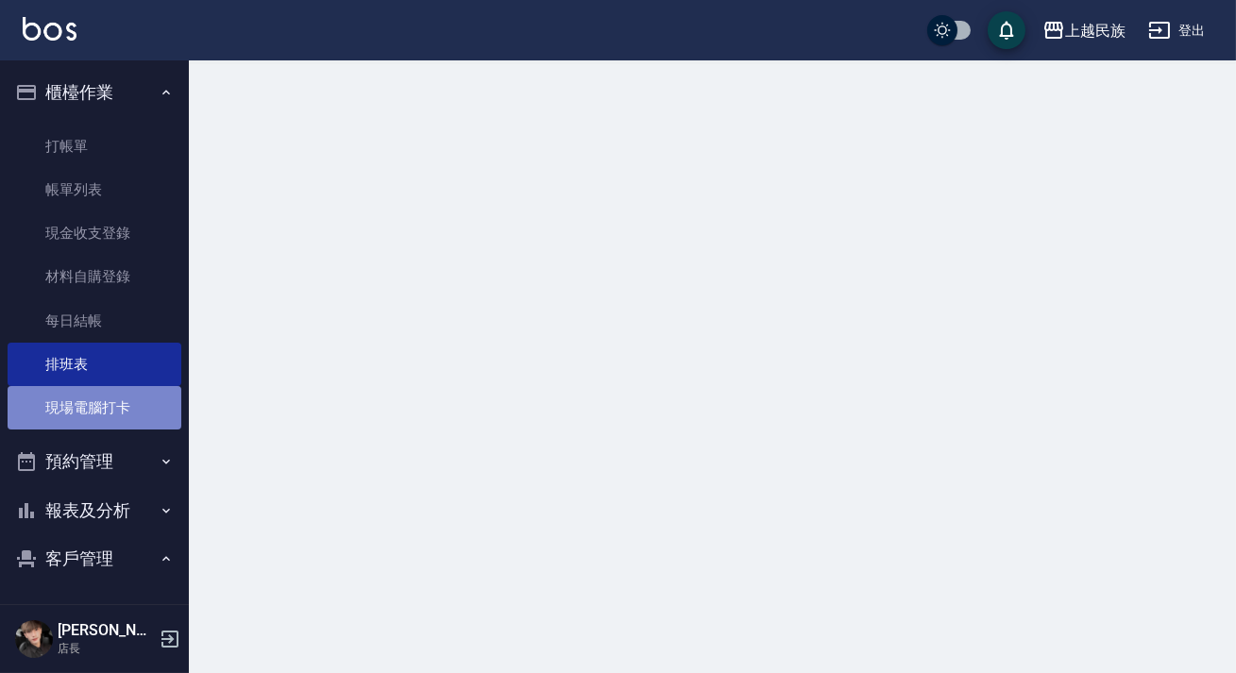
click at [123, 405] on link "現場電腦打卡" at bounding box center [95, 407] width 174 height 43
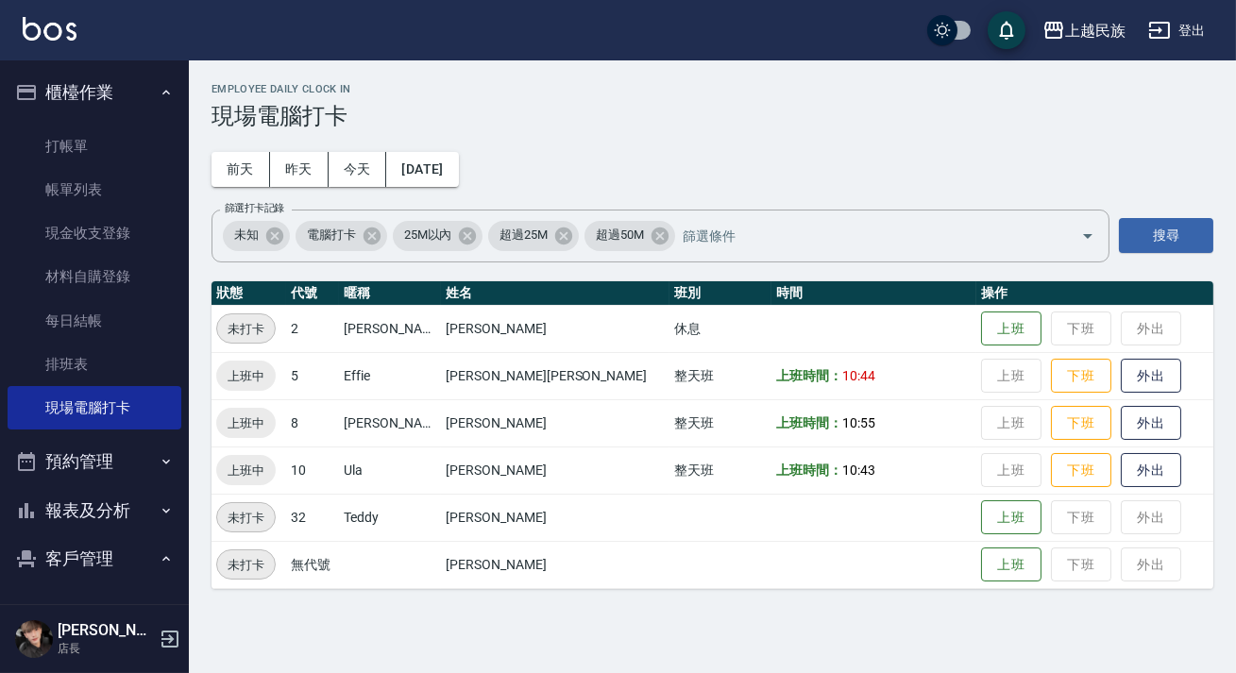
drag, startPoint x: 1028, startPoint y: 383, endPoint x: 995, endPoint y: 418, distance: 48.1
click at [1051, 382] on button "下班" at bounding box center [1081, 376] width 60 height 35
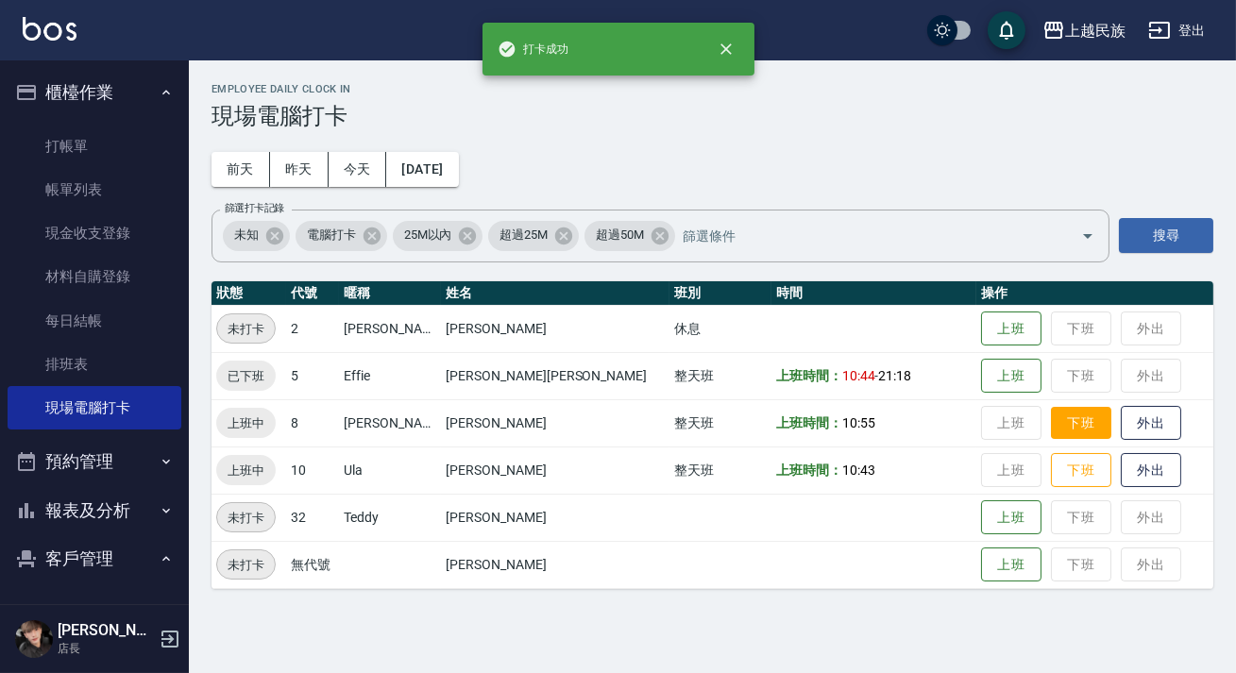
click at [1051, 420] on button "下班" at bounding box center [1081, 423] width 60 height 33
click at [1051, 466] on button "下班" at bounding box center [1081, 470] width 60 height 33
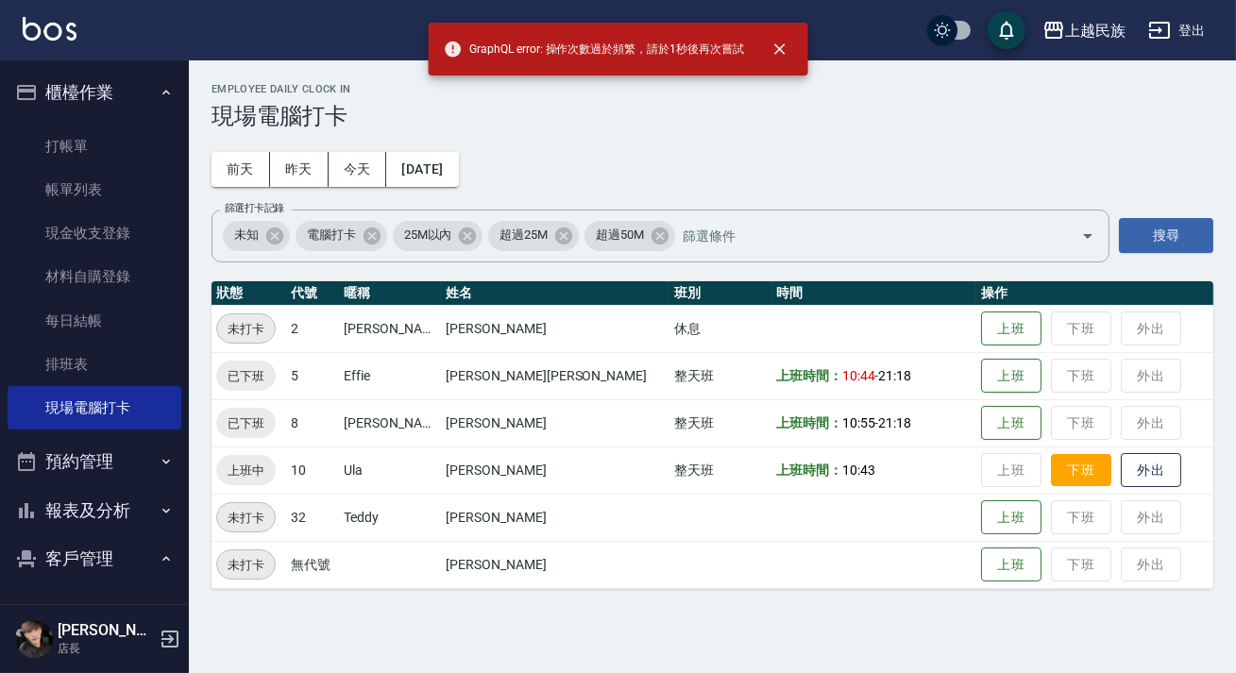
click at [1051, 457] on button "下班" at bounding box center [1081, 470] width 60 height 33
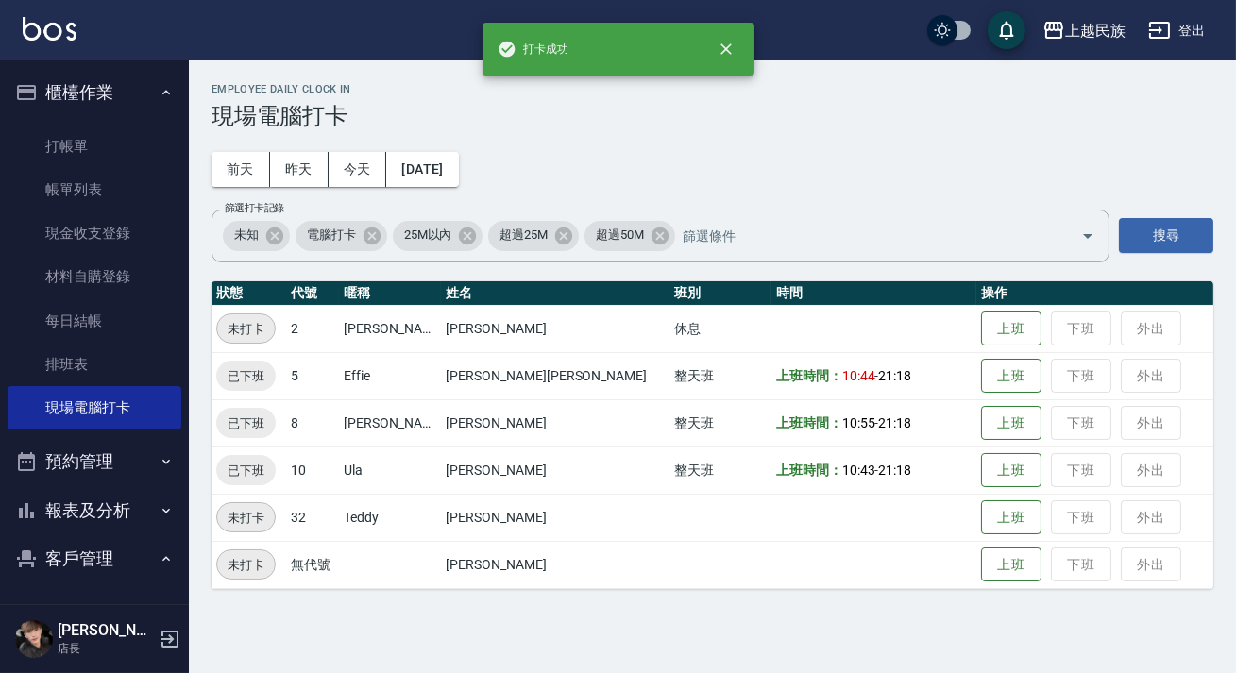
scroll to position [245, 0]
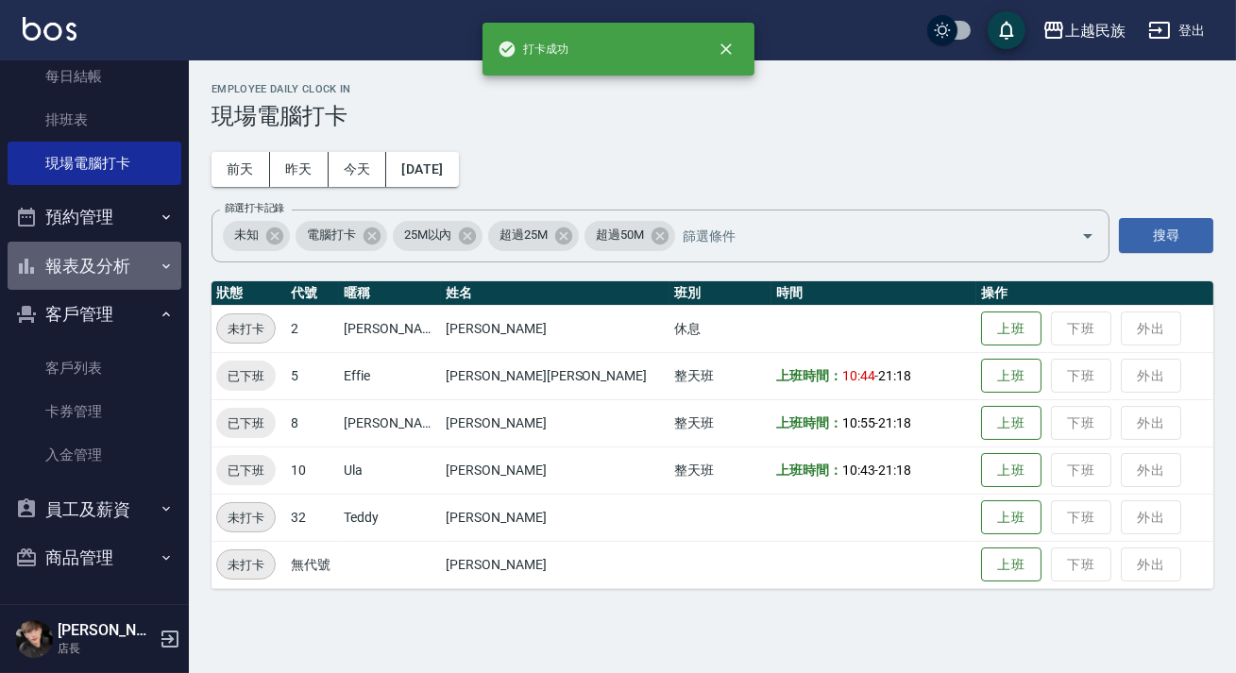
click at [103, 271] on button "報表及分析" at bounding box center [95, 266] width 174 height 49
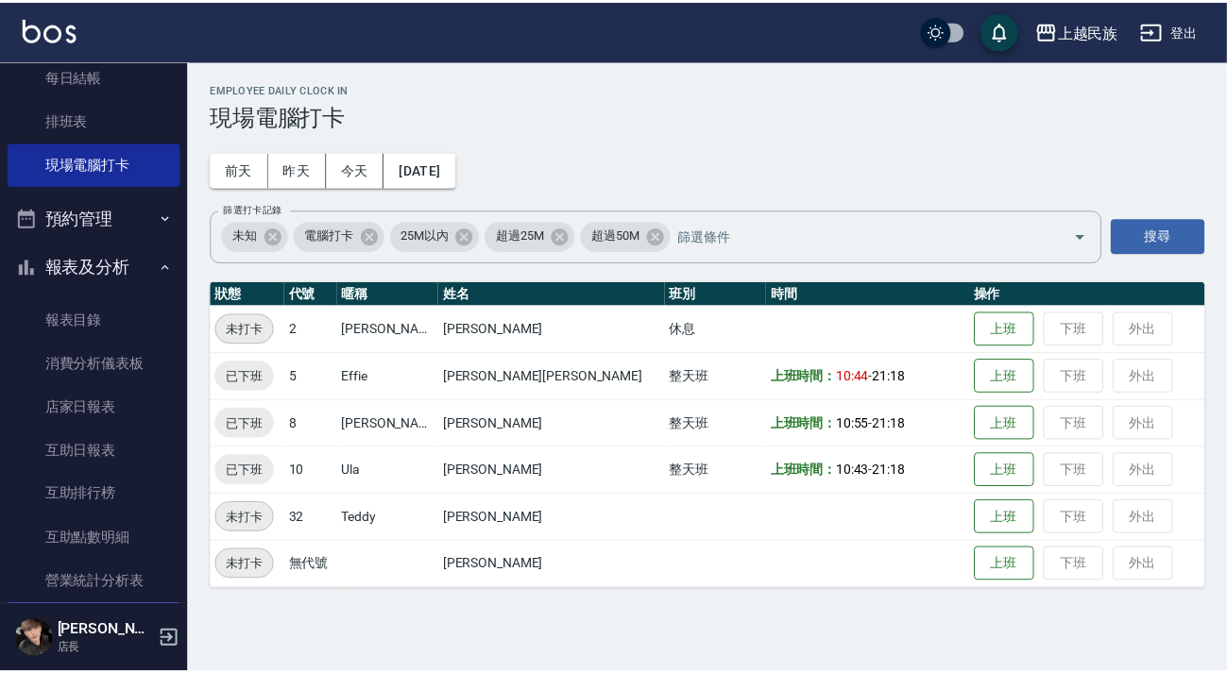
scroll to position [501, 0]
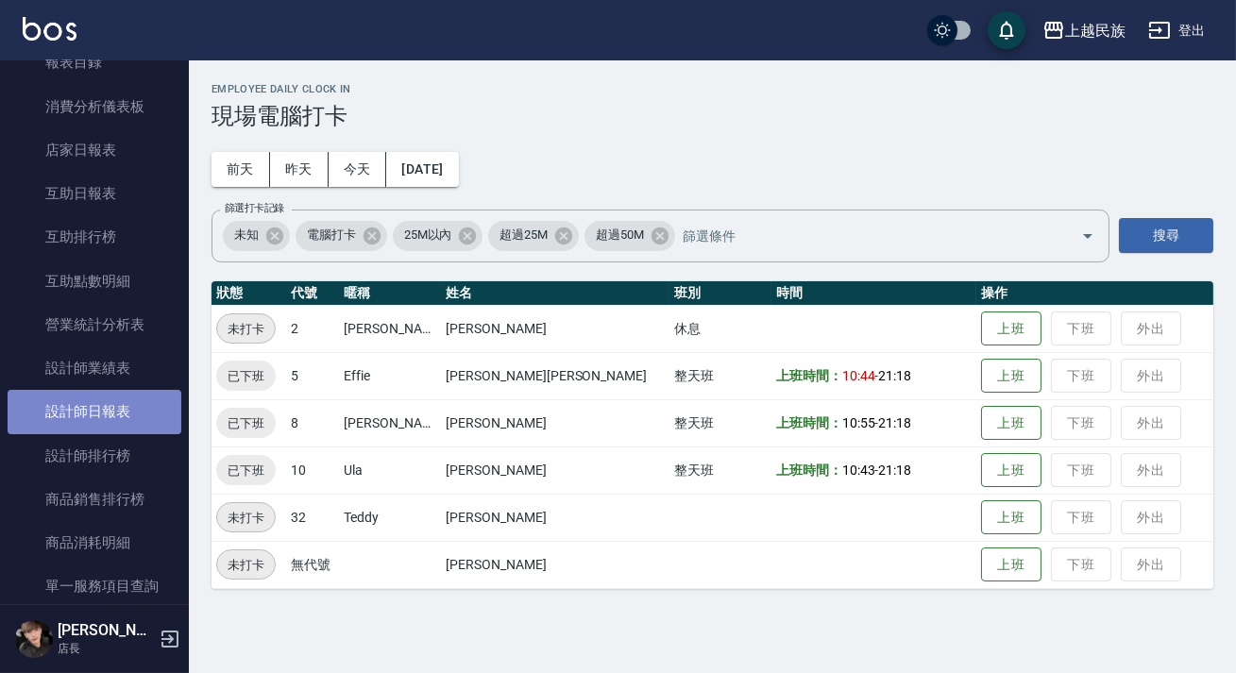
click at [132, 410] on link "設計師日報表" at bounding box center [95, 411] width 174 height 43
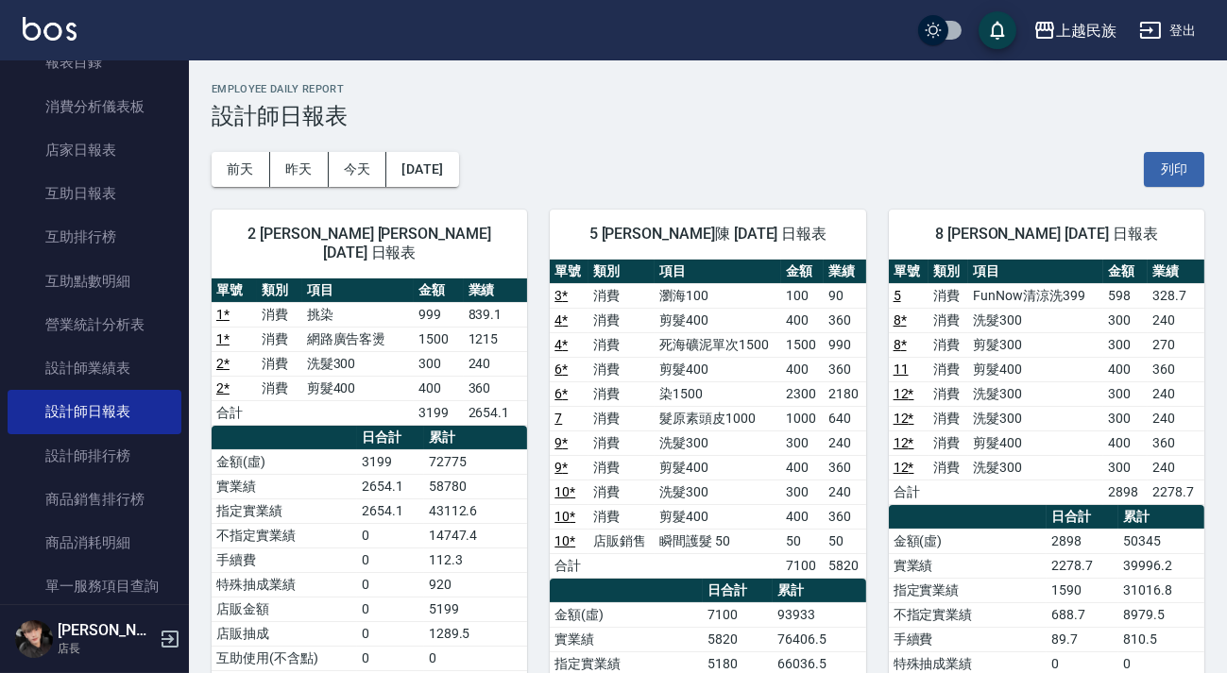
click at [27, 21] on img at bounding box center [50, 29] width 54 height 24
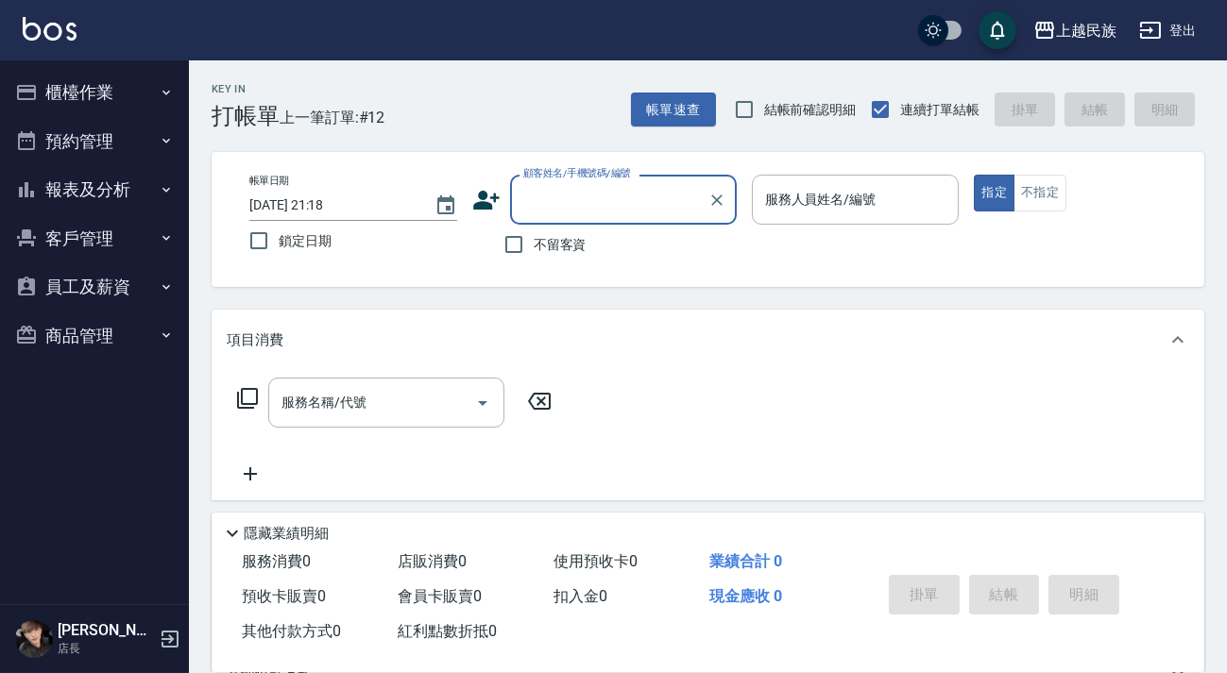
click at [642, 189] on input "顧客姓名/手機號碼/編號" at bounding box center [608, 199] width 181 height 33
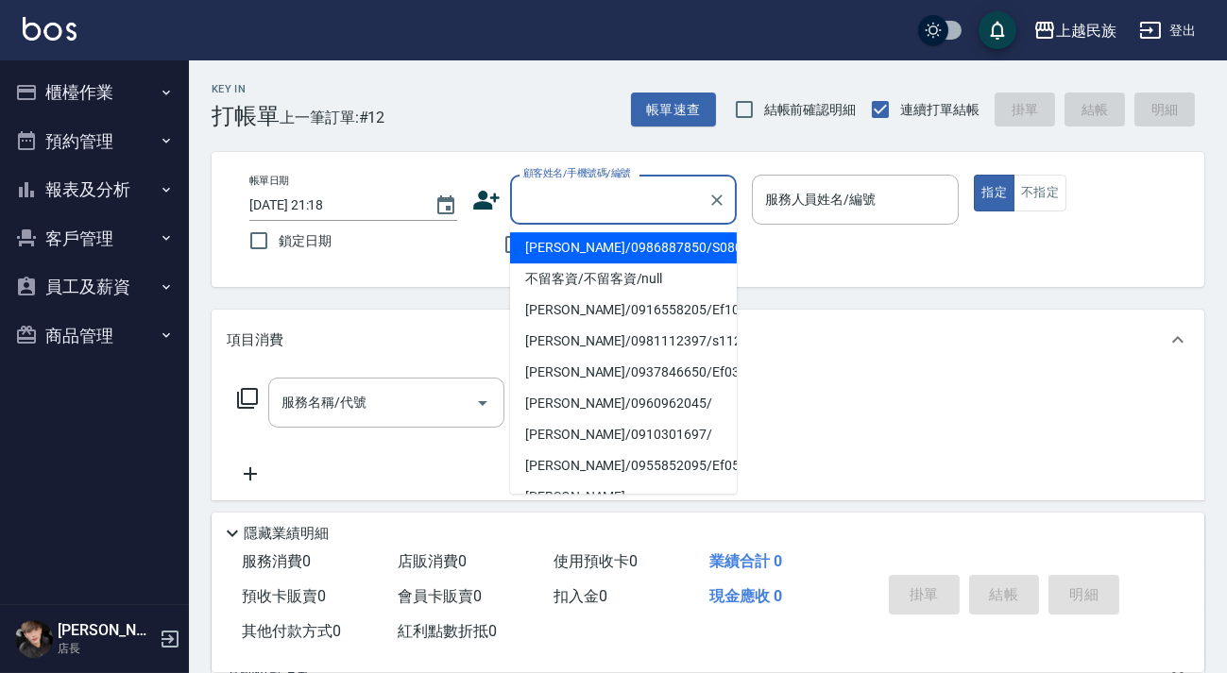
click at [657, 197] on input "顧客姓名/手機號碼/編號" at bounding box center [608, 199] width 181 height 33
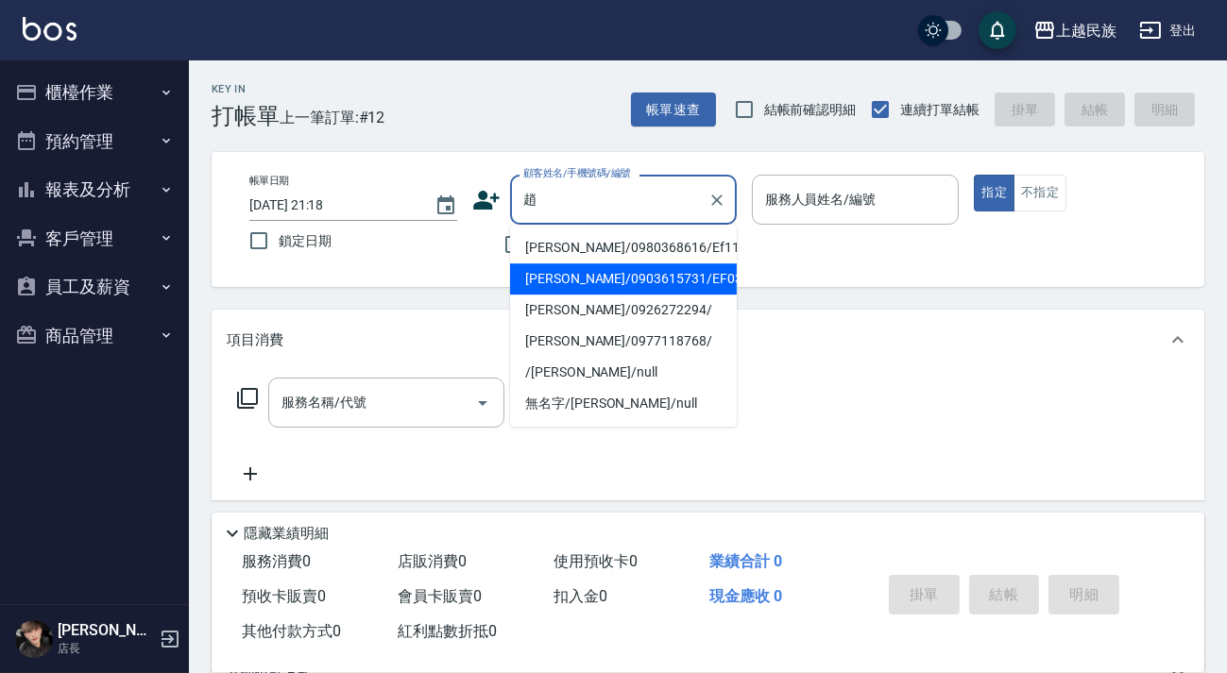
click at [666, 279] on li "[PERSON_NAME]/0903615731/EF033011" at bounding box center [623, 278] width 227 height 31
type input "[PERSON_NAME]/0903615731/EF033011"
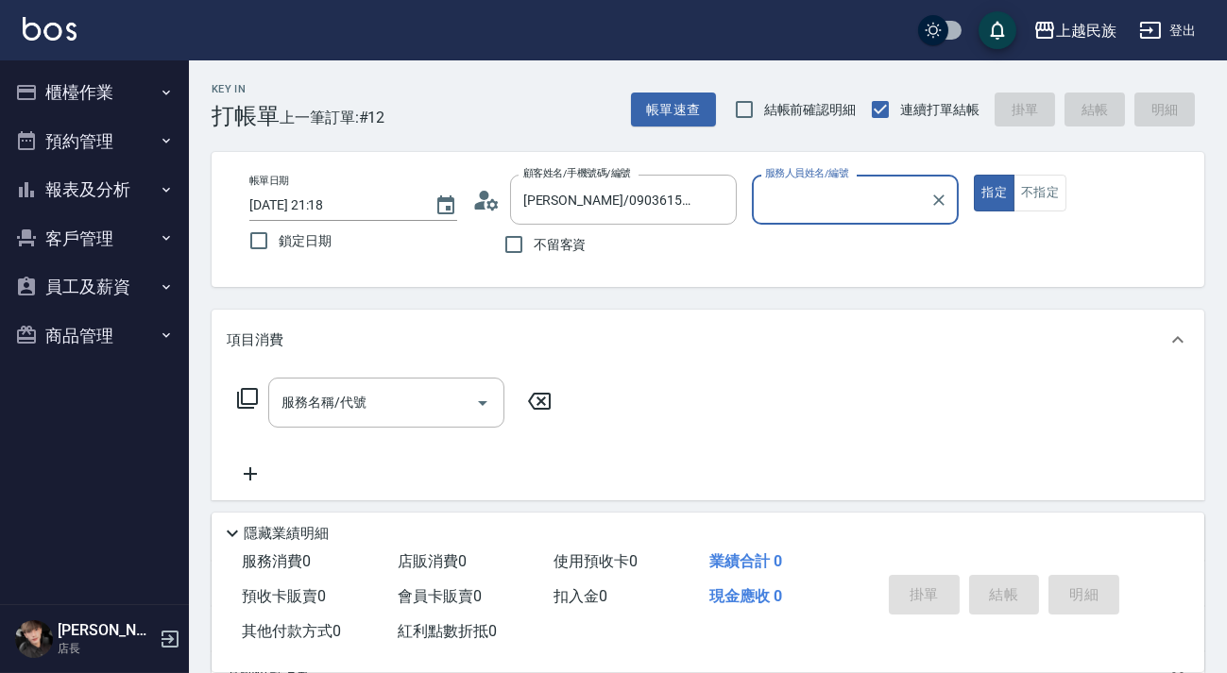
type input "Effie-5"
click at [452, 395] on input "服務名稱/代號" at bounding box center [372, 402] width 191 height 33
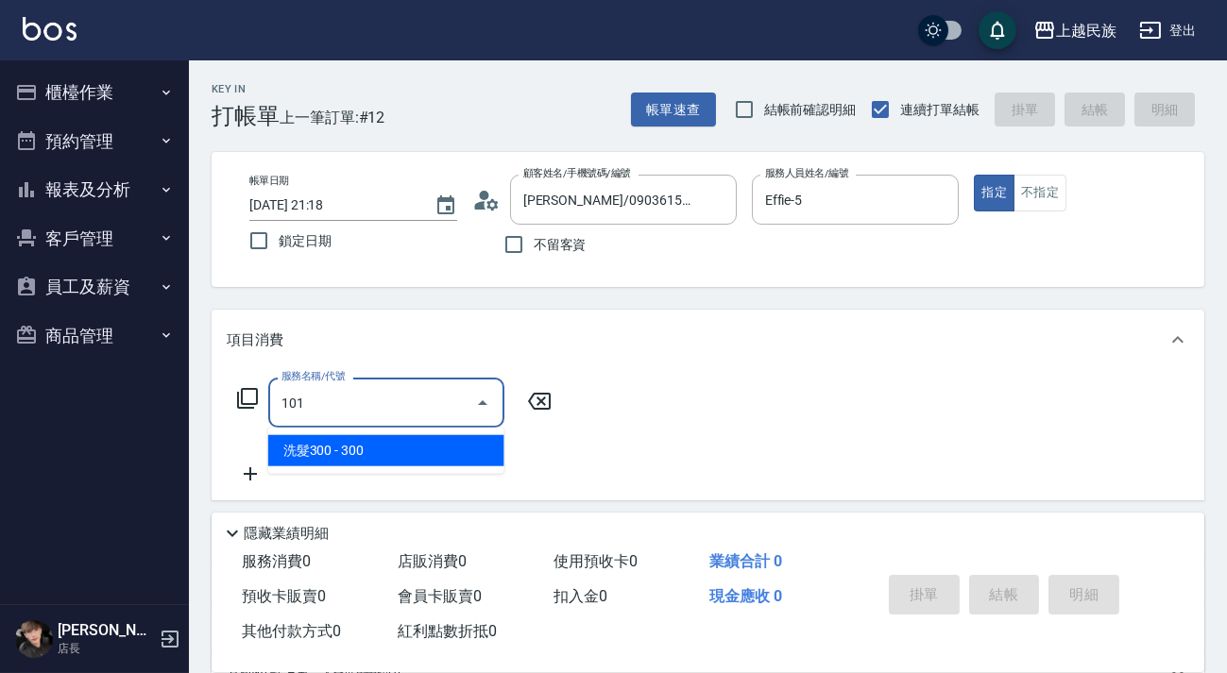
click at [409, 447] on span "洗髮300 - 300" at bounding box center [386, 450] width 236 height 31
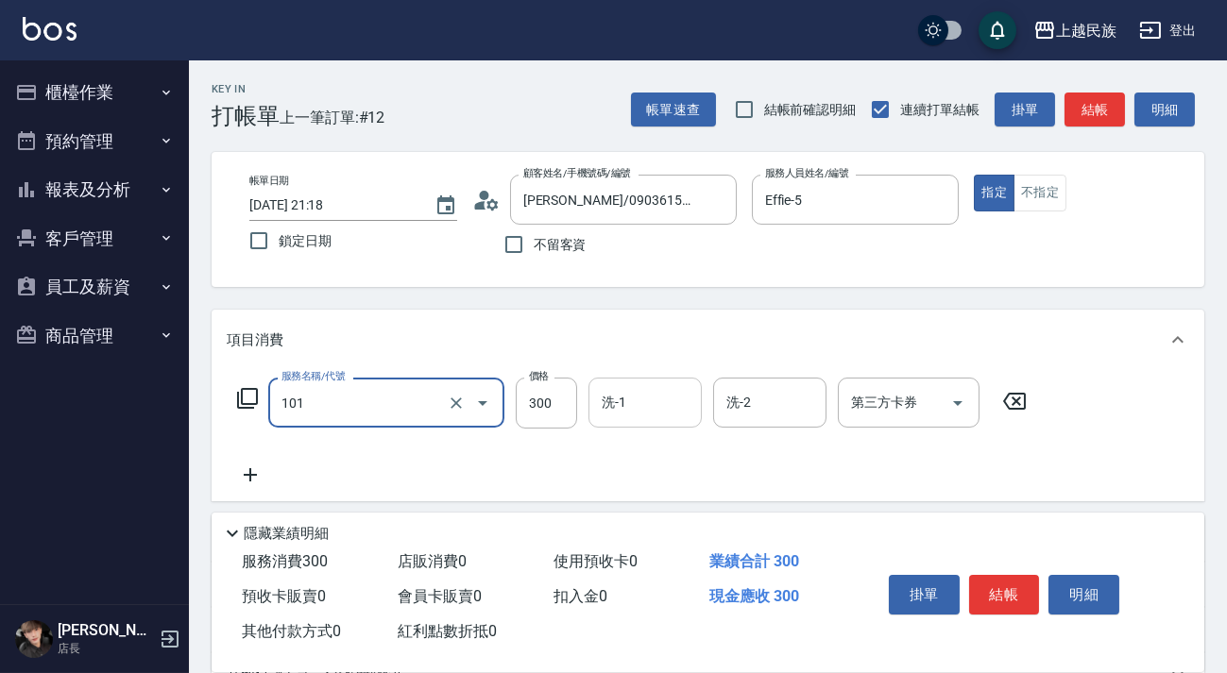
click at [661, 401] on input "洗-1" at bounding box center [645, 402] width 96 height 33
type input "洗髮300(101)"
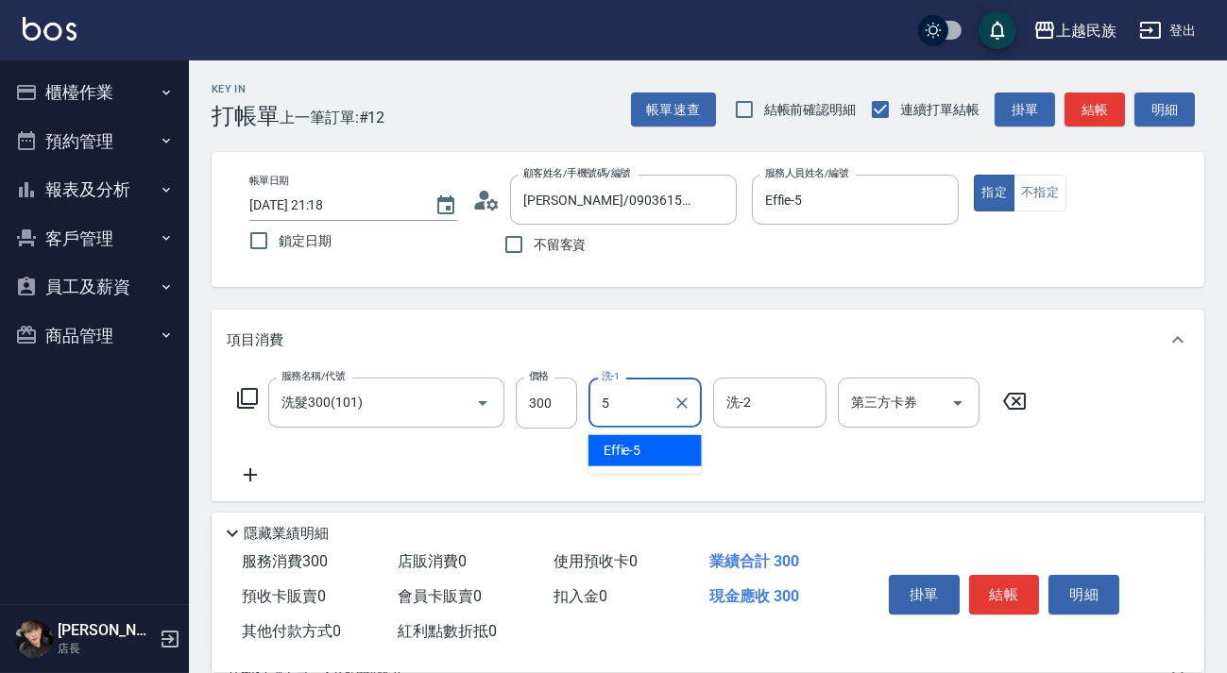
type input "Effie-5"
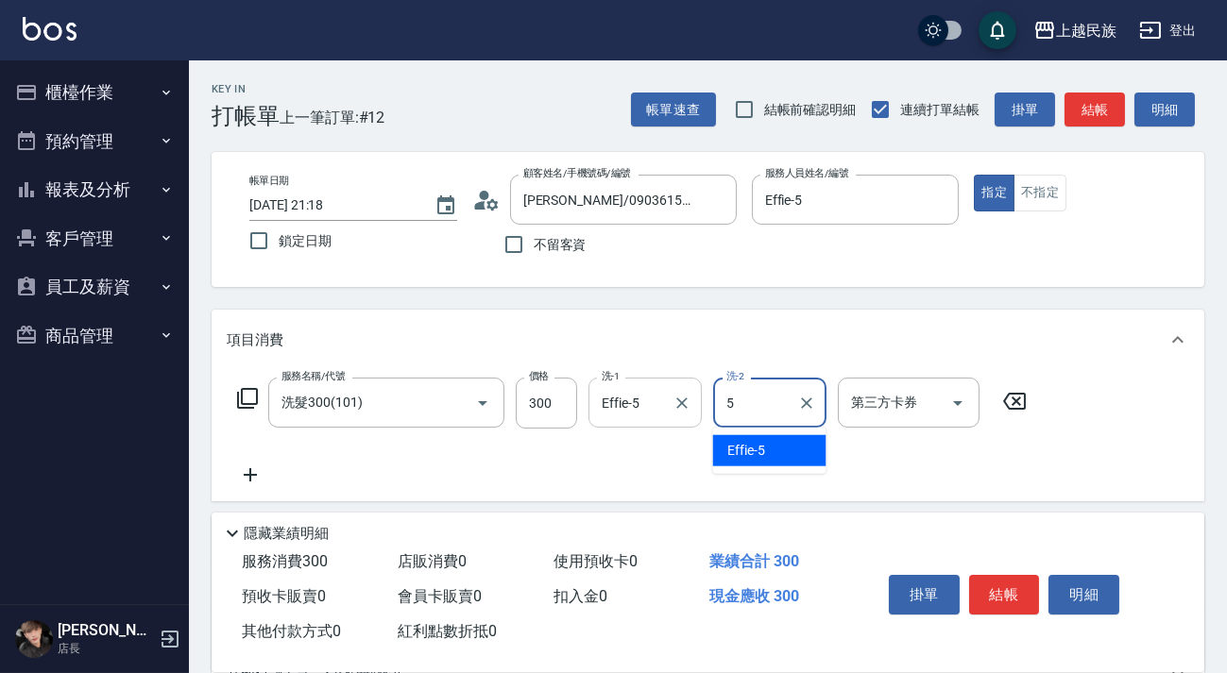
type input "Effie-5"
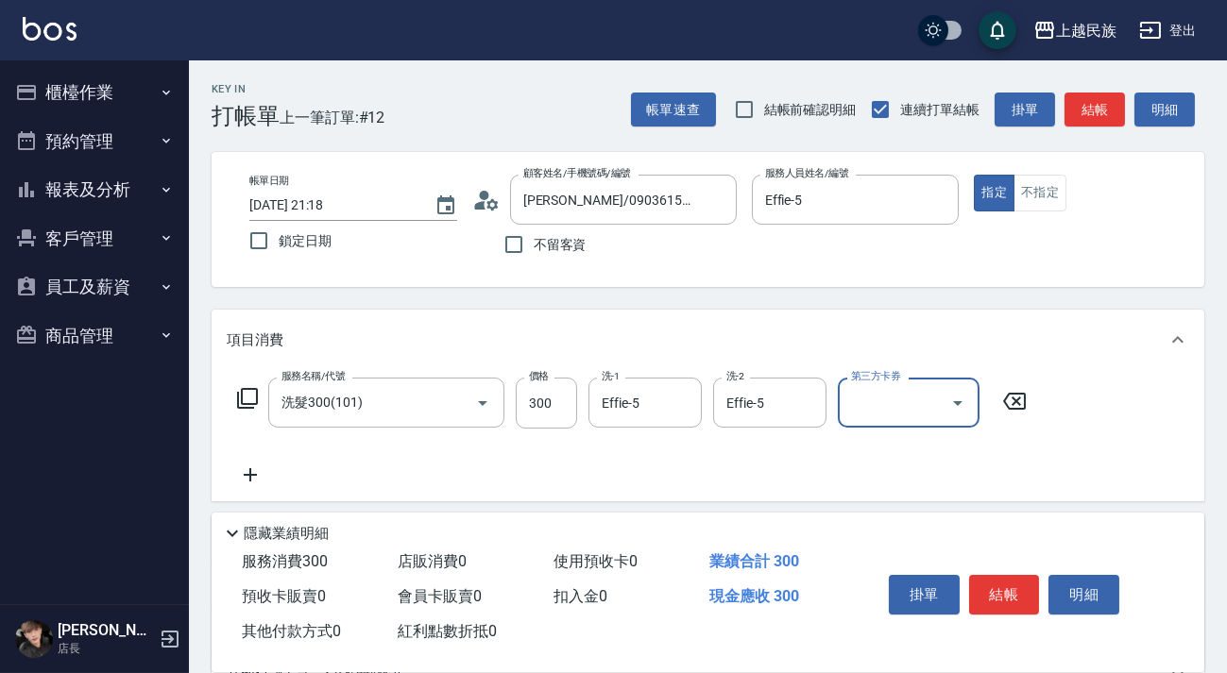
scroll to position [247, 0]
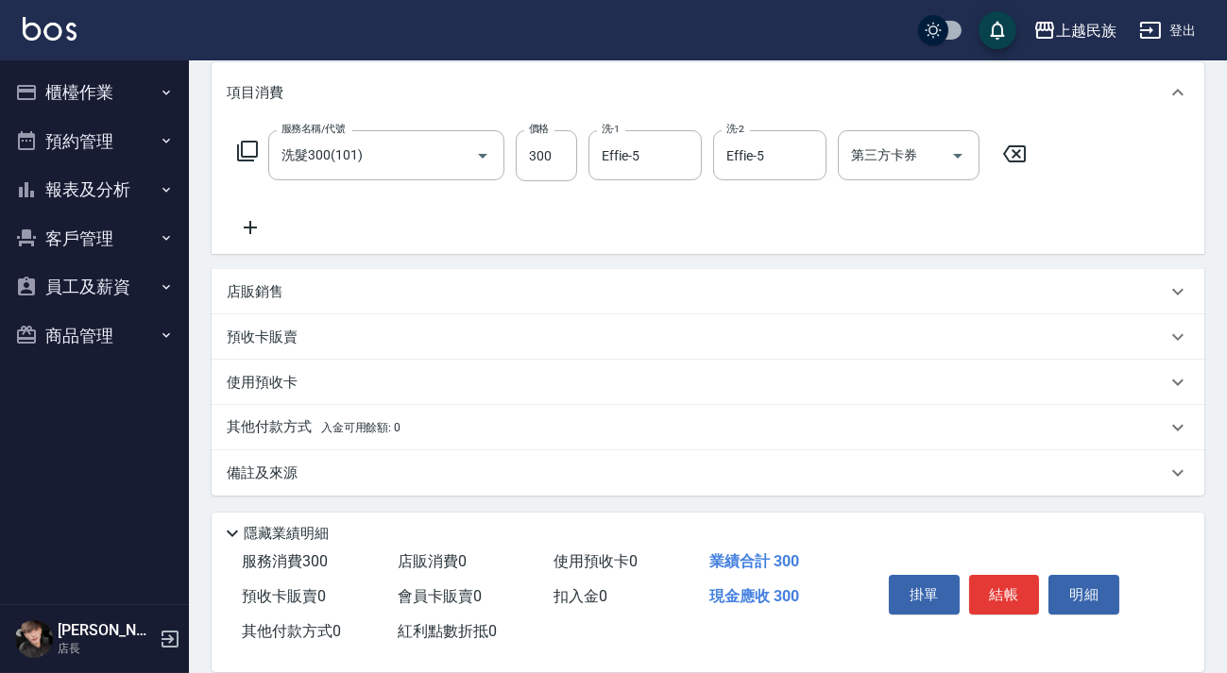
click at [471, 428] on div "其他付款方式 入金可用餘額: 0" at bounding box center [697, 427] width 940 height 21
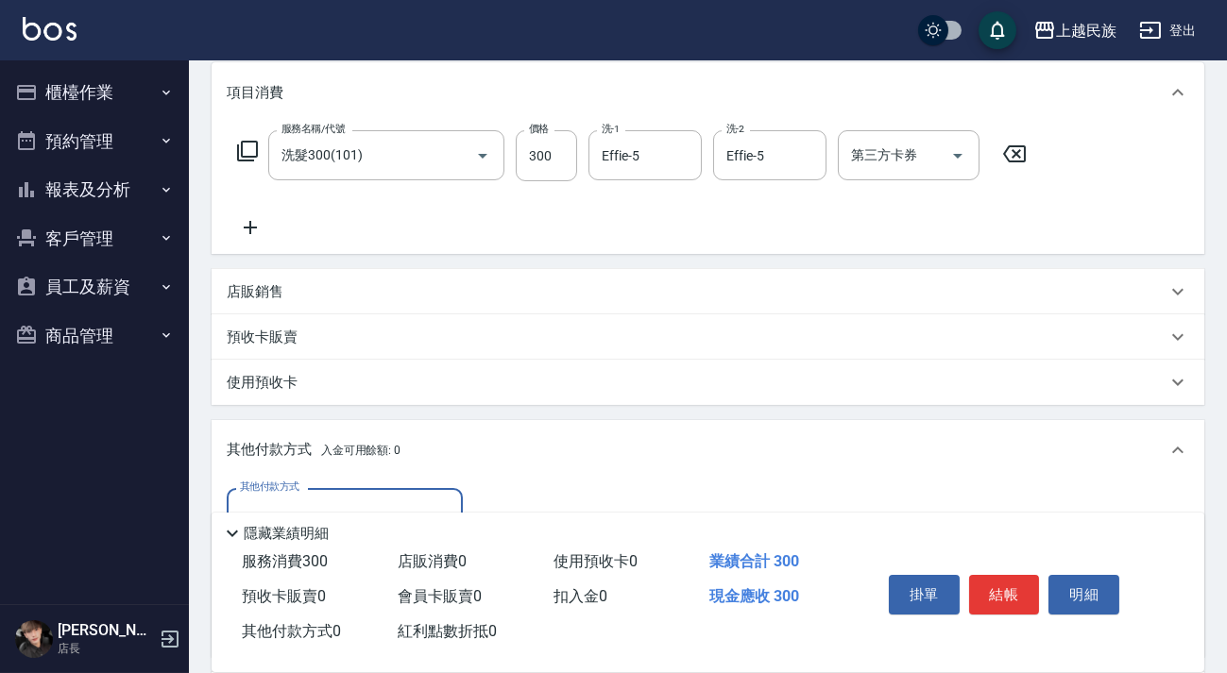
scroll to position [448, 0]
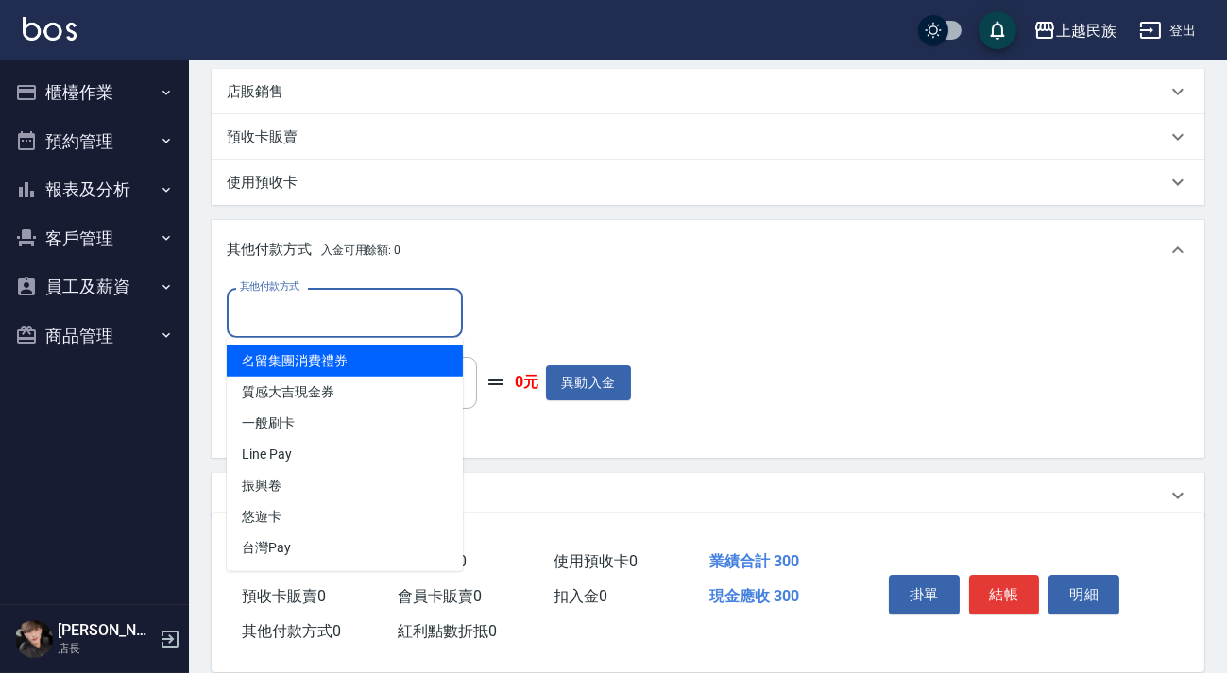
click at [368, 319] on input "其他付款方式" at bounding box center [344, 313] width 219 height 33
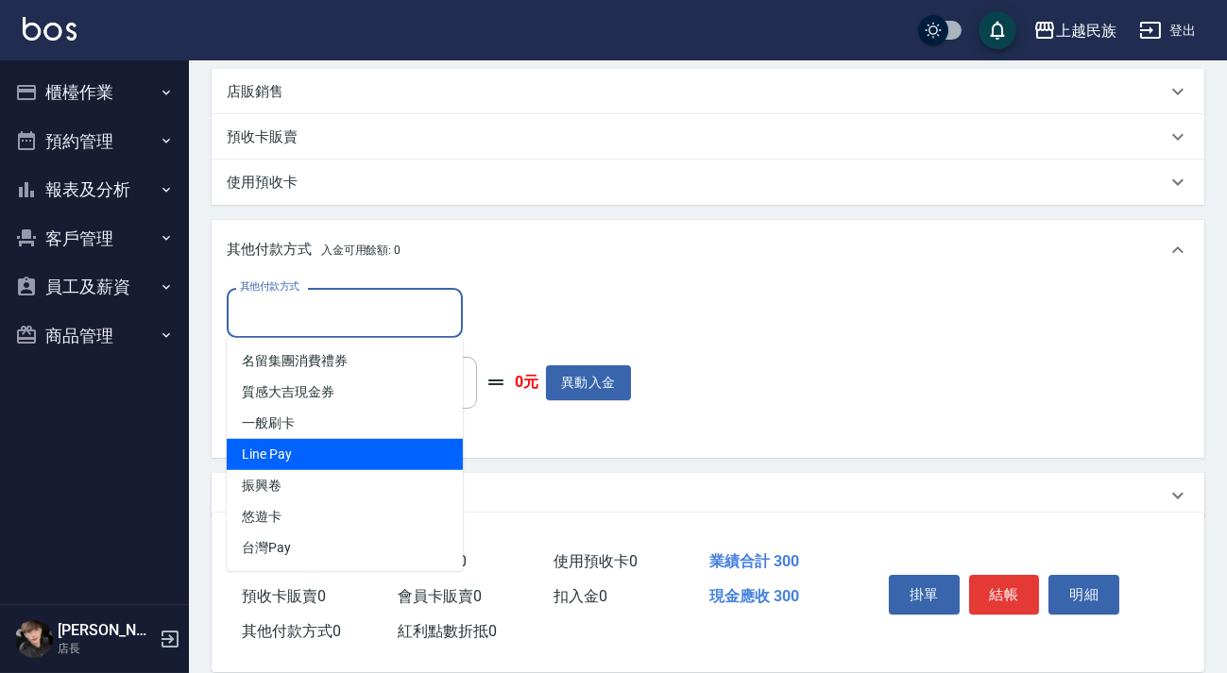
click at [351, 443] on span "Line Pay" at bounding box center [345, 454] width 236 height 31
type input "Line Pay"
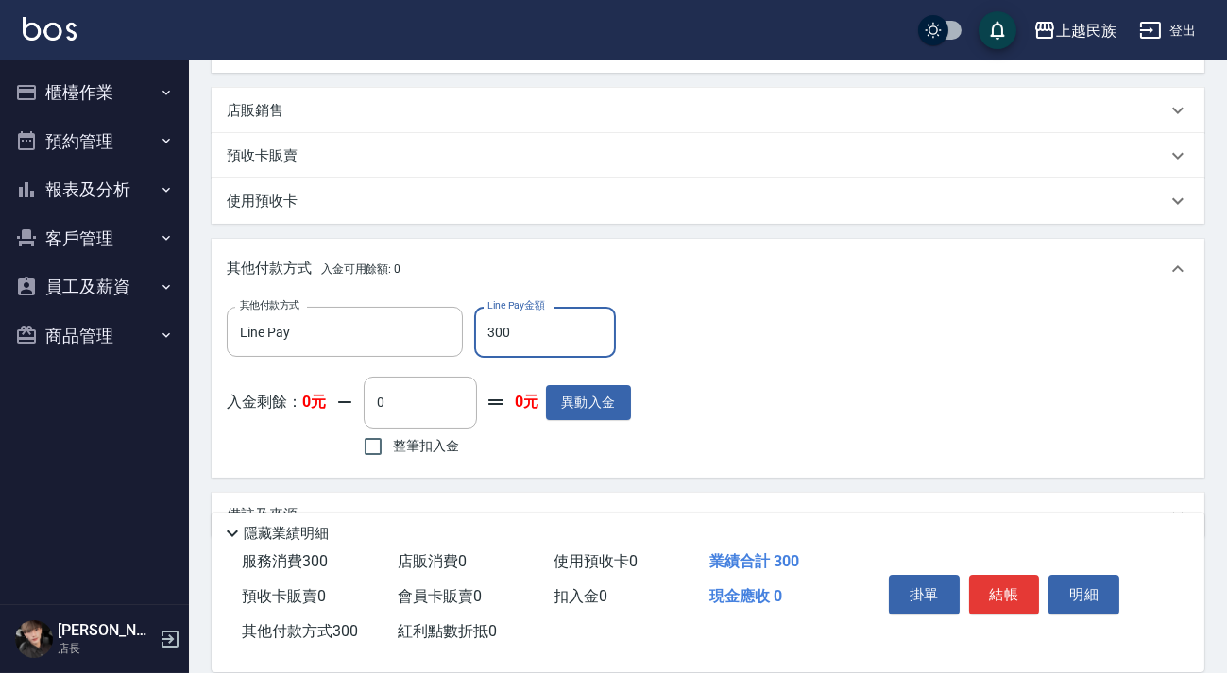
scroll to position [470, 0]
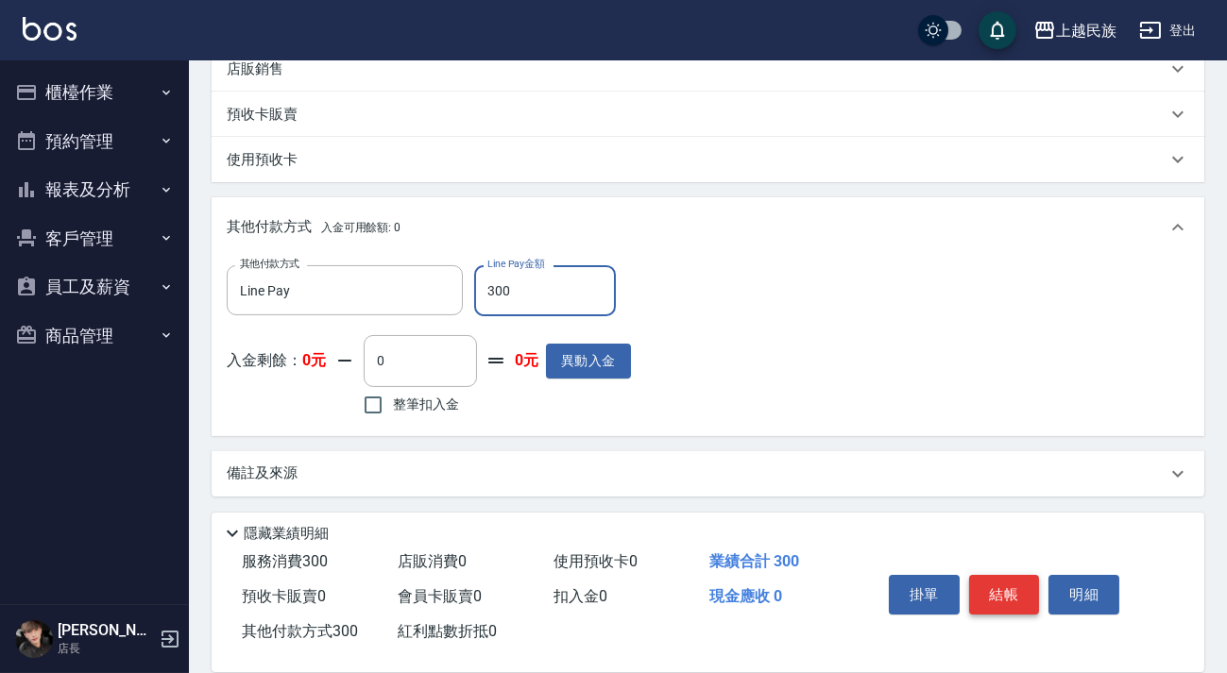
type input "300"
click at [996, 599] on button "結帳" at bounding box center [1004, 595] width 71 height 40
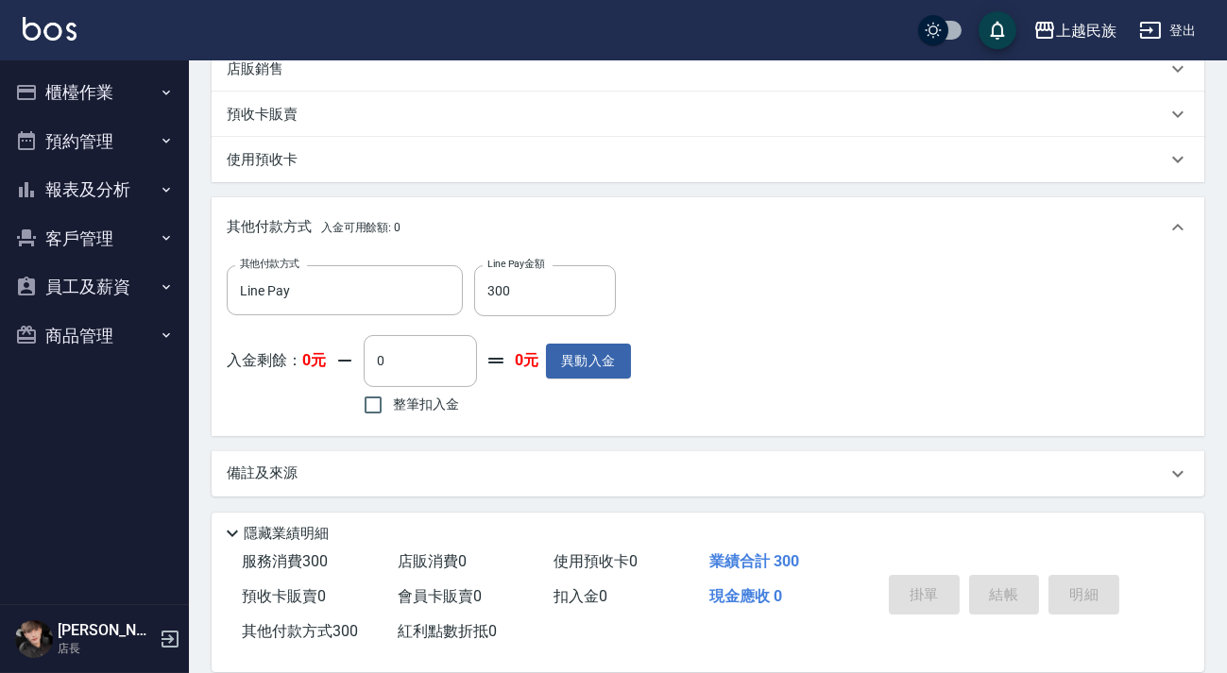
type input "[DATE] 21:20"
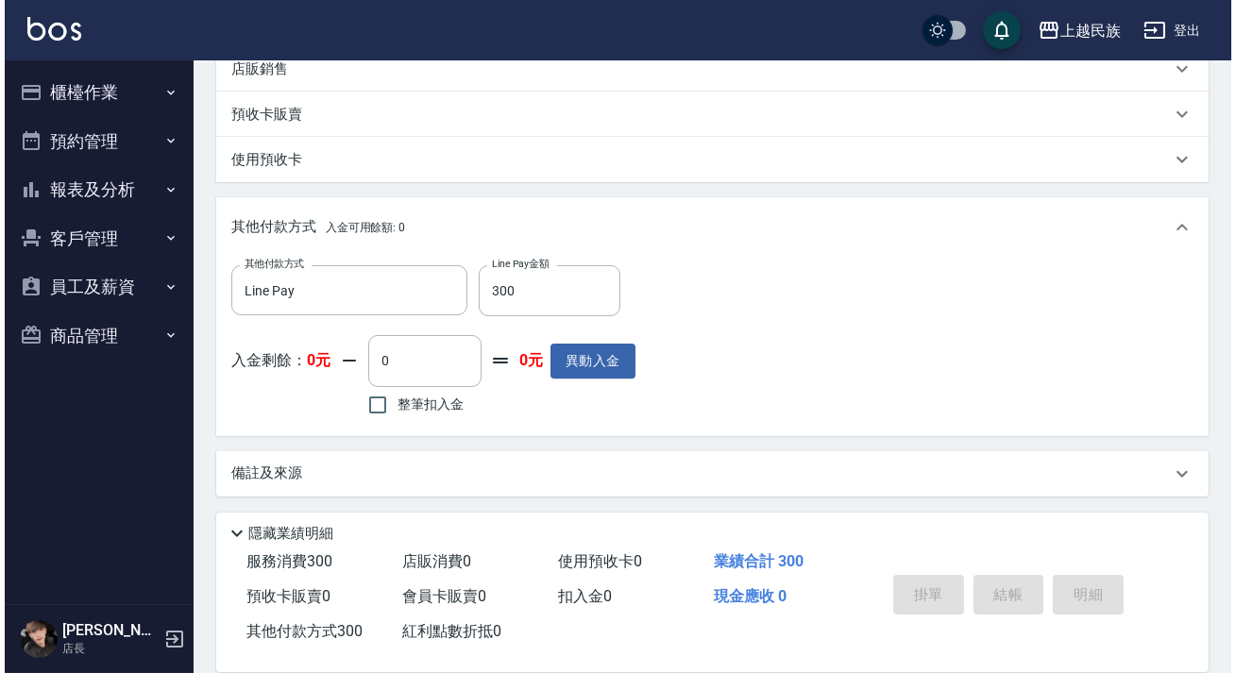
scroll to position [0, 0]
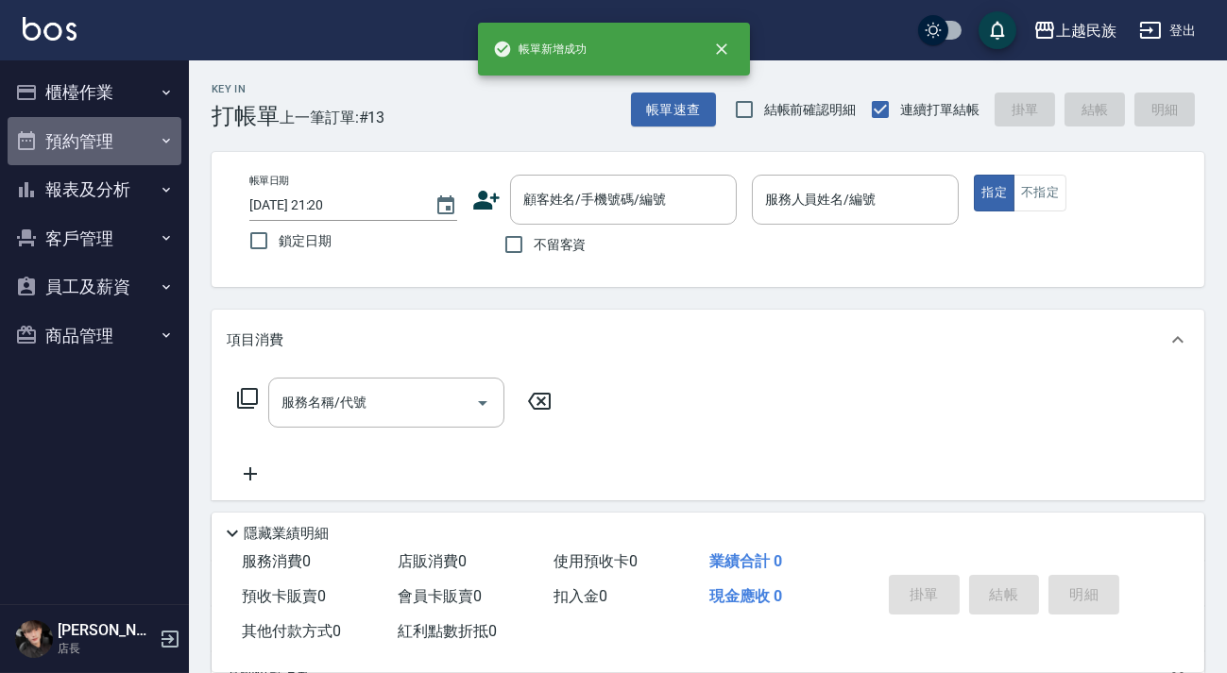
click at [100, 150] on button "預約管理" at bounding box center [95, 141] width 174 height 49
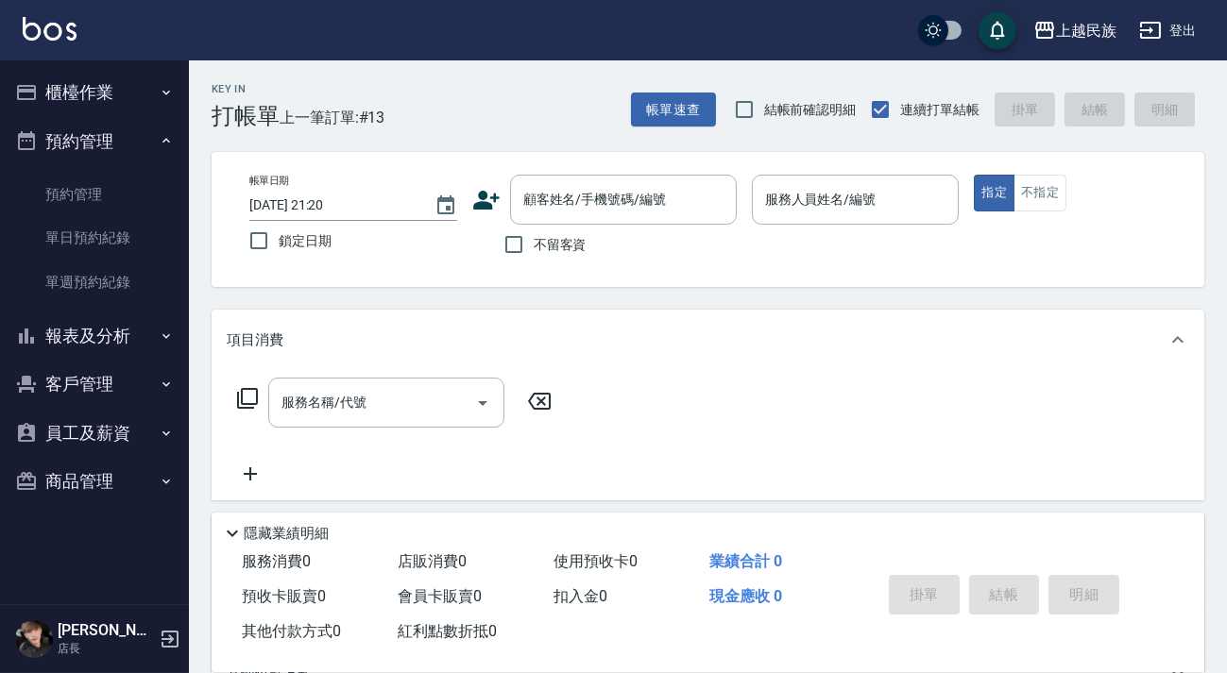
click at [113, 73] on button "櫃檯作業" at bounding box center [95, 92] width 174 height 49
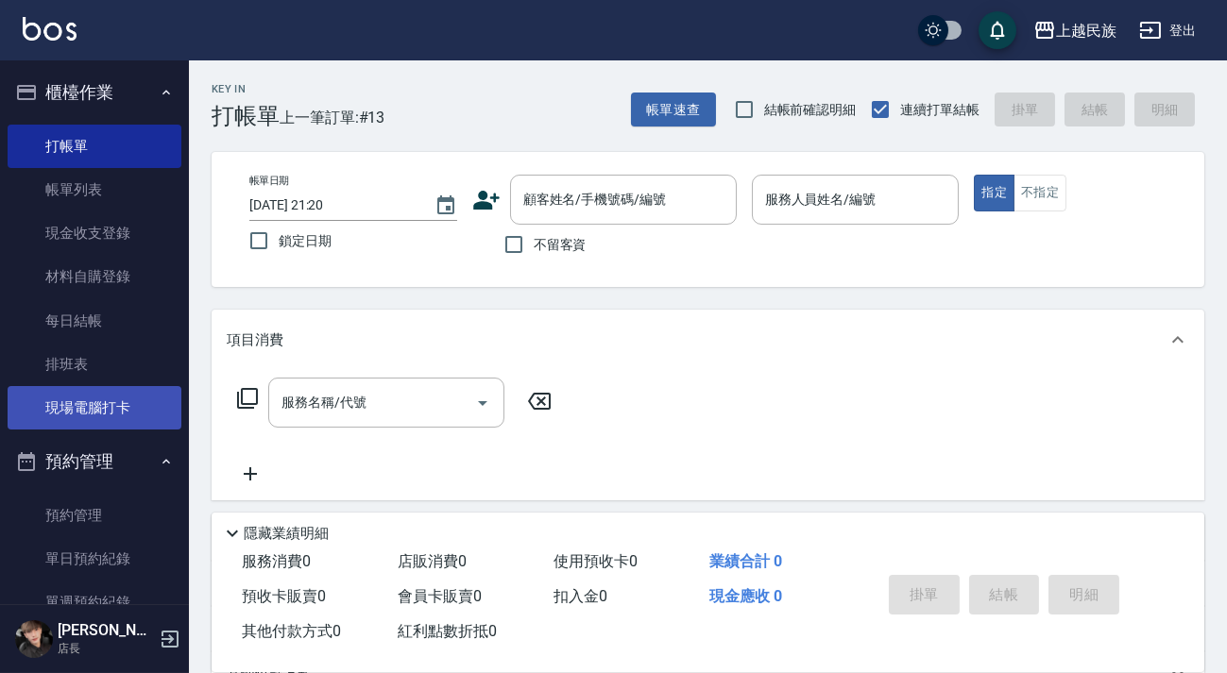
click at [132, 390] on link "現場電腦打卡" at bounding box center [95, 407] width 174 height 43
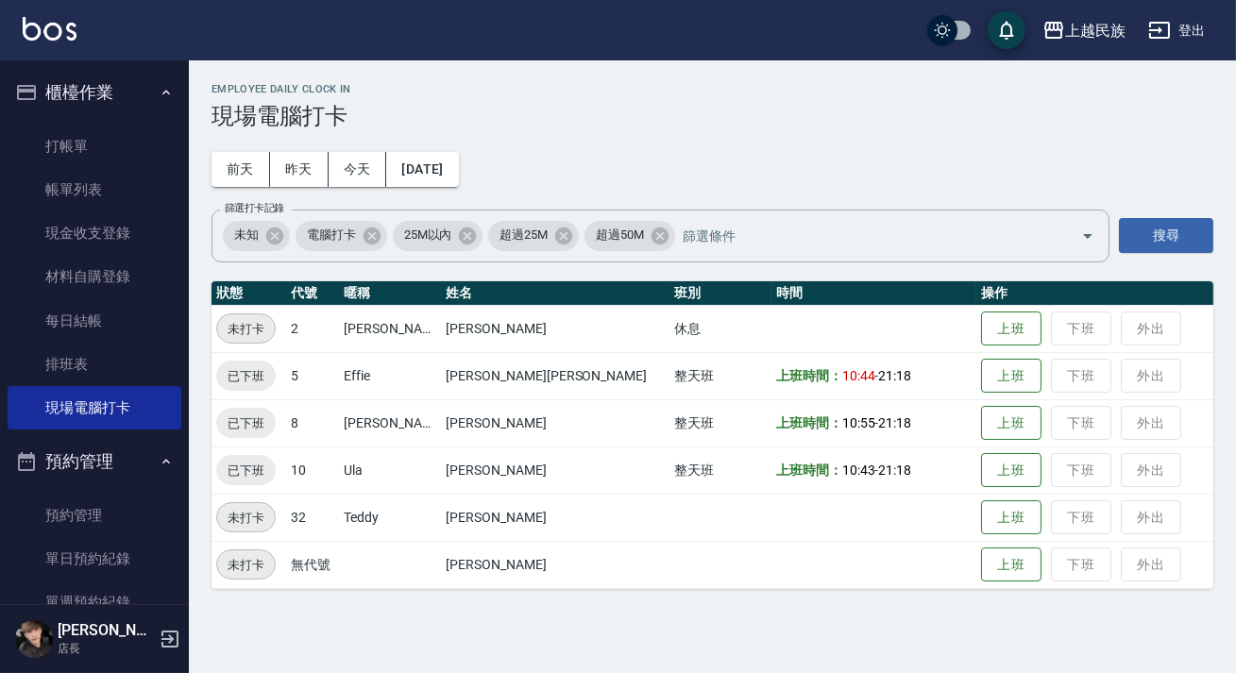
click at [116, 91] on button "櫃檯作業" at bounding box center [95, 92] width 174 height 49
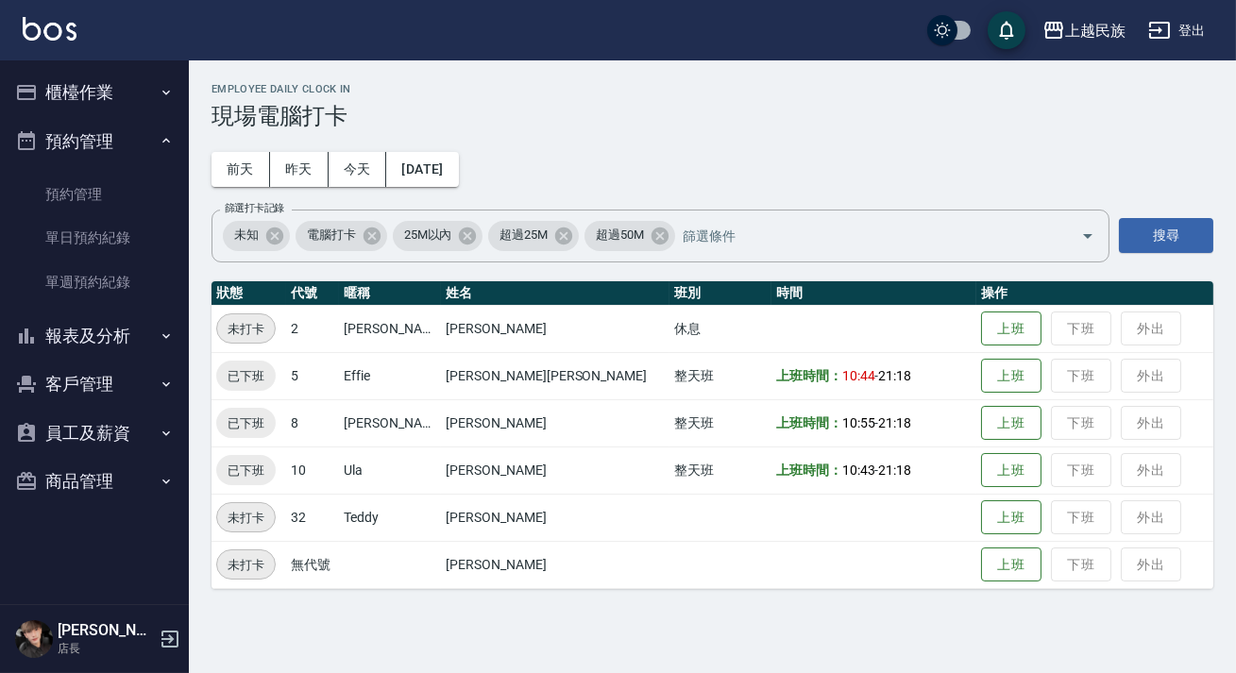
click at [107, 142] on button "預約管理" at bounding box center [95, 141] width 174 height 49
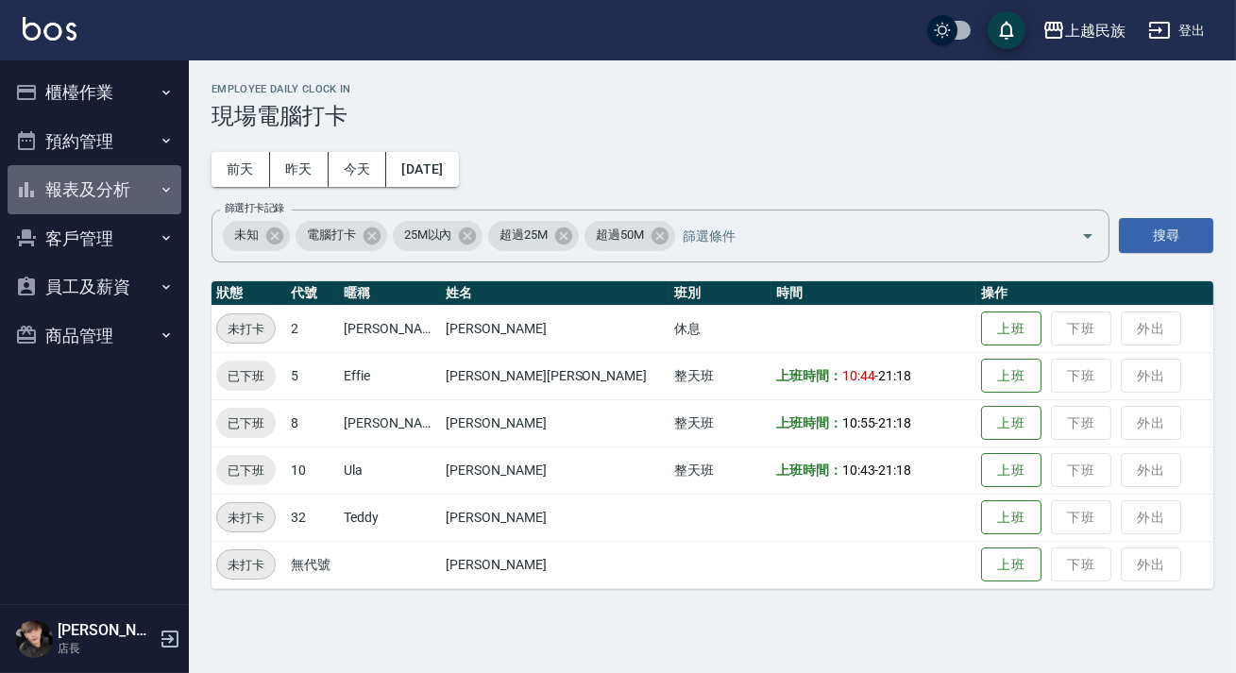
click at [123, 188] on button "報表及分析" at bounding box center [95, 189] width 174 height 49
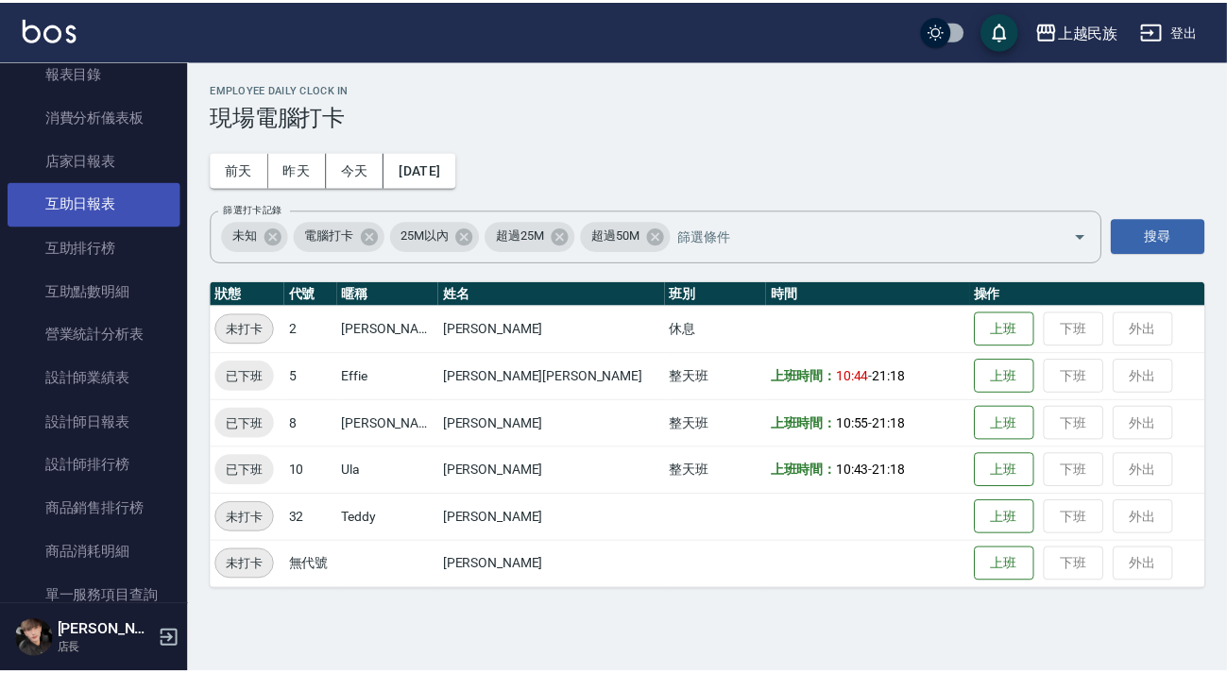
scroll to position [257, 0]
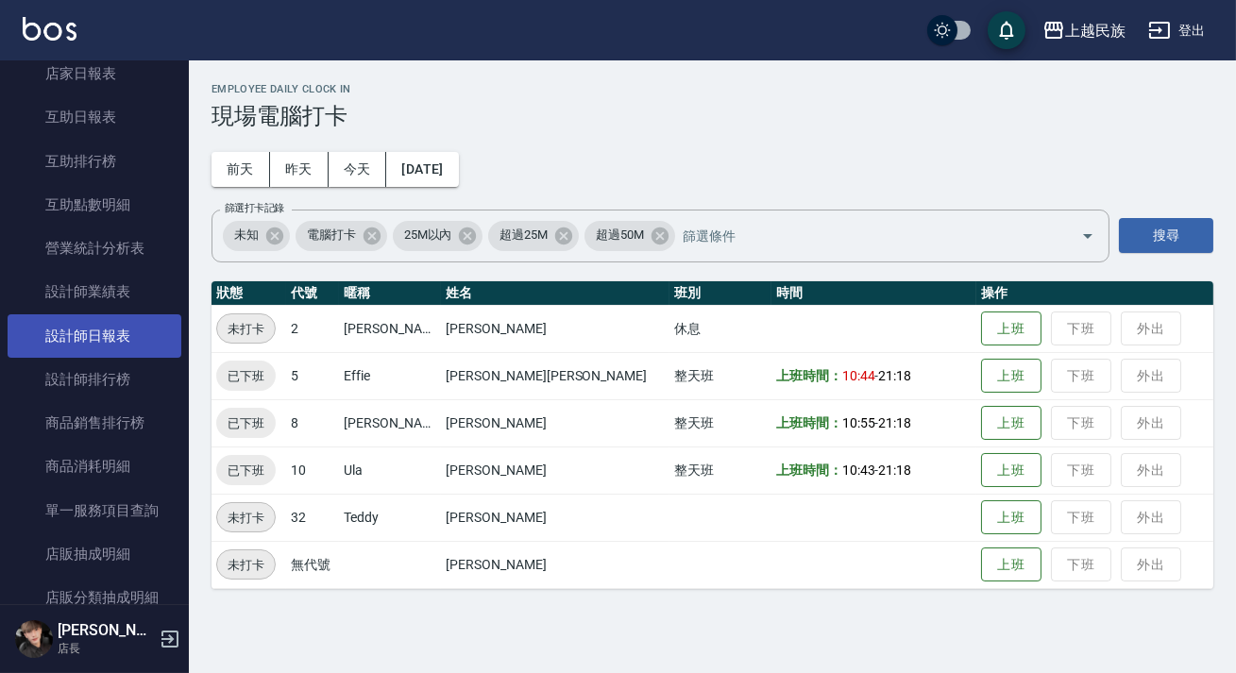
click at [142, 326] on link "設計師日報表" at bounding box center [95, 335] width 174 height 43
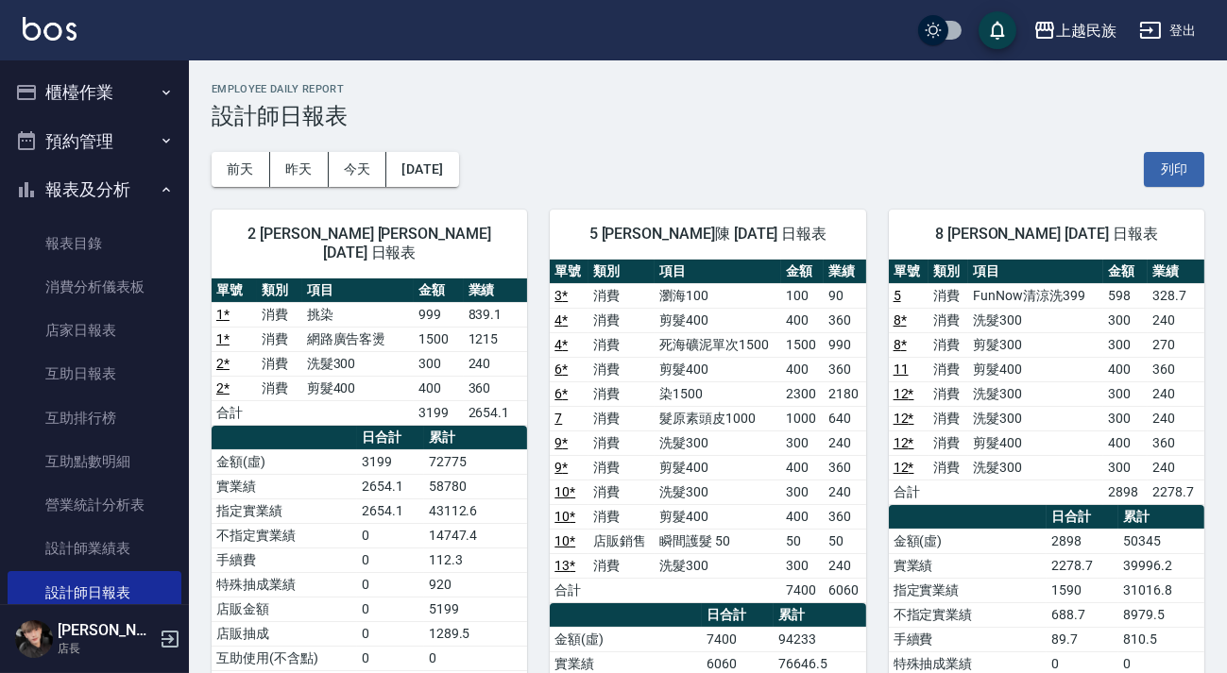
click at [75, 195] on button "報表及分析" at bounding box center [95, 189] width 174 height 49
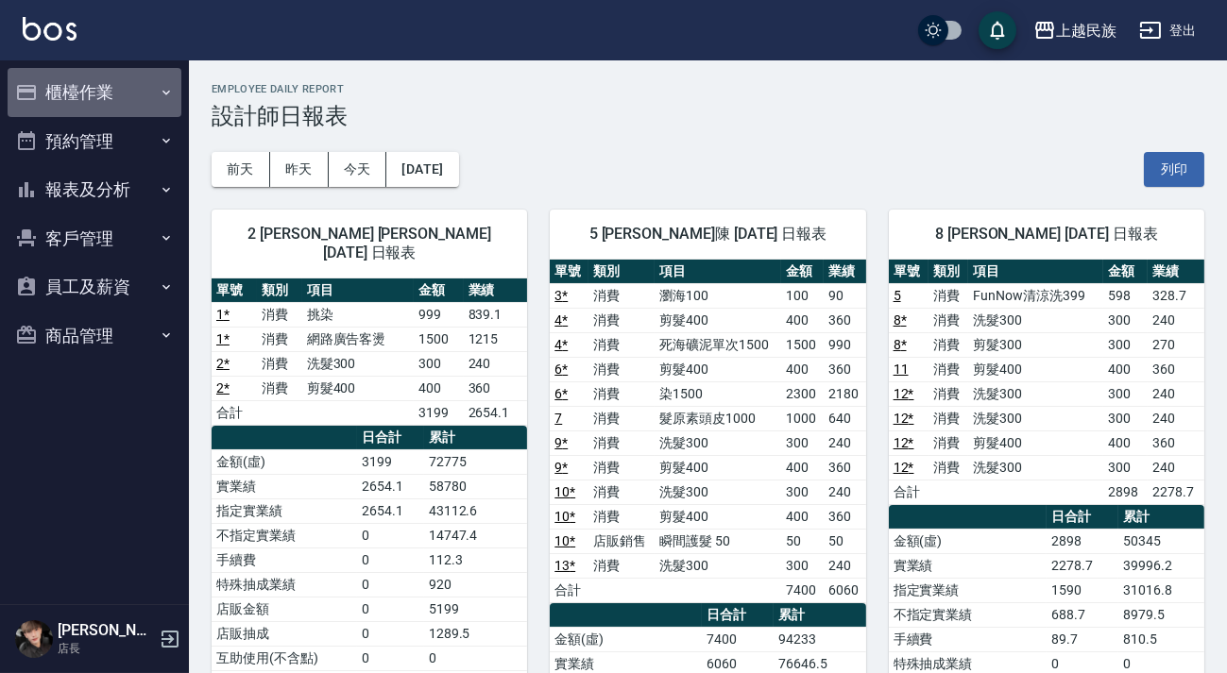
click at [103, 103] on button "櫃檯作業" at bounding box center [95, 92] width 174 height 49
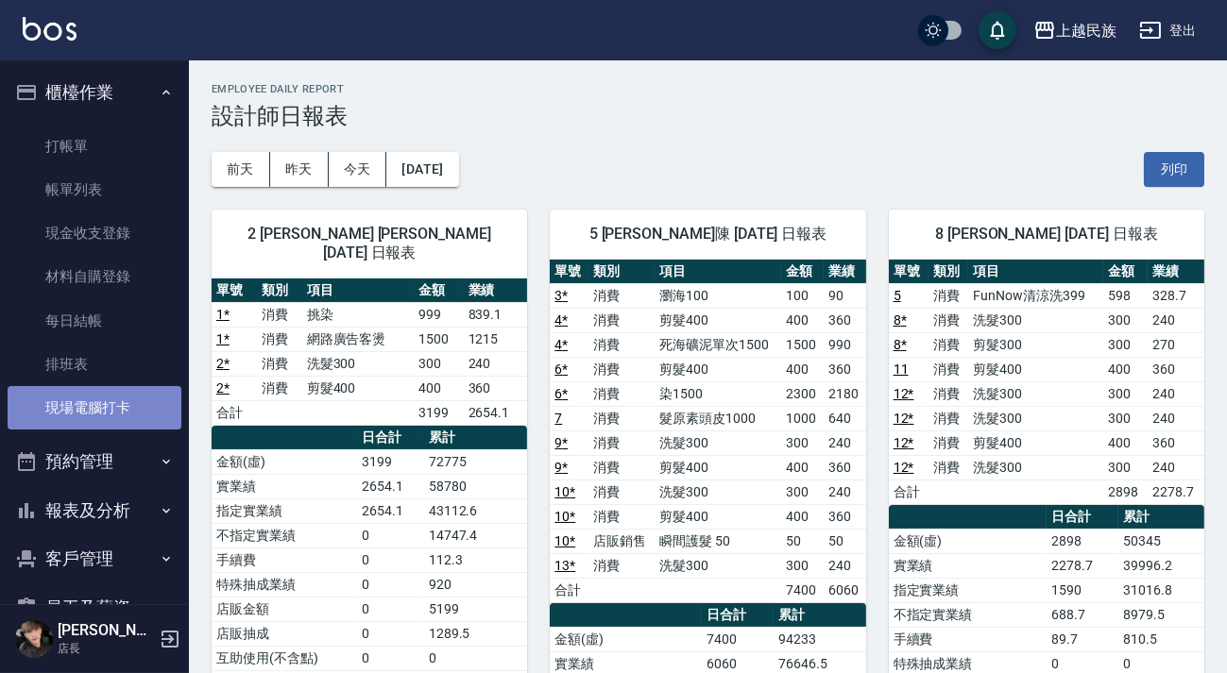
click at [153, 410] on link "現場電腦打卡" at bounding box center [95, 407] width 174 height 43
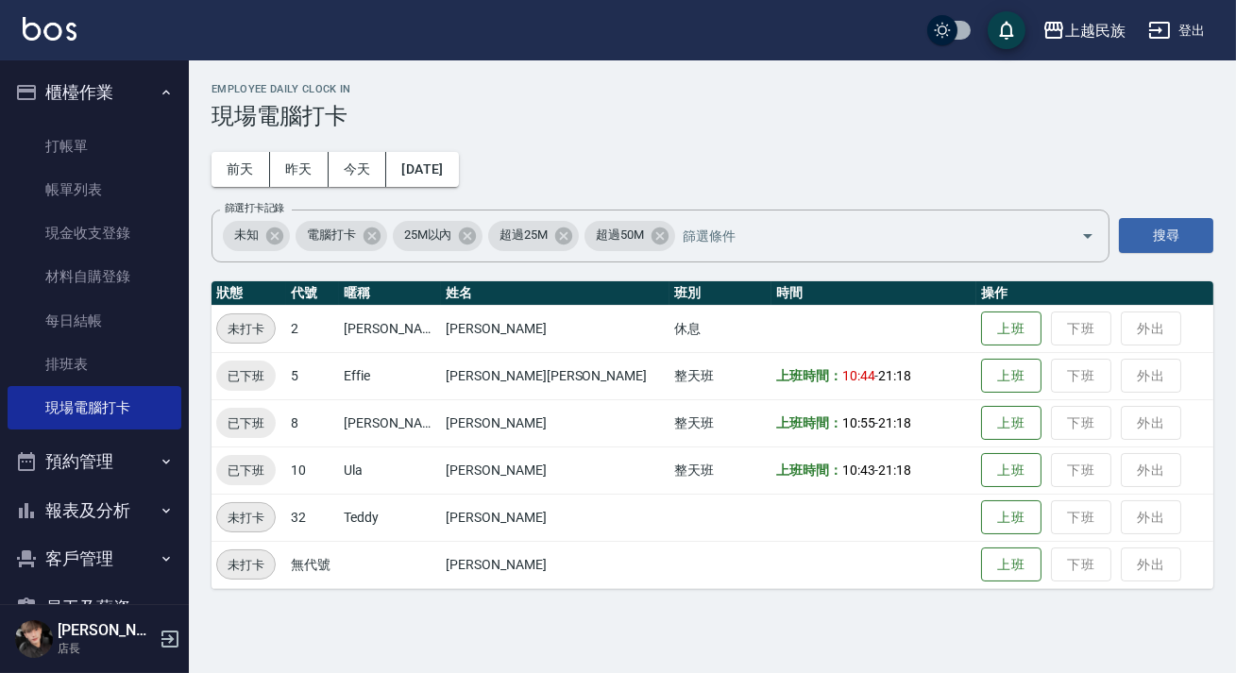
click at [128, 94] on button "櫃檯作業" at bounding box center [95, 92] width 174 height 49
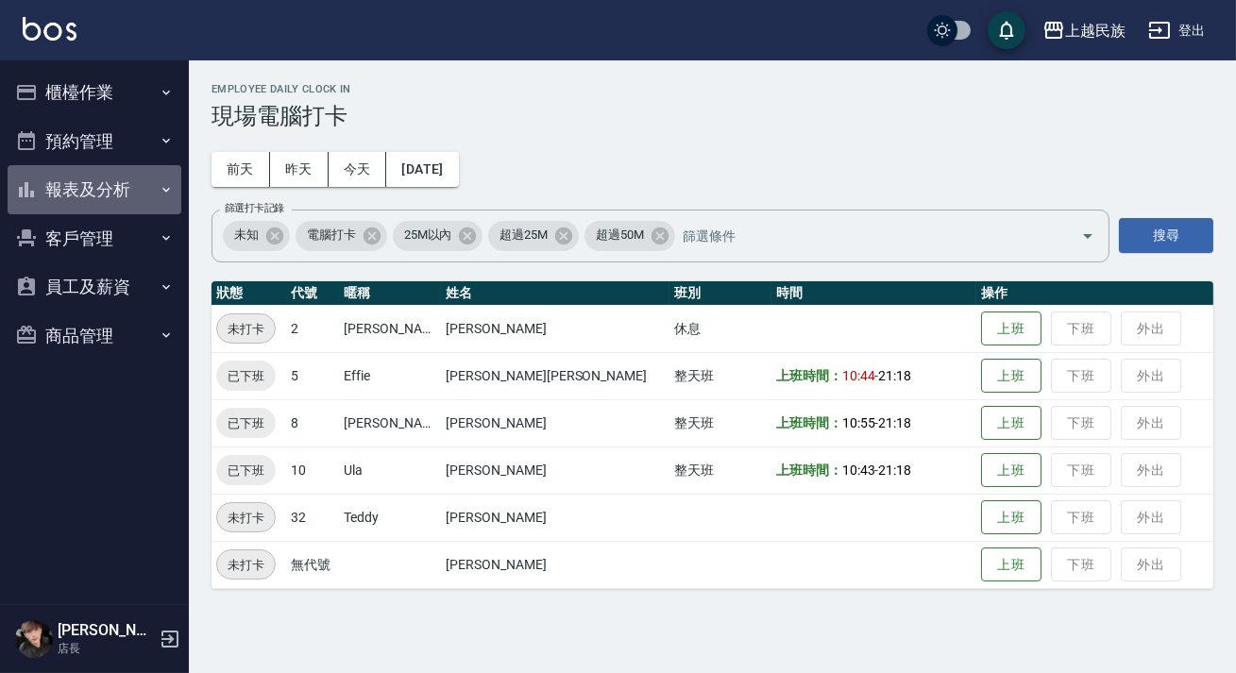
click at [115, 198] on button "報表及分析" at bounding box center [95, 189] width 174 height 49
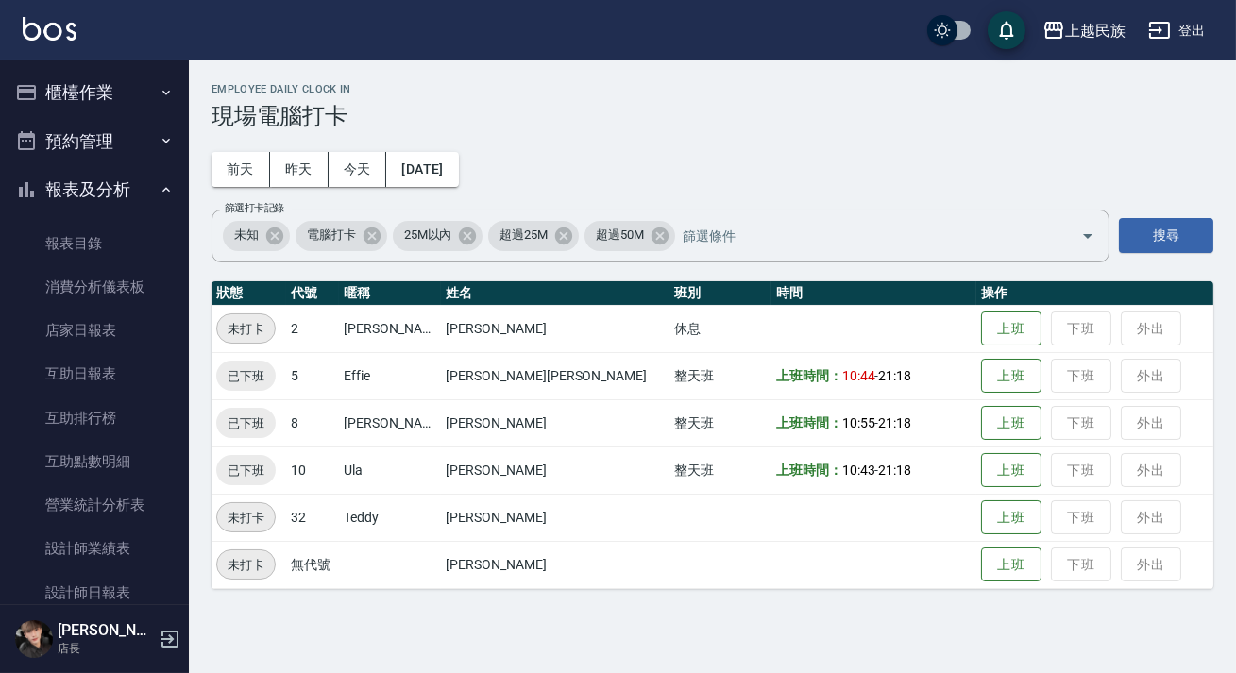
click at [103, 194] on button "報表及分析" at bounding box center [95, 189] width 174 height 49
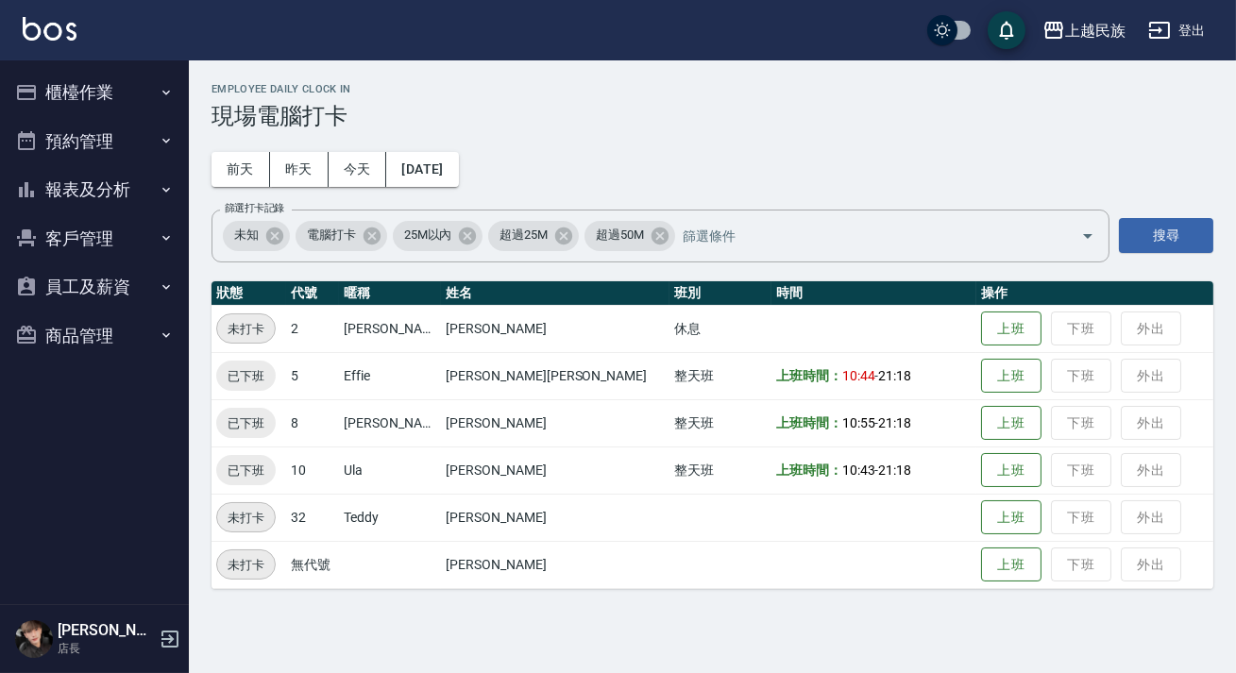
click at [108, 108] on button "櫃檯作業" at bounding box center [95, 92] width 174 height 49
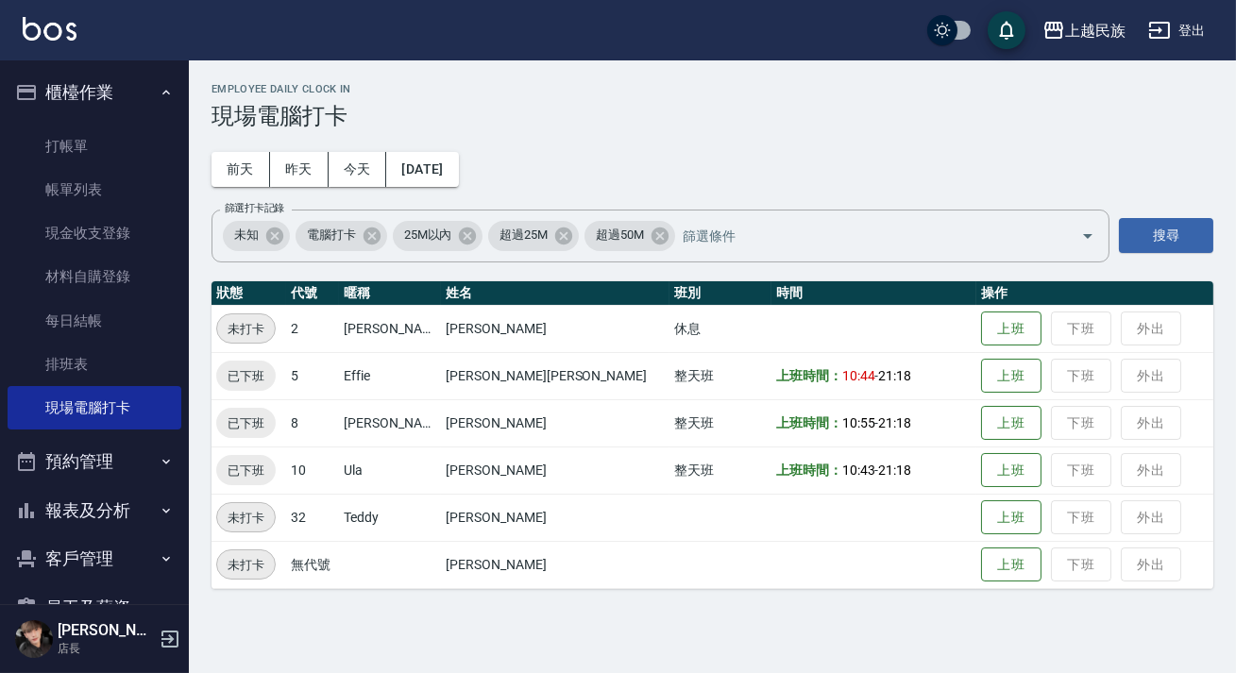
scroll to position [98, 0]
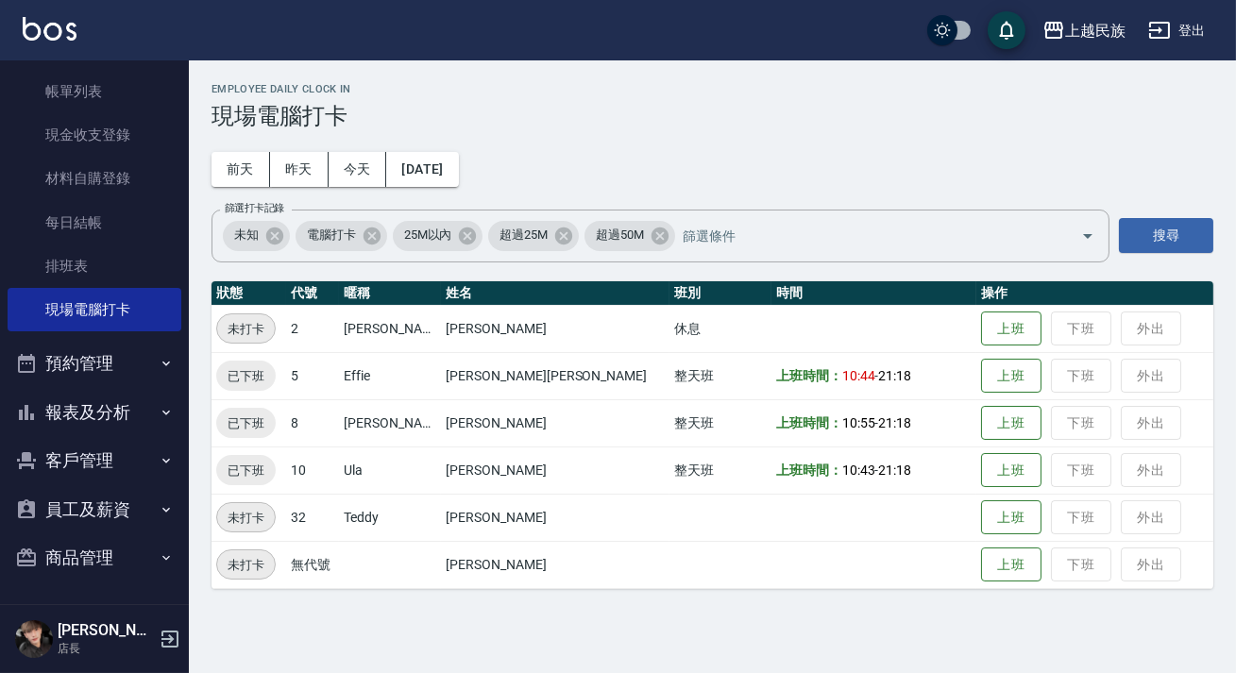
click at [91, 403] on button "報表及分析" at bounding box center [95, 412] width 174 height 49
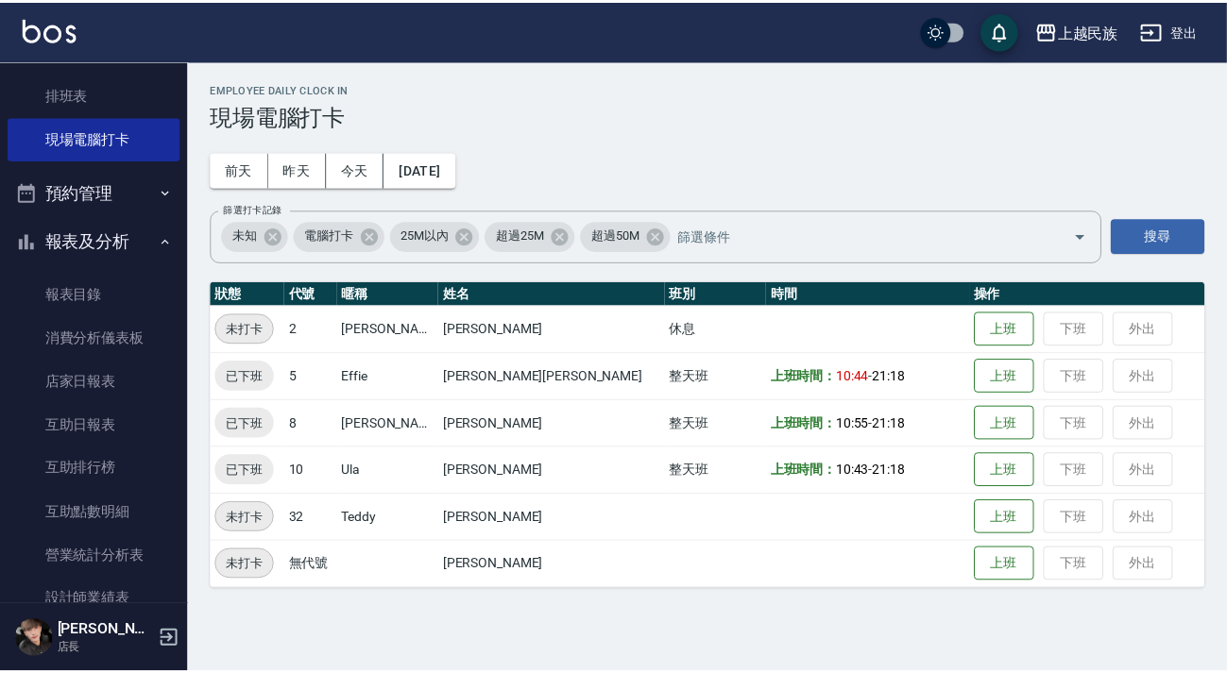
scroll to position [356, 0]
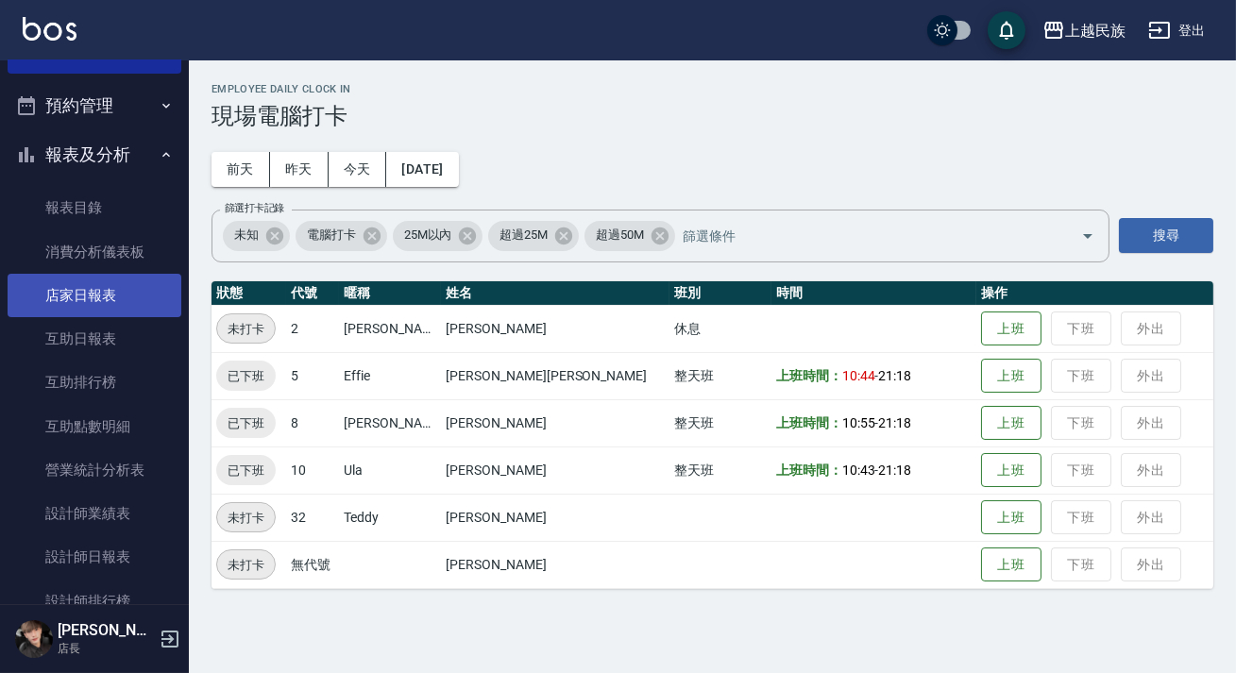
click at [98, 294] on link "店家日報表" at bounding box center [95, 295] width 174 height 43
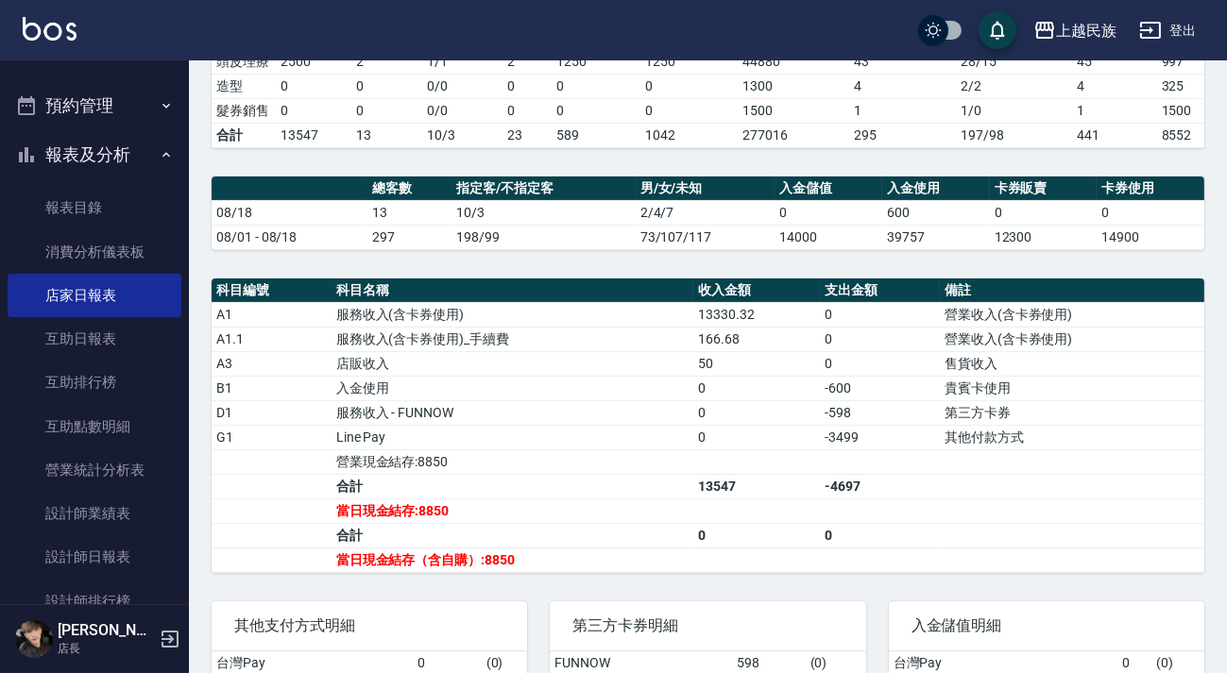
scroll to position [634, 0]
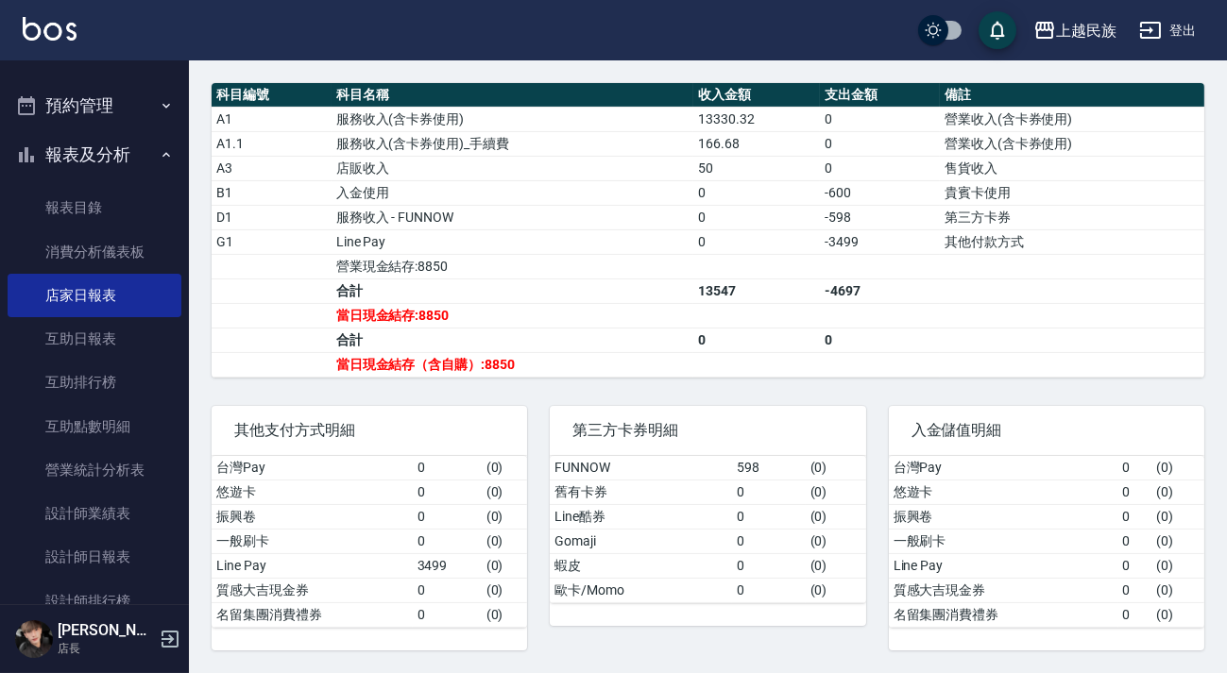
click at [129, 90] on button "預約管理" at bounding box center [95, 105] width 174 height 49
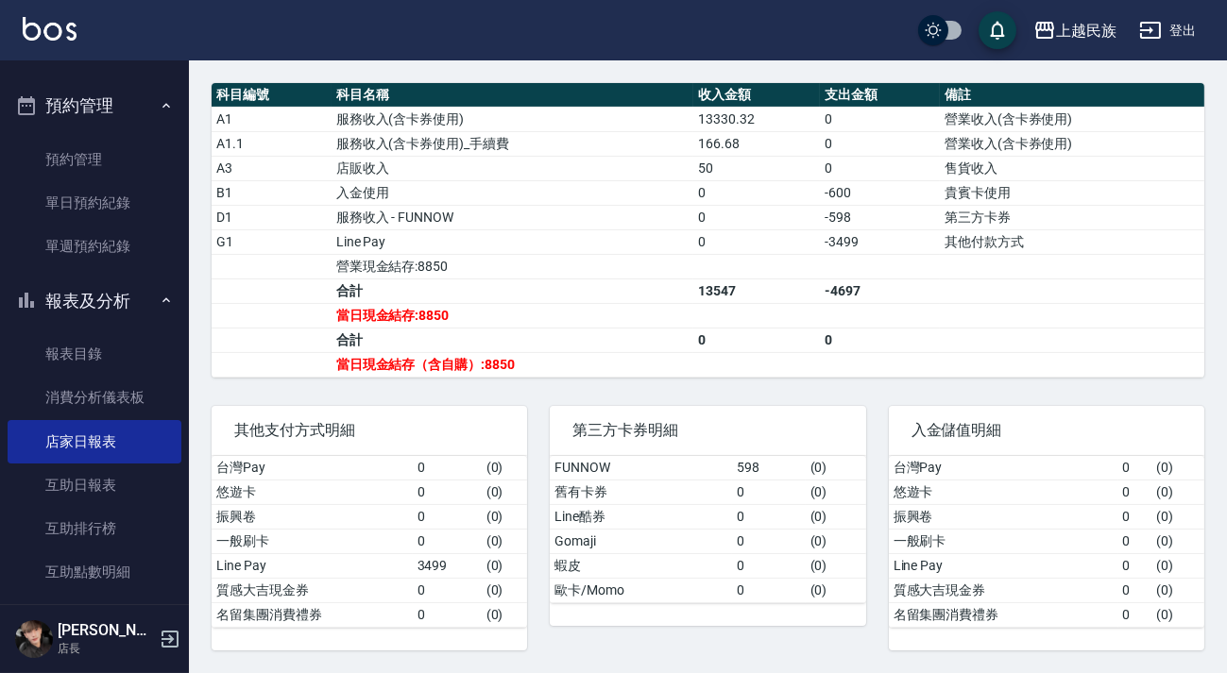
click at [120, 119] on button "預約管理" at bounding box center [95, 105] width 174 height 49
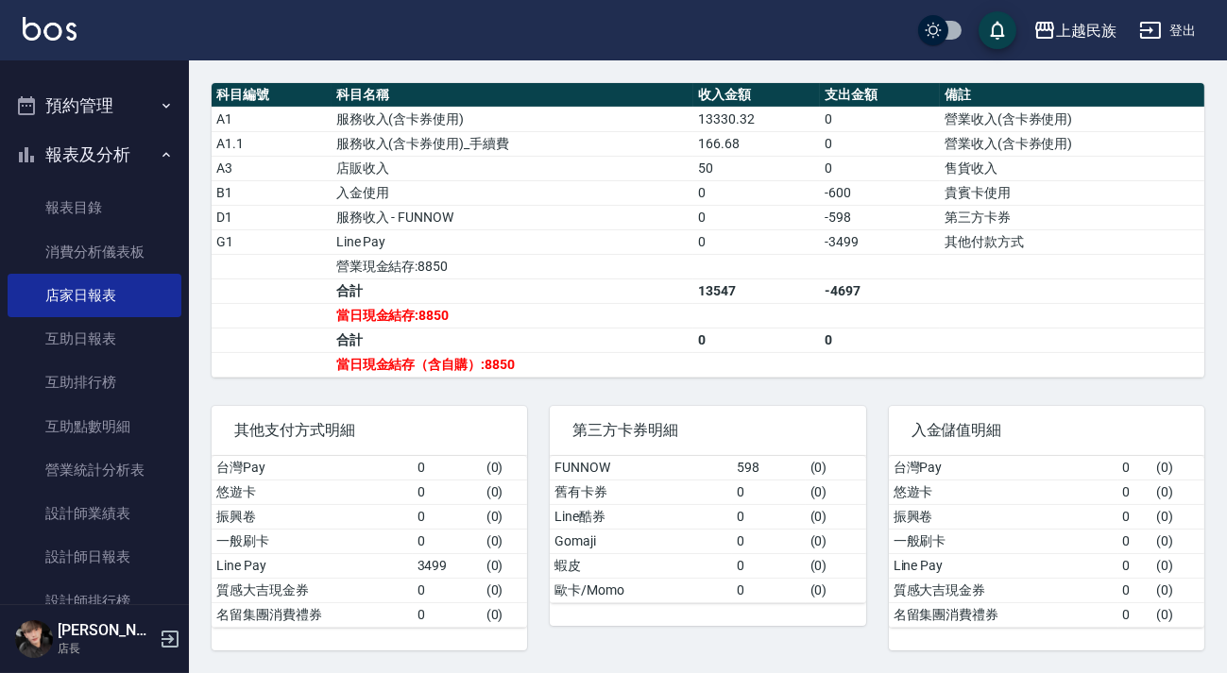
scroll to position [12, 0]
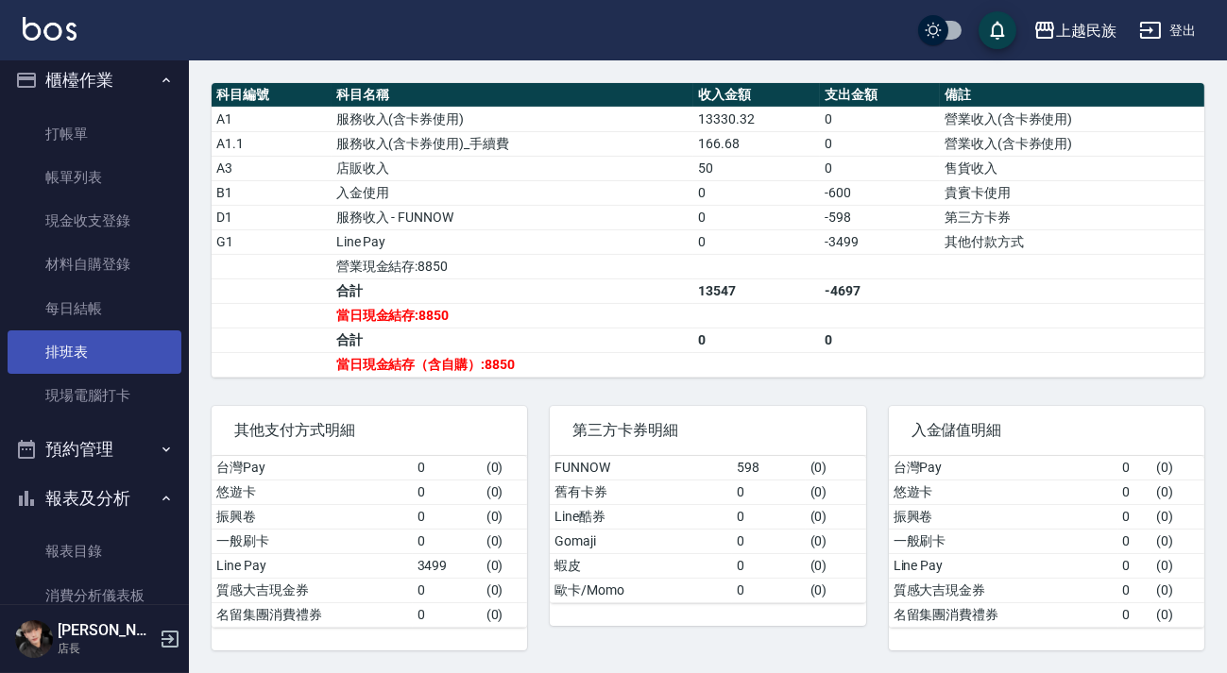
click at [119, 349] on link "排班表" at bounding box center [95, 352] width 174 height 43
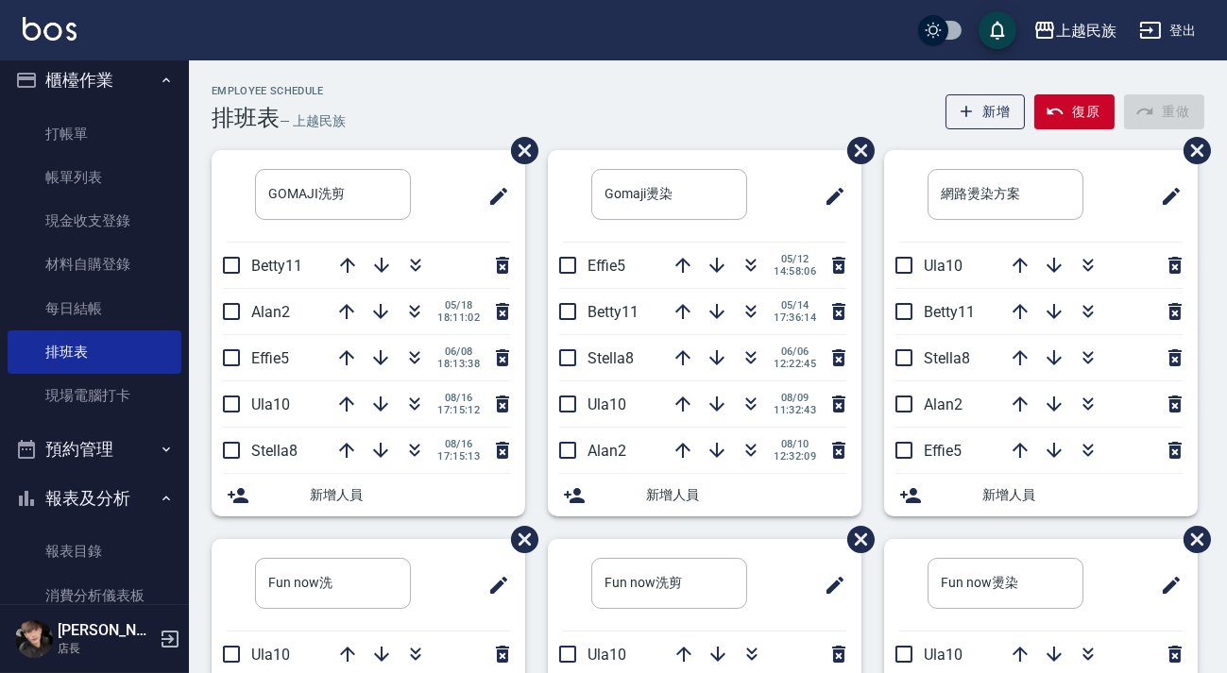
click at [56, 38] on img at bounding box center [50, 29] width 54 height 24
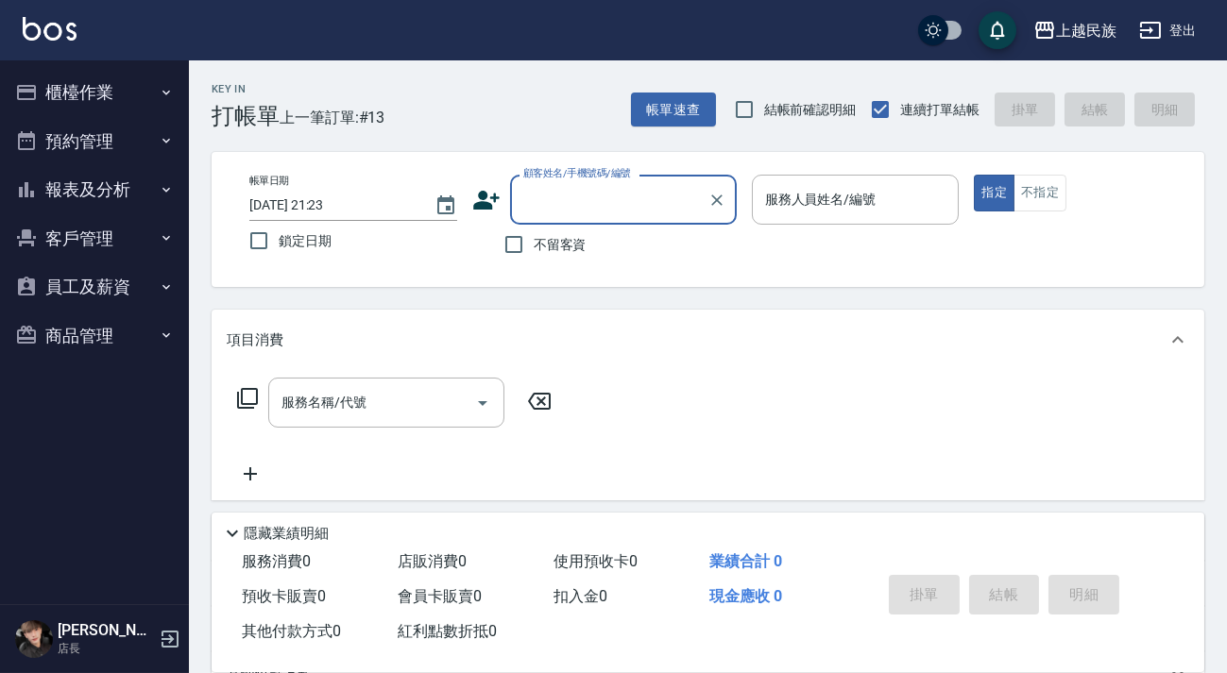
click at [95, 109] on button "櫃檯作業" at bounding box center [95, 92] width 174 height 49
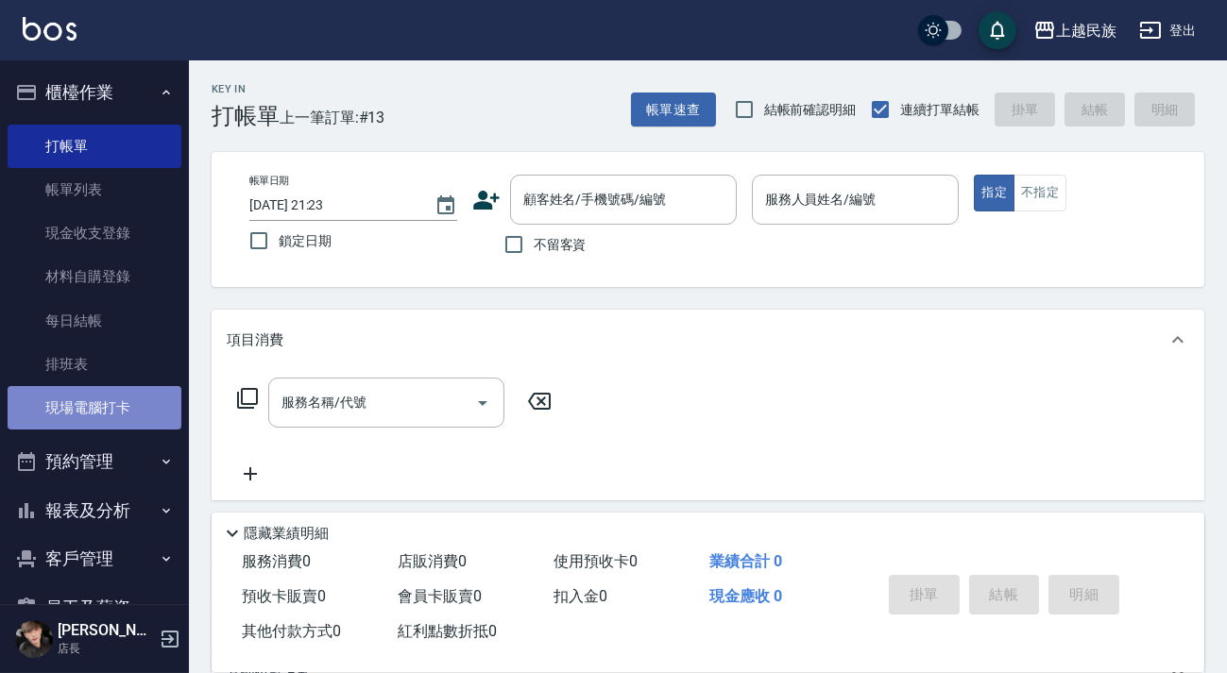
click at [139, 420] on link "現場電腦打卡" at bounding box center [95, 407] width 174 height 43
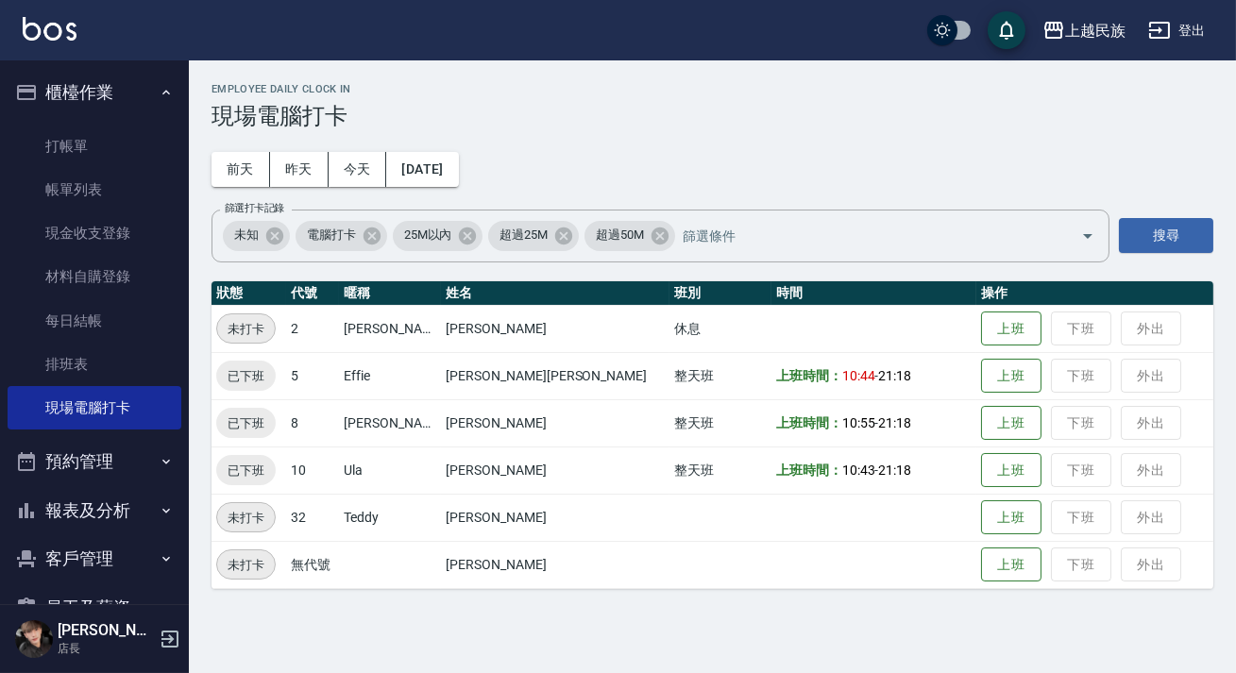
scroll to position [85, 0]
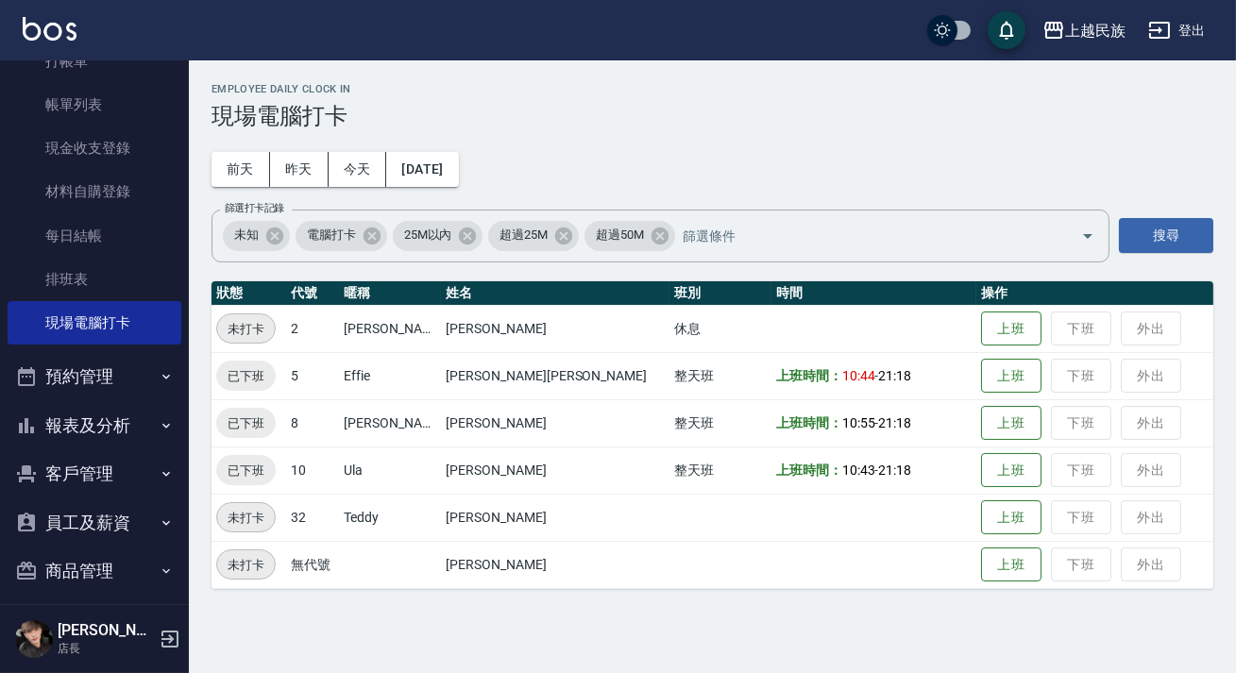
click at [117, 464] on button "客戶管理" at bounding box center [95, 474] width 174 height 49
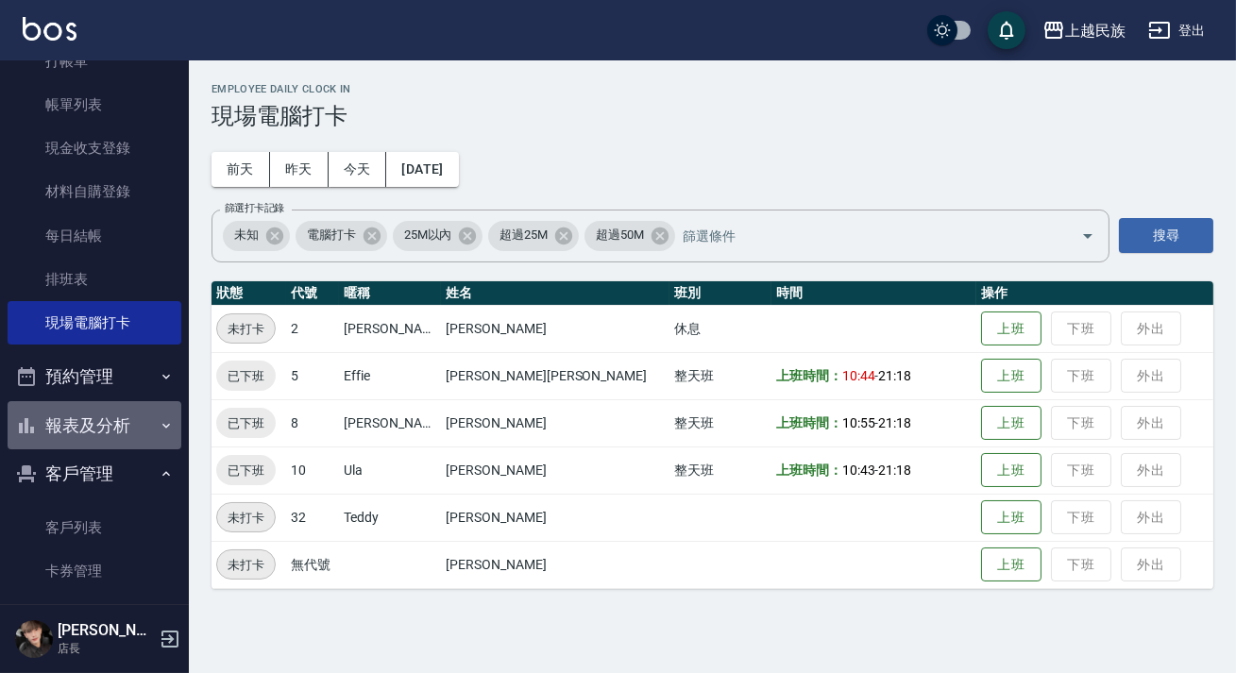
click at [137, 427] on button "報表及分析" at bounding box center [95, 425] width 174 height 49
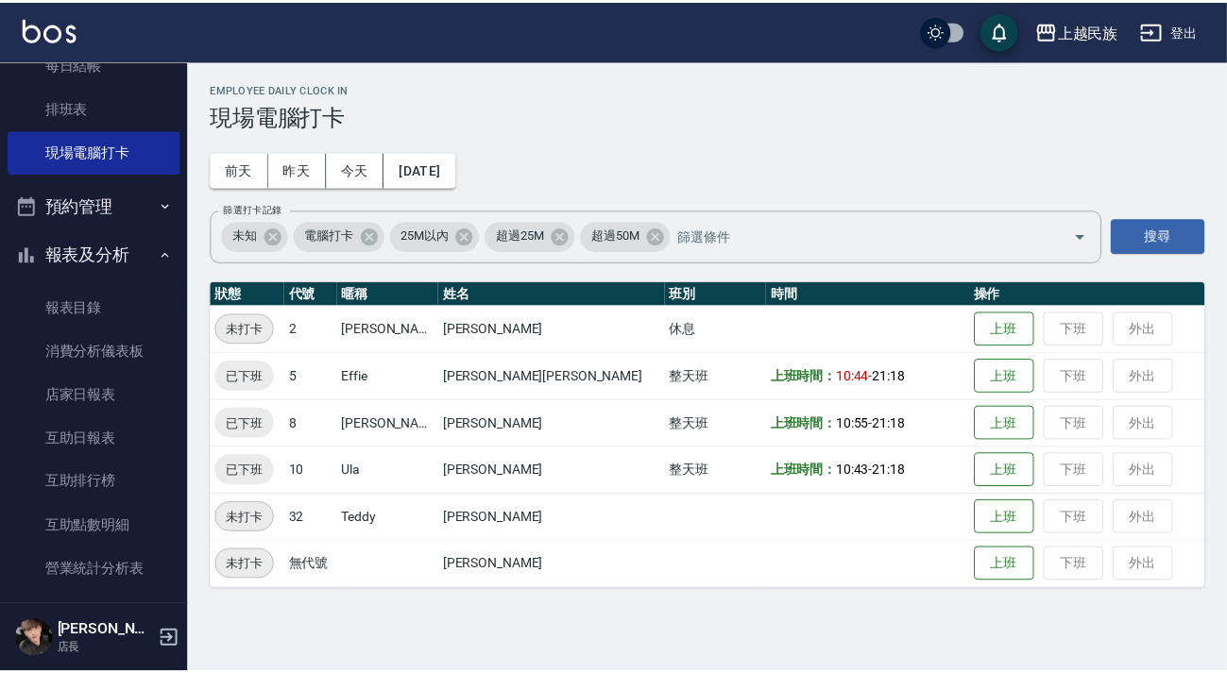
scroll to position [515, 0]
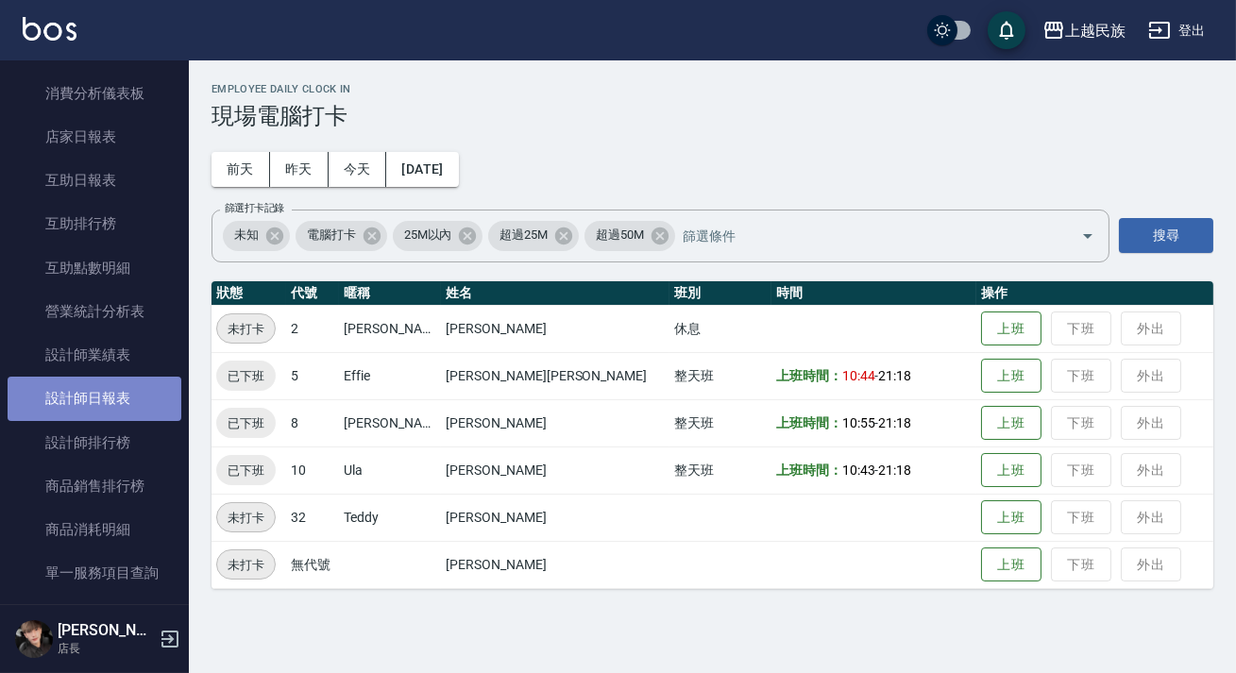
click at [94, 404] on link "設計師日報表" at bounding box center [95, 398] width 174 height 43
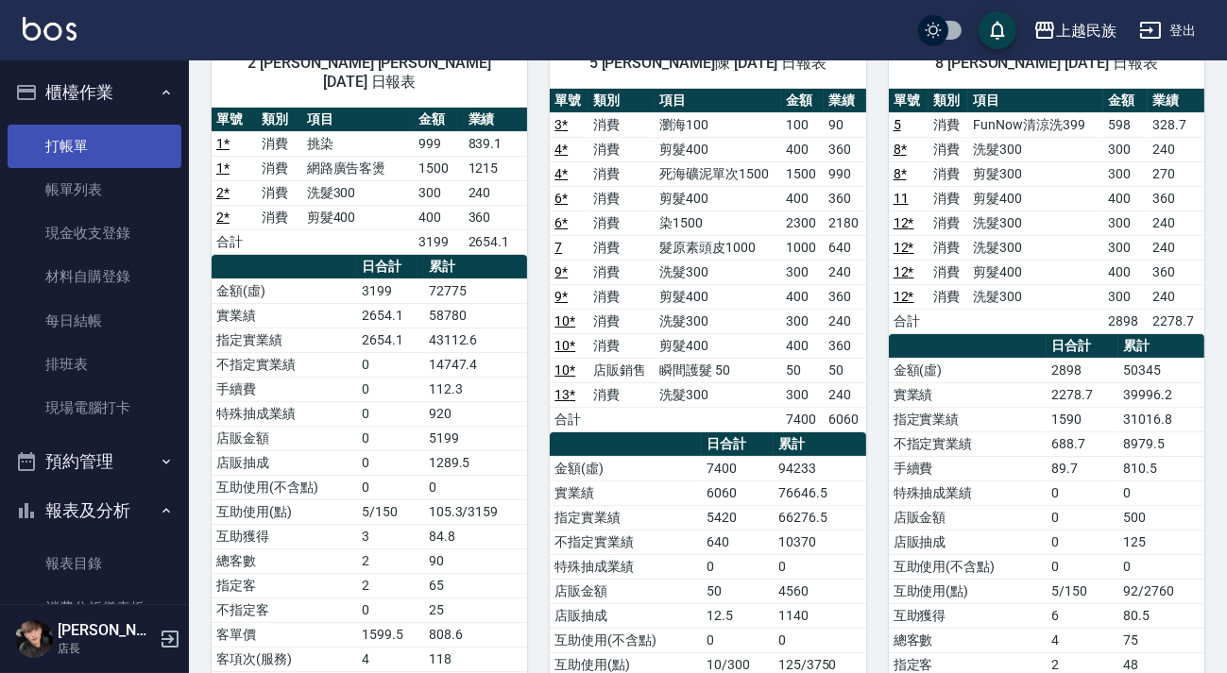
click at [85, 148] on link "打帳單" at bounding box center [95, 146] width 174 height 43
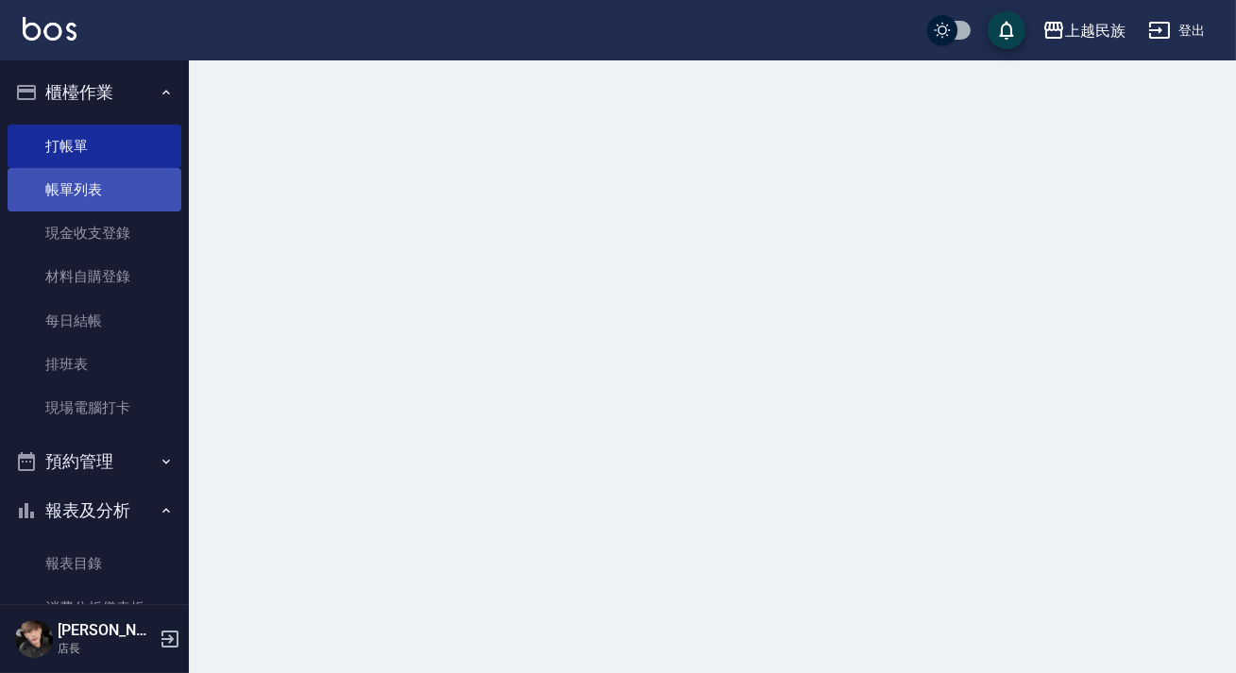
click at [110, 191] on link "帳單列表" at bounding box center [95, 189] width 174 height 43
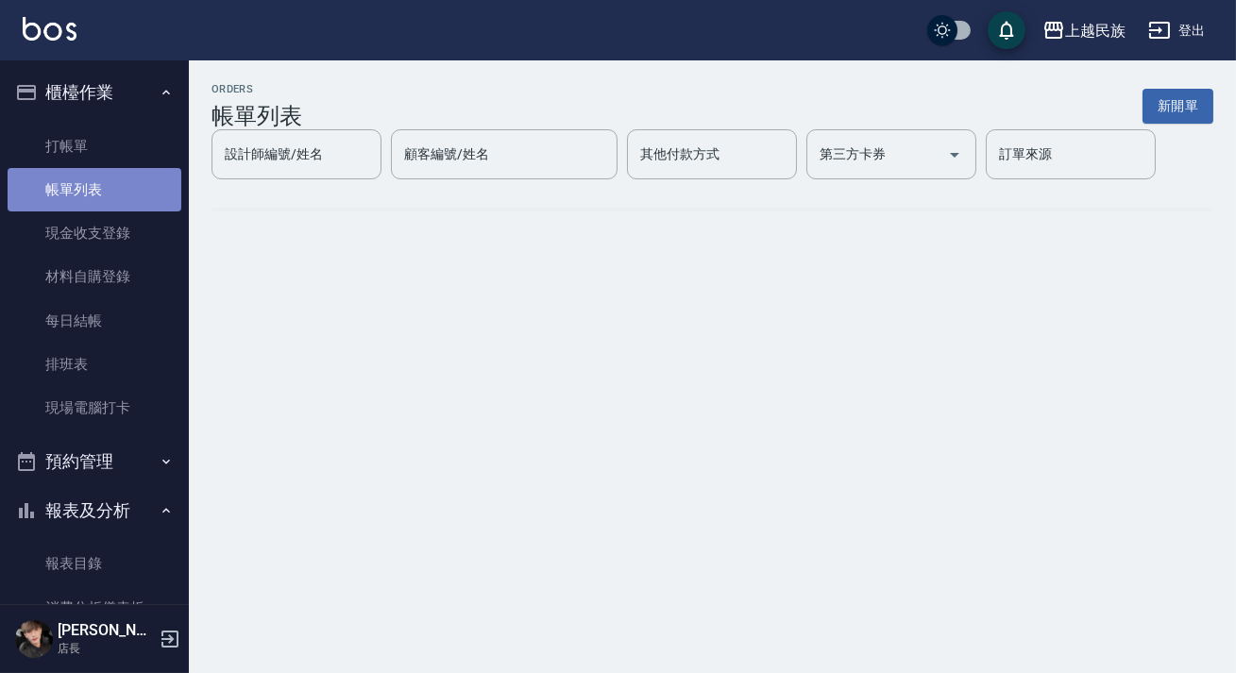
click at [121, 198] on link "帳單列表" at bounding box center [95, 189] width 174 height 43
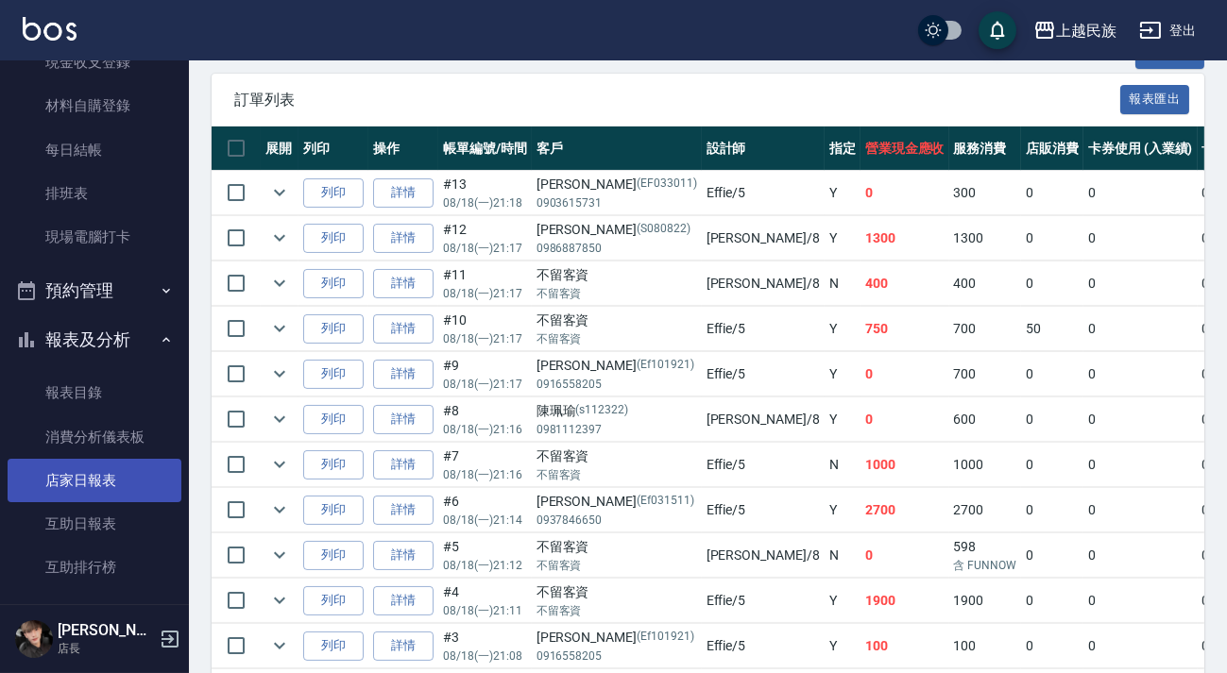
scroll to position [257, 0]
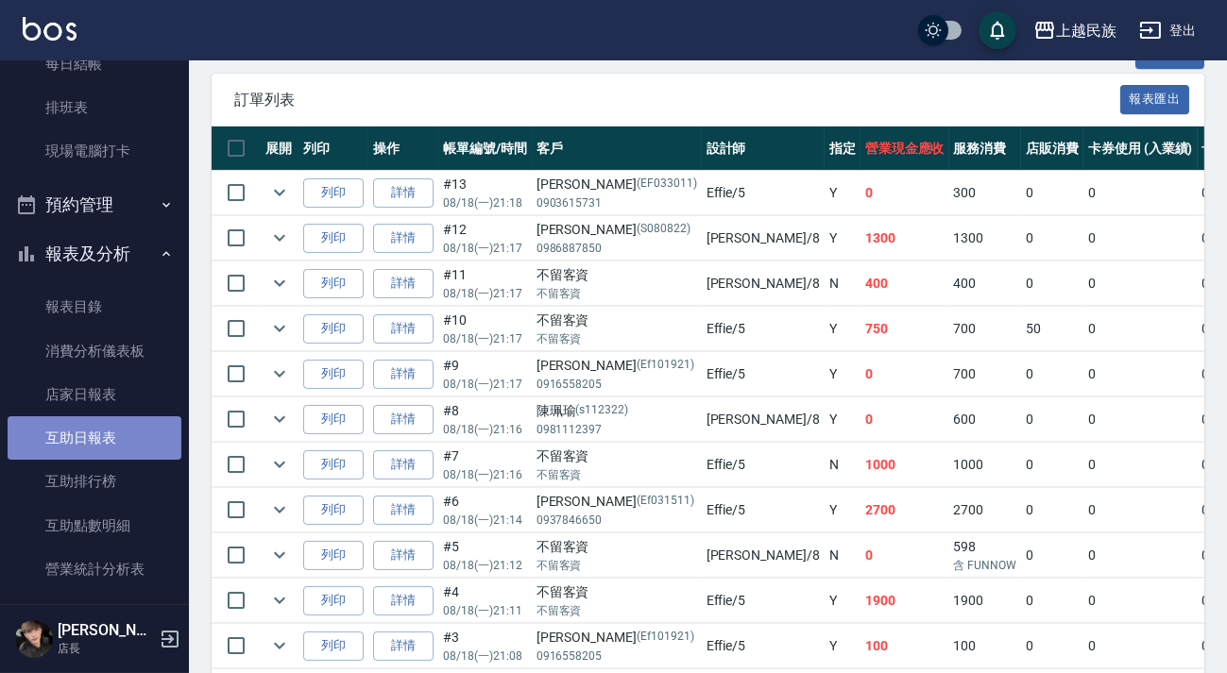
click at [107, 421] on link "互助日報表" at bounding box center [95, 437] width 174 height 43
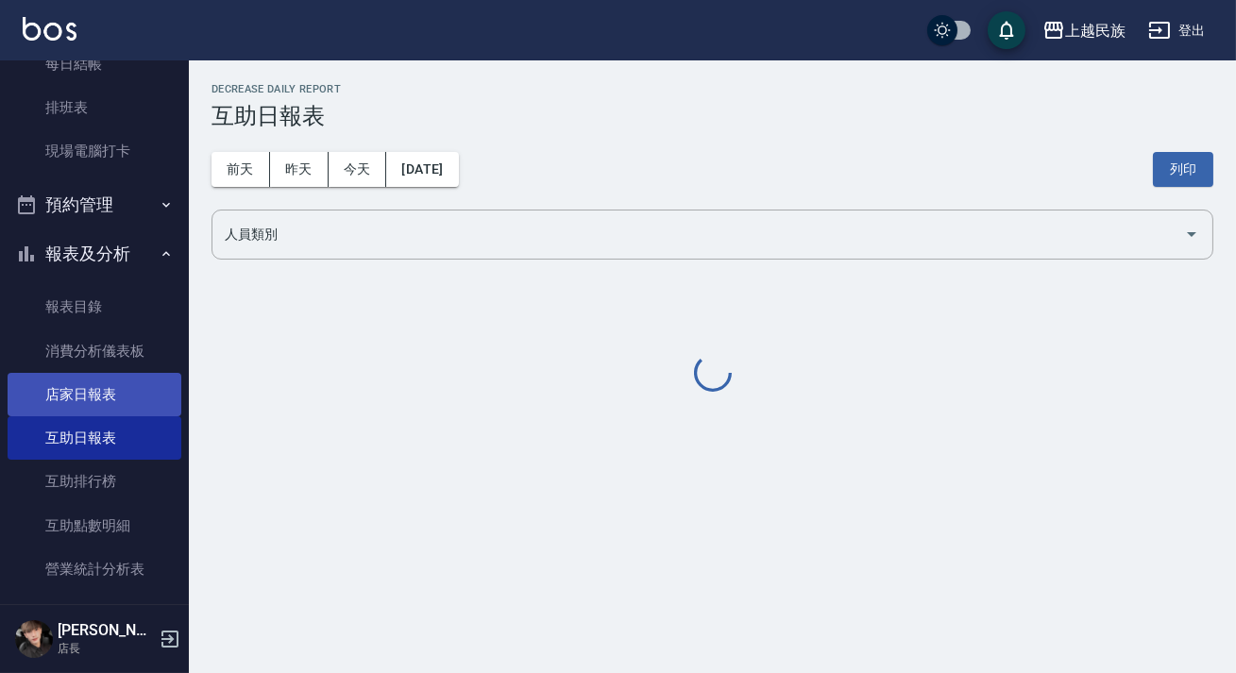
click at [122, 405] on link "店家日報表" at bounding box center [95, 394] width 174 height 43
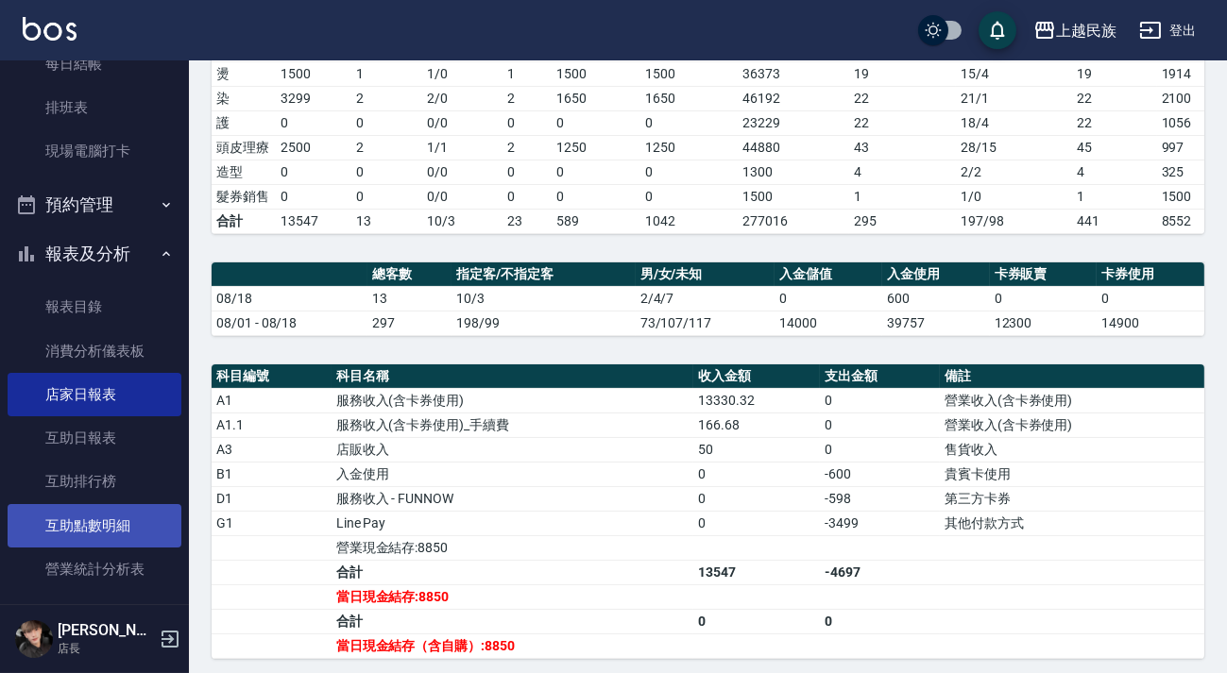
scroll to position [515, 0]
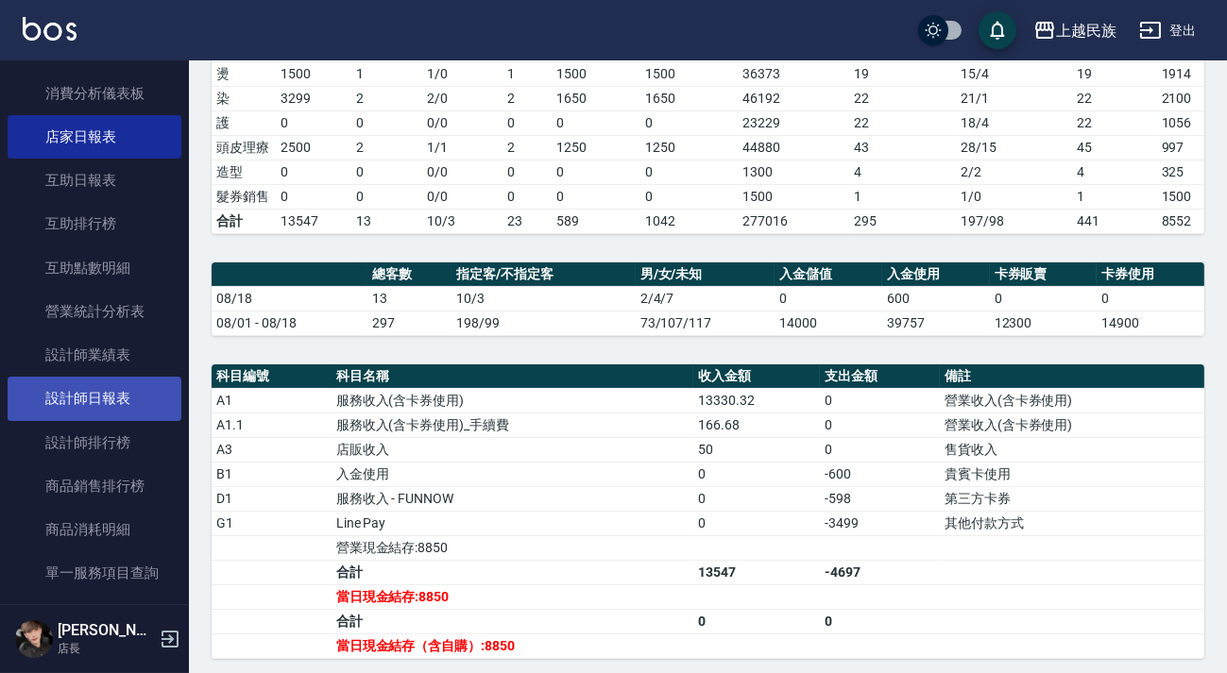
click at [110, 406] on link "設計師日報表" at bounding box center [95, 398] width 174 height 43
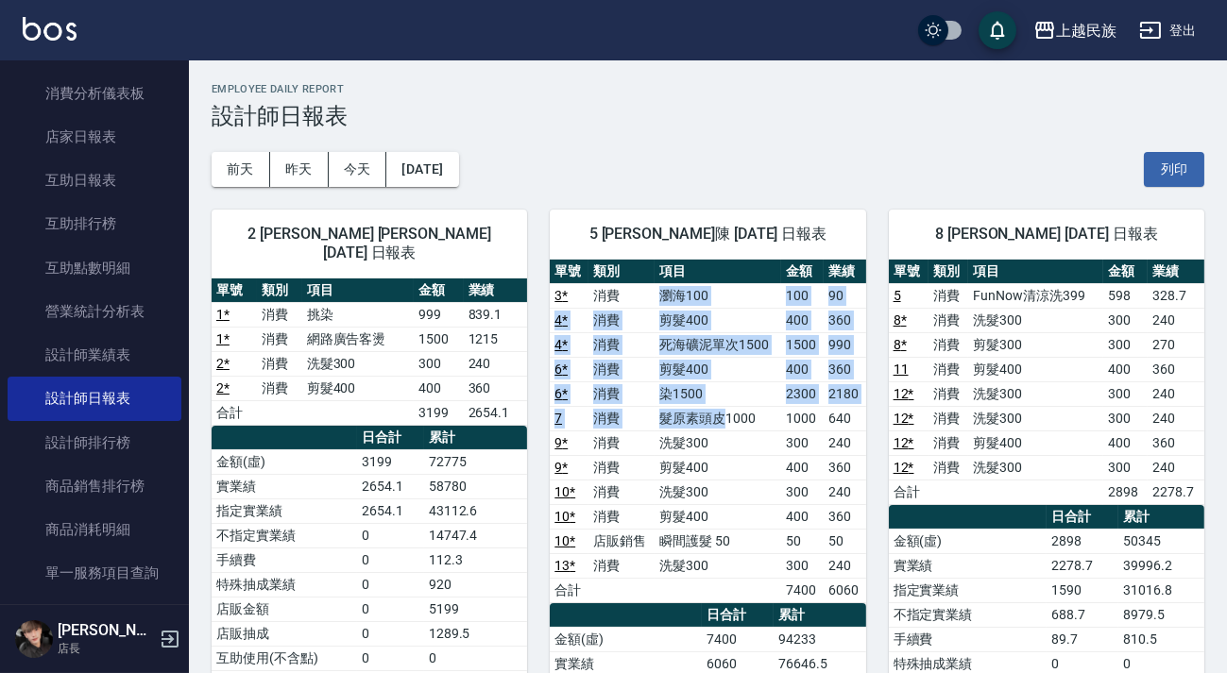
drag, startPoint x: 665, startPoint y: 297, endPoint x: 728, endPoint y: 425, distance: 143.2
click at [728, 425] on tbody "3 * 消費 瀏海100 100 90 4 * 消費 剪髮400 400 360 4 * 消費 死海礦泥單次1500 1500 990 6 * 消費 剪髮40…" at bounding box center [707, 442] width 315 height 319
click at [728, 425] on td "髮原素頭皮1000" at bounding box center [717, 418] width 127 height 25
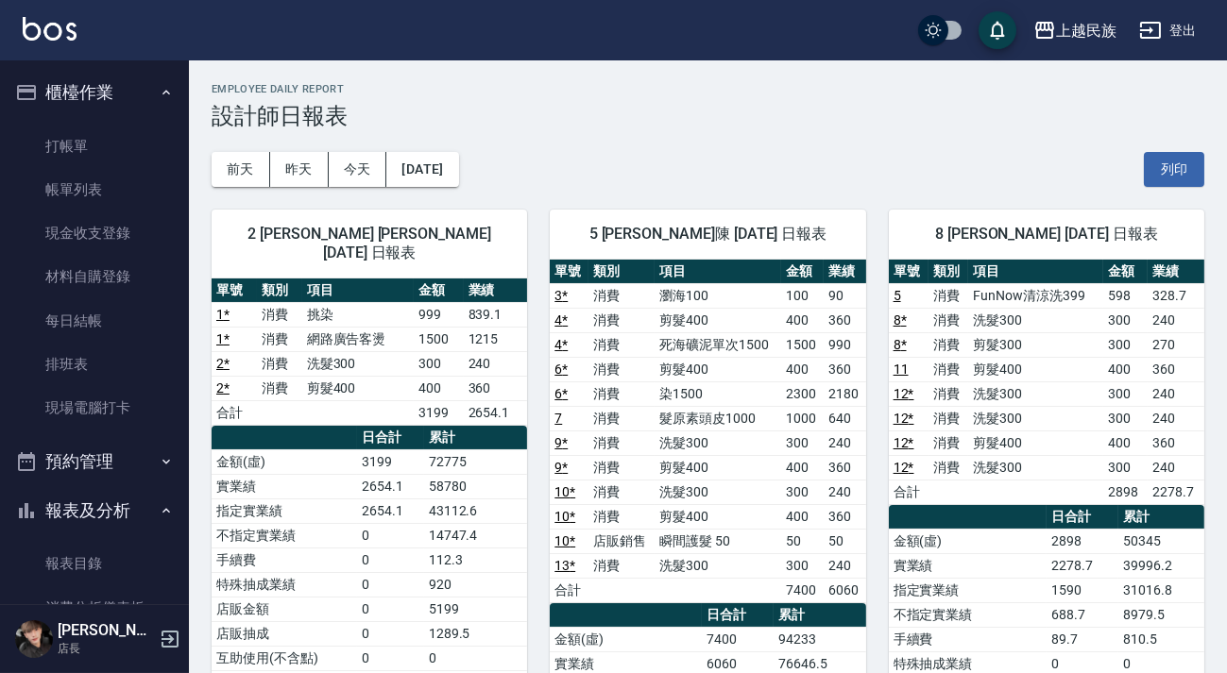
scroll to position [257, 0]
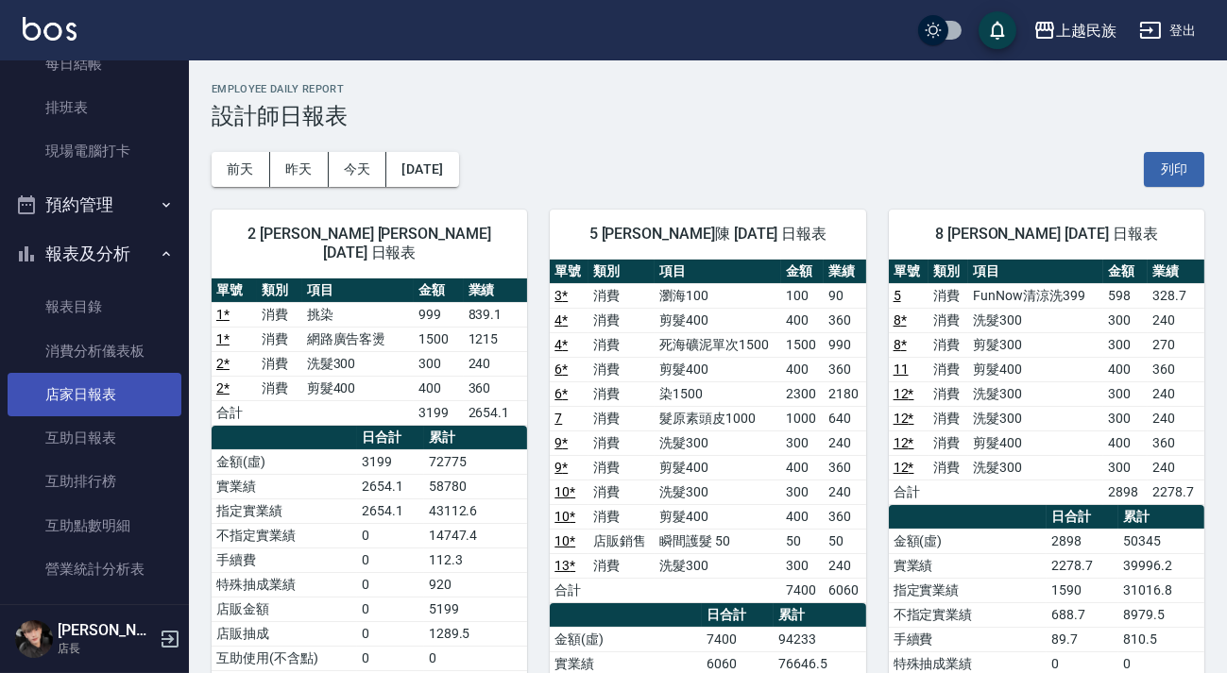
click at [126, 389] on link "店家日報表" at bounding box center [95, 394] width 174 height 43
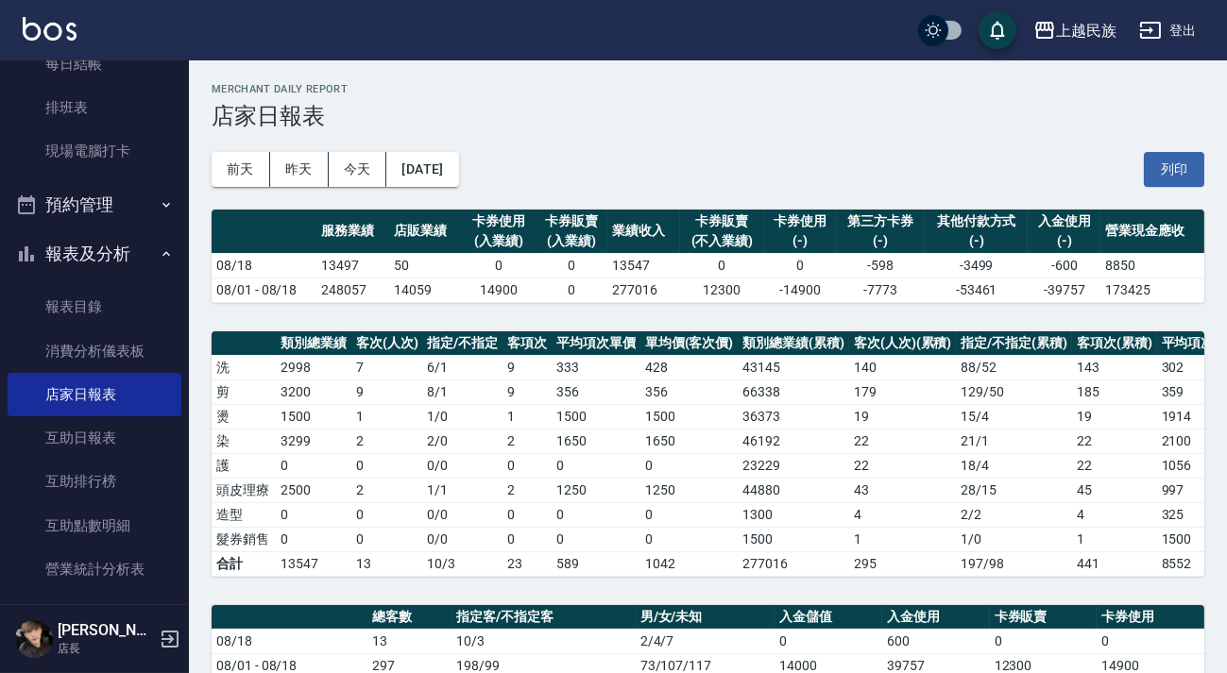
scroll to position [343, 0]
